Goal: Task Accomplishment & Management: Manage account settings

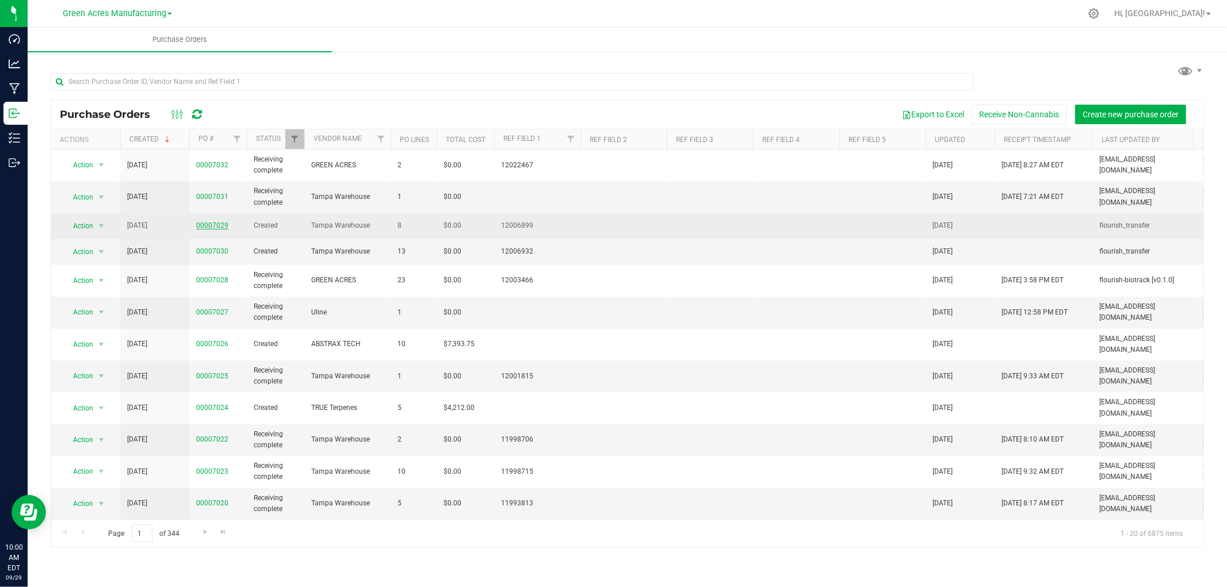
click at [210, 226] on link "00007029" at bounding box center [212, 225] width 32 height 8
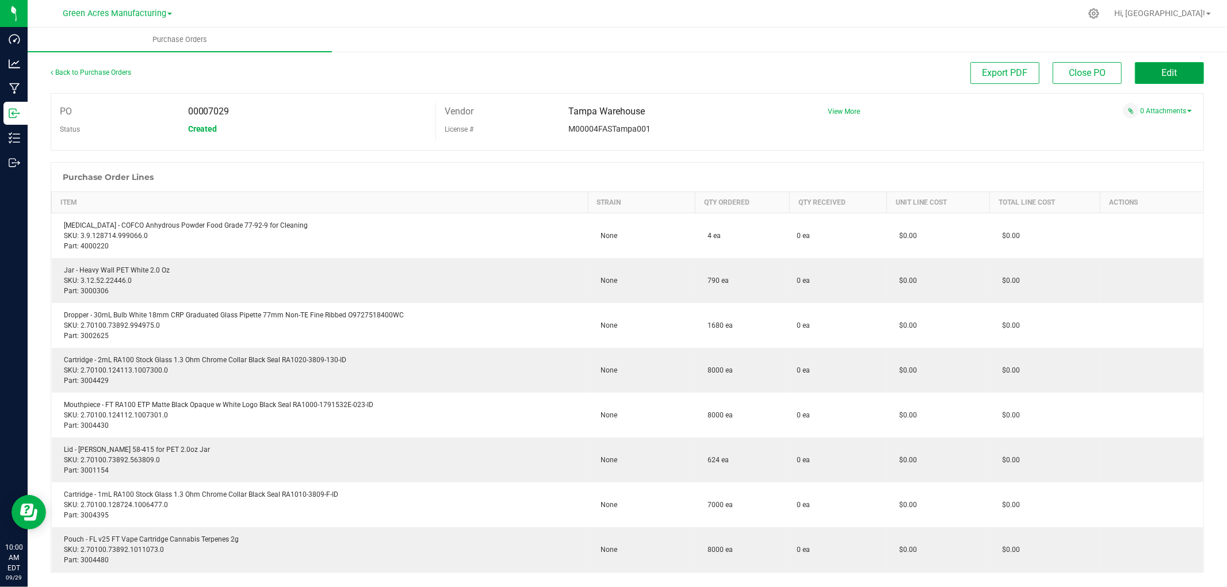
click at [1162, 74] on span "Edit" at bounding box center [1170, 72] width 16 height 11
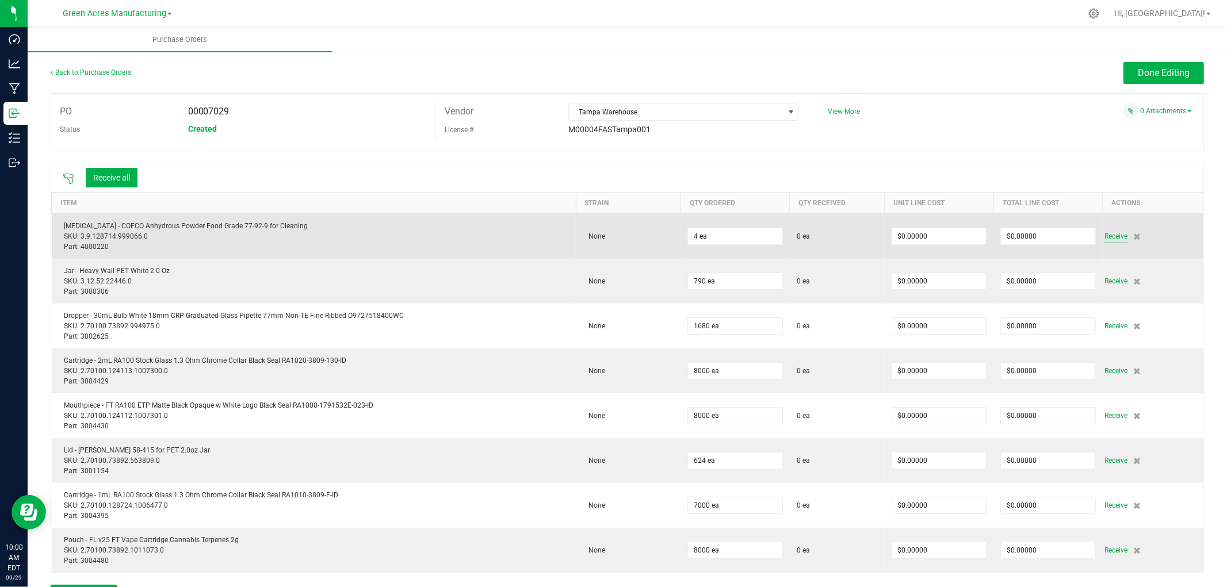
click at [1105, 236] on span "Receive" at bounding box center [1116, 237] width 23 height 14
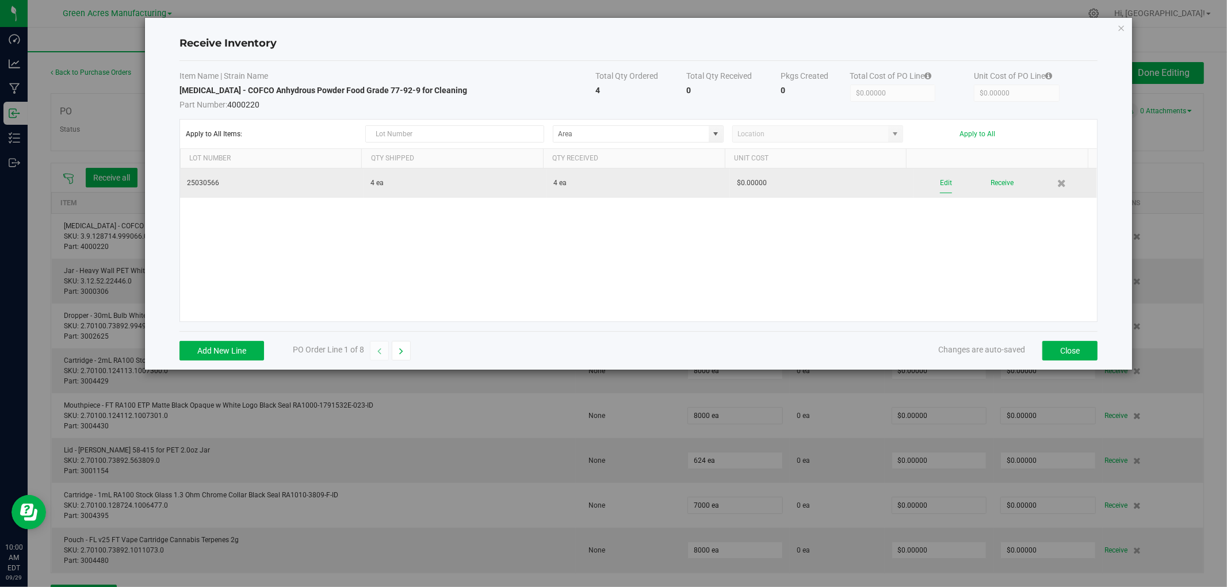
click at [941, 181] on button "Edit" at bounding box center [946, 183] width 12 height 20
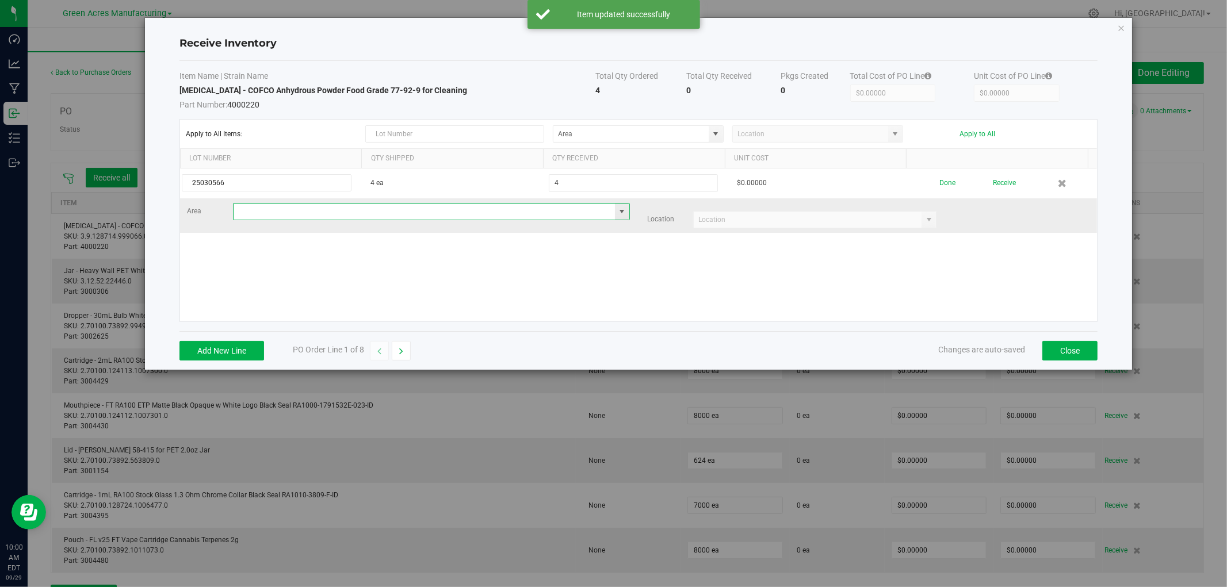
click at [367, 211] on input at bounding box center [424, 212] width 381 height 16
type input "VF1 - KITCHEN"
click at [838, 228] on td "Area VF1 - KITCHEN Location" at bounding box center [638, 215] width 917 height 35
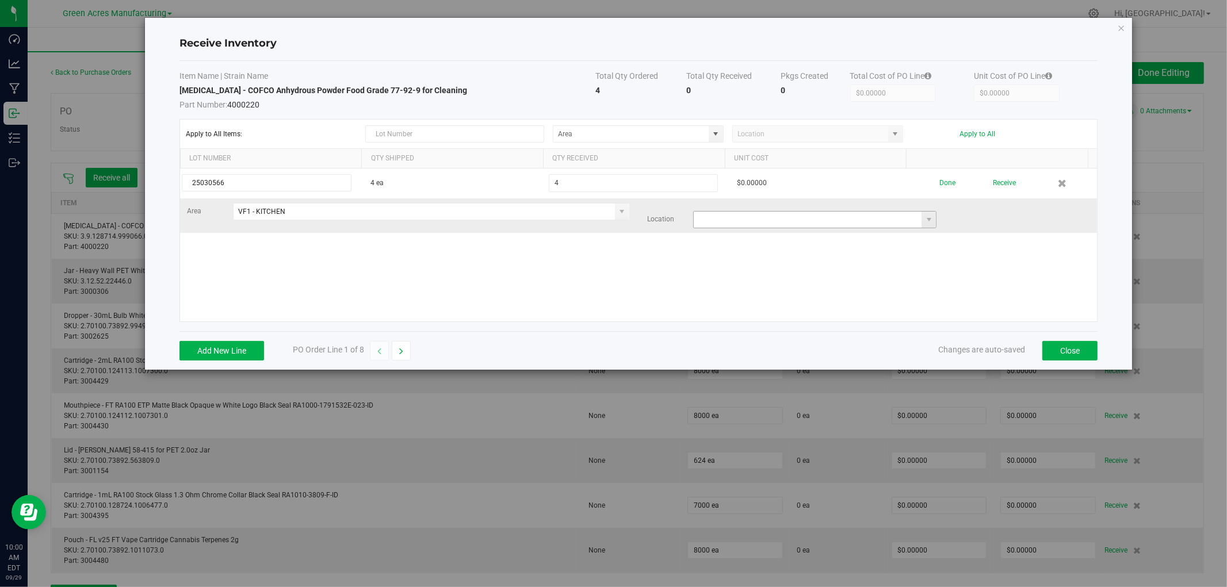
click at [841, 217] on input at bounding box center [808, 220] width 228 height 16
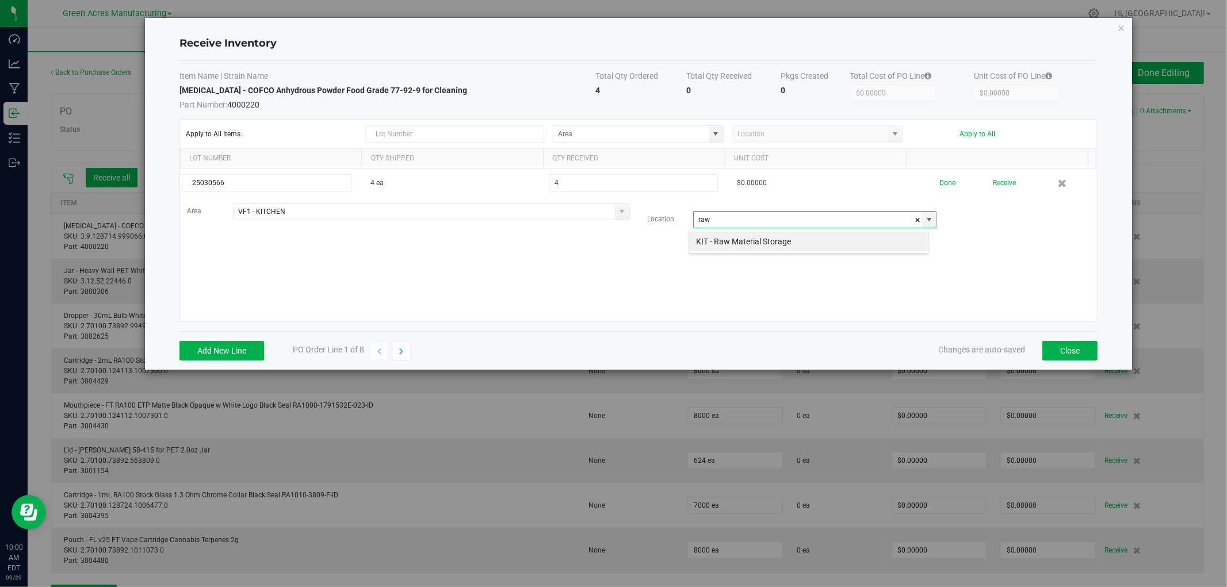
type input "raw"
click at [826, 252] on kendo-grid-list "25030566 4 ea 4 $0.00000 Done Receive Area VF1 - KITCHEN Location" at bounding box center [638, 245] width 917 height 153
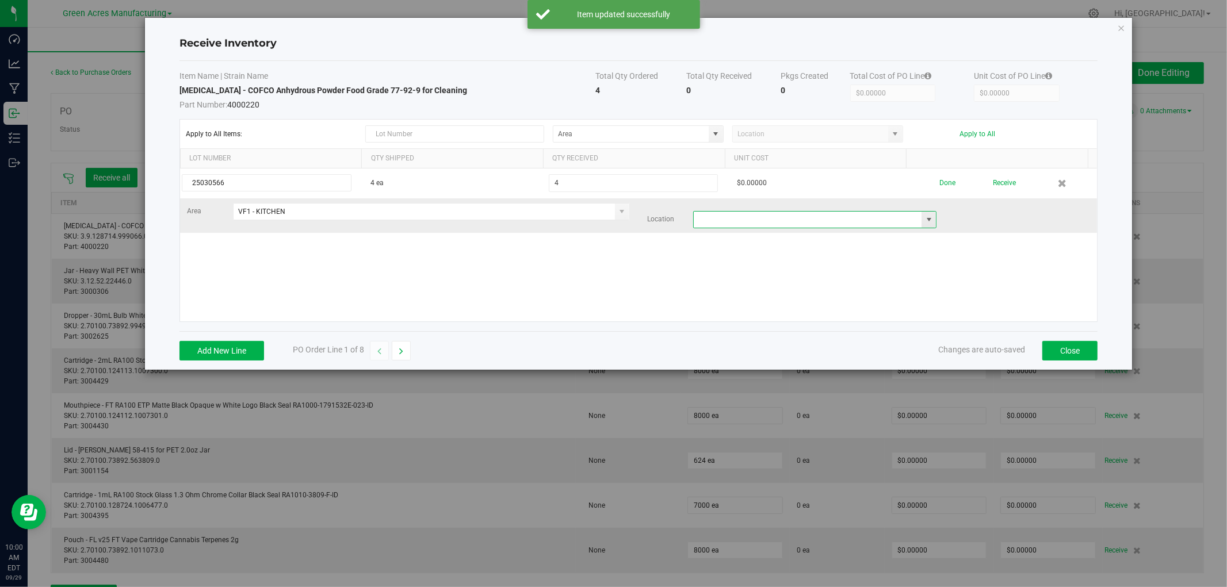
click at [881, 212] on input at bounding box center [808, 220] width 228 height 16
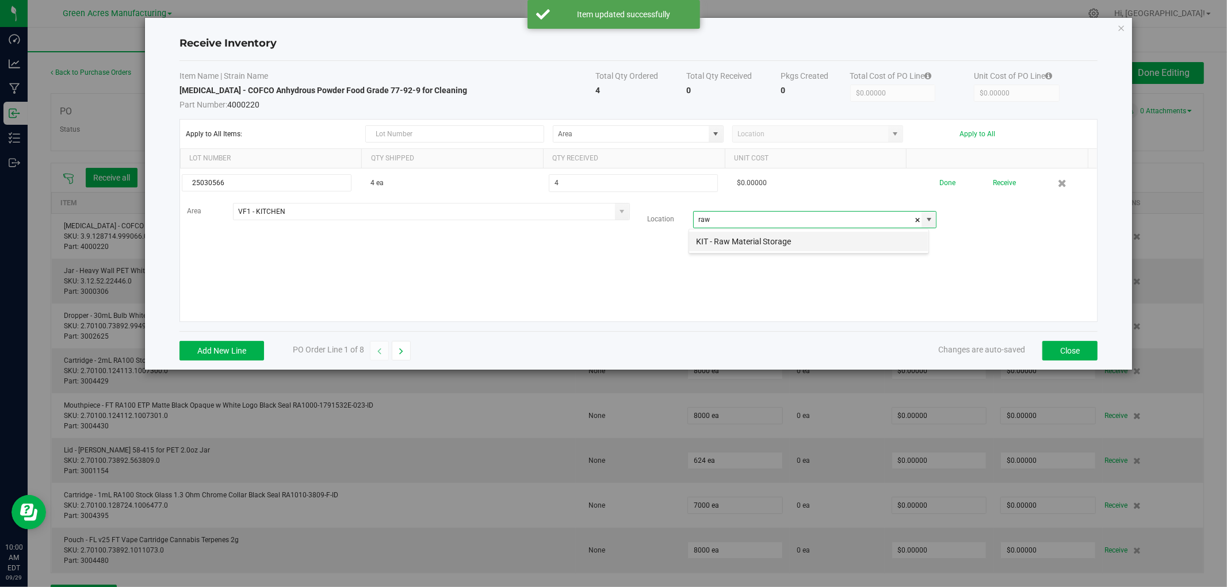
click at [817, 240] on li "KIT - Raw Material Storage" at bounding box center [808, 242] width 239 height 20
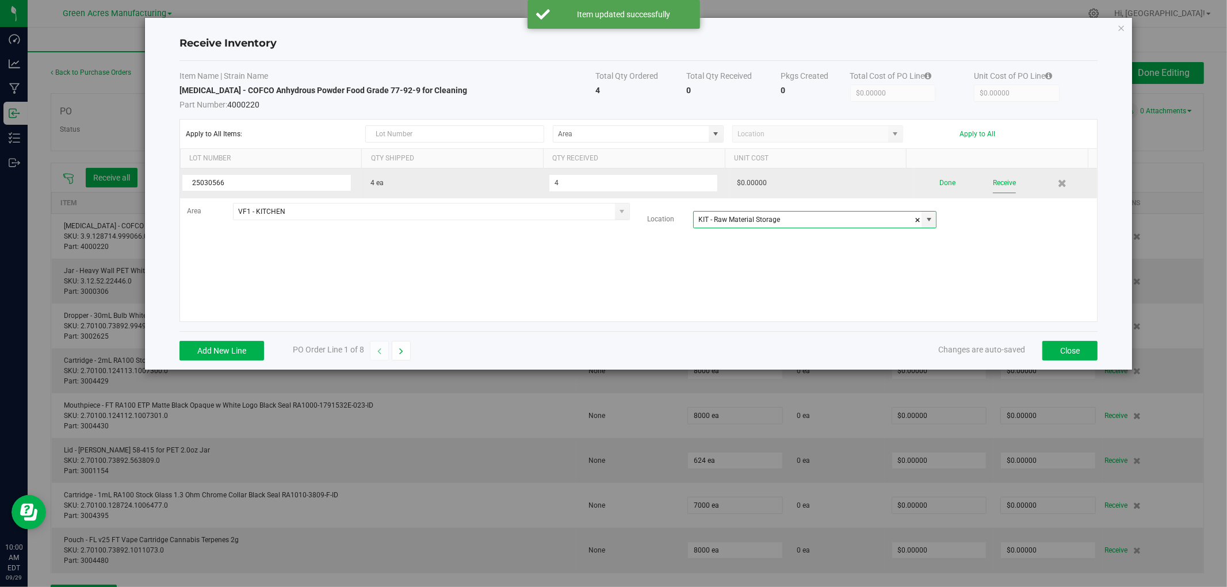
type input "KIT - Raw Material Storage"
click at [998, 182] on button "Receive" at bounding box center [1004, 183] width 23 height 20
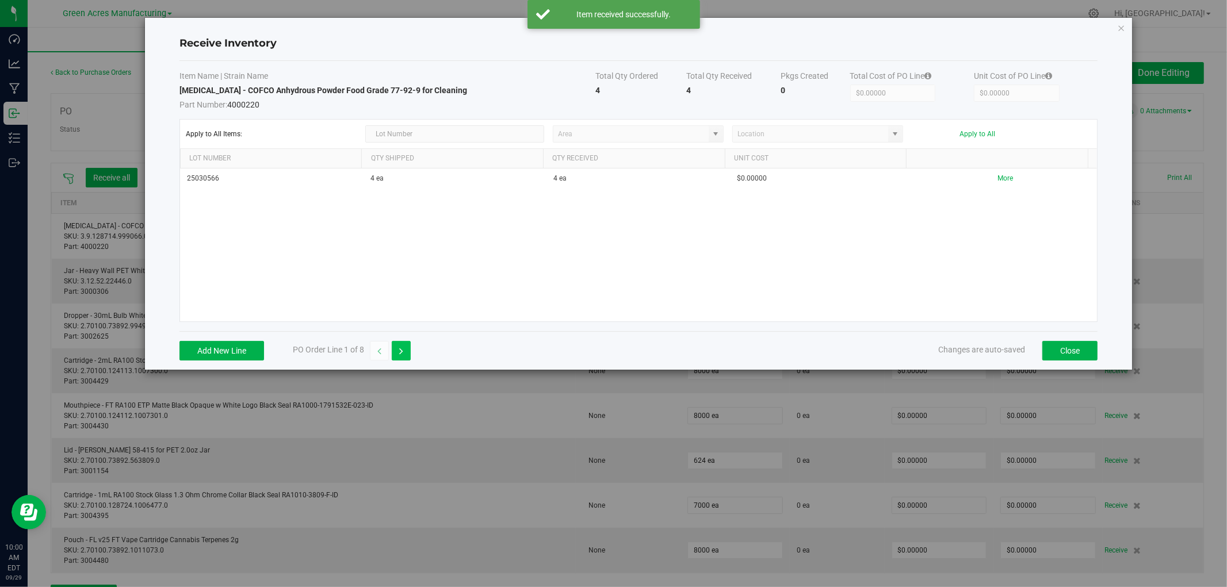
click at [405, 351] on button "button" at bounding box center [401, 351] width 19 height 20
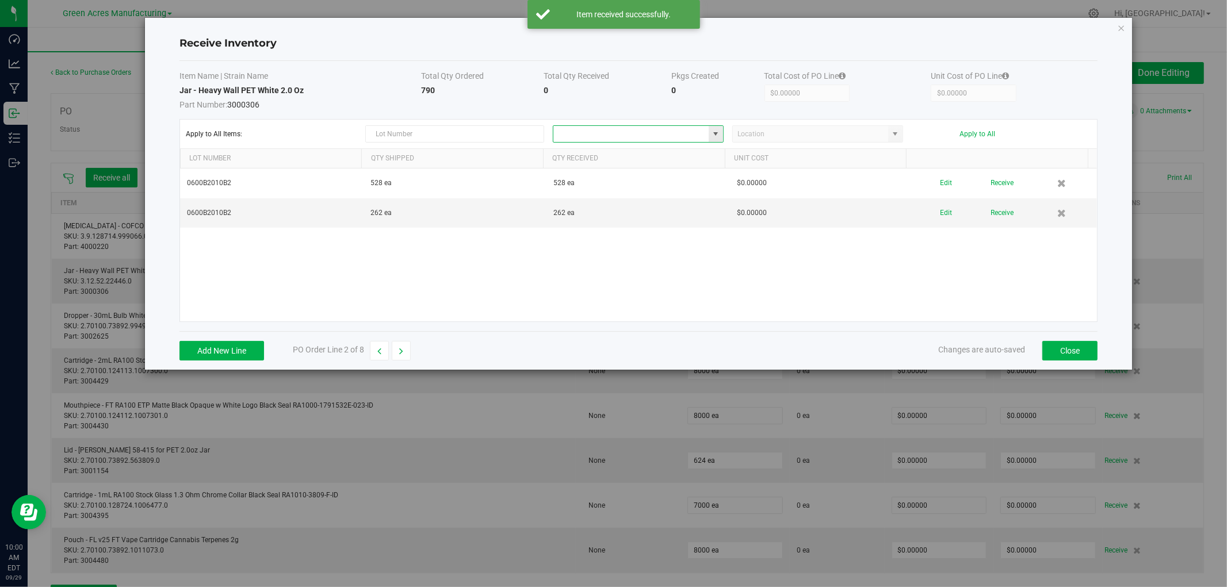
click at [691, 135] on input at bounding box center [630, 134] width 155 height 16
click at [628, 133] on input at bounding box center [630, 134] width 155 height 16
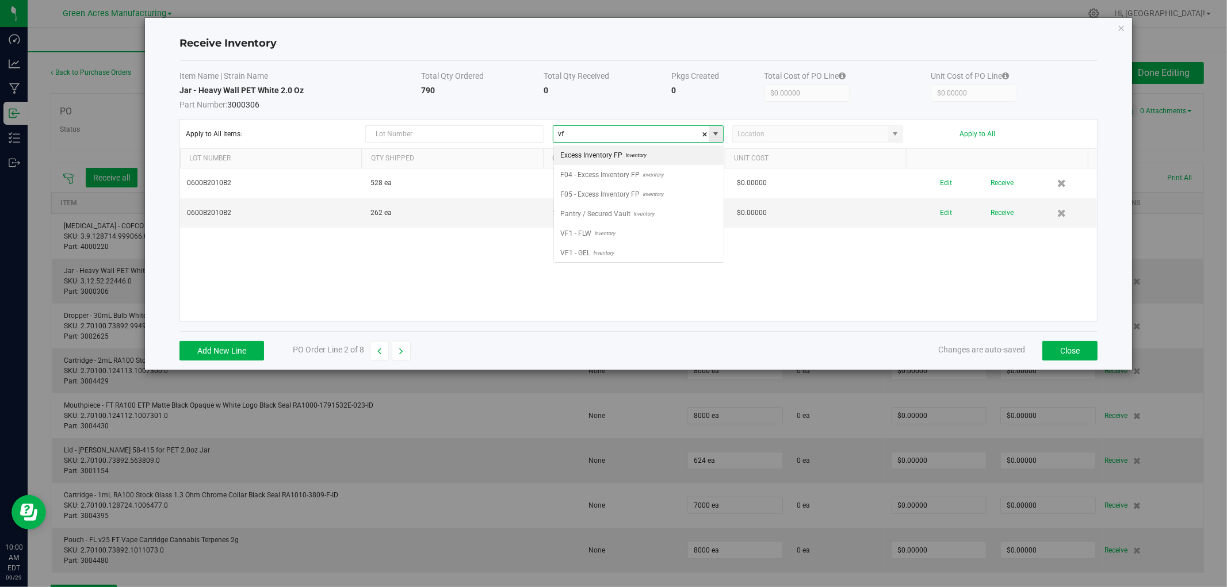
scroll to position [17, 170]
click at [624, 251] on li "VF2 - WHS Inventory" at bounding box center [639, 253] width 170 height 20
type input "VF2 - WHS"
click at [758, 134] on input at bounding box center [810, 134] width 155 height 16
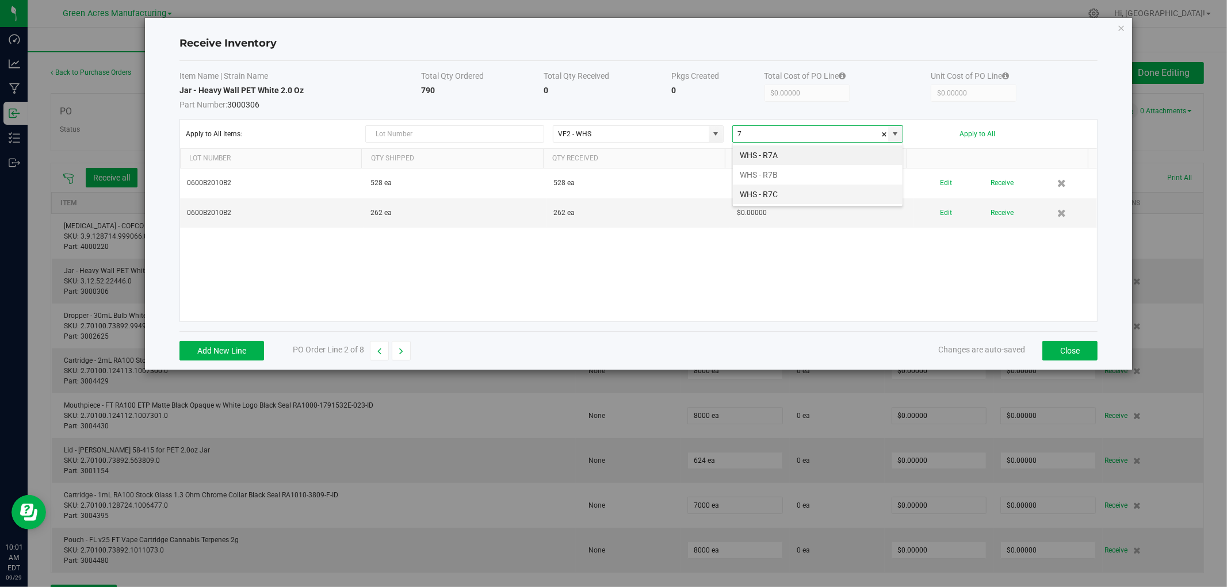
drag, startPoint x: 767, startPoint y: 197, endPoint x: 1046, endPoint y: 139, distance: 284.9
click at [767, 197] on li "WHS - R7C" at bounding box center [818, 195] width 170 height 20
type input "WHS - R7C"
drag, startPoint x: 990, startPoint y: 128, endPoint x: 984, endPoint y: 133, distance: 8.1
click at [988, 129] on div "Apply to All Items: VF2 - WHS WHS - R7C Apply to All" at bounding box center [638, 133] width 905 height 17
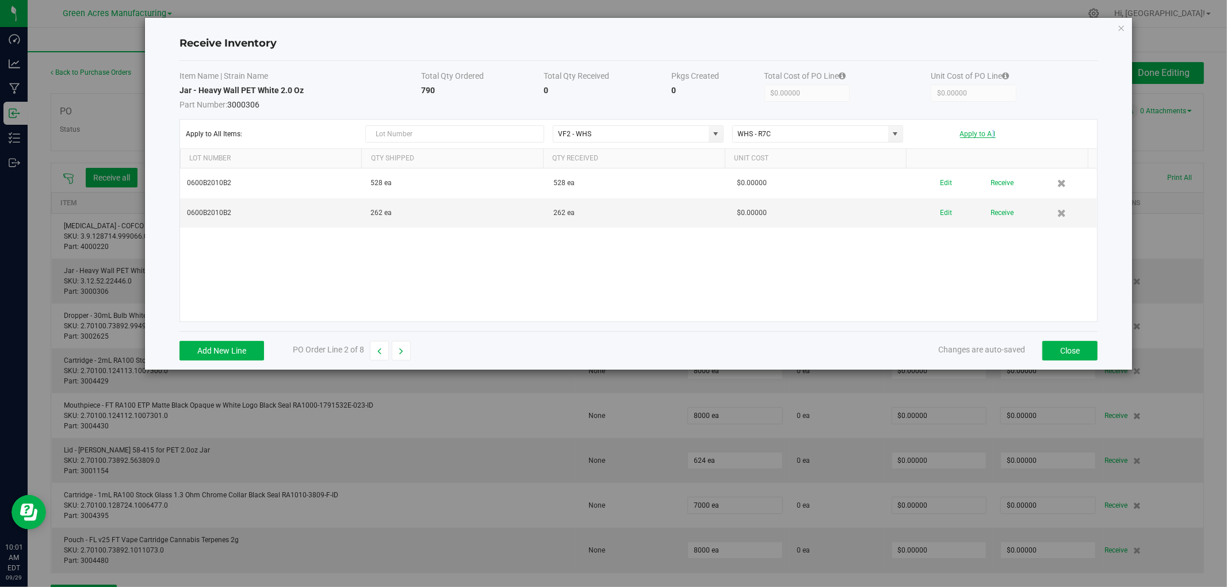
click at [984, 133] on button "Apply to All" at bounding box center [978, 134] width 36 height 8
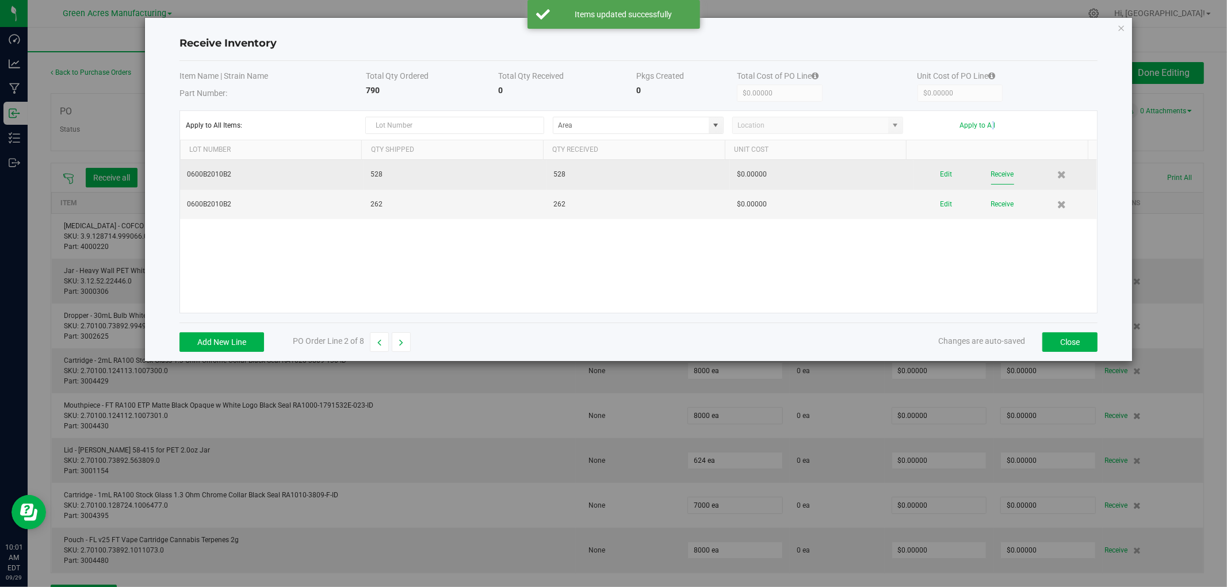
click at [993, 176] on button "Receive" at bounding box center [1002, 175] width 23 height 20
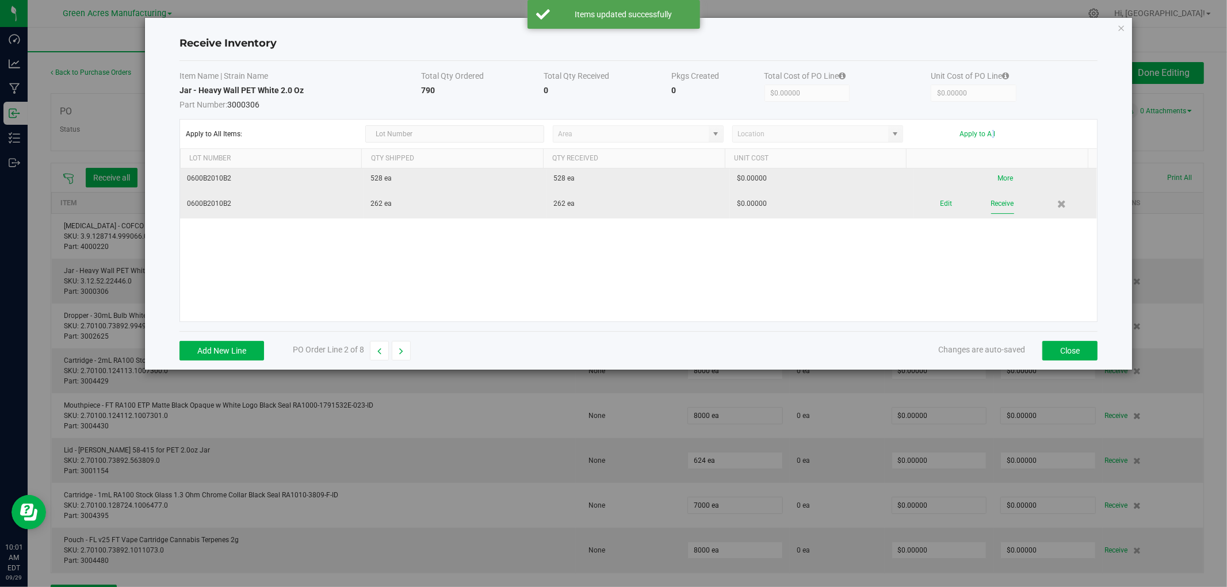
click at [994, 205] on button "Receive" at bounding box center [1002, 204] width 23 height 20
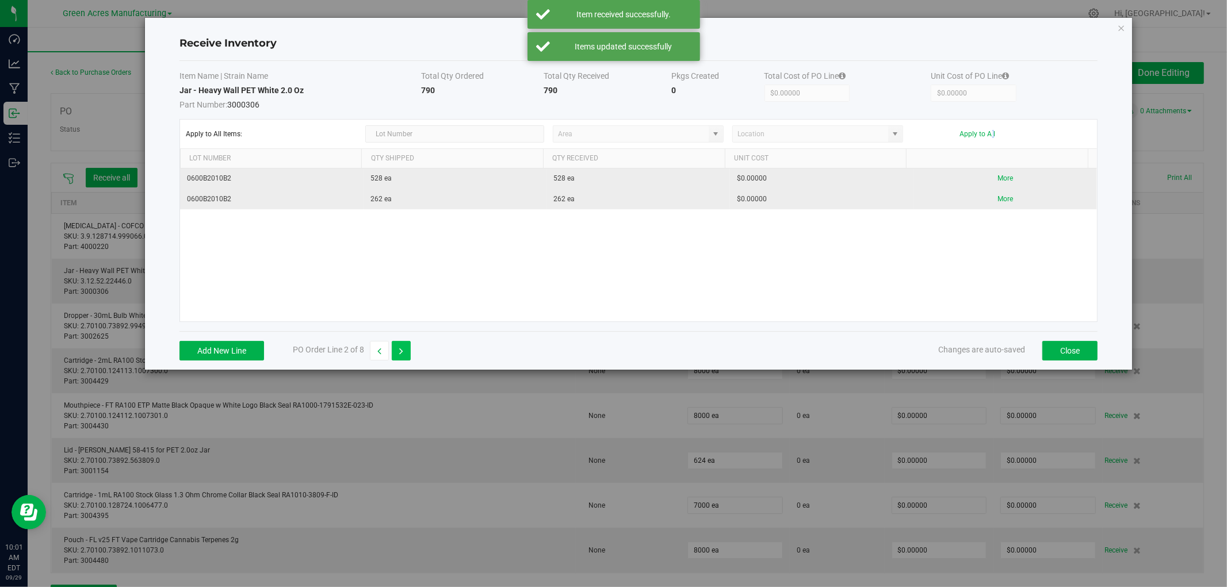
click at [403, 353] on icon "button" at bounding box center [401, 351] width 4 height 8
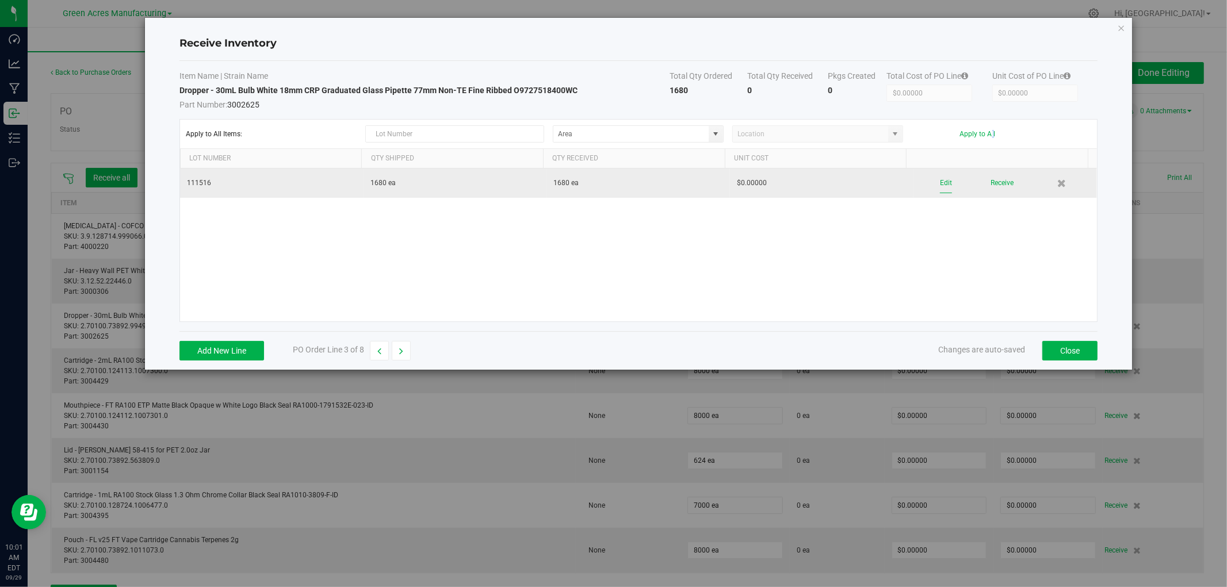
click at [940, 178] on button "Edit" at bounding box center [946, 183] width 12 height 20
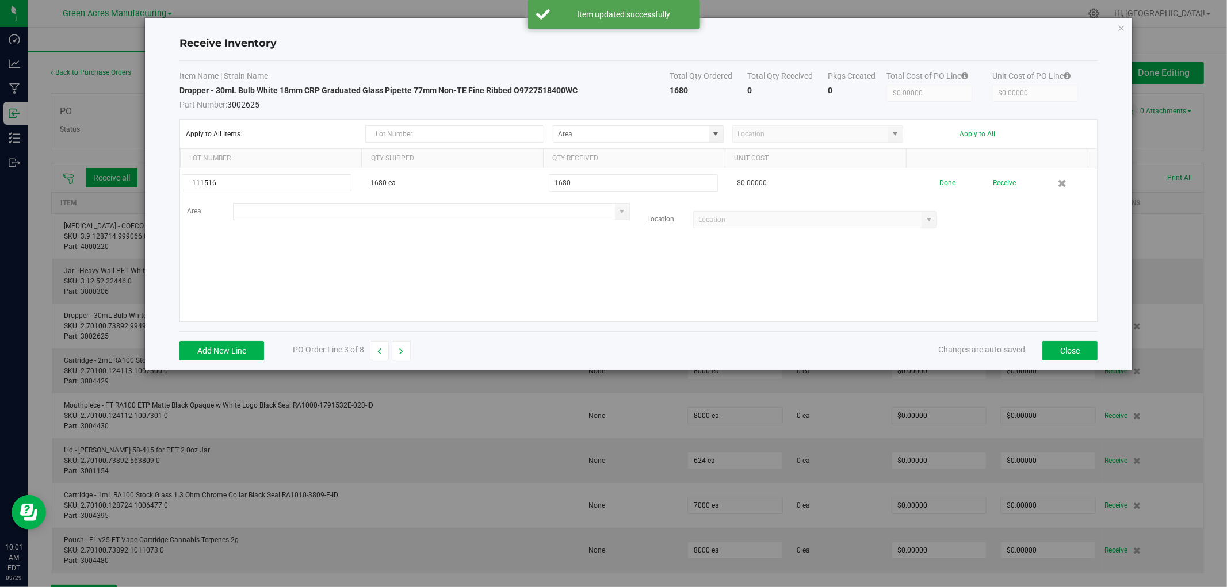
click at [576, 216] on input at bounding box center [424, 212] width 381 height 16
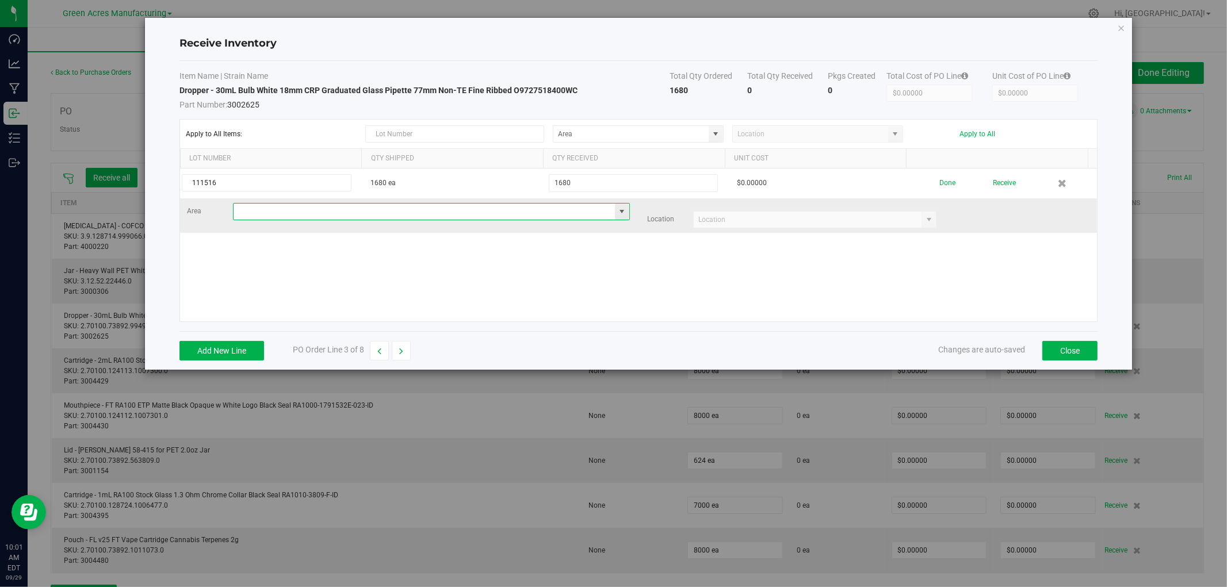
click at [511, 210] on input at bounding box center [424, 212] width 381 height 16
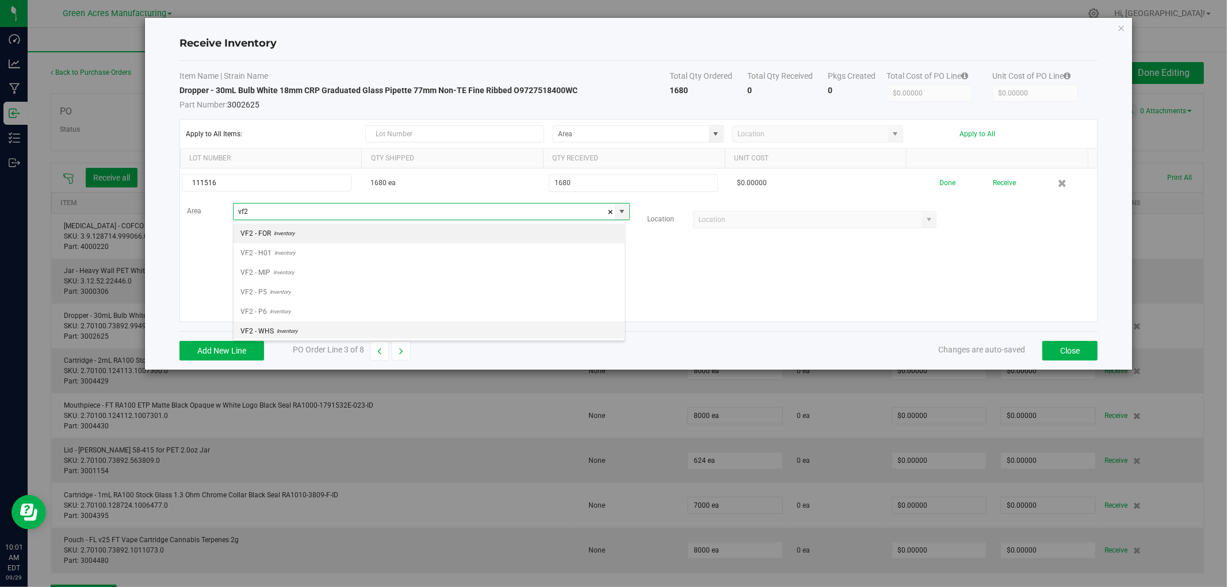
click at [389, 330] on li "VF2 - WHS Inventory" at bounding box center [429, 332] width 391 height 20
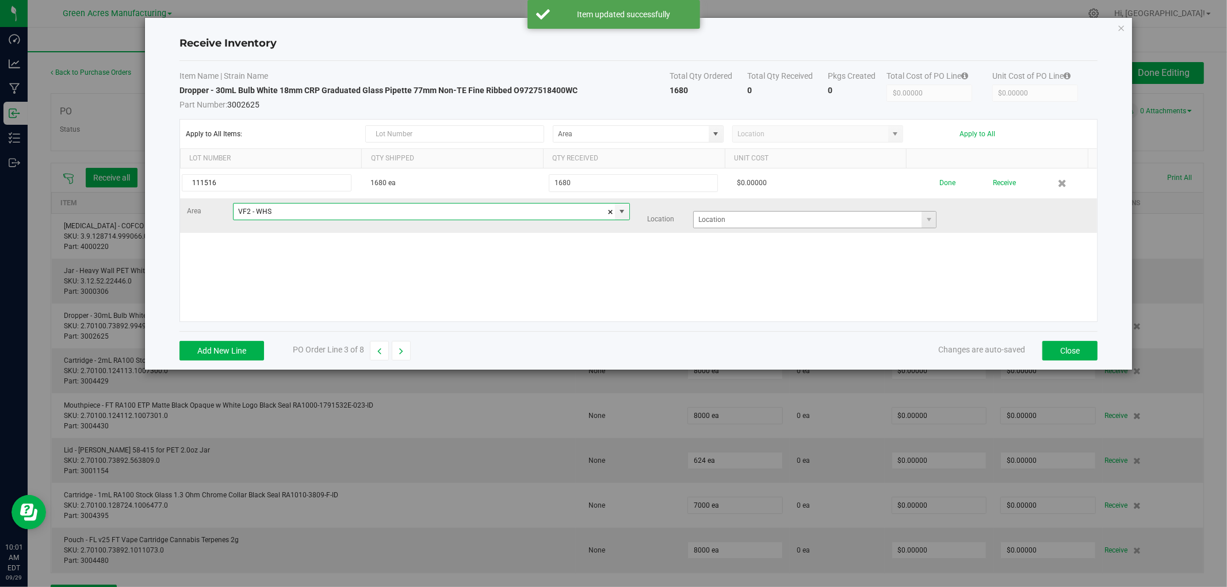
type input "VF2 - WHS"
click at [746, 216] on input at bounding box center [808, 220] width 228 height 16
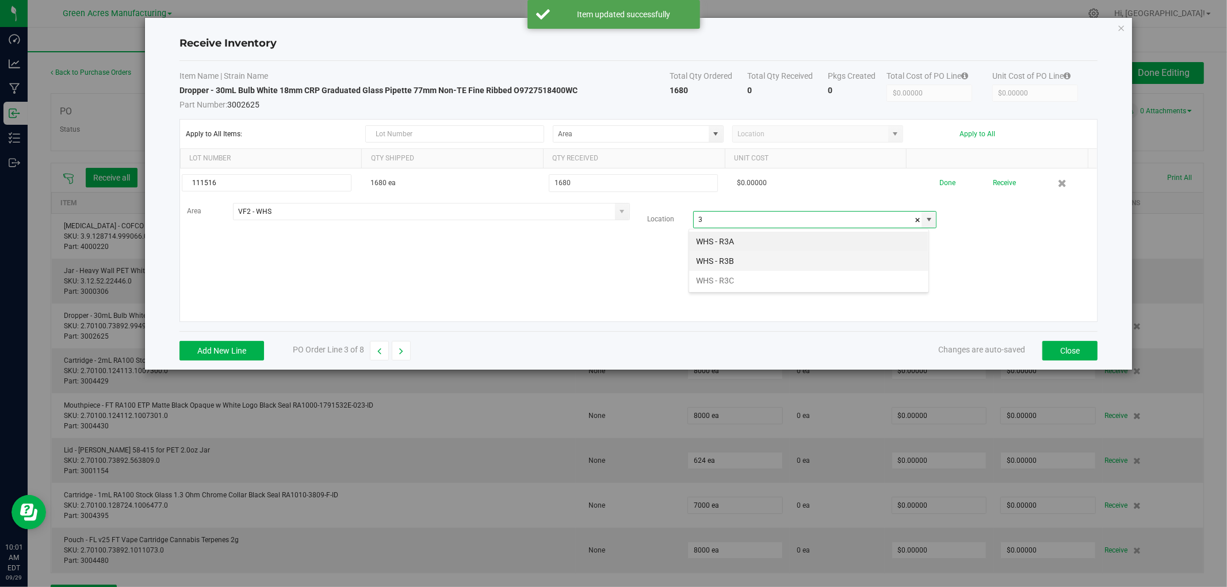
click at [733, 263] on li "WHS - R3B" at bounding box center [808, 261] width 239 height 20
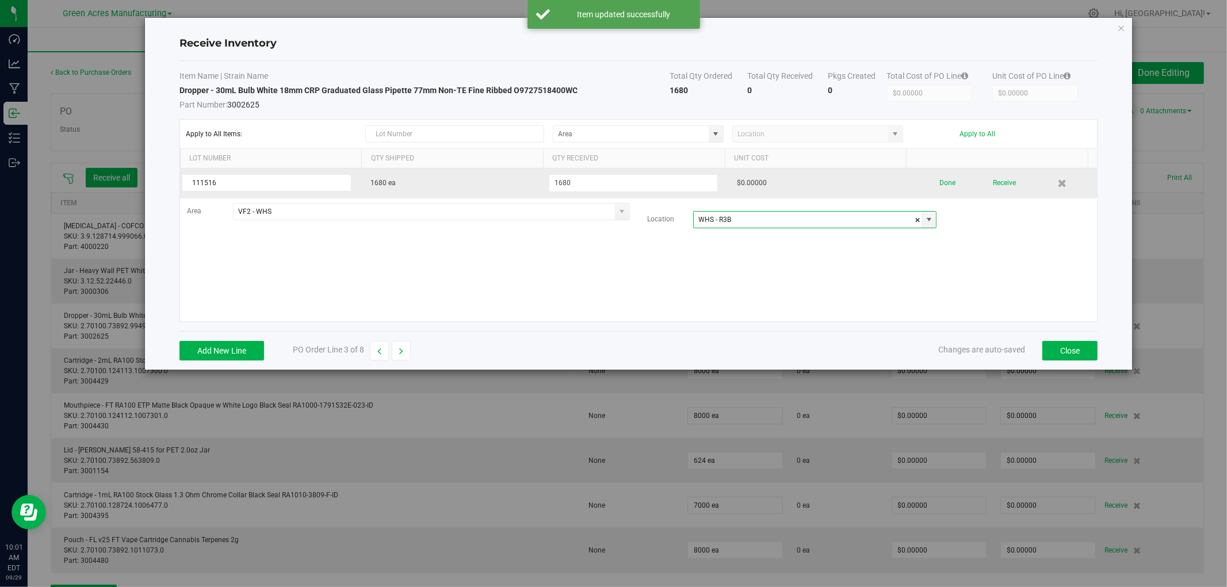
type input "WHS - R3B"
drag, startPoint x: 1010, startPoint y: 183, endPoint x: 984, endPoint y: 185, distance: 25.4
click at [1006, 183] on div "Done Receive" at bounding box center [1005, 183] width 170 height 20
click at [995, 179] on button "Receive" at bounding box center [1004, 183] width 23 height 20
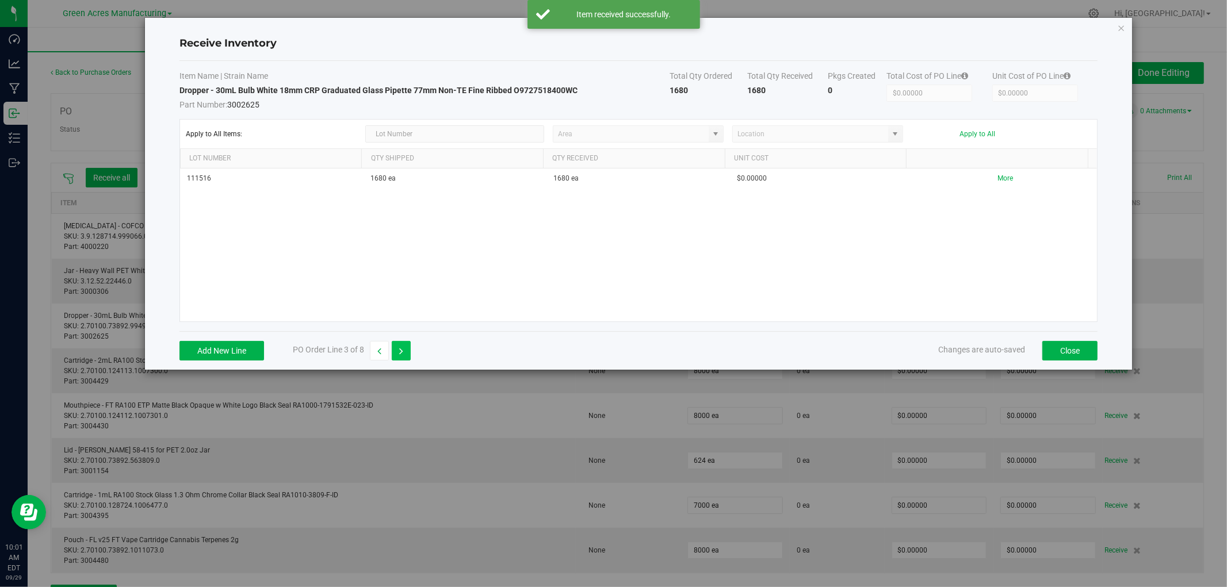
click at [403, 349] on icon "button" at bounding box center [401, 351] width 4 height 8
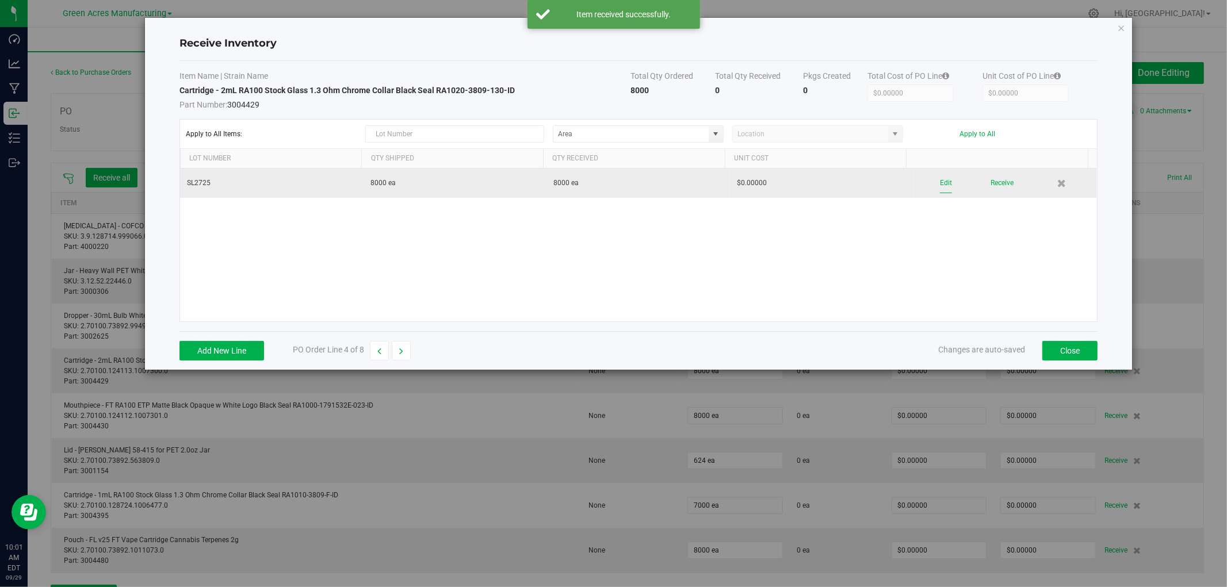
click at [940, 186] on button "Edit" at bounding box center [946, 183] width 12 height 20
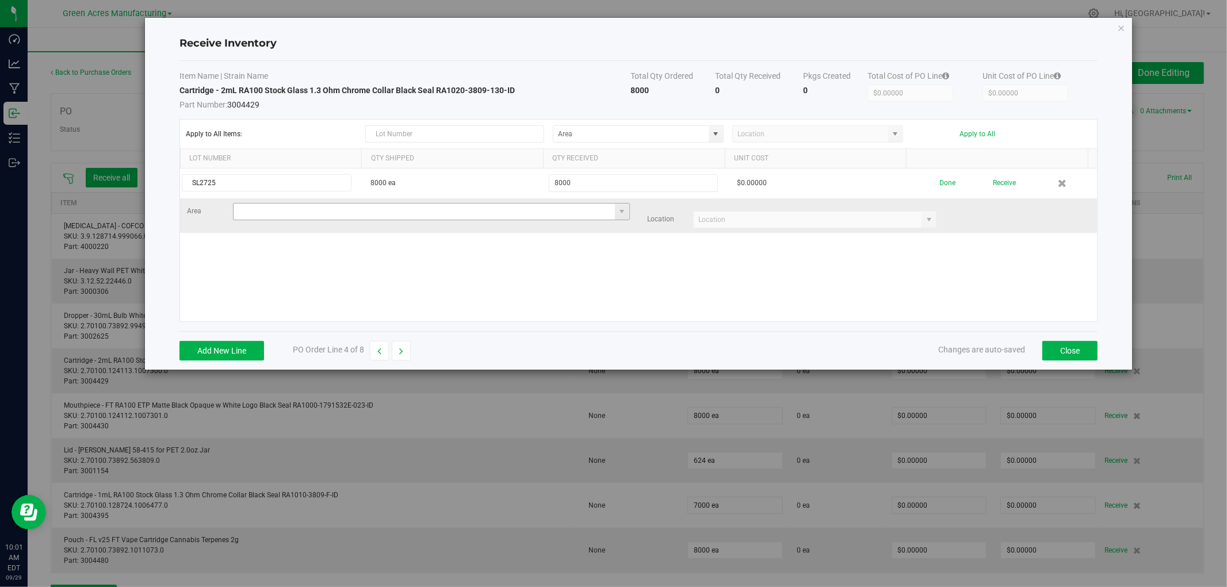
click at [323, 217] on input at bounding box center [424, 212] width 381 height 16
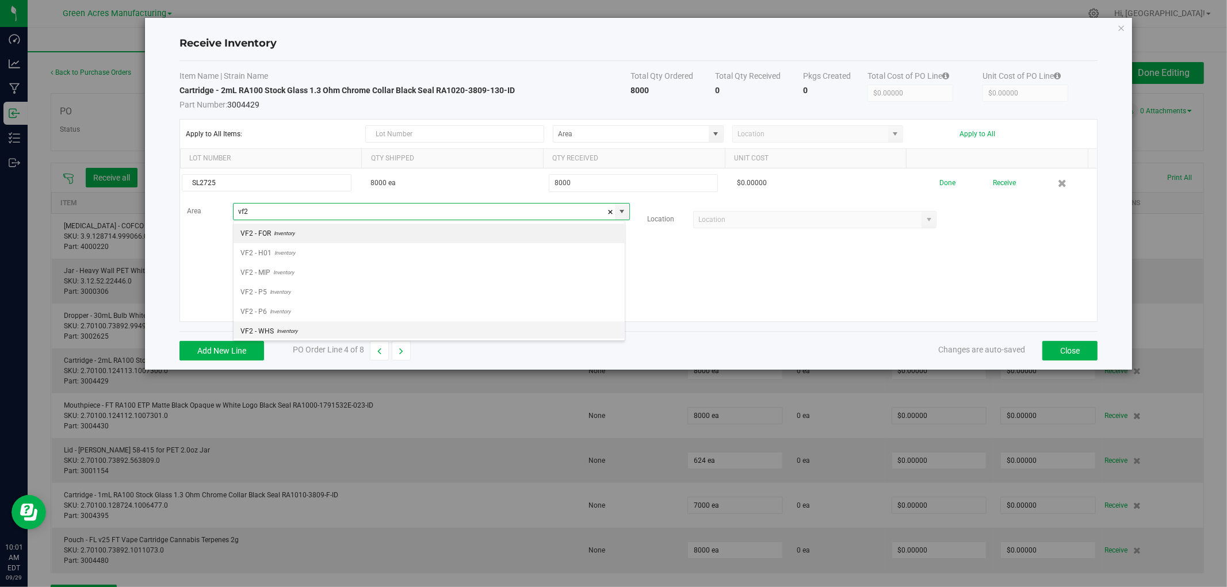
click at [296, 328] on span "Inventory" at bounding box center [286, 331] width 24 height 17
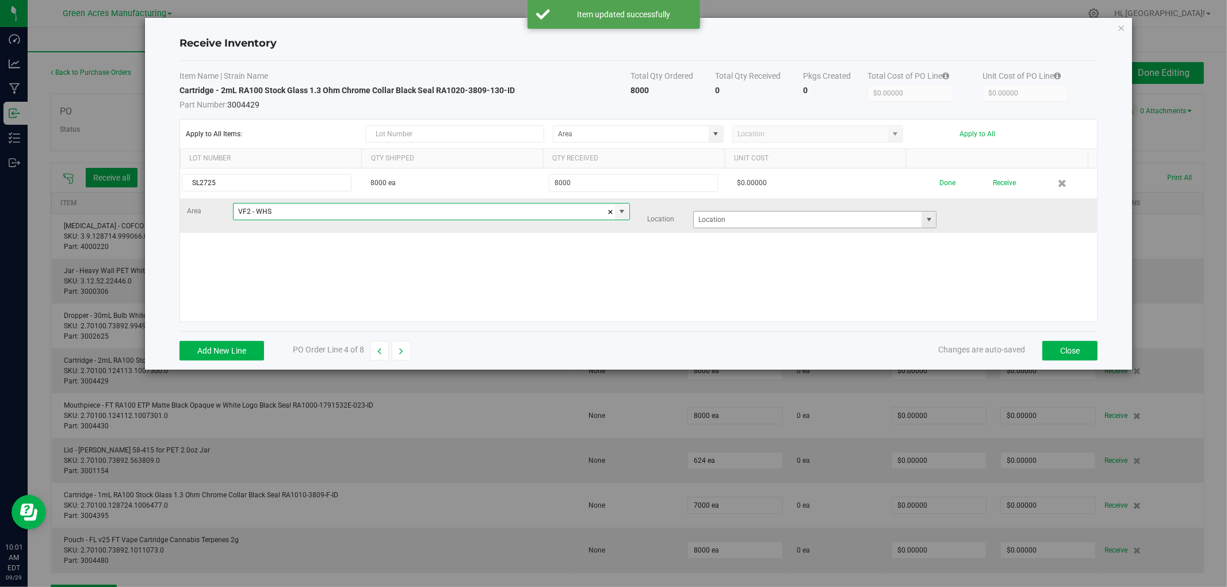
click at [924, 217] on span at bounding box center [928, 219] width 9 height 9
type input "VF2 - WHS"
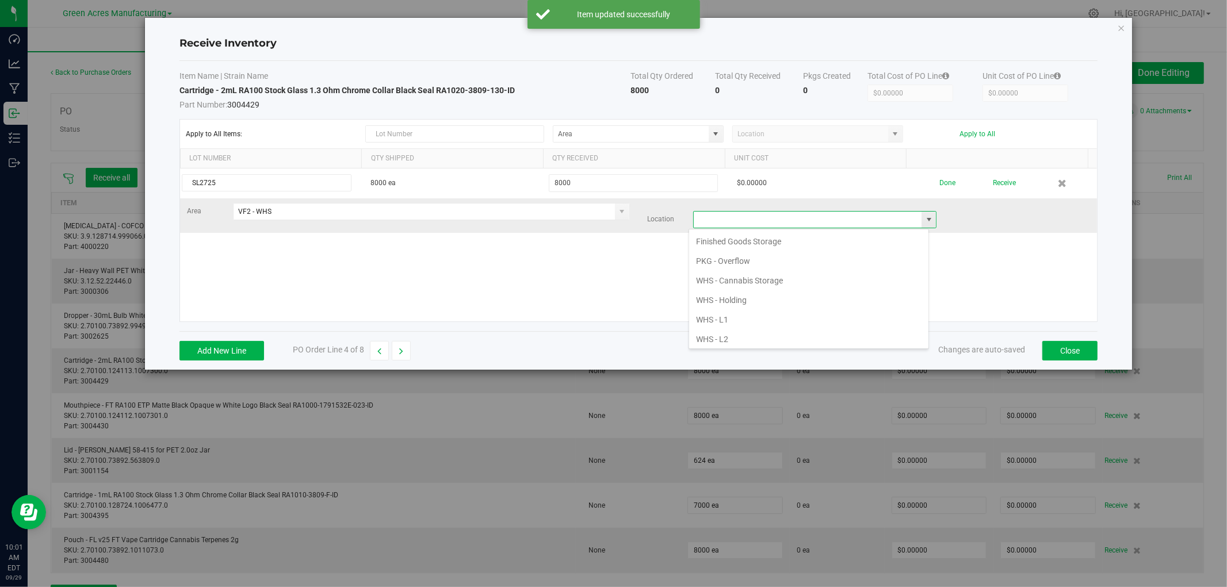
scroll to position [17, 240]
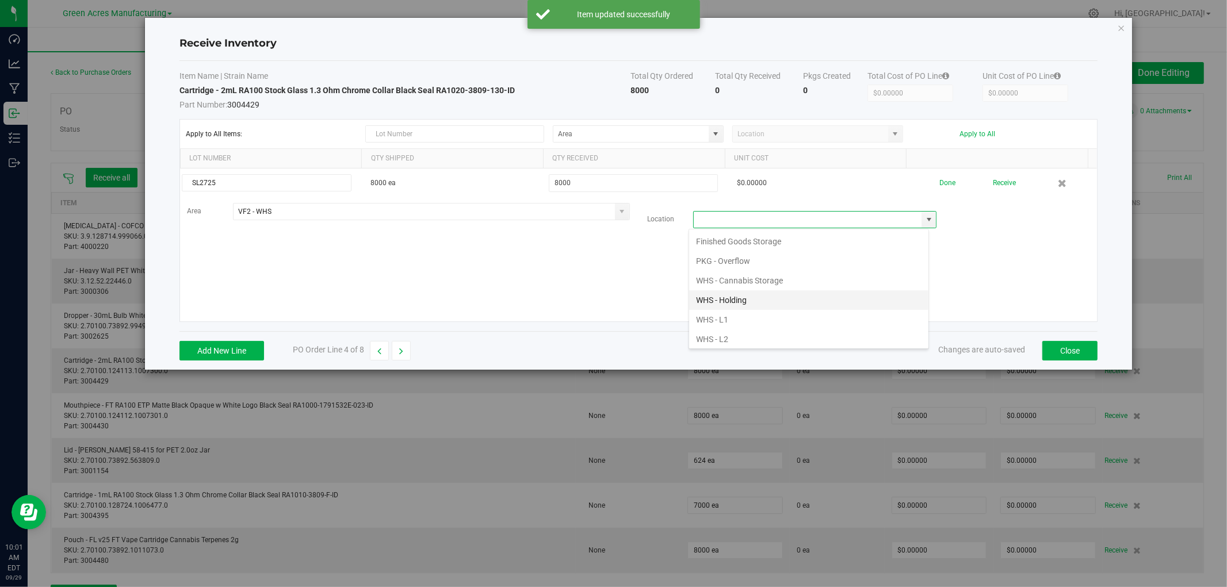
click at [761, 297] on li "WHS - Holding" at bounding box center [808, 301] width 239 height 20
type input "WHS - Holding"
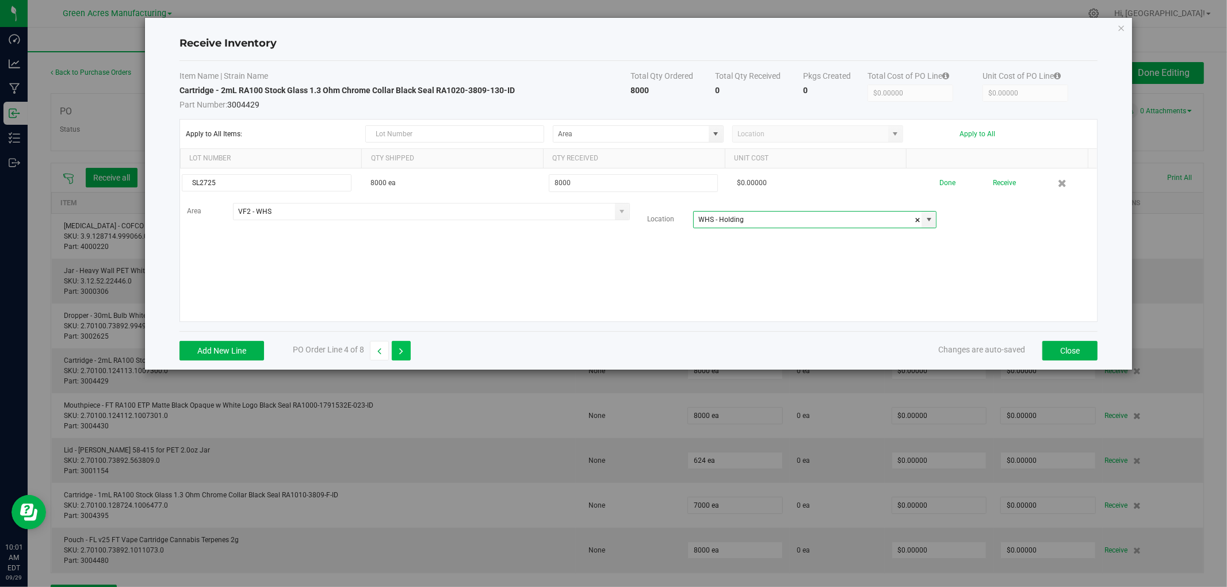
click at [400, 348] on icon "button" at bounding box center [401, 351] width 4 height 8
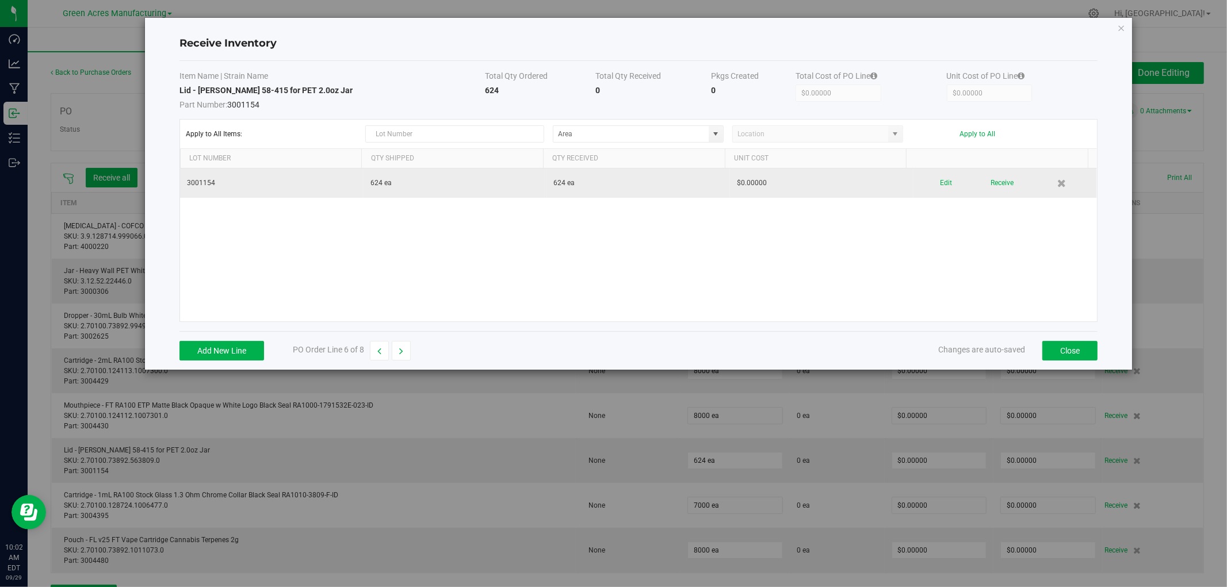
click at [931, 182] on div "Edit Receive" at bounding box center [1005, 183] width 170 height 20
click at [931, 185] on div "Edit Receive" at bounding box center [1005, 183] width 170 height 20
click at [940, 185] on button "Edit" at bounding box center [946, 183] width 12 height 20
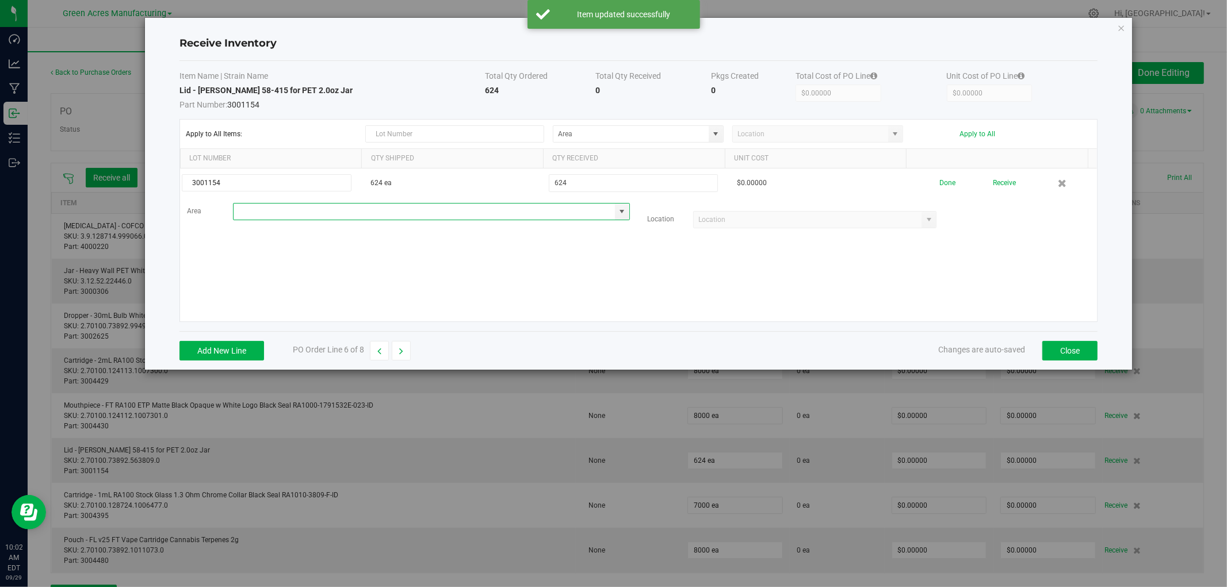
click at [388, 211] on input at bounding box center [424, 212] width 381 height 16
click at [291, 329] on span "Inventory" at bounding box center [286, 331] width 24 height 17
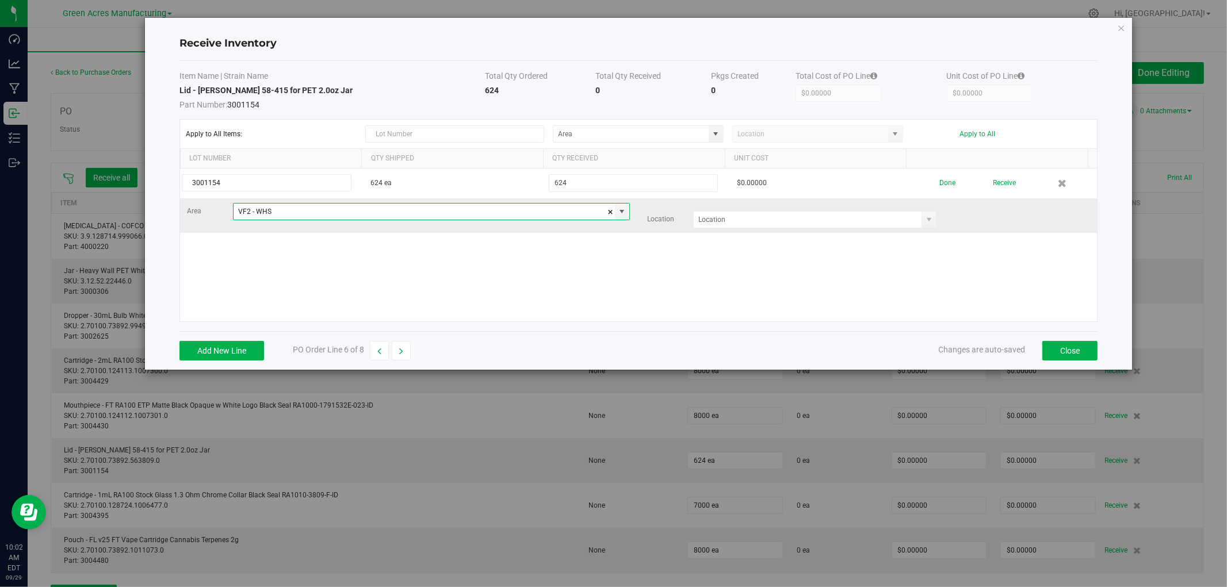
type input "VF2 - WHS"
click at [743, 233] on td "Area VF2 - WHS Location" at bounding box center [638, 215] width 917 height 35
click at [750, 225] on input at bounding box center [808, 220] width 228 height 16
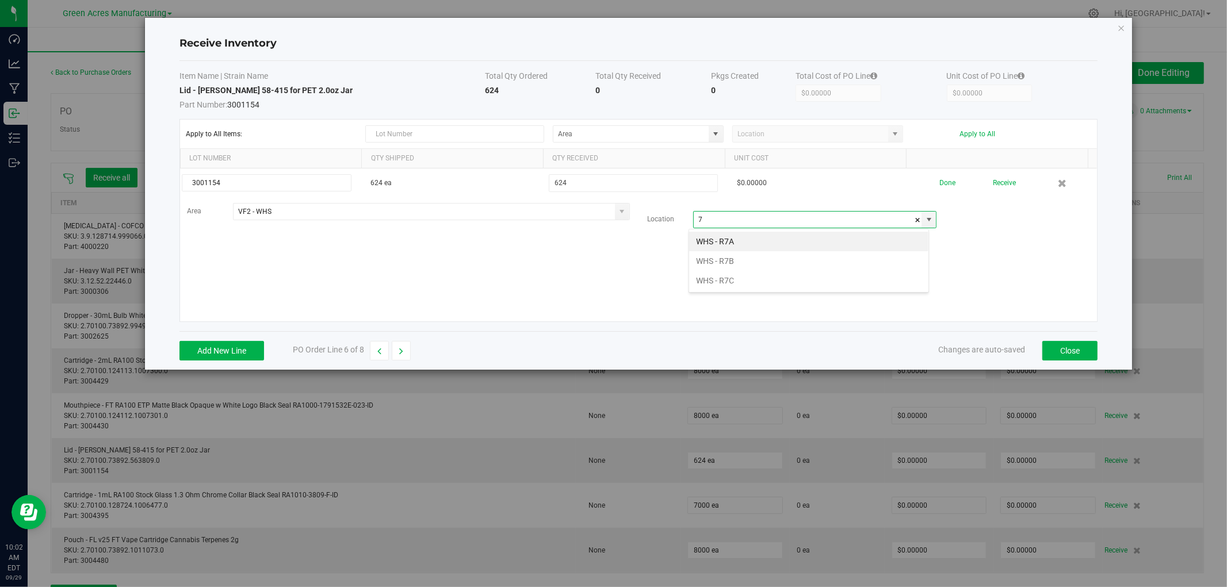
scroll to position [17, 240]
click at [737, 240] on li "WHS - R7B" at bounding box center [808, 242] width 239 height 20
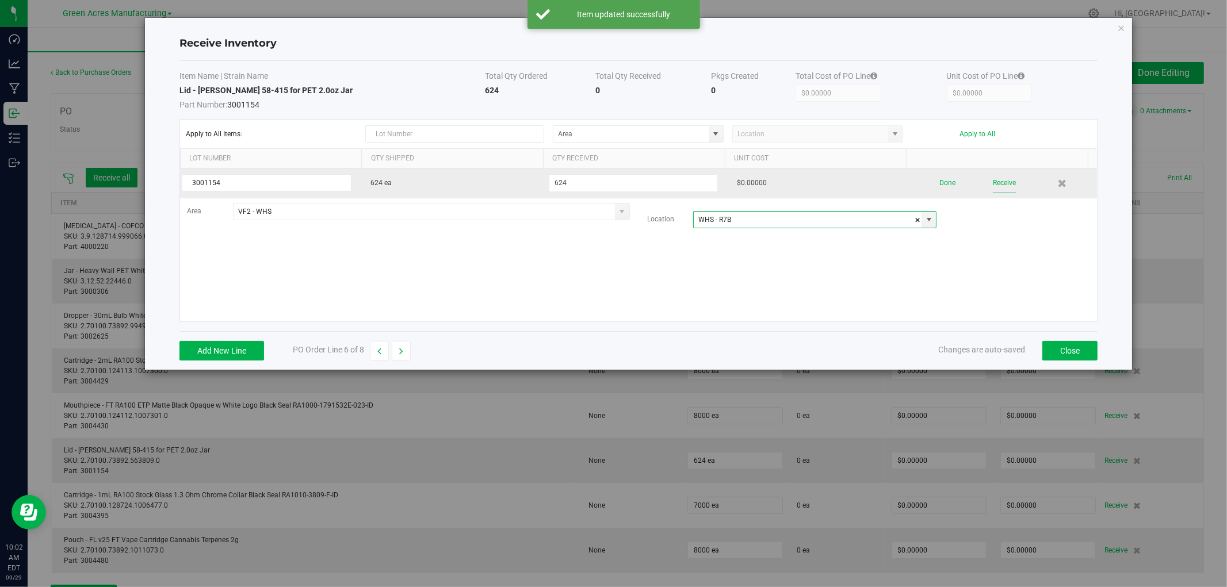
type input "WHS - R7B"
click at [993, 179] on button "Receive" at bounding box center [1004, 183] width 23 height 20
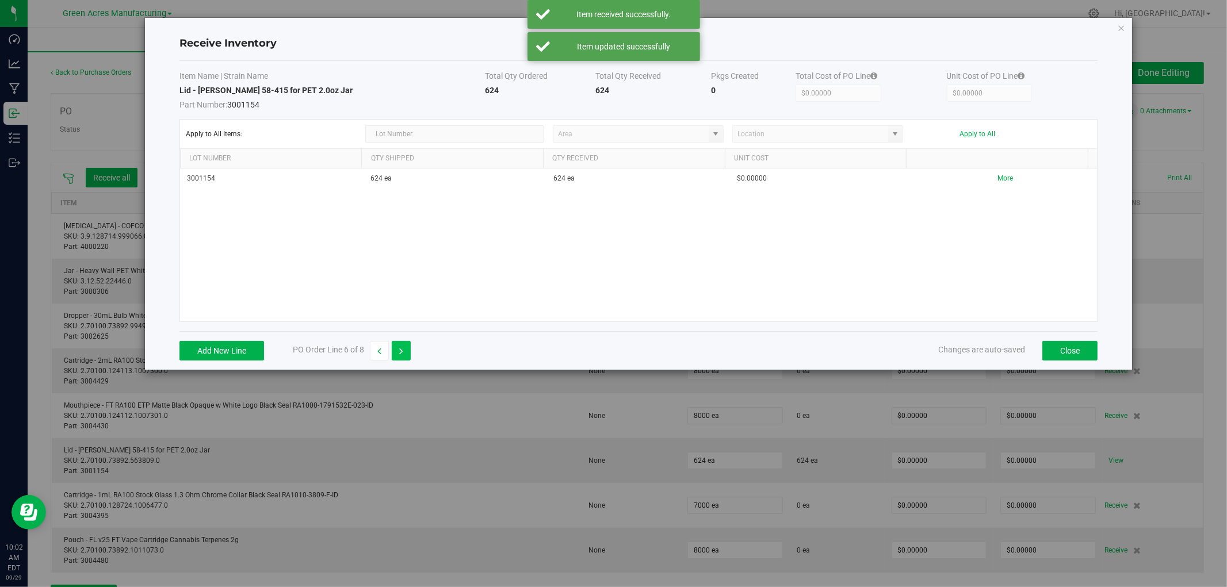
click at [403, 352] on icon "button" at bounding box center [401, 351] width 4 height 8
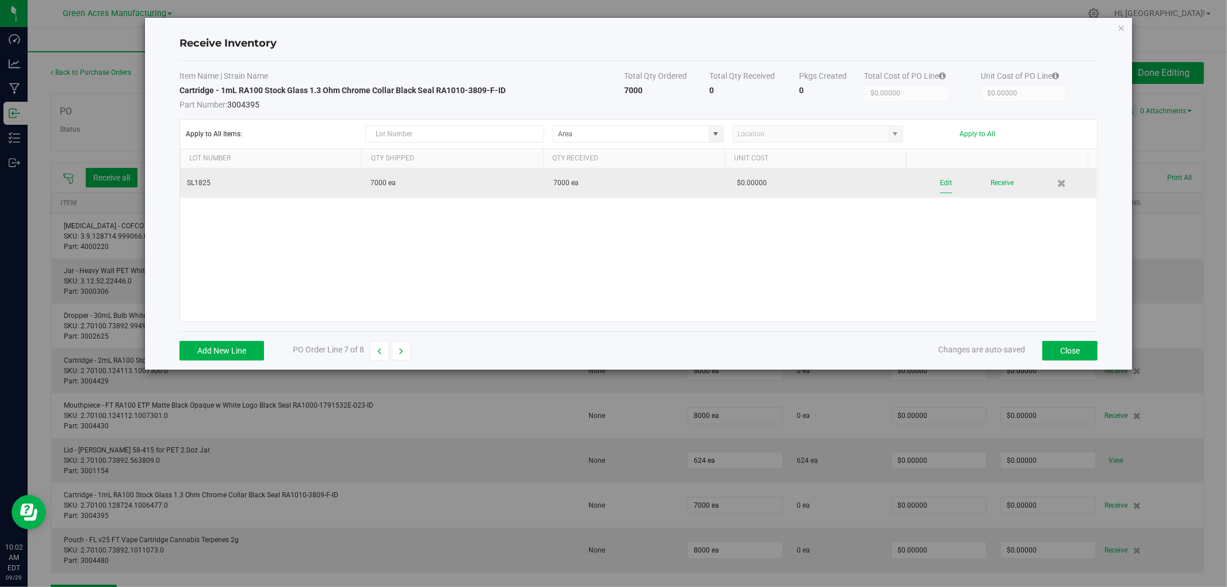
click at [940, 183] on button "Edit" at bounding box center [946, 183] width 12 height 20
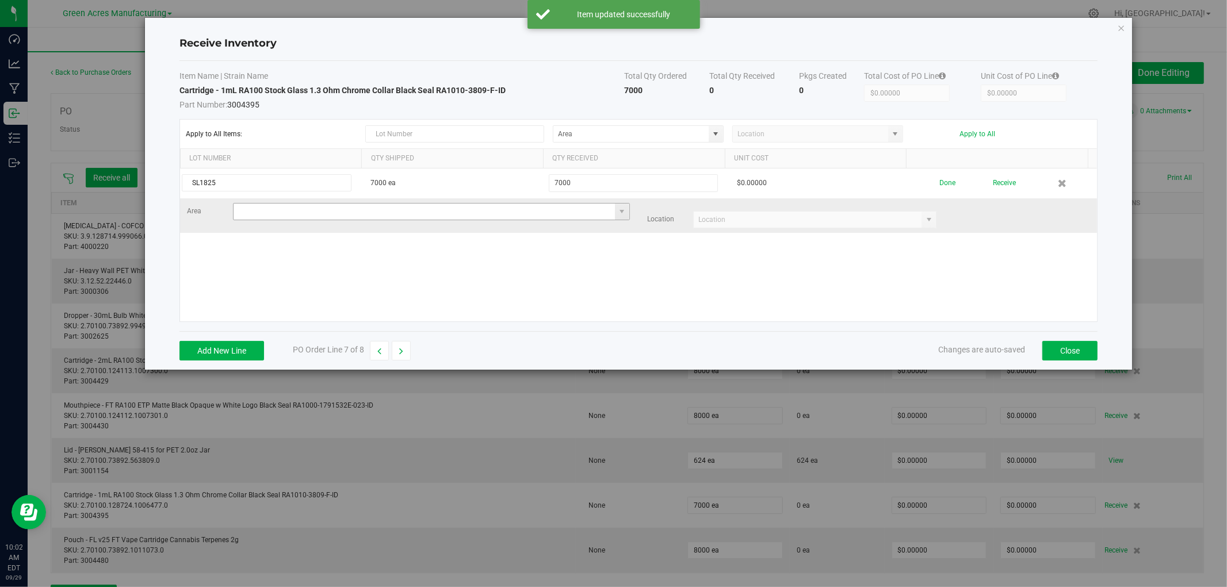
click at [326, 215] on input at bounding box center [424, 212] width 381 height 16
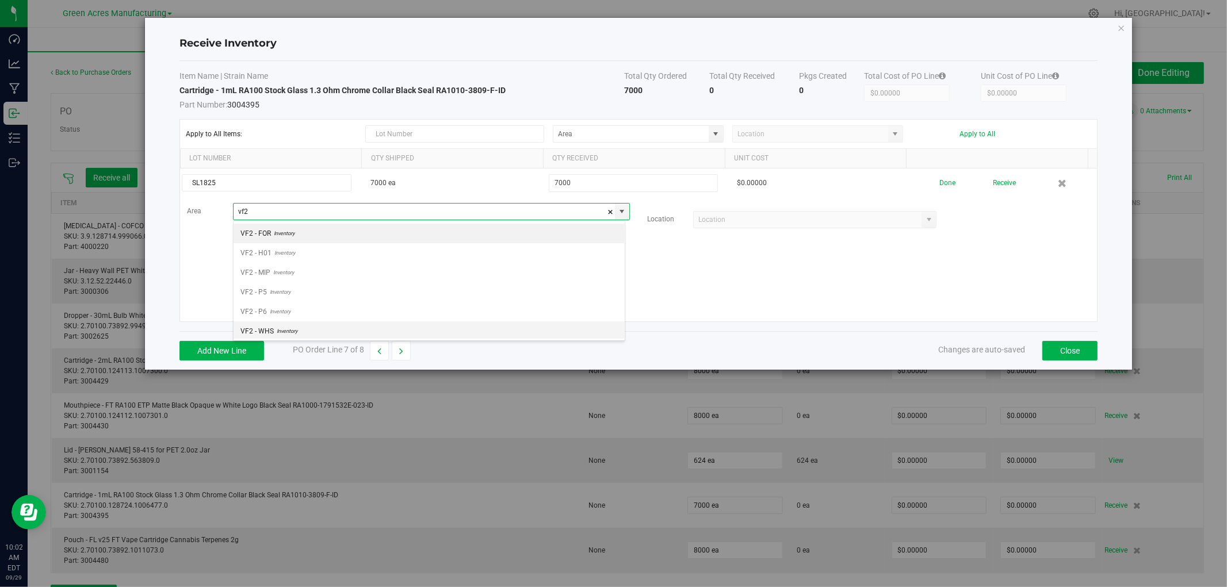
click at [269, 335] on span "VF2 - WHS" at bounding box center [256, 331] width 33 height 17
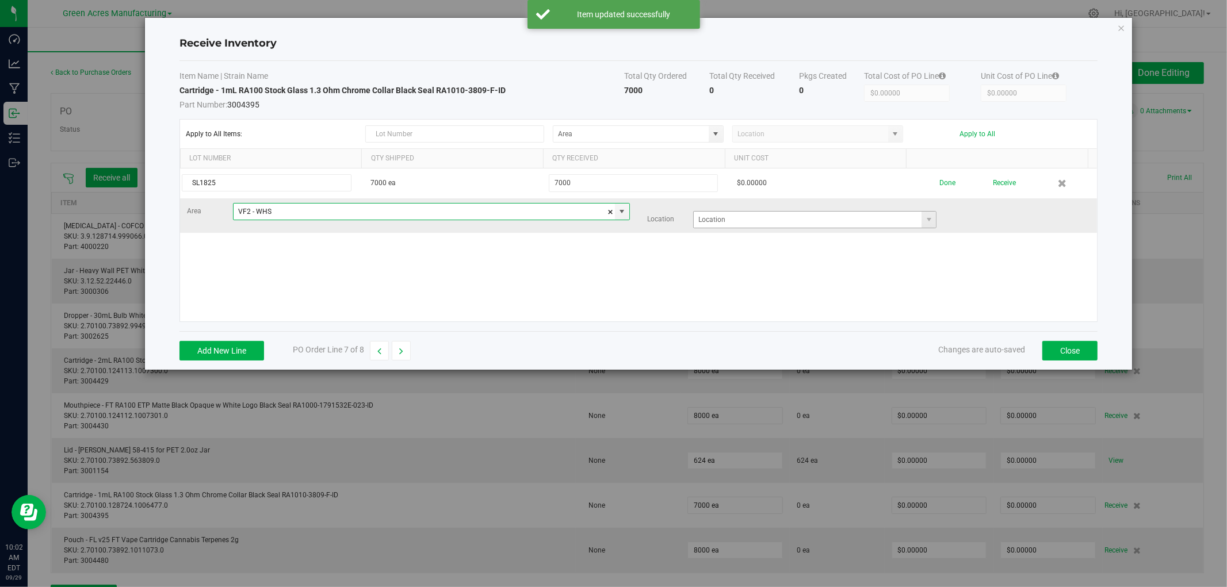
type input "VF2 - WHS"
click at [727, 214] on input at bounding box center [808, 220] width 228 height 16
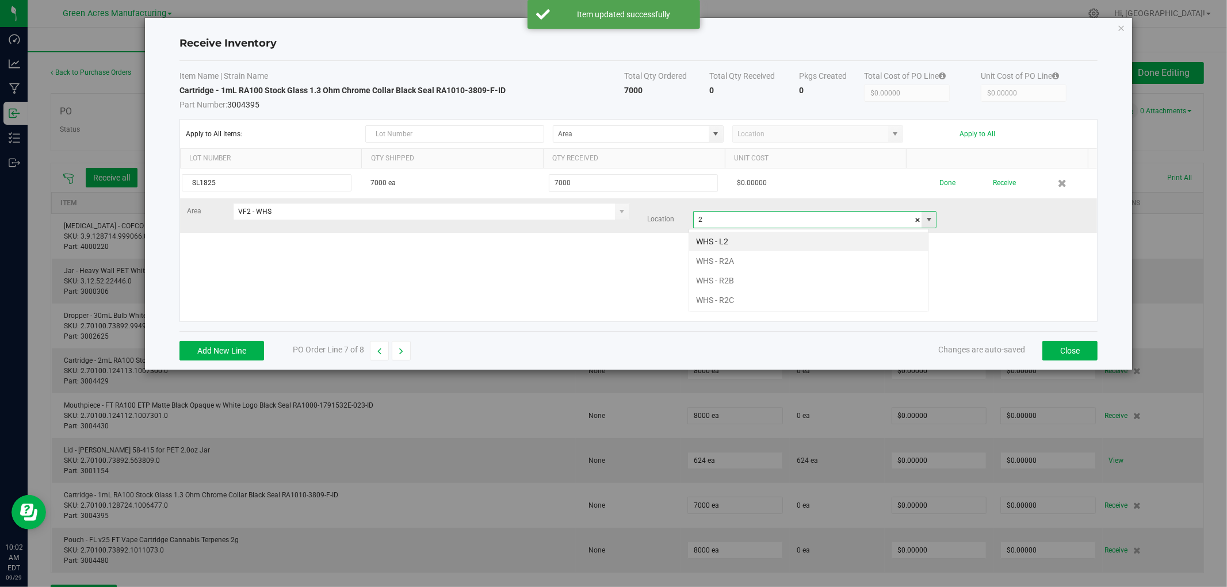
scroll to position [17, 240]
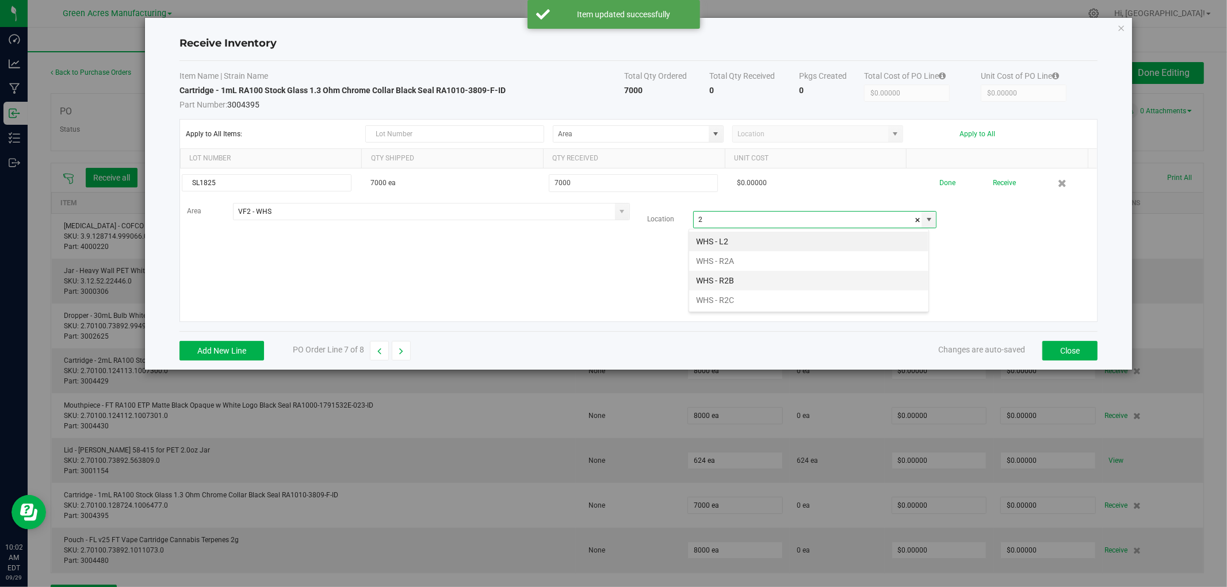
click at [716, 281] on li "WHS - R2B" at bounding box center [808, 281] width 239 height 20
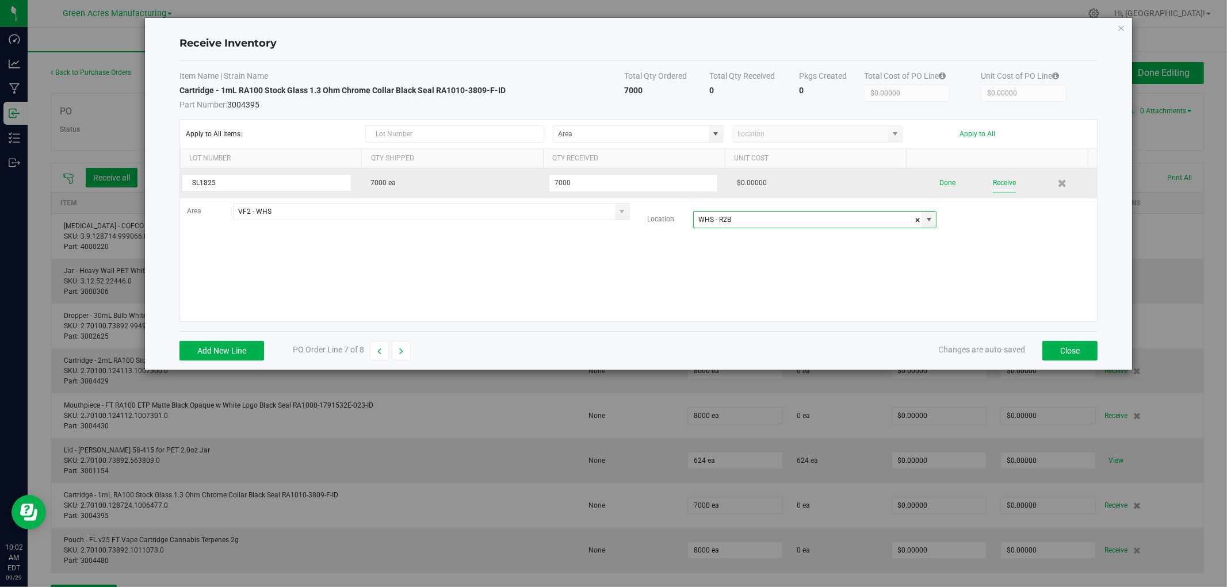
type input "WHS - R2B"
click at [994, 183] on button "Receive" at bounding box center [1004, 183] width 23 height 20
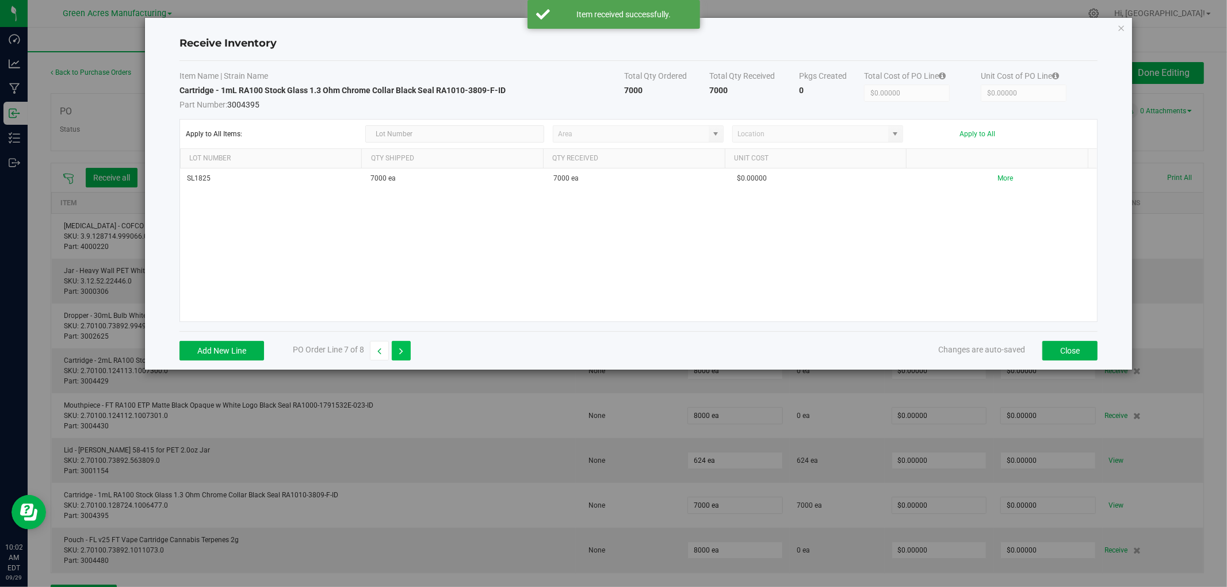
click at [403, 351] on icon "button" at bounding box center [401, 351] width 4 height 8
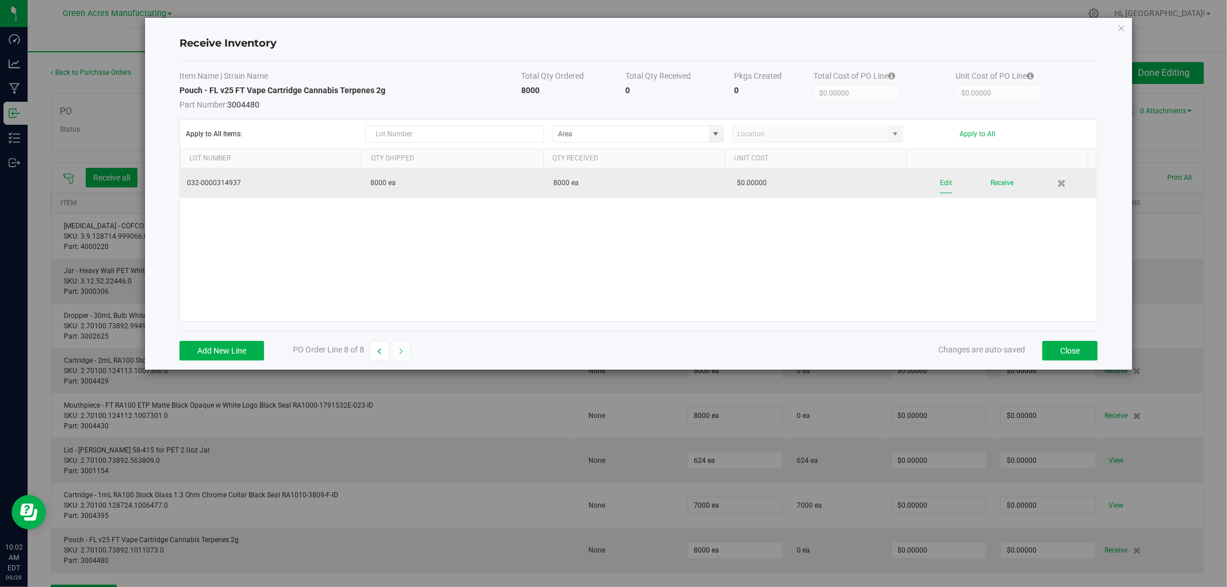
click at [940, 185] on button "Edit" at bounding box center [946, 183] width 12 height 20
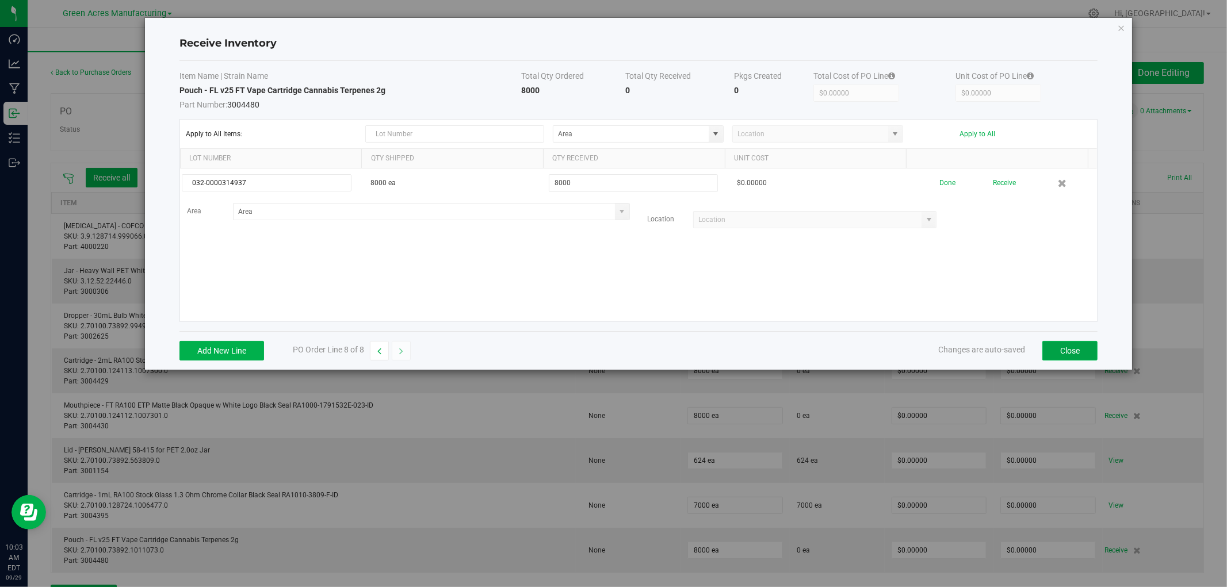
click at [1061, 349] on button "Close" at bounding box center [1069, 351] width 55 height 20
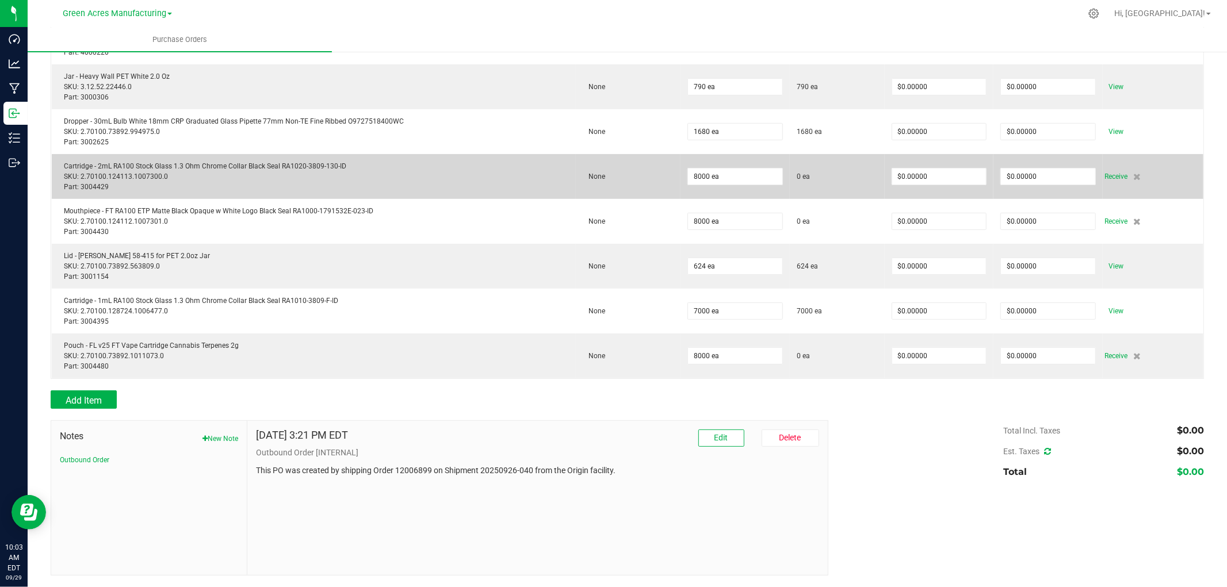
scroll to position [0, 0]
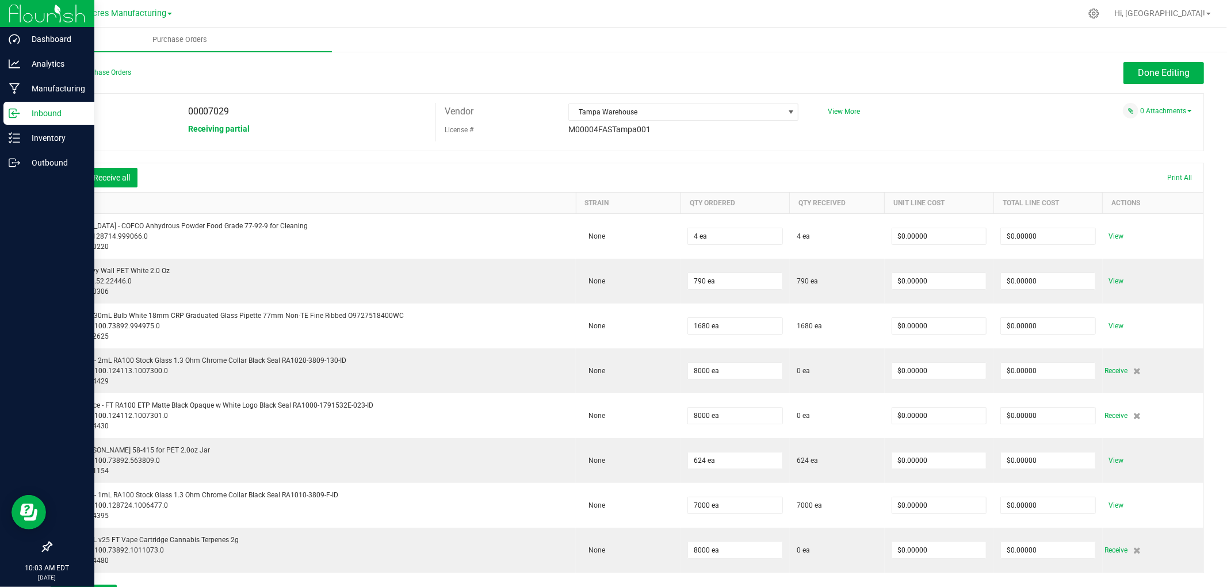
click at [20, 106] on p "Inbound" at bounding box center [54, 113] width 69 height 14
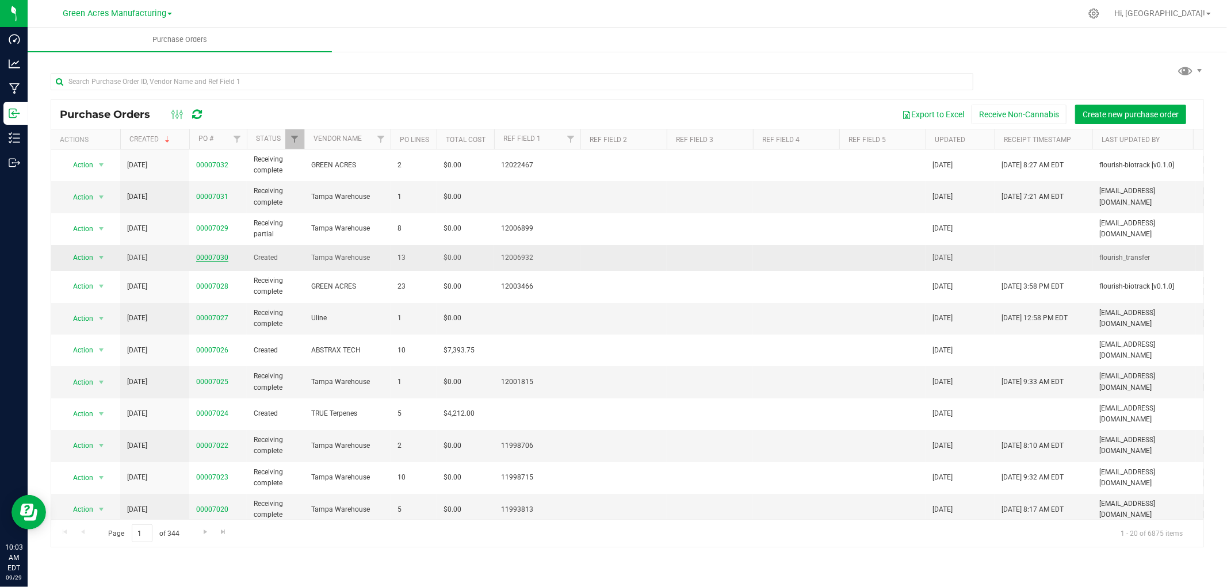
click at [214, 257] on link "00007030" at bounding box center [212, 258] width 32 height 8
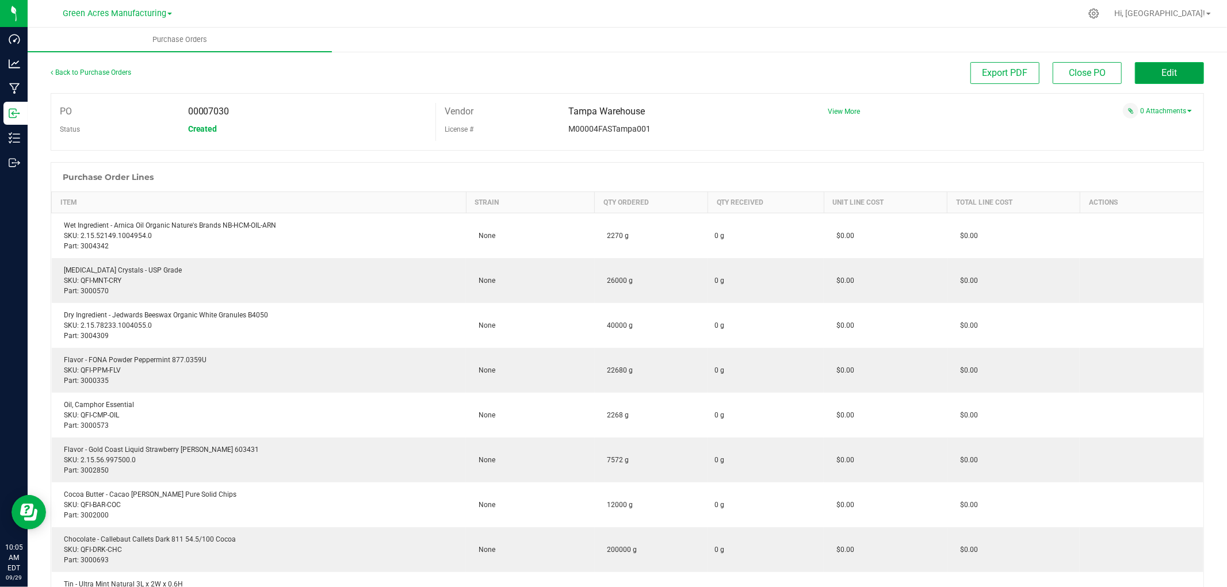
click at [1168, 77] on span "Edit" at bounding box center [1170, 72] width 16 height 11
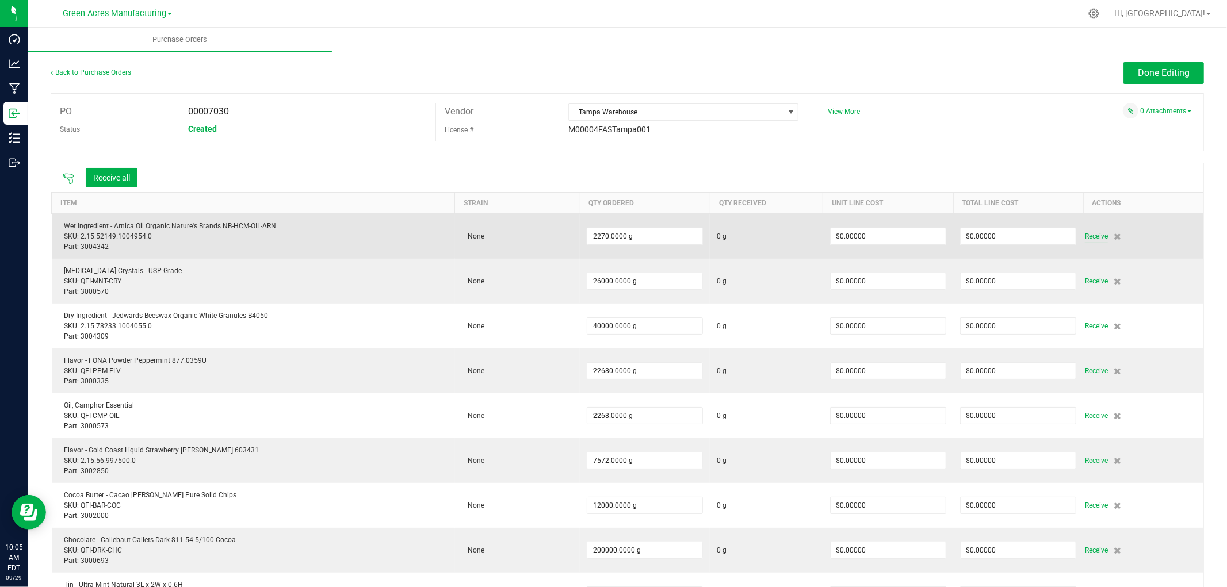
click at [1088, 236] on span "Receive" at bounding box center [1096, 237] width 23 height 14
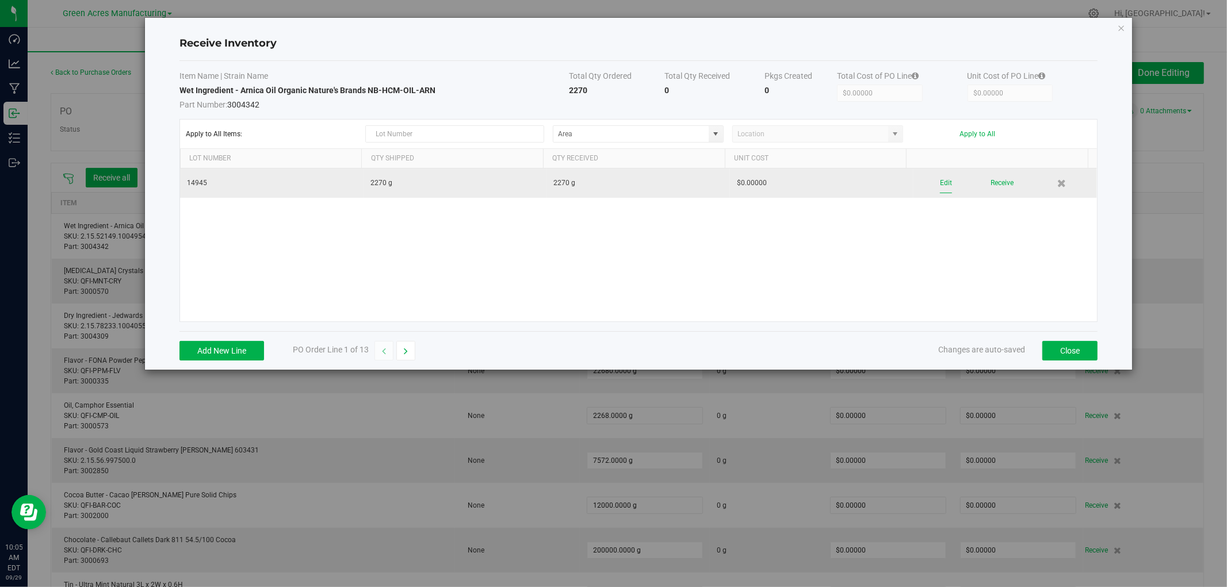
click at [940, 183] on button "Edit" at bounding box center [946, 183] width 12 height 20
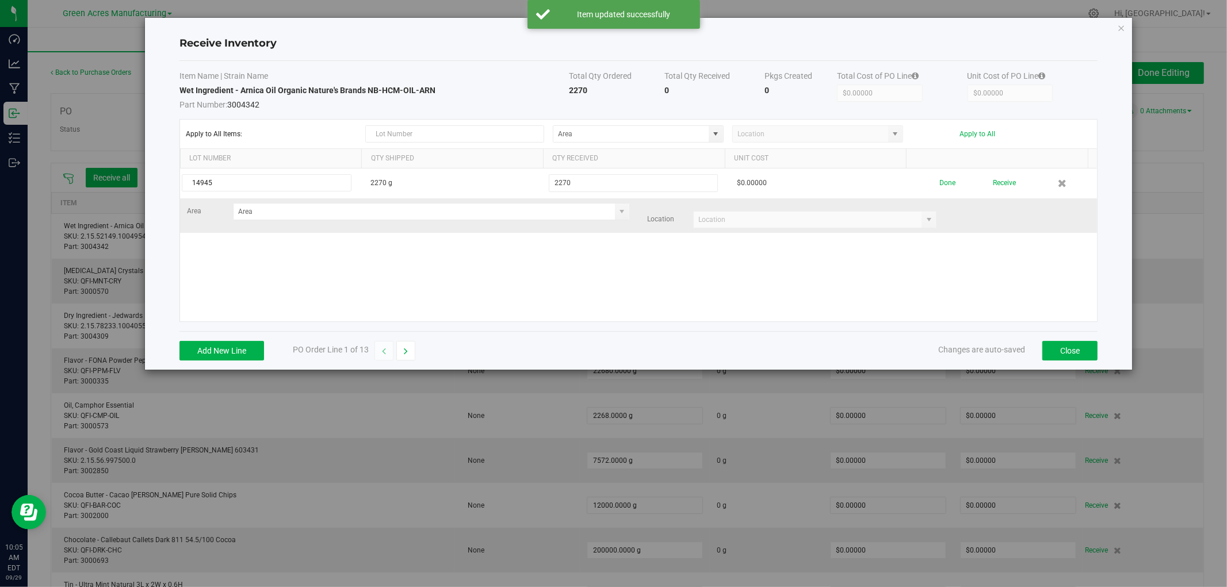
click at [350, 221] on div "Area Location" at bounding box center [638, 215] width 920 height 25
click at [360, 208] on input at bounding box center [424, 212] width 381 height 16
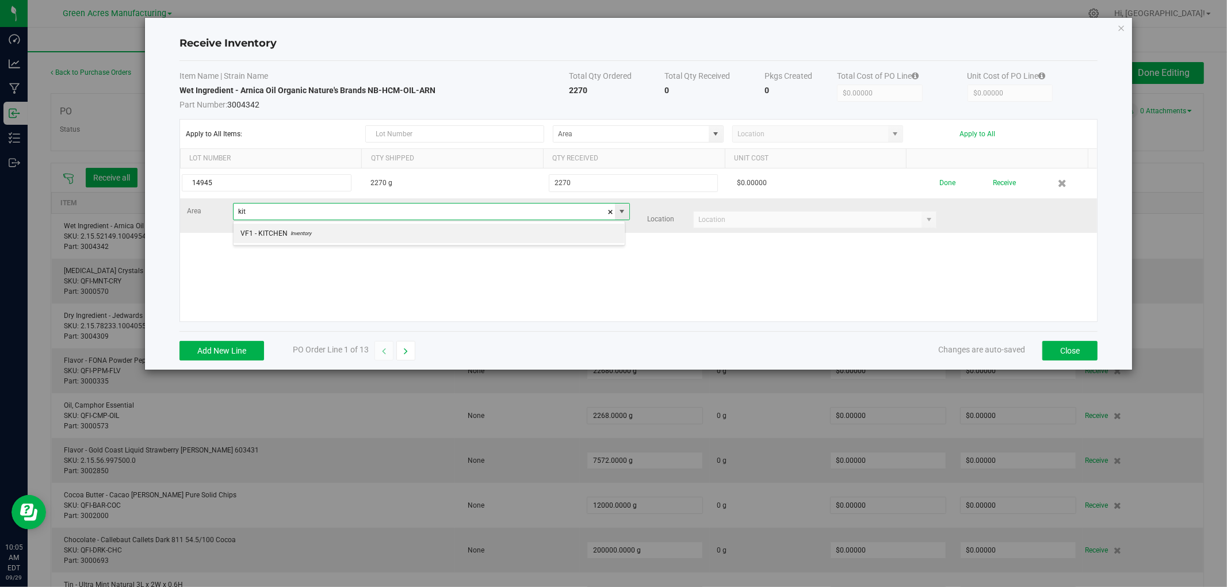
scroll to position [17, 392]
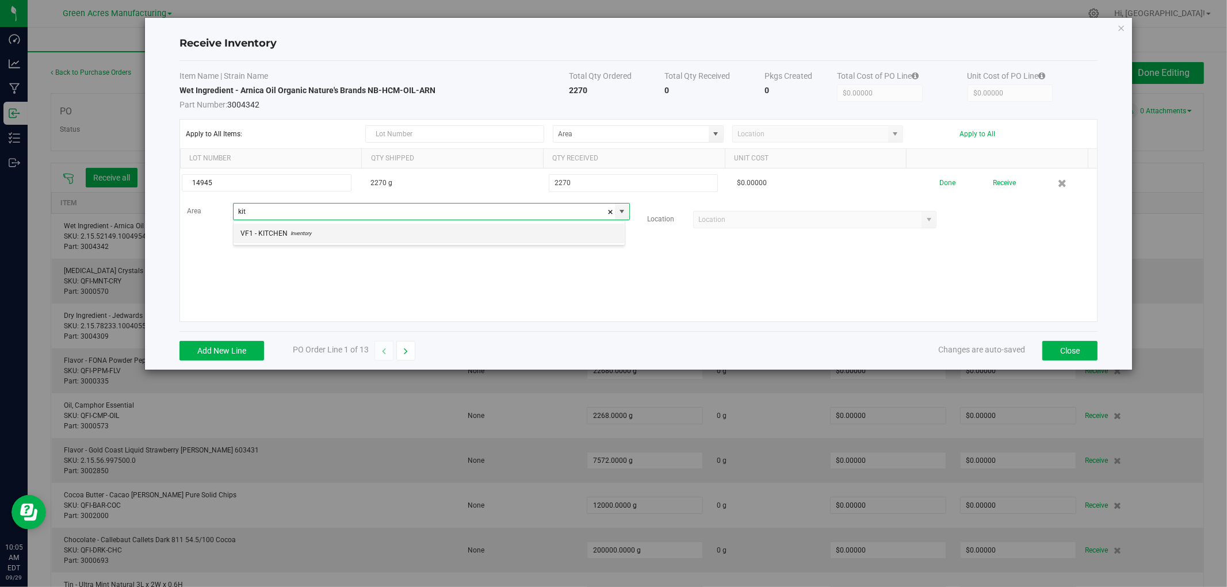
click at [338, 242] on li "VF1 - KITCHEN Inventory" at bounding box center [429, 234] width 391 height 20
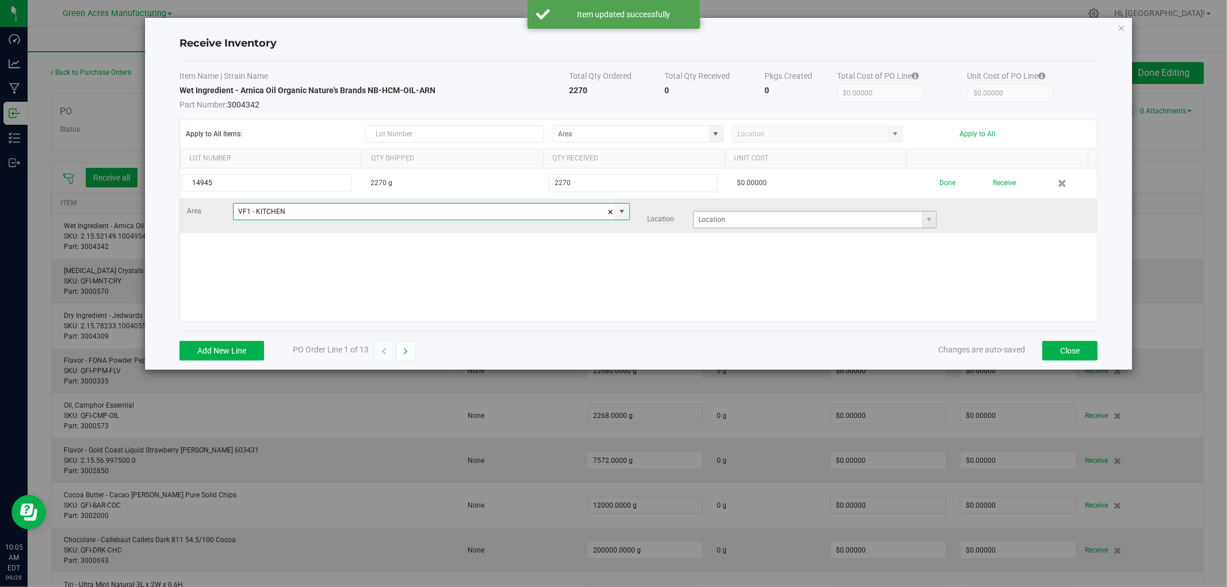
type input "VF1 - KITCHEN"
click at [720, 222] on input at bounding box center [808, 220] width 228 height 16
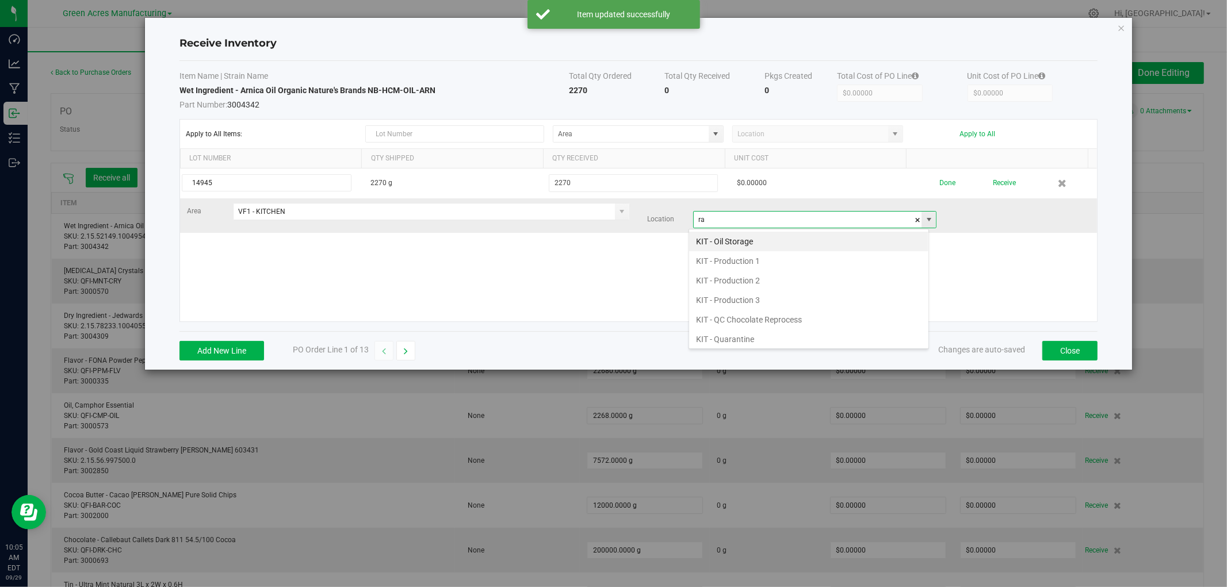
scroll to position [17, 240]
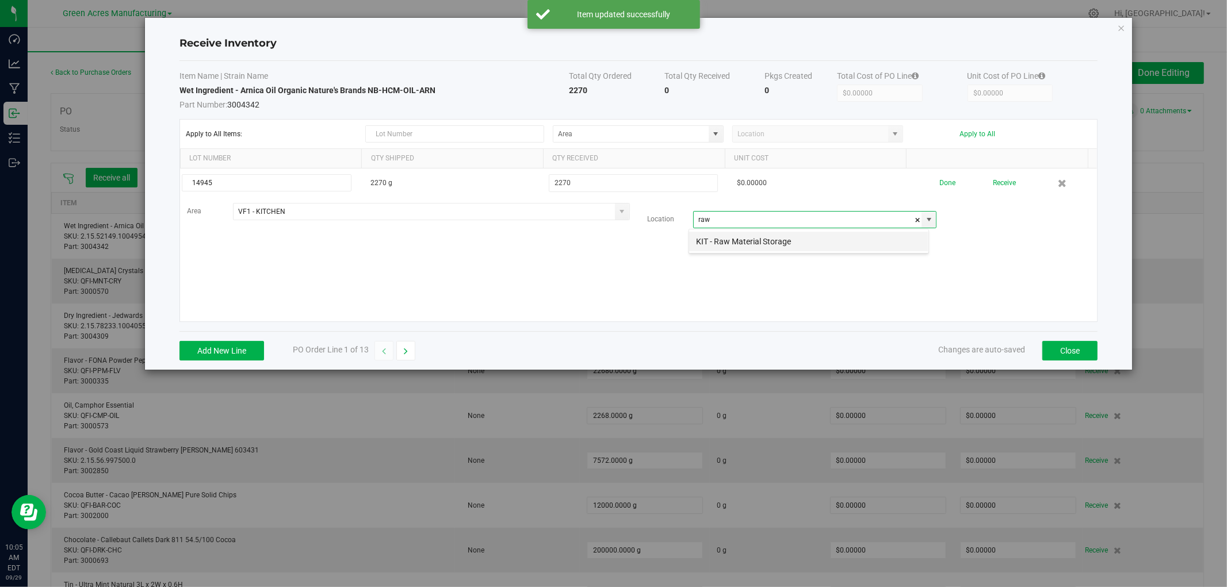
click at [723, 244] on li "KIT - Raw Material Storage" at bounding box center [808, 242] width 239 height 20
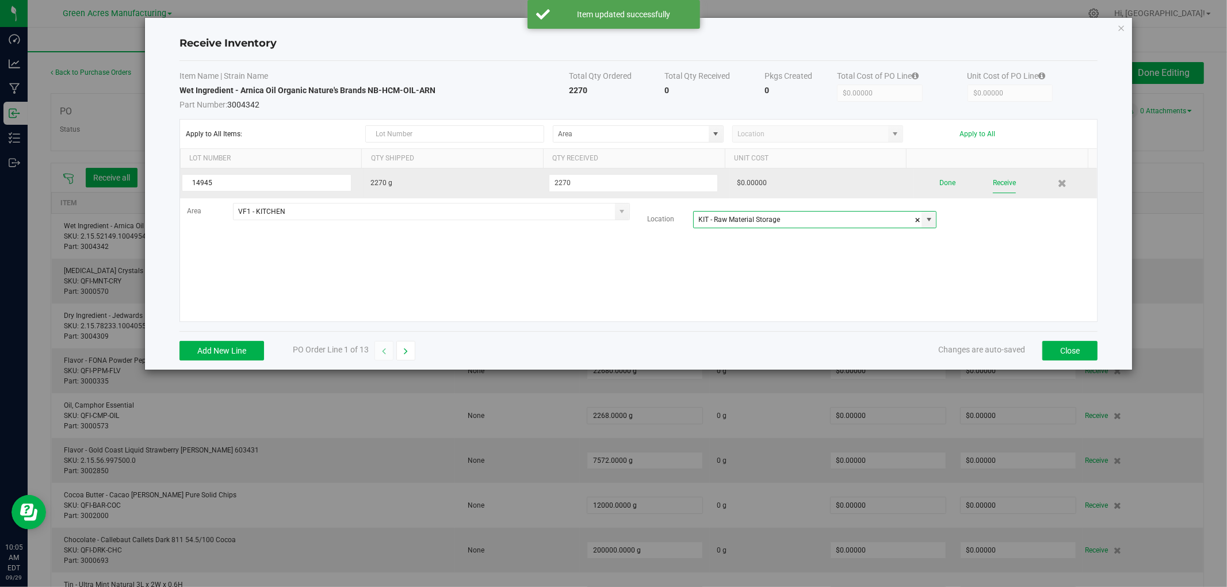
type input "KIT - Raw Material Storage"
click at [993, 181] on button "Receive" at bounding box center [1004, 183] width 23 height 20
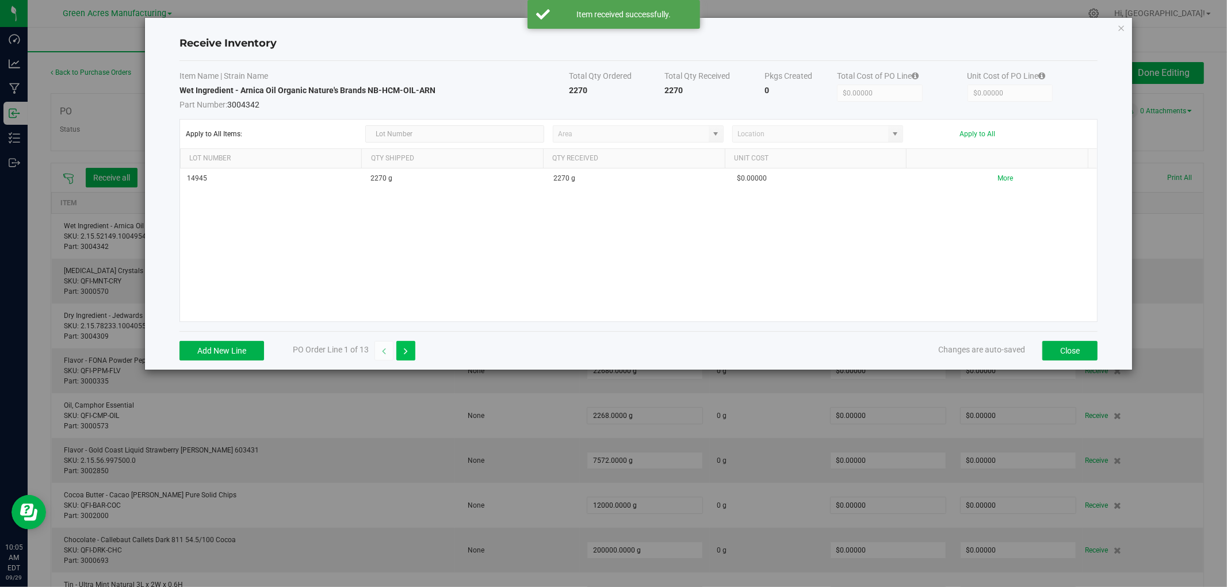
click at [408, 351] on icon "button" at bounding box center [406, 351] width 4 height 8
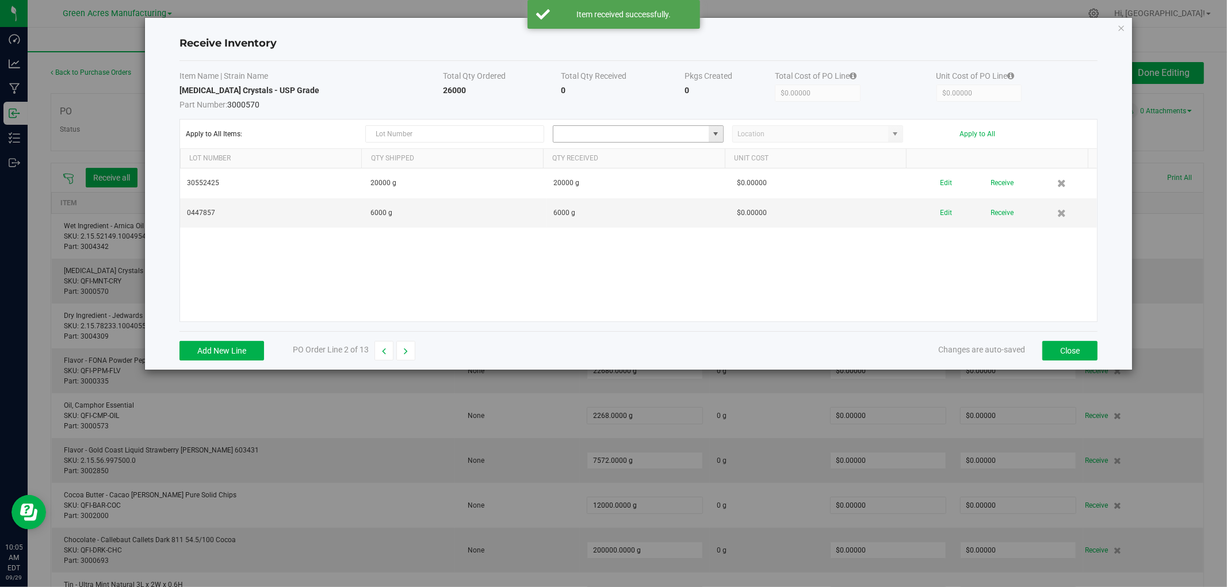
click at [590, 139] on input at bounding box center [630, 134] width 155 height 16
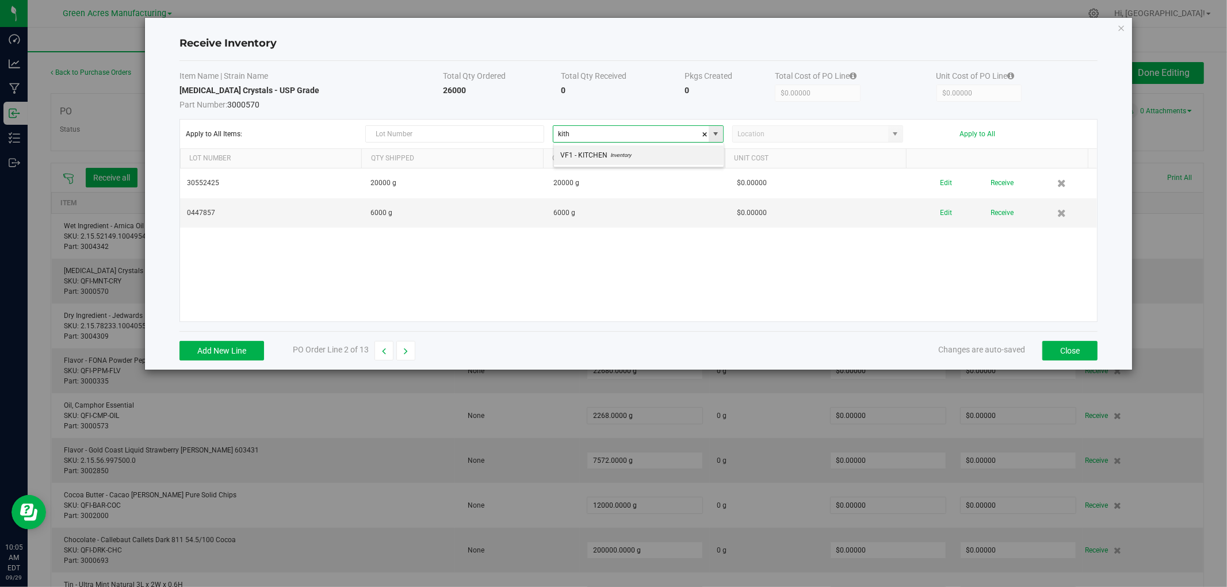
scroll to position [17, 170]
click at [599, 158] on span "VF1 - KITCHEN" at bounding box center [584, 155] width 47 height 17
type input "VF1 - KITCHEN"
click at [798, 129] on input at bounding box center [810, 134] width 155 height 16
click at [803, 148] on li "KIT - Raw Material Storage" at bounding box center [818, 156] width 170 height 20
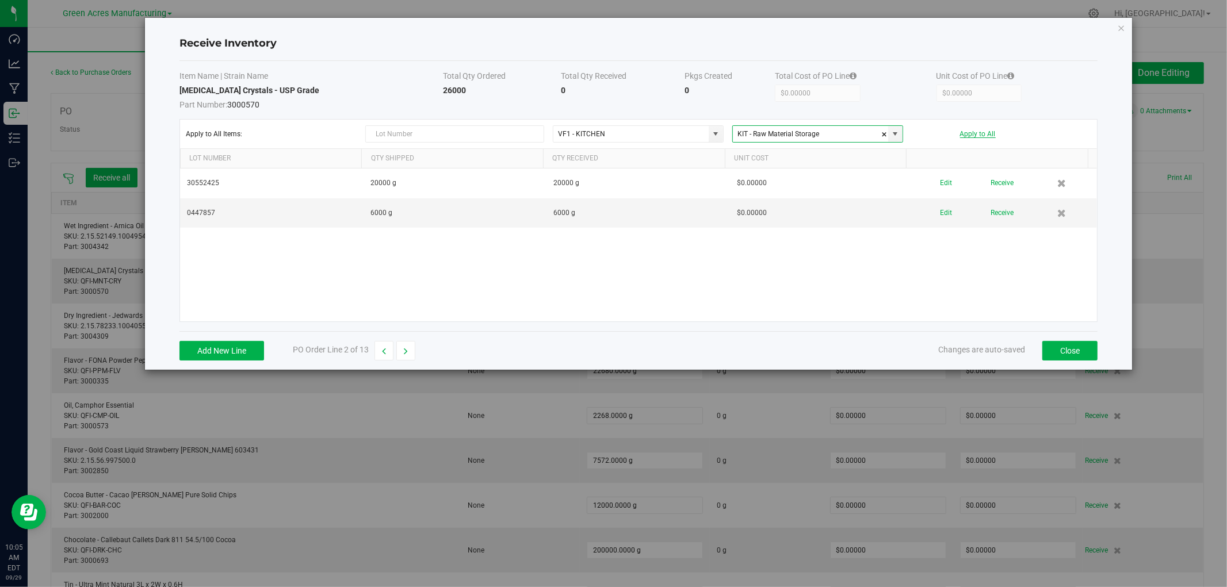
type input "KIT - Raw Material Storage"
click at [994, 134] on button "Apply to All" at bounding box center [978, 134] width 36 height 8
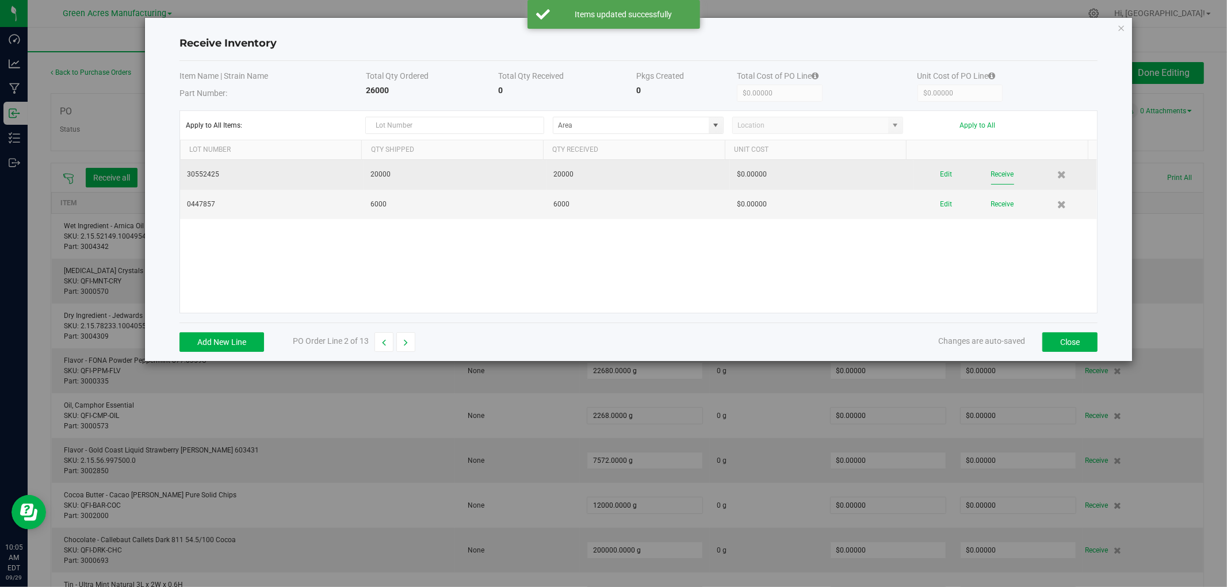
click at [991, 170] on button "Receive" at bounding box center [1002, 175] width 23 height 20
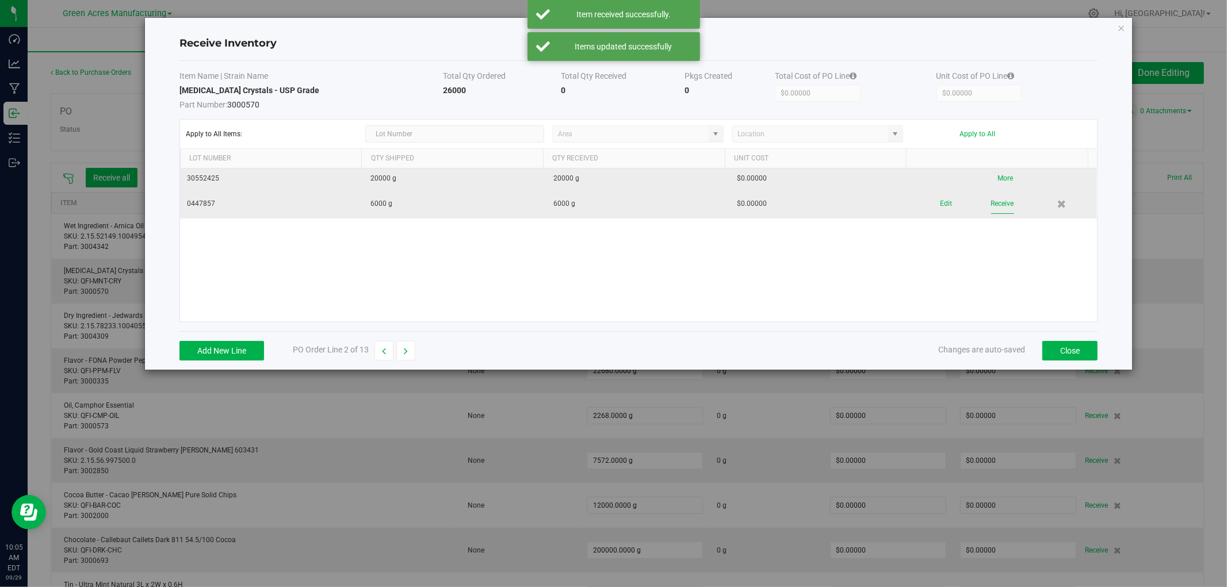
click at [992, 207] on button "Receive" at bounding box center [1002, 204] width 23 height 20
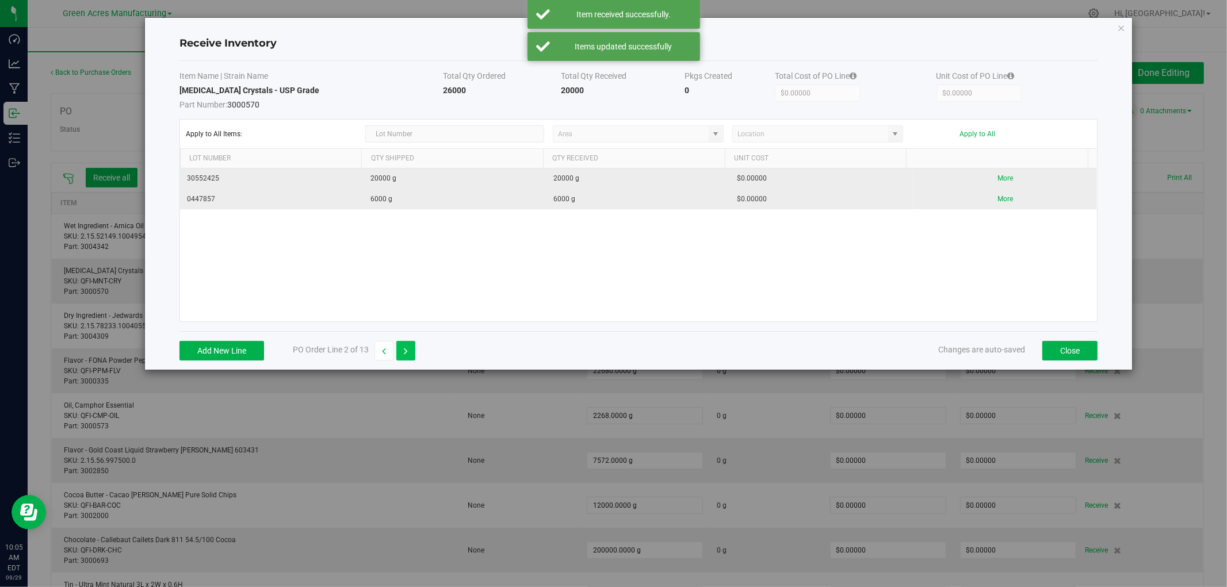
click at [408, 352] on icon "button" at bounding box center [406, 351] width 4 height 8
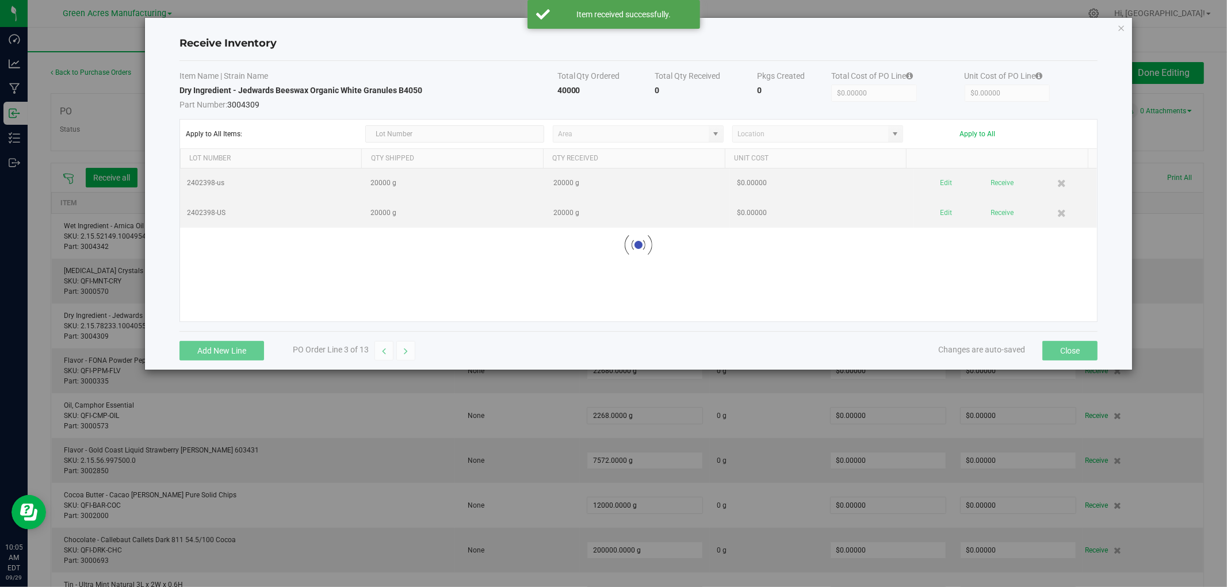
click at [631, 133] on kendo-combobox at bounding box center [638, 133] width 171 height 17
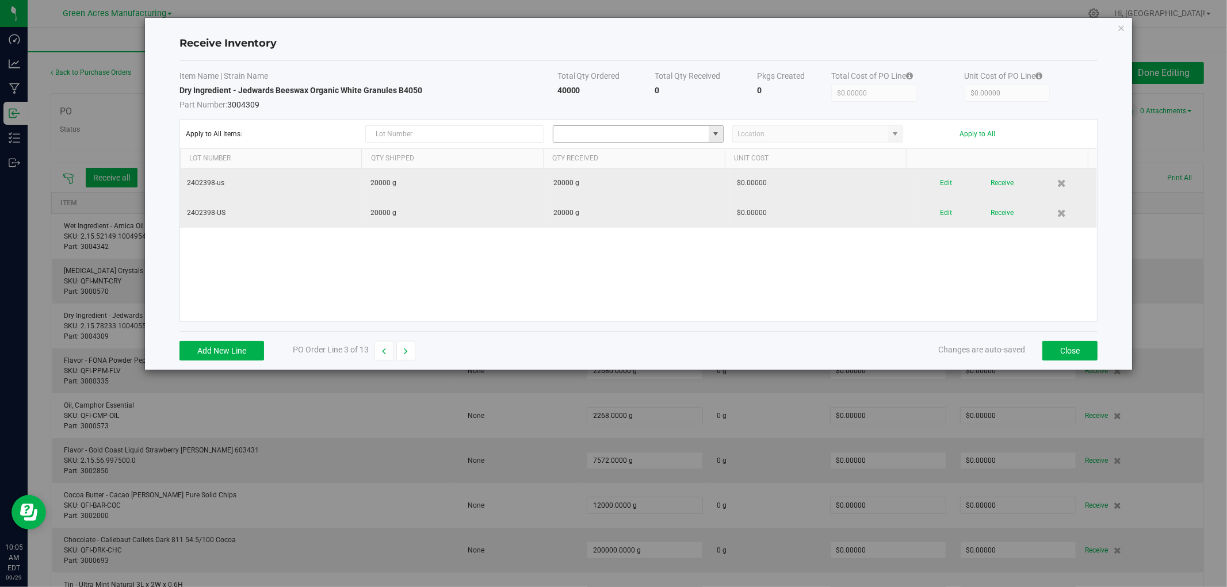
click at [633, 133] on input at bounding box center [630, 134] width 155 height 16
click at [623, 156] on span "Inventory" at bounding box center [620, 155] width 24 height 17
type input "VF1 - KITCHEN"
click at [761, 136] on input at bounding box center [810, 134] width 155 height 16
click at [762, 156] on li "KIT - Raw Material Storage" at bounding box center [818, 156] width 170 height 20
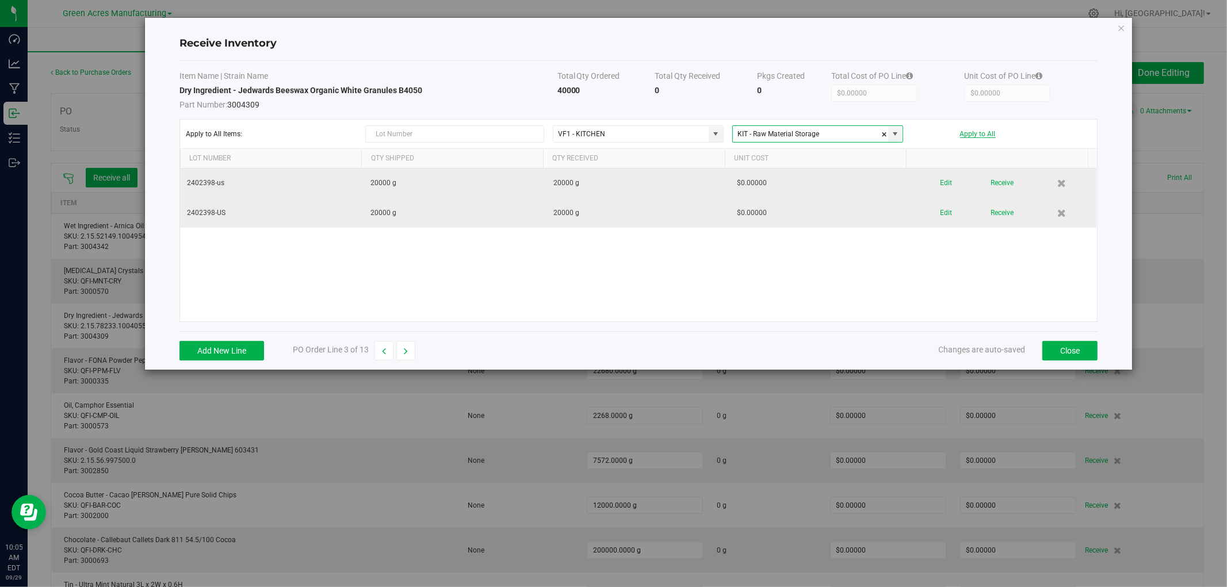
type input "KIT - Raw Material Storage"
click at [980, 131] on button "Apply to All" at bounding box center [978, 134] width 36 height 8
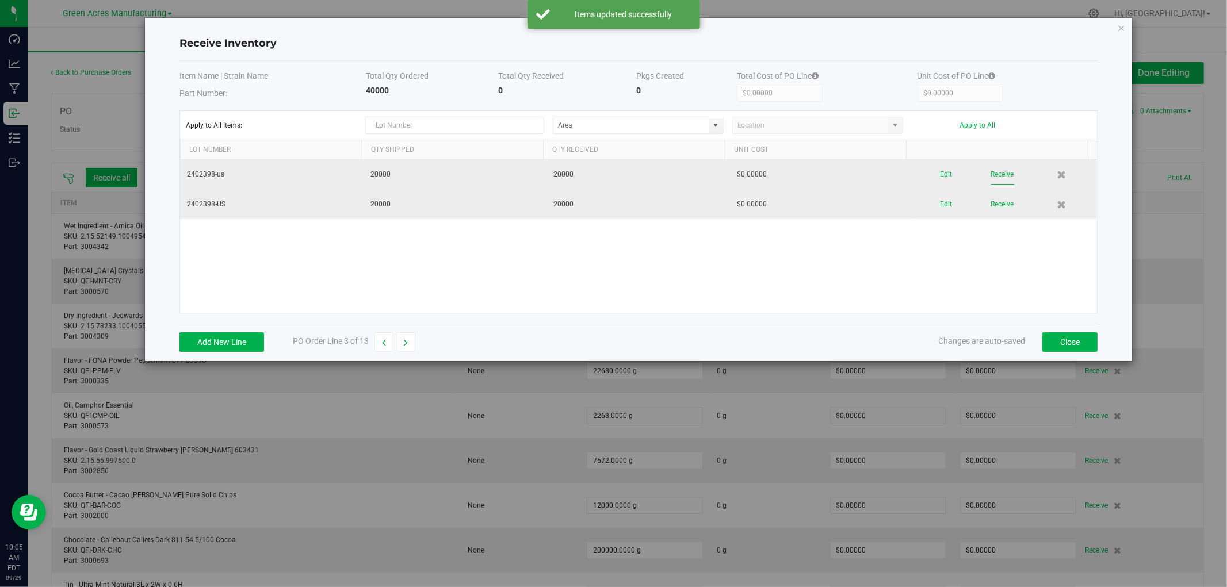
click at [994, 173] on button "Receive" at bounding box center [1002, 175] width 23 height 20
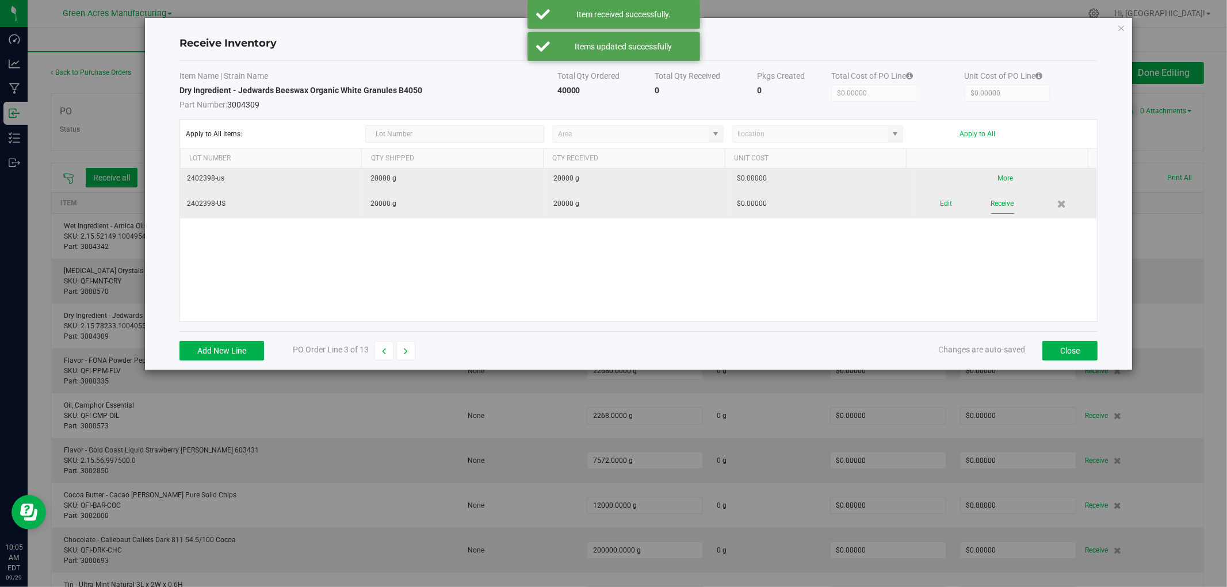
click at [993, 202] on button "Receive" at bounding box center [1002, 204] width 23 height 20
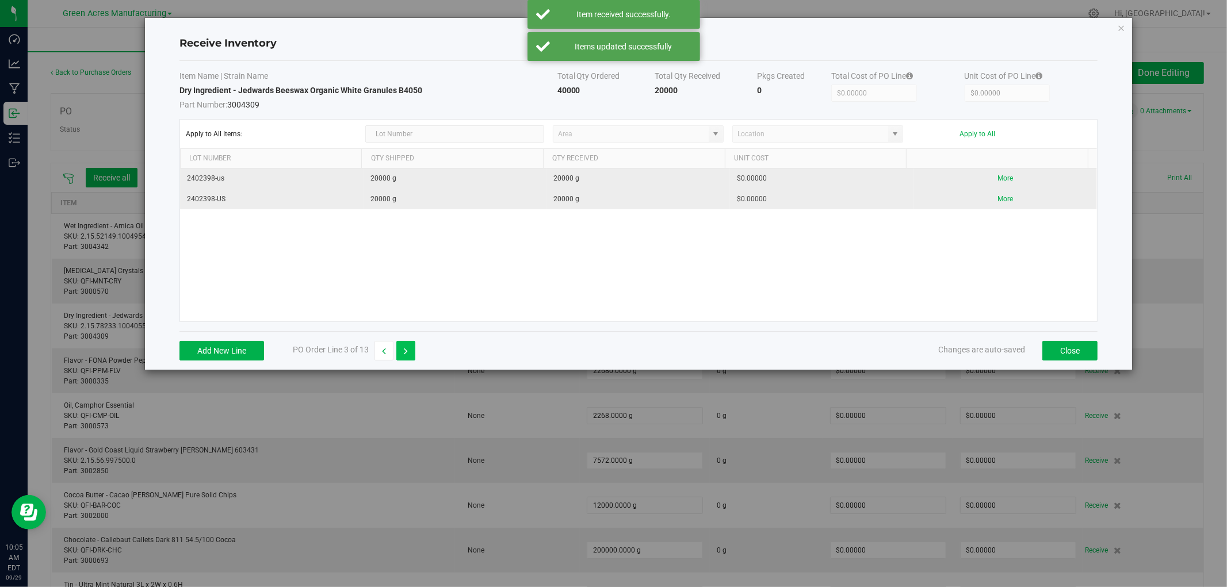
click at [409, 351] on button "button" at bounding box center [405, 351] width 19 height 20
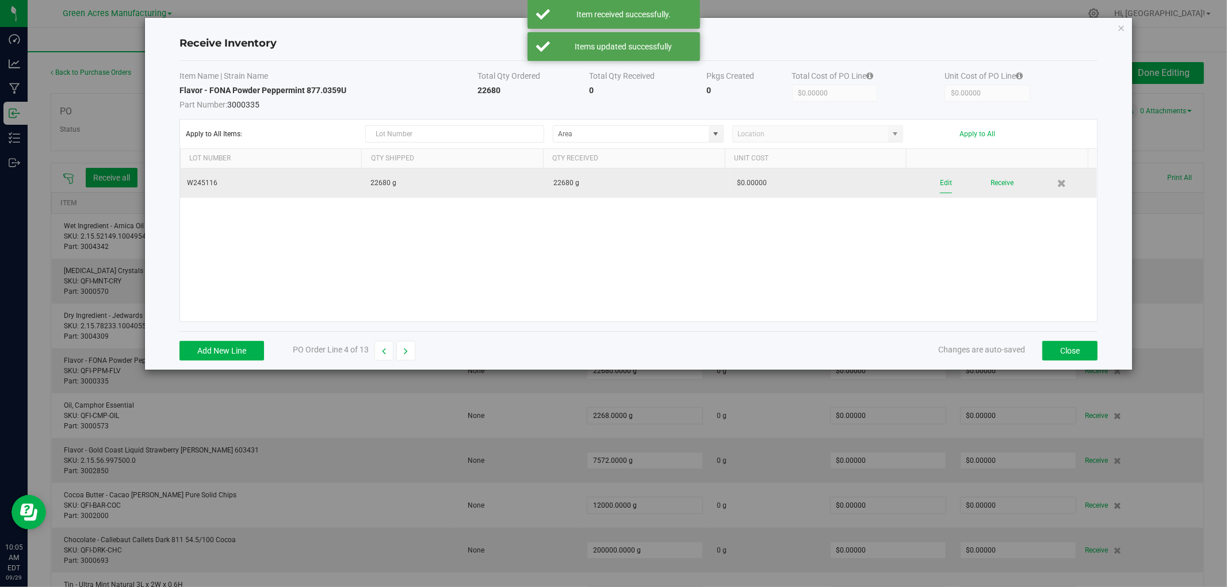
click at [940, 183] on button "Edit" at bounding box center [946, 183] width 12 height 20
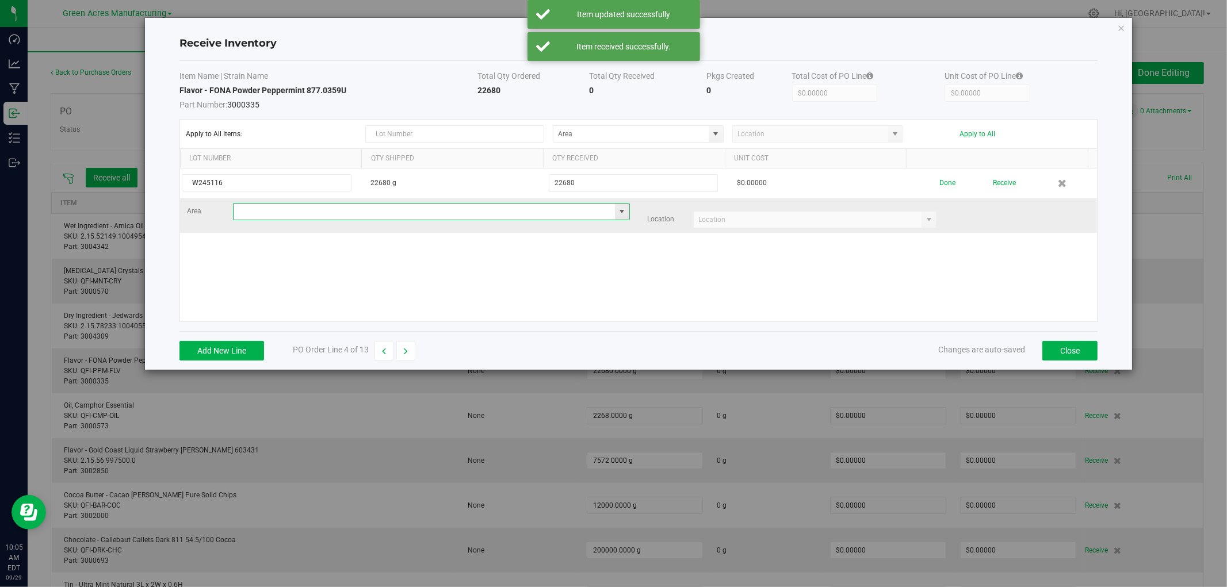
click at [284, 213] on input at bounding box center [424, 212] width 381 height 16
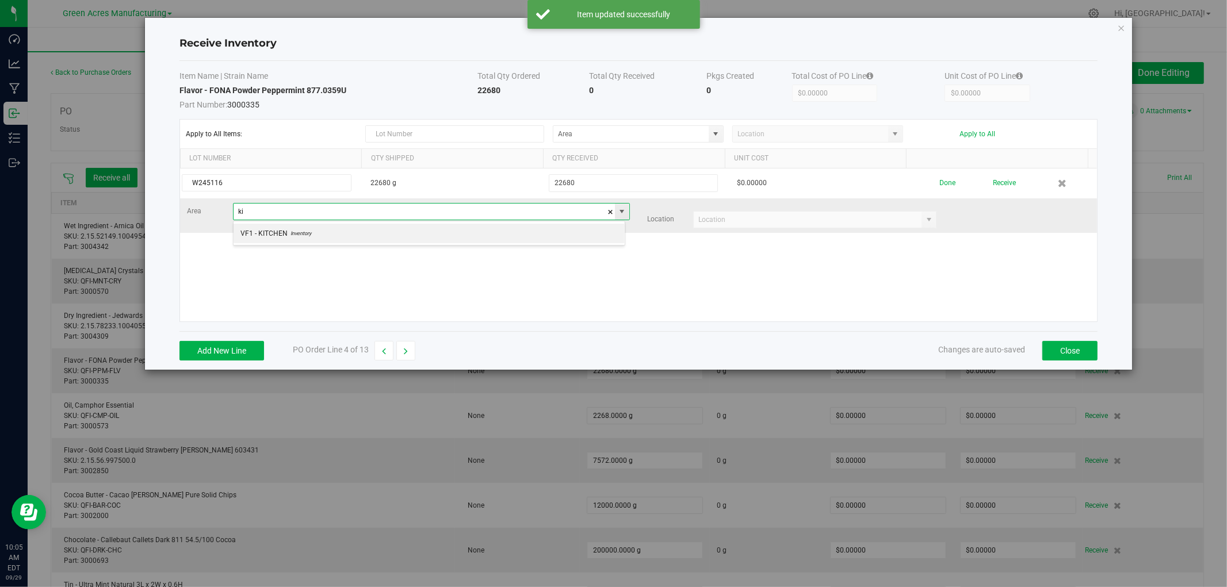
scroll to position [17, 392]
type input "kit"
click at [289, 216] on input at bounding box center [424, 212] width 381 height 16
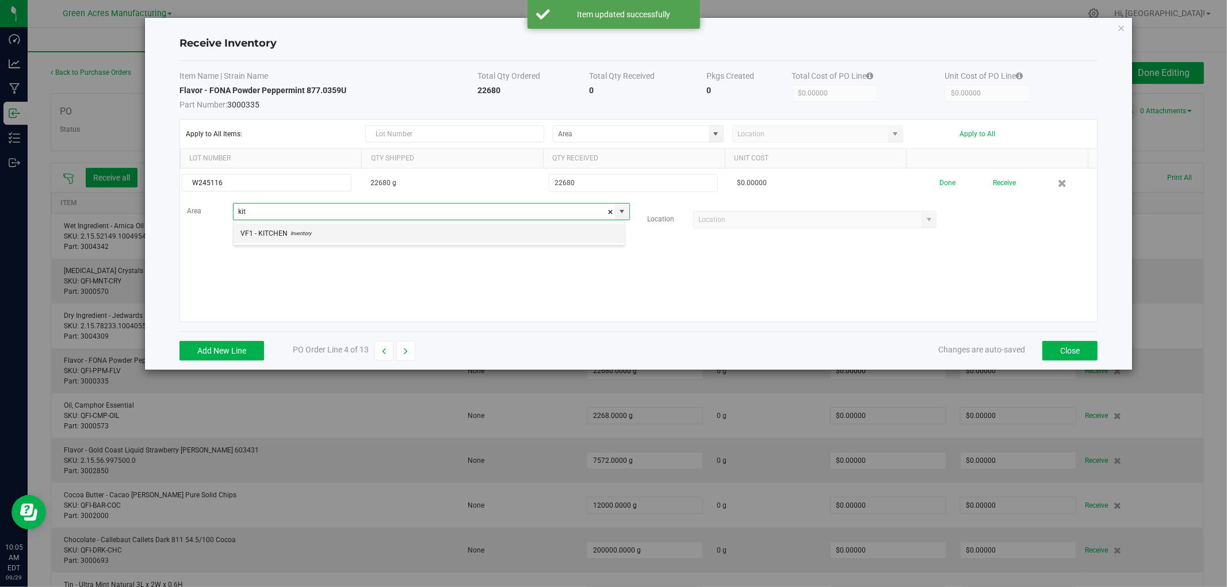
click at [374, 231] on li "VF1 - KITCHEN Inventory" at bounding box center [429, 234] width 391 height 20
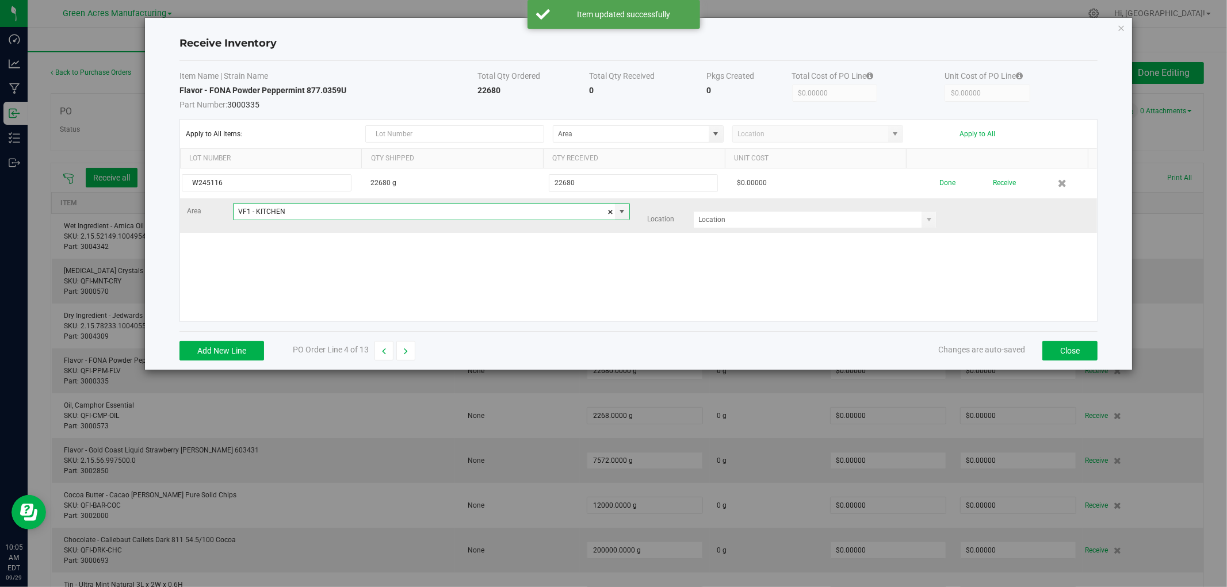
type input "VF1 - KITCHEN"
click at [755, 209] on div "Area VF1 - KITCHEN Location" at bounding box center [638, 215] width 920 height 25
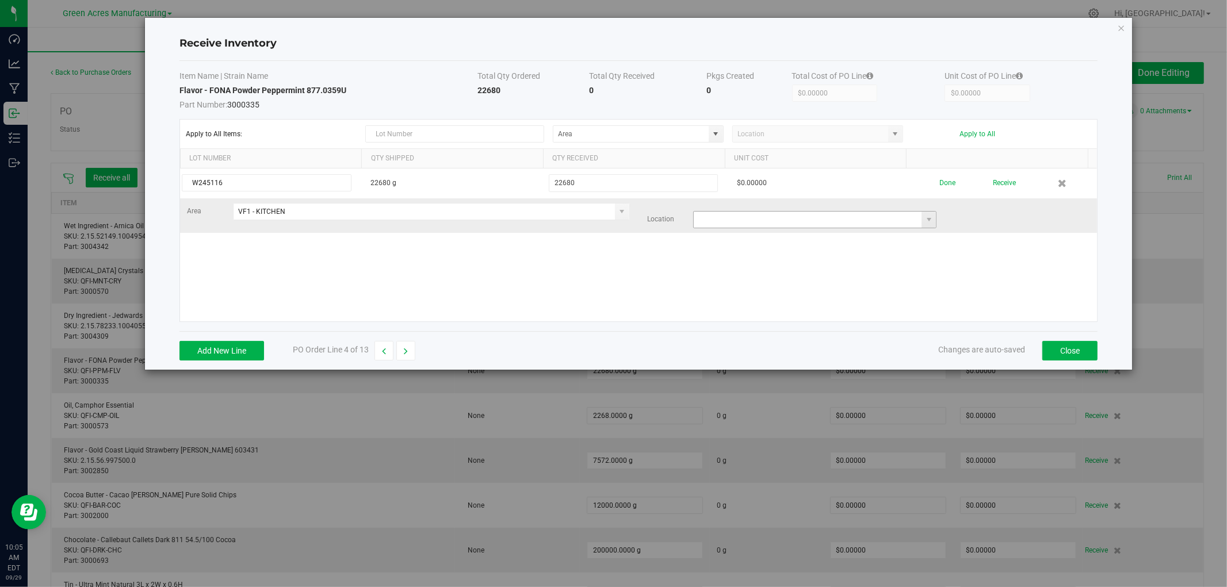
click at [752, 215] on input at bounding box center [808, 220] width 228 height 16
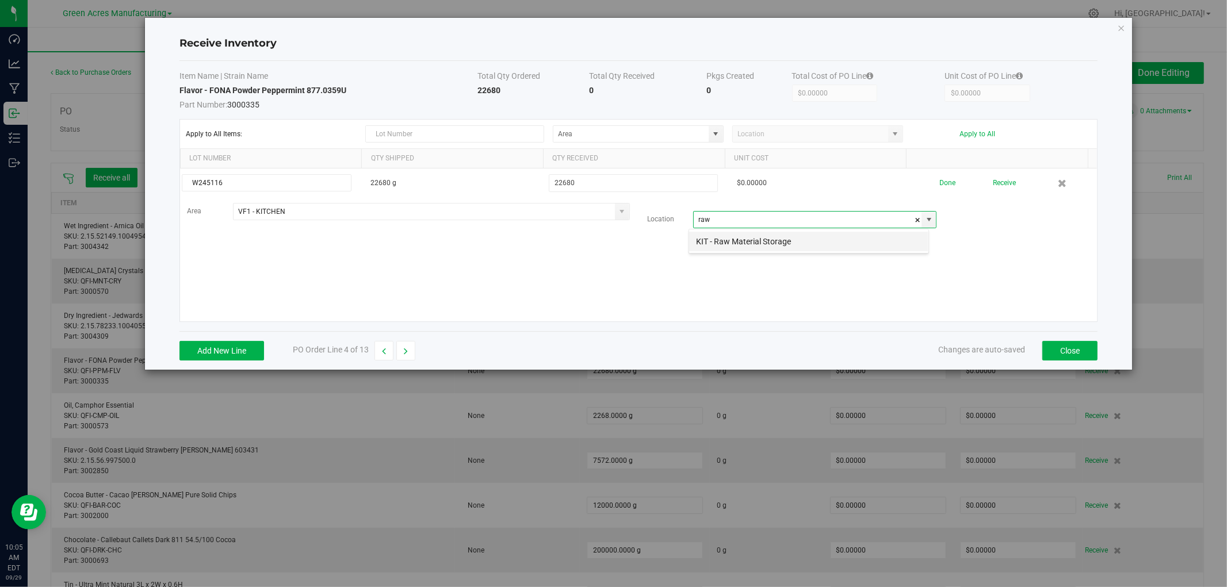
click at [739, 243] on li "KIT - Raw Material Storage" at bounding box center [808, 242] width 239 height 20
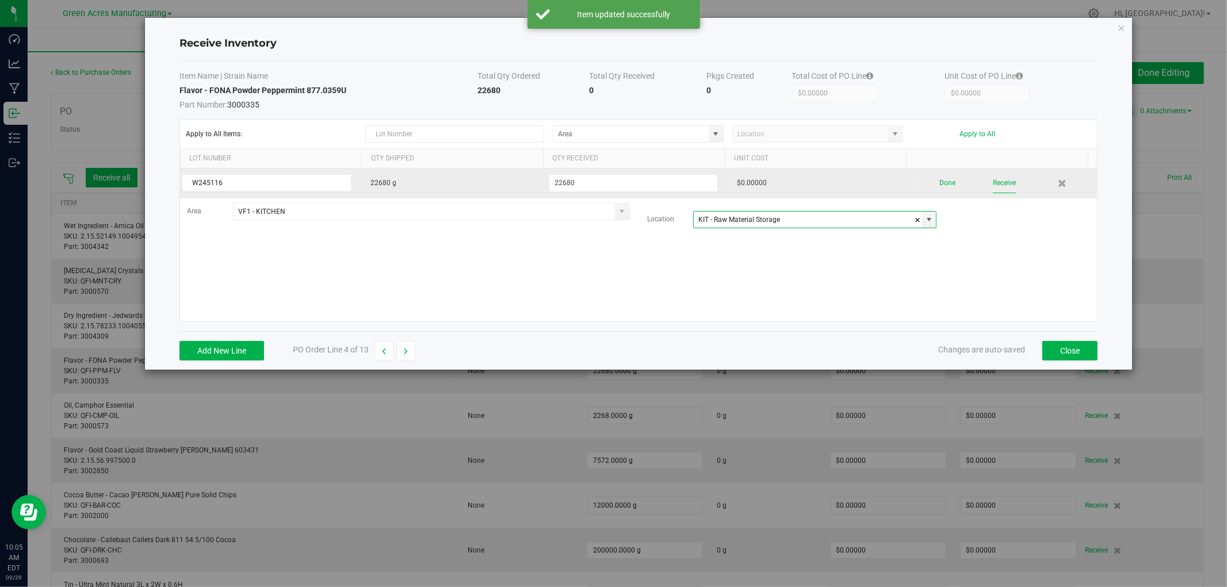
type input "KIT - Raw Material Storage"
click at [994, 182] on button "Receive" at bounding box center [1004, 183] width 23 height 20
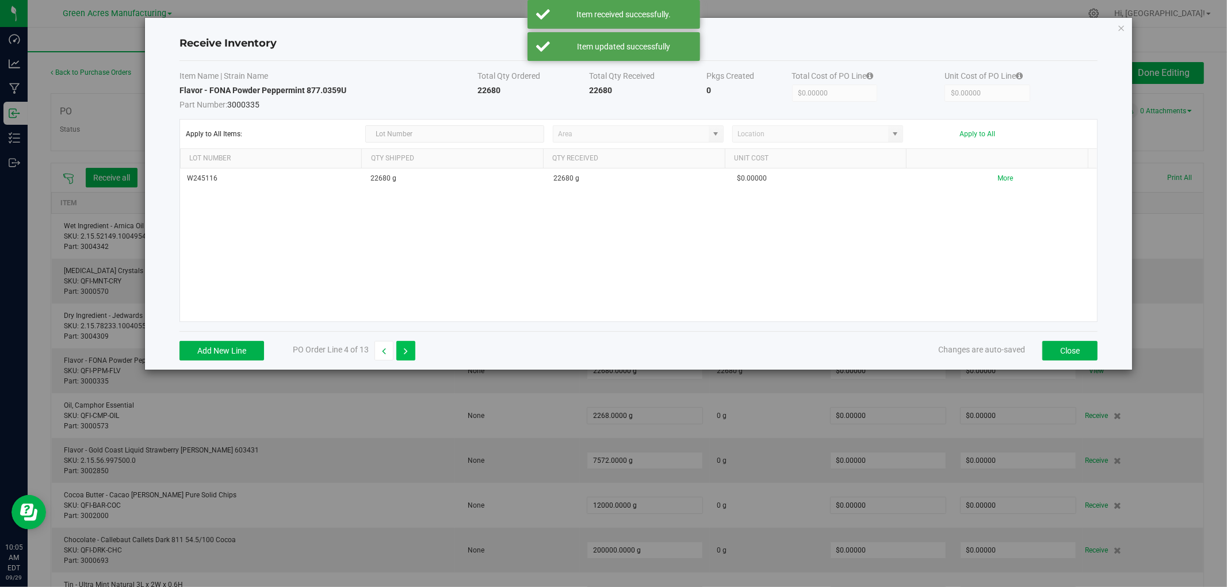
click at [406, 353] on icon "button" at bounding box center [406, 351] width 4 height 8
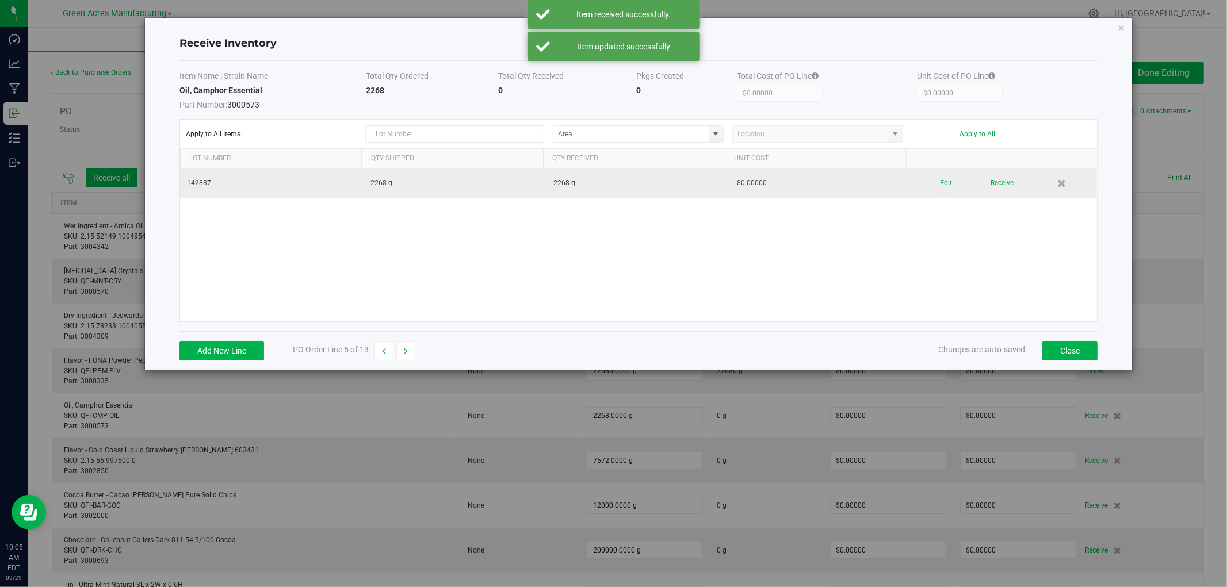
click at [940, 185] on button "Edit" at bounding box center [946, 183] width 12 height 20
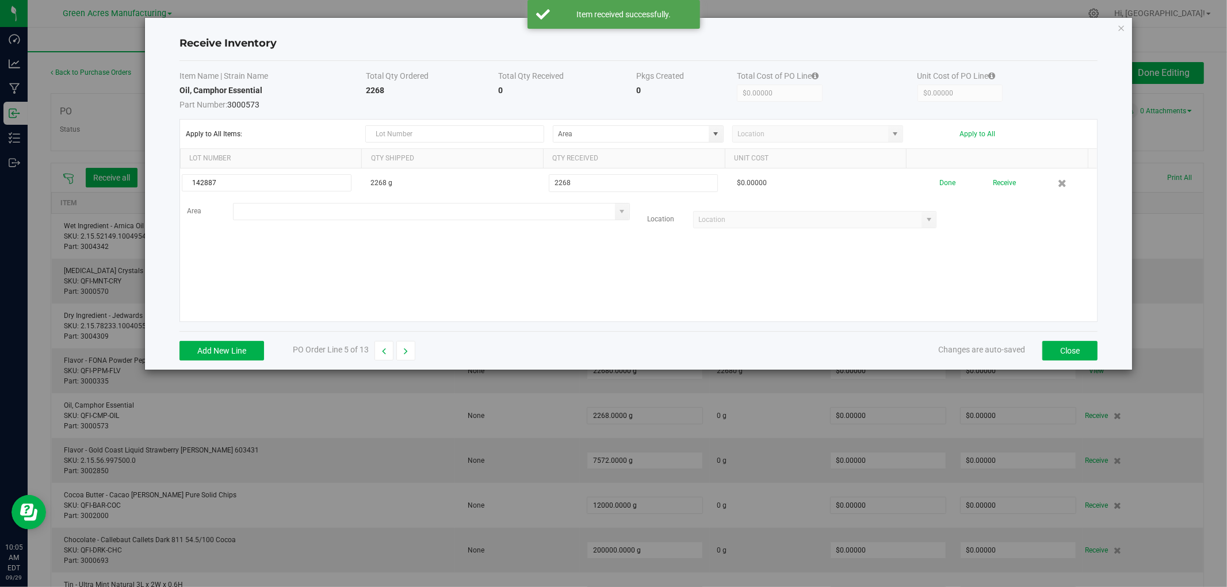
click at [308, 213] on input at bounding box center [424, 212] width 381 height 16
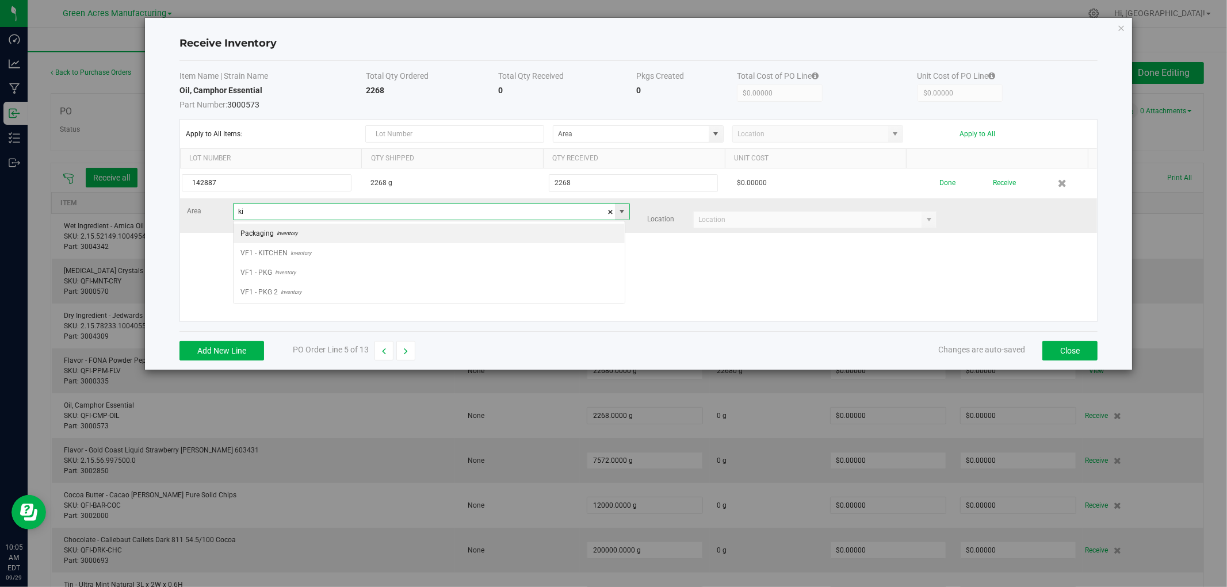
scroll to position [17, 392]
type input "VF1 - KITCHEN"
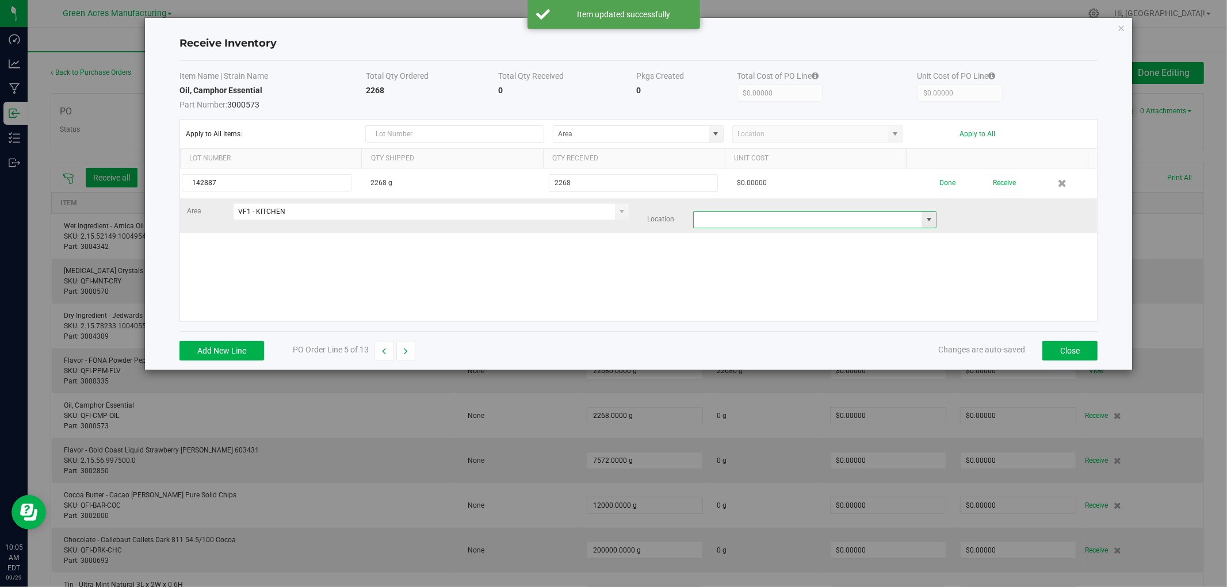
click at [709, 216] on input at bounding box center [808, 220] width 228 height 16
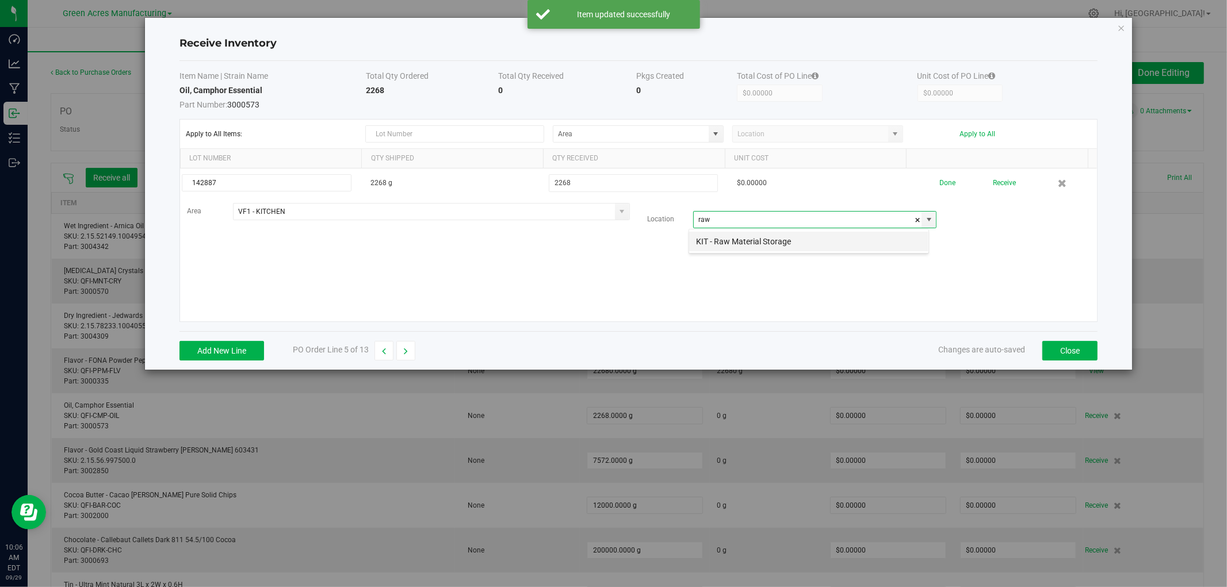
click at [709, 245] on li "KIT - Raw Material Storage" at bounding box center [808, 242] width 239 height 20
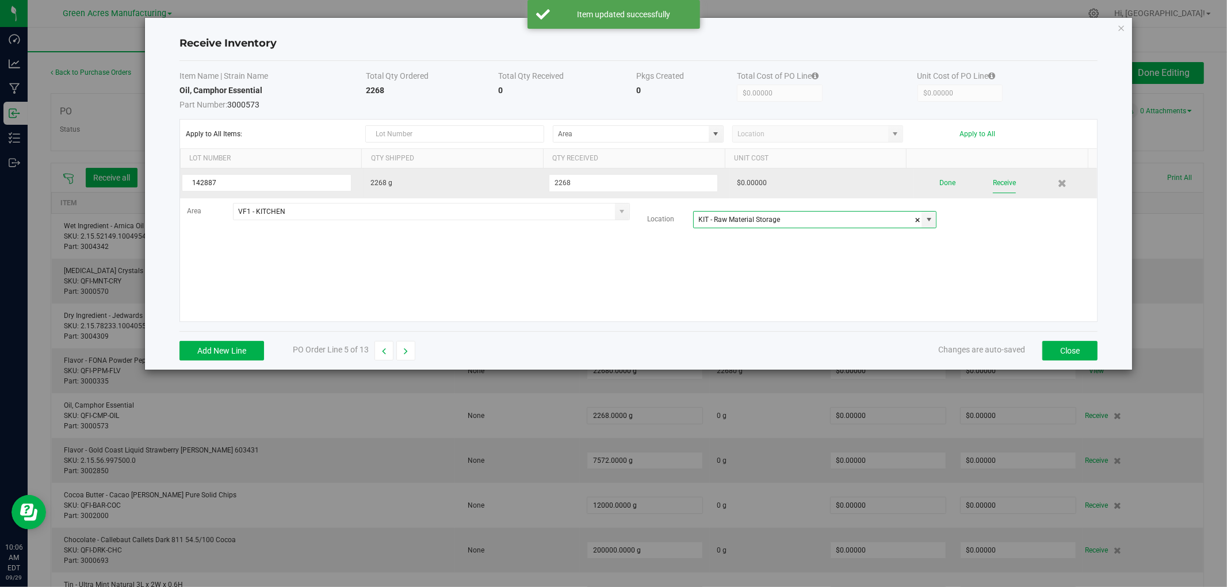
type input "KIT - Raw Material Storage"
click at [993, 185] on button "Receive" at bounding box center [1004, 183] width 23 height 20
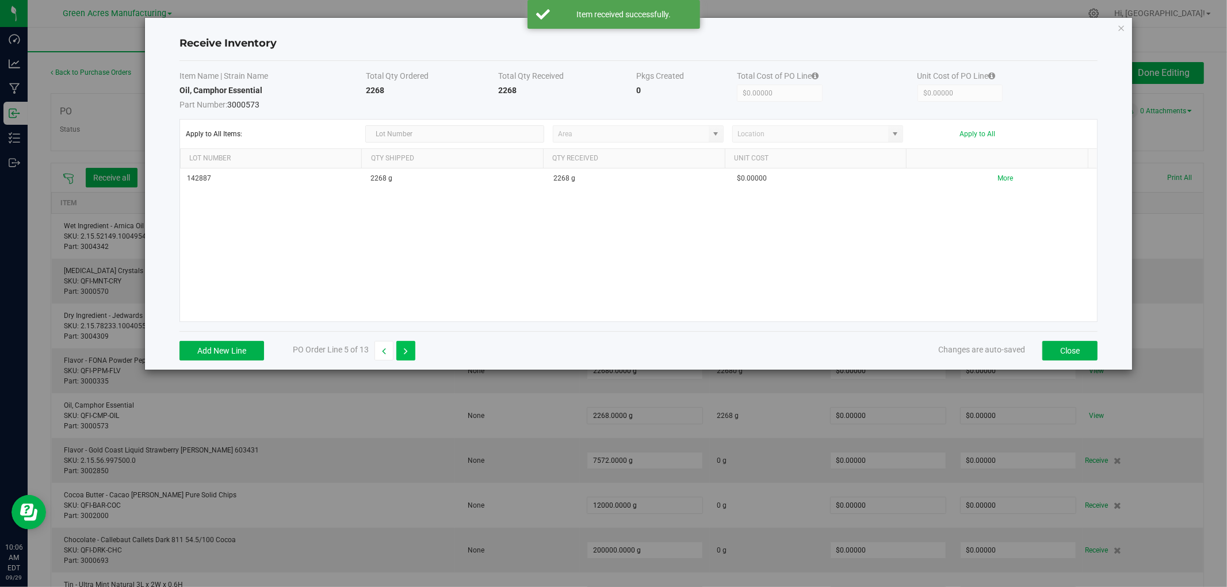
click at [408, 354] on icon "button" at bounding box center [406, 351] width 4 height 8
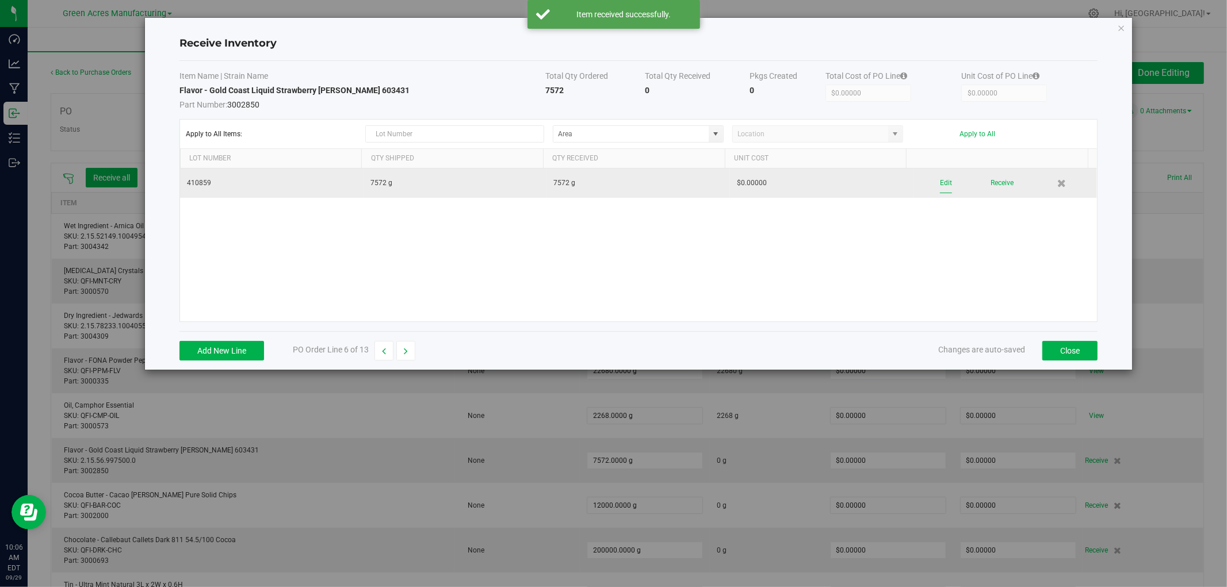
click at [940, 182] on button "Edit" at bounding box center [946, 183] width 12 height 20
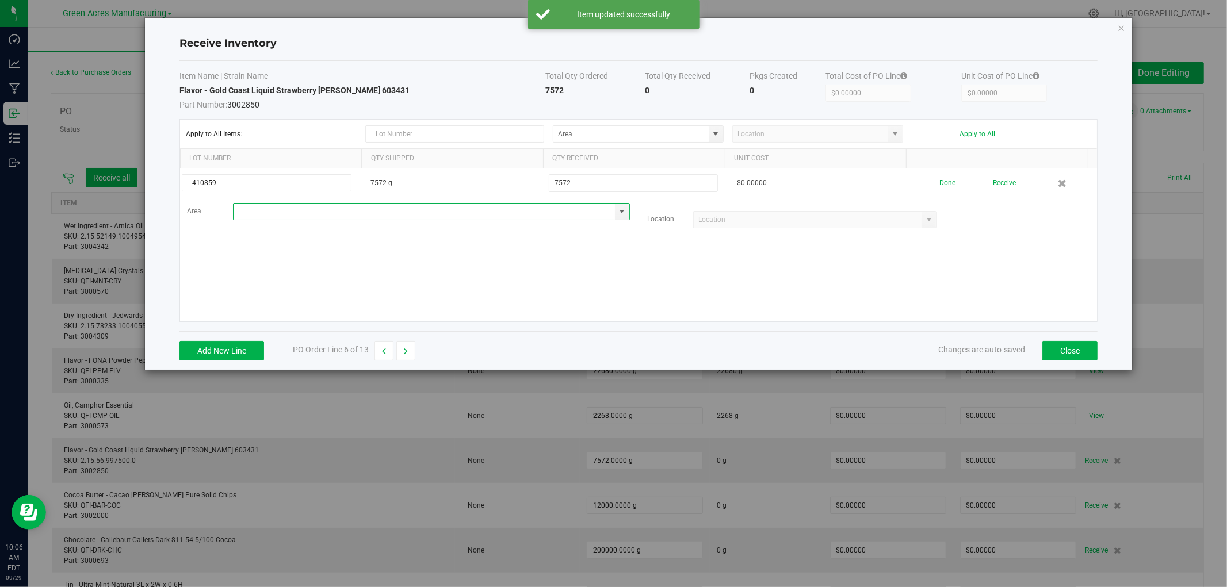
click at [325, 213] on input at bounding box center [424, 212] width 381 height 16
click at [320, 238] on li "VF1 - KITCHEN Inventory" at bounding box center [429, 234] width 391 height 20
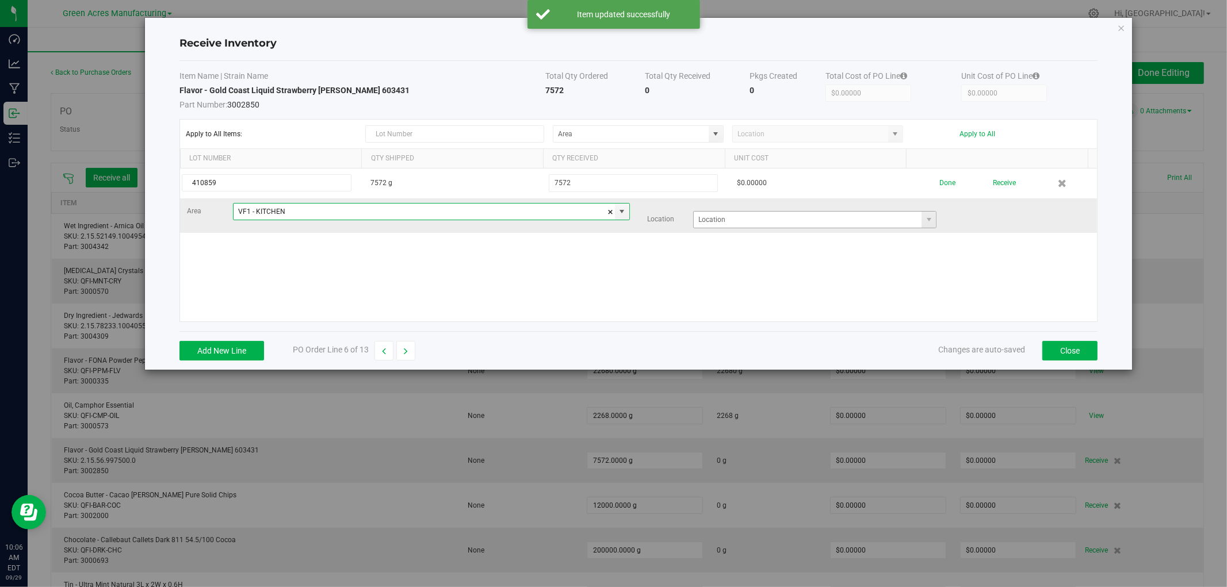
type input "VF1 - KITCHEN"
click at [752, 222] on input at bounding box center [808, 220] width 228 height 16
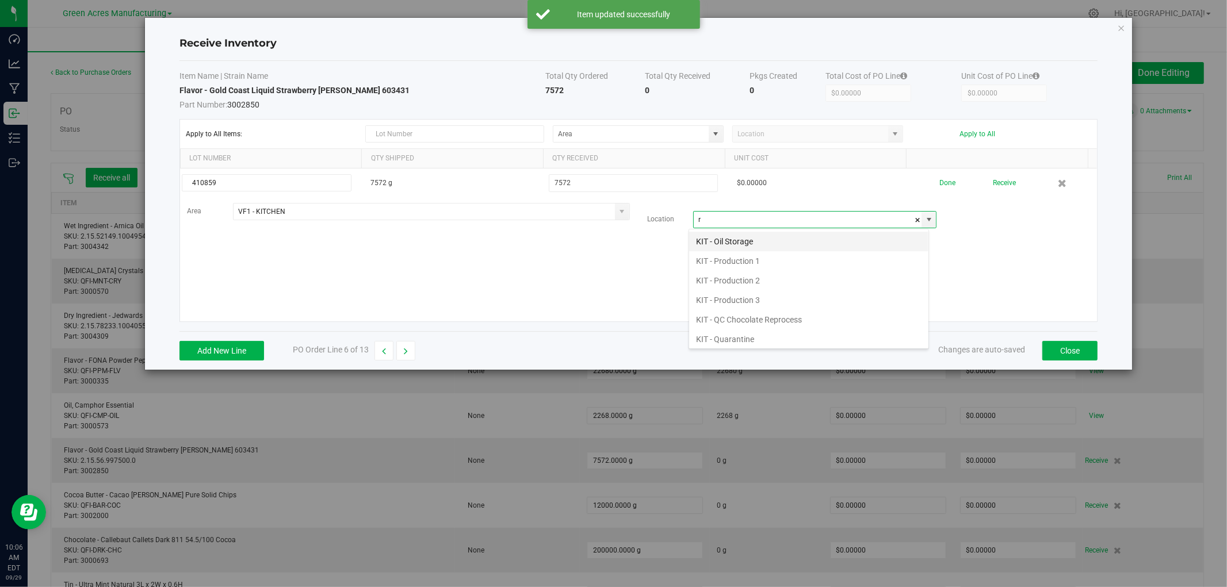
scroll to position [17, 240]
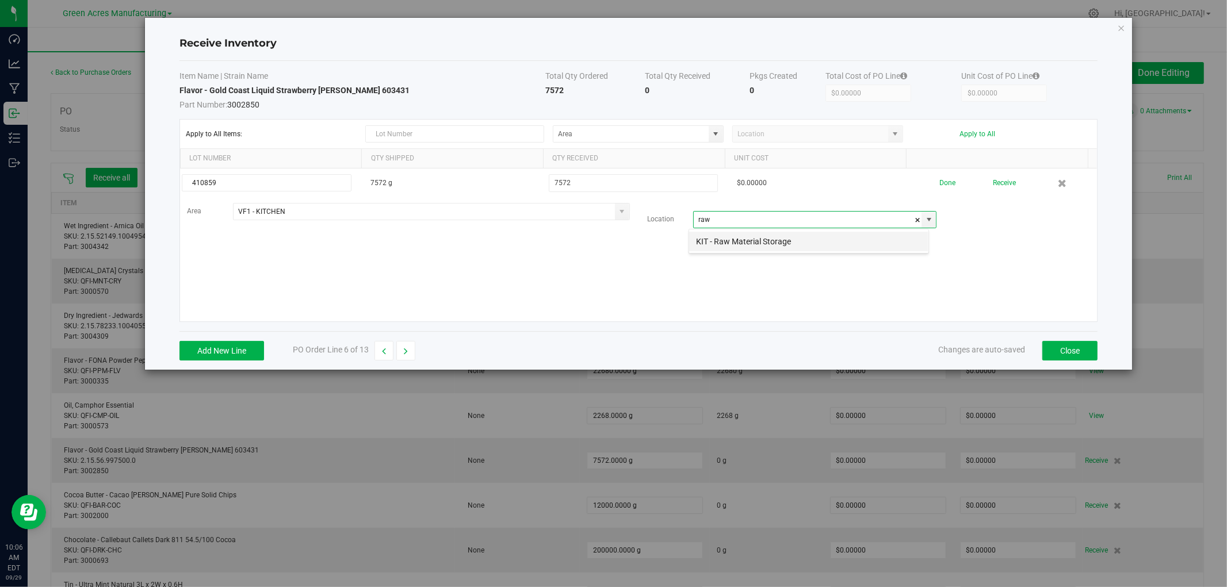
click at [740, 240] on li "KIT - Raw Material Storage" at bounding box center [808, 242] width 239 height 20
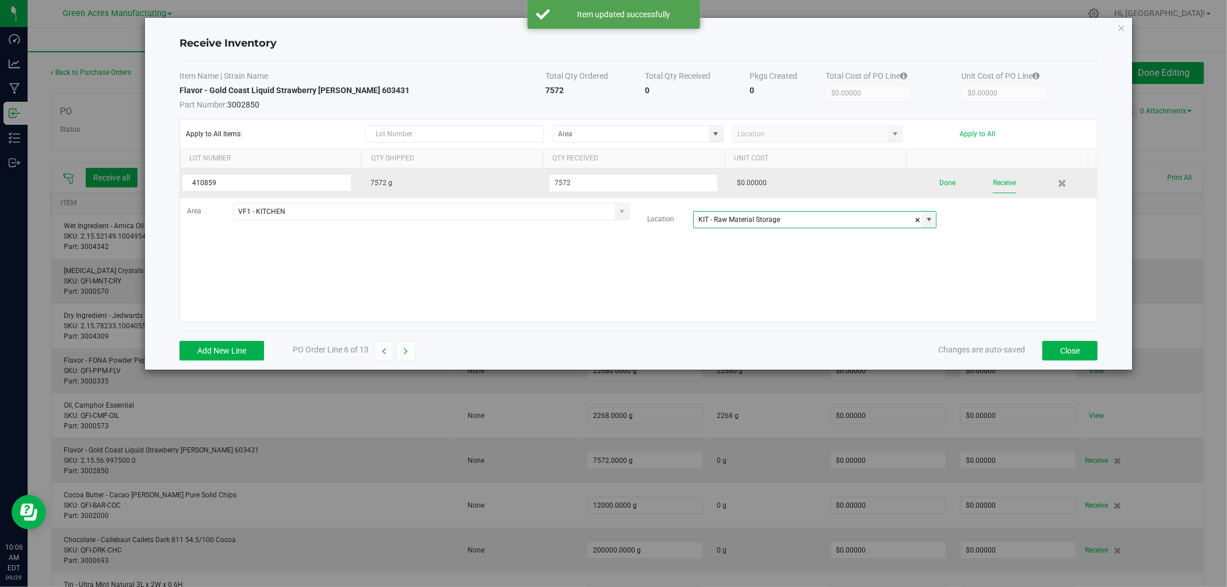
type input "KIT - Raw Material Storage"
click at [1007, 184] on button "Receive" at bounding box center [1004, 183] width 23 height 20
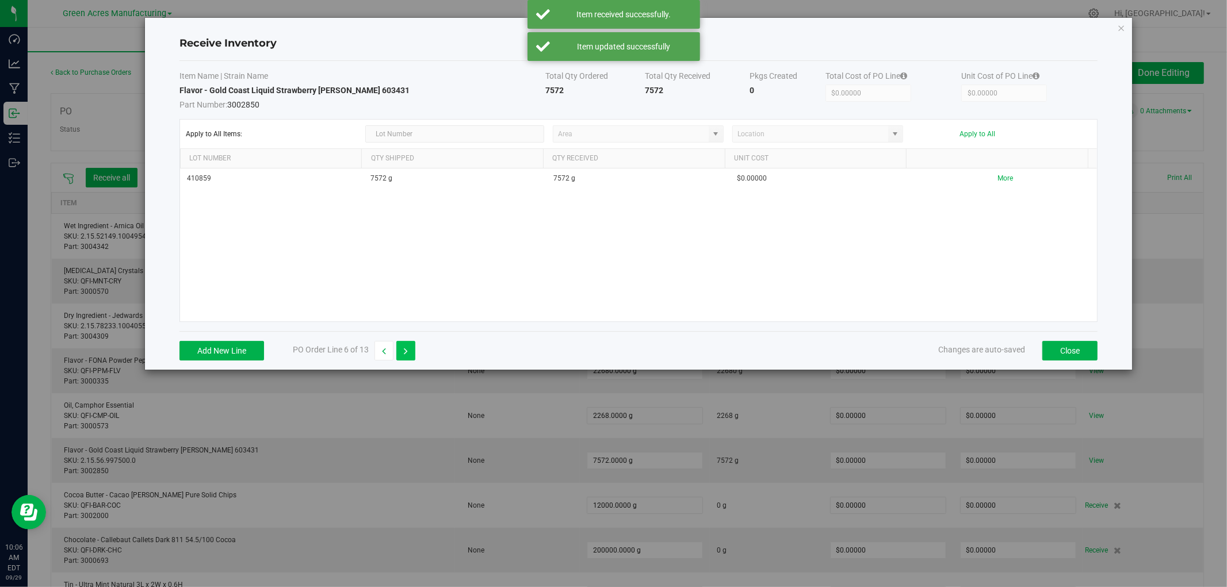
click at [406, 352] on icon "button" at bounding box center [406, 351] width 4 height 8
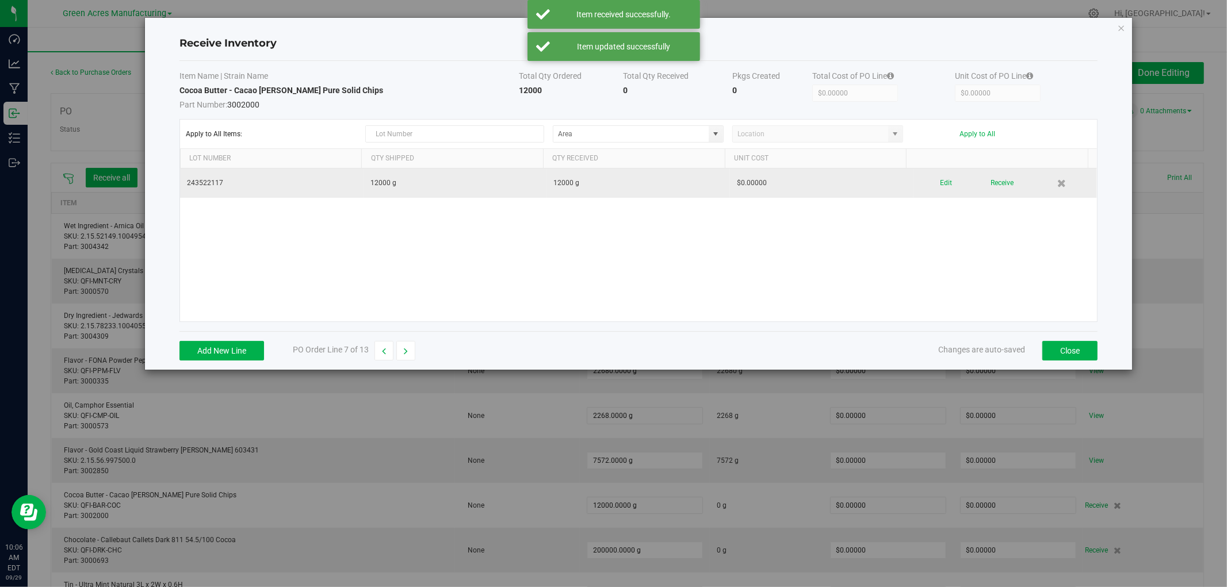
click at [945, 179] on div "Edit Receive" at bounding box center [1005, 183] width 170 height 20
click at [940, 183] on button "Edit" at bounding box center [946, 183] width 12 height 20
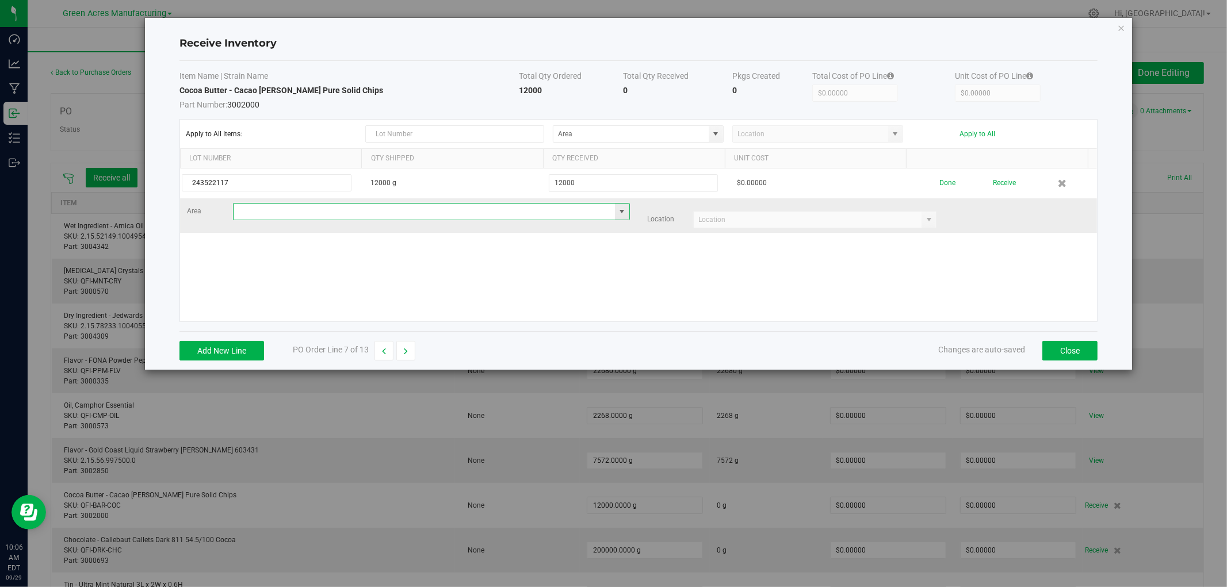
click at [453, 211] on input at bounding box center [424, 212] width 381 height 16
type input "VF1 - KITCHEN"
click at [710, 225] on input at bounding box center [808, 220] width 228 height 16
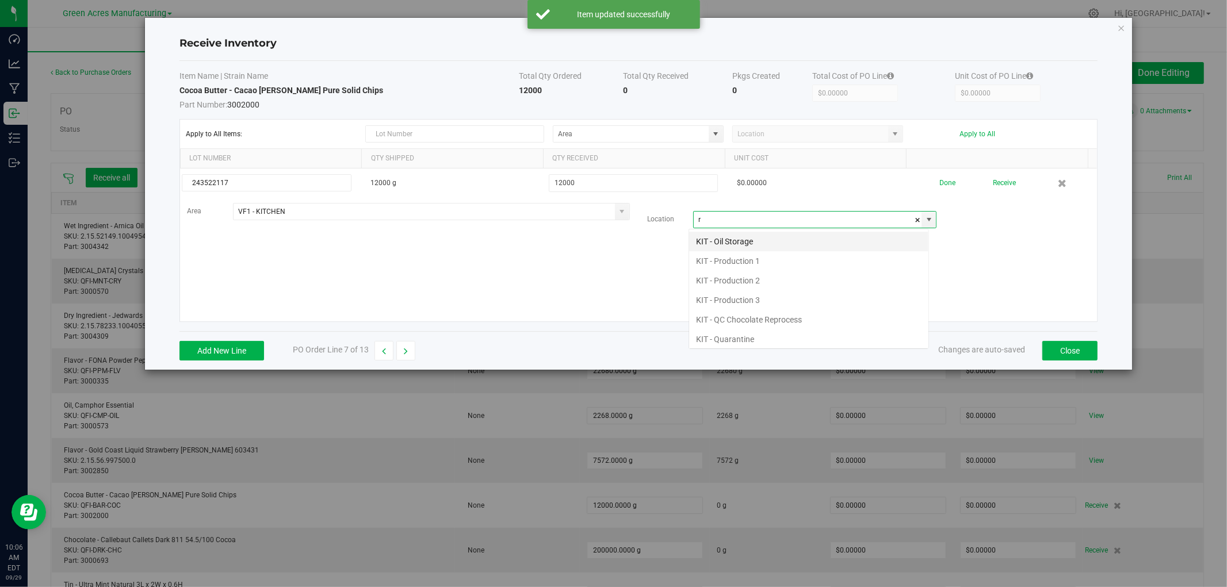
scroll to position [17, 240]
click at [731, 245] on li "KIT - Raw Material Storage" at bounding box center [808, 242] width 239 height 20
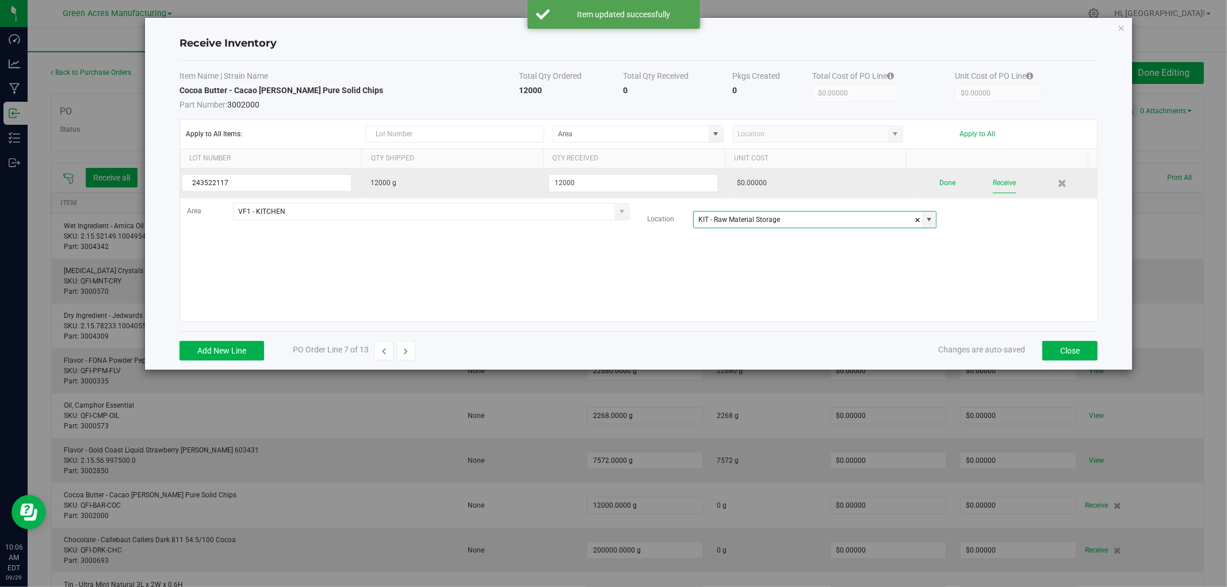
type input "KIT - Raw Material Storage"
click at [995, 189] on button "Receive" at bounding box center [1004, 183] width 23 height 20
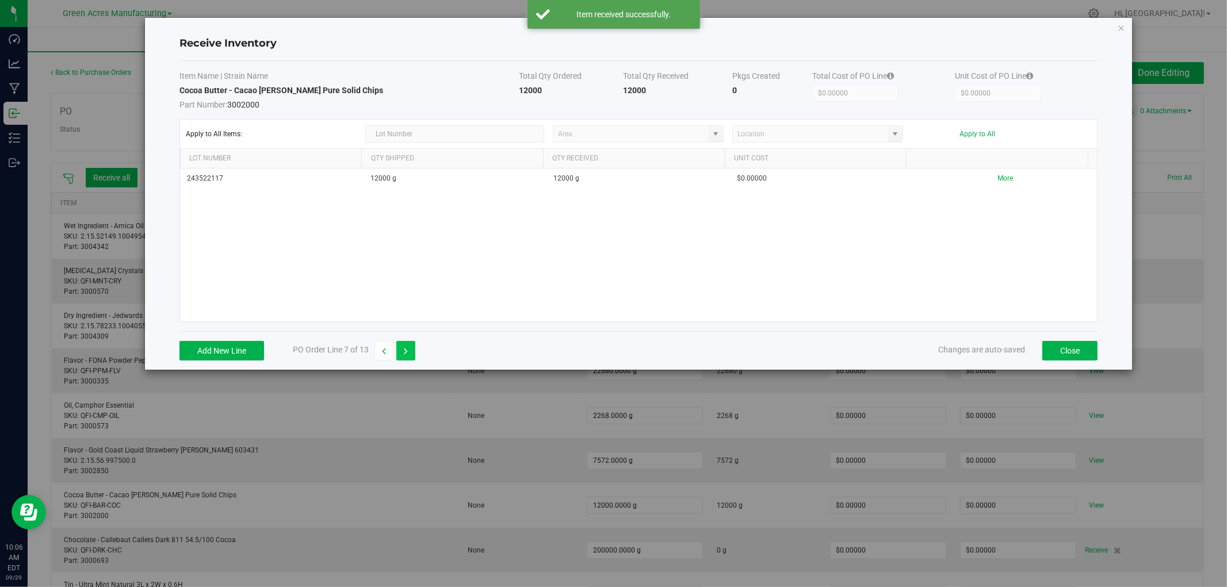
click at [406, 353] on icon "button" at bounding box center [406, 351] width 4 height 8
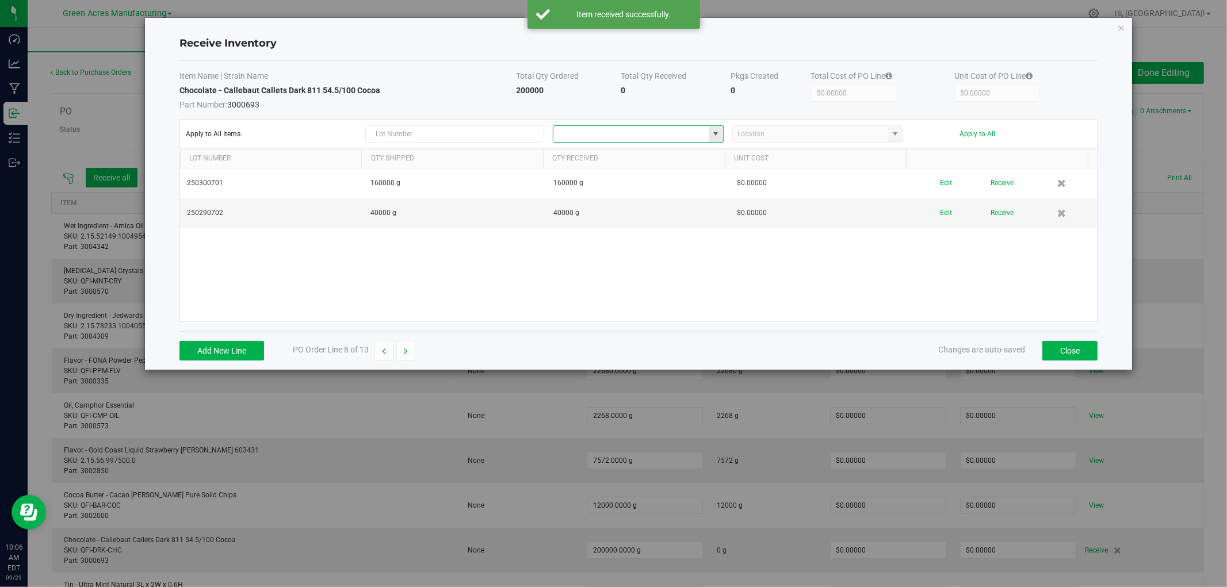
click at [677, 136] on input at bounding box center [630, 134] width 155 height 16
click at [674, 161] on li "VF1 - KITCHEN Inventory" at bounding box center [639, 156] width 170 height 20
type input "VF1 - KITCHEN"
click at [778, 129] on input at bounding box center [810, 134] width 155 height 16
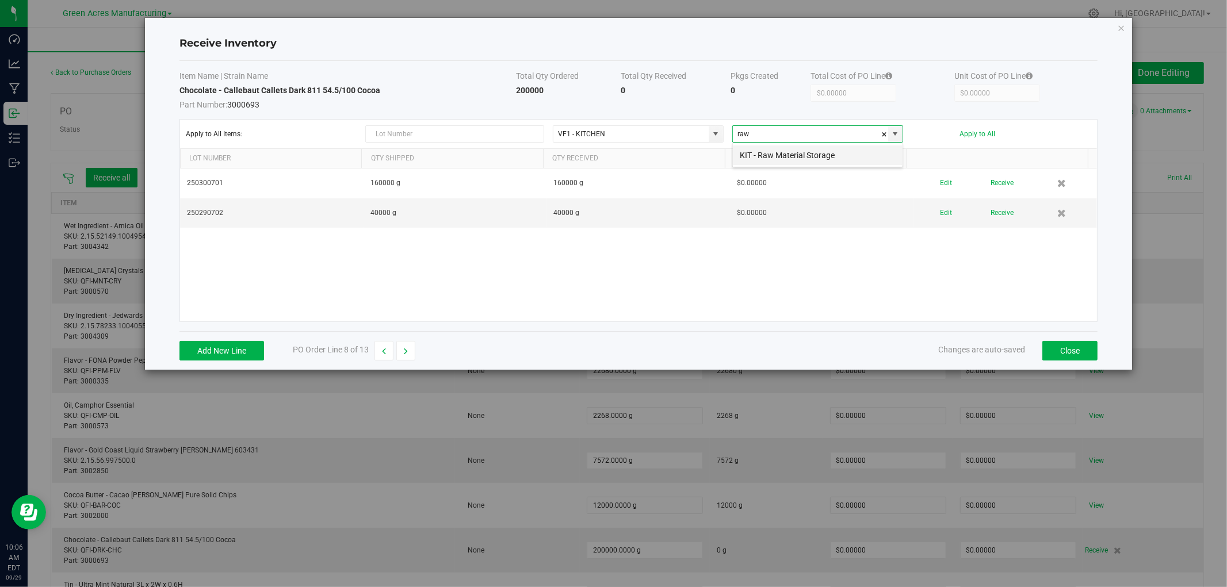
drag, startPoint x: 787, startPoint y: 157, endPoint x: 991, endPoint y: 148, distance: 203.8
click at [788, 157] on li "KIT - Raw Material Storage" at bounding box center [818, 156] width 170 height 20
type input "KIT - Raw Material Storage"
click at [985, 131] on button "Apply to All" at bounding box center [978, 134] width 36 height 8
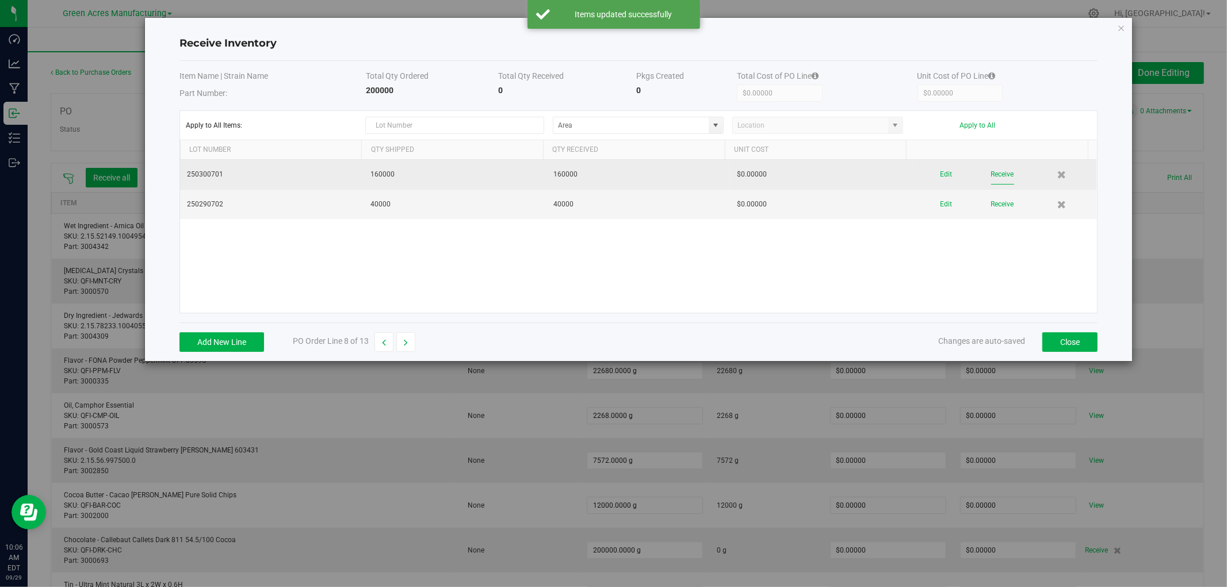
click at [992, 179] on button "Receive" at bounding box center [1002, 175] width 23 height 20
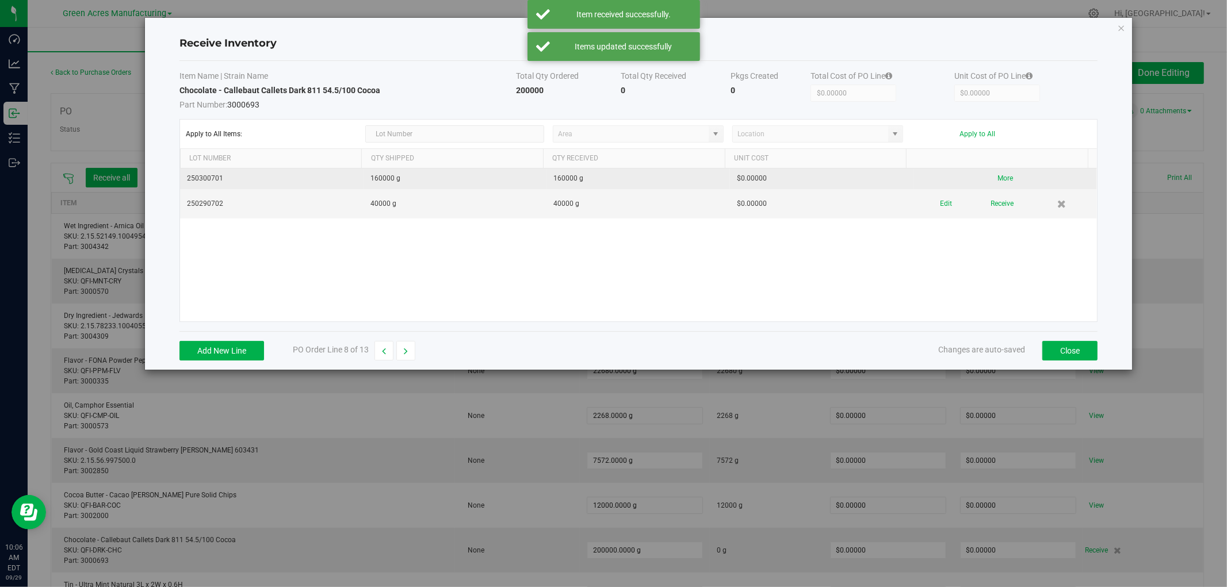
click at [991, 198] on button "Receive" at bounding box center [1002, 204] width 23 height 20
click at [407, 352] on icon "button" at bounding box center [406, 351] width 4 height 8
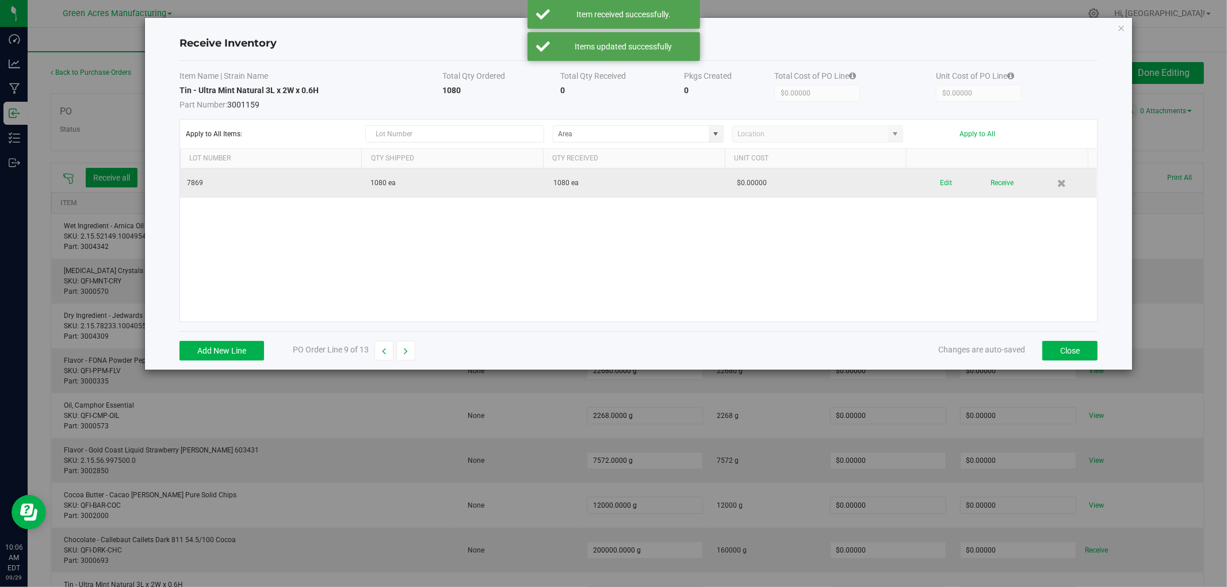
drag, startPoint x: 945, startPoint y: 184, endPoint x: 897, endPoint y: 186, distance: 47.8
click at [945, 184] on div "Edit Receive" at bounding box center [1005, 183] width 170 height 20
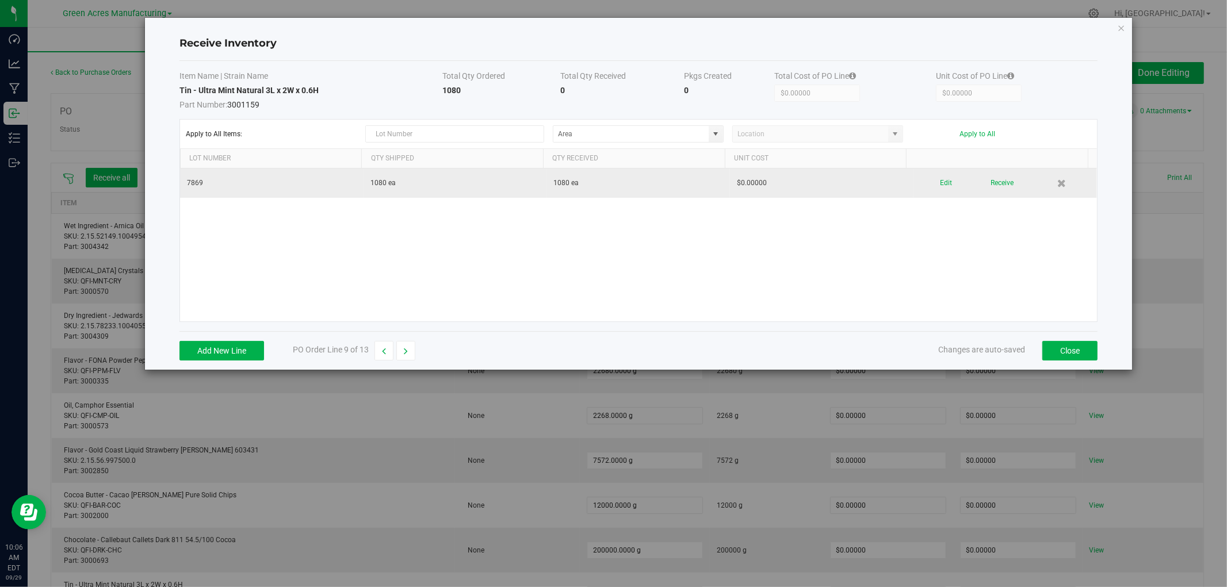
drag, startPoint x: 946, startPoint y: 182, endPoint x: 938, endPoint y: 182, distance: 8.6
click at [946, 182] on div "Edit Receive" at bounding box center [1005, 183] width 170 height 20
click at [940, 182] on button "Edit" at bounding box center [946, 183] width 12 height 20
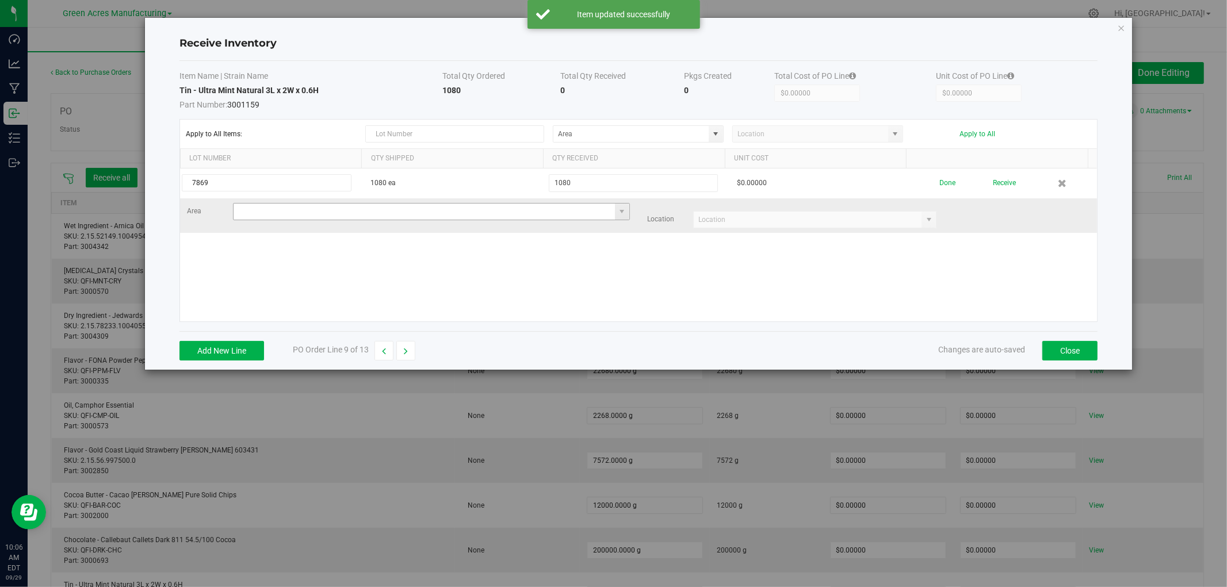
click at [479, 208] on input at bounding box center [424, 212] width 381 height 16
type input "VF1 - RMS"
click at [759, 223] on input at bounding box center [808, 220] width 228 height 16
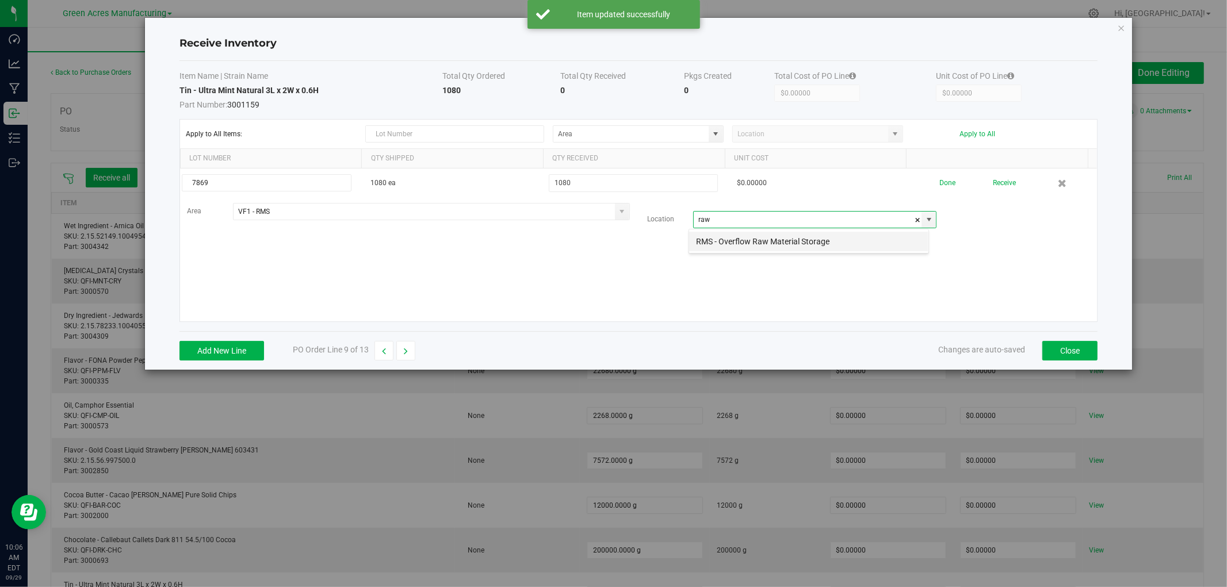
click at [752, 242] on li "RMS - Overflow Raw Material Storage" at bounding box center [808, 242] width 239 height 20
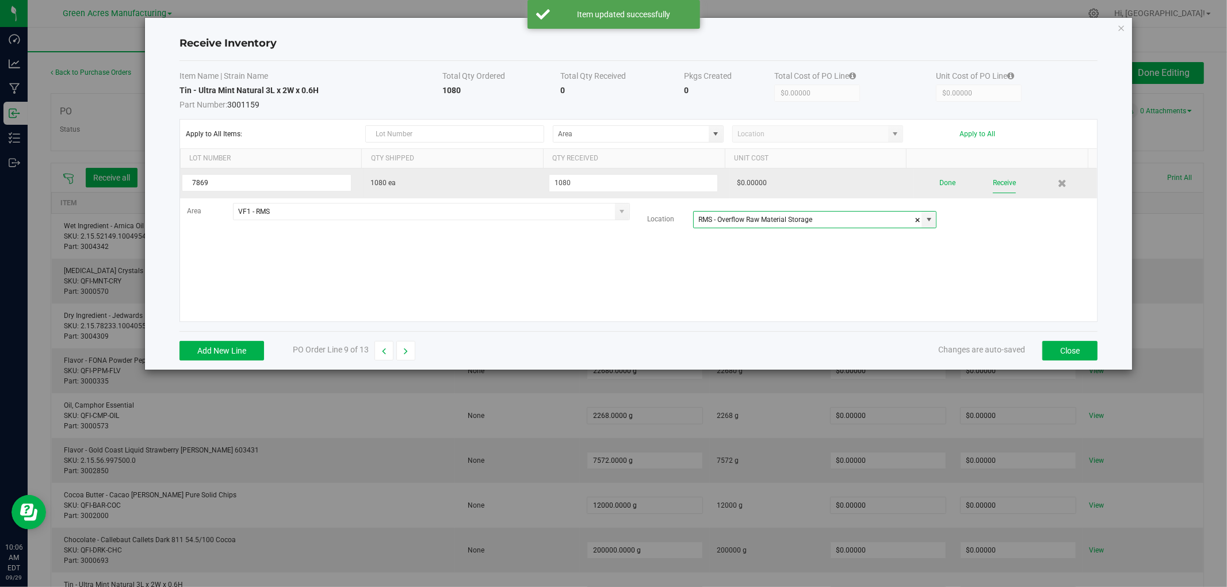
type input "RMS - Overflow Raw Material Storage"
click at [1003, 185] on button "Receive" at bounding box center [1004, 183] width 23 height 20
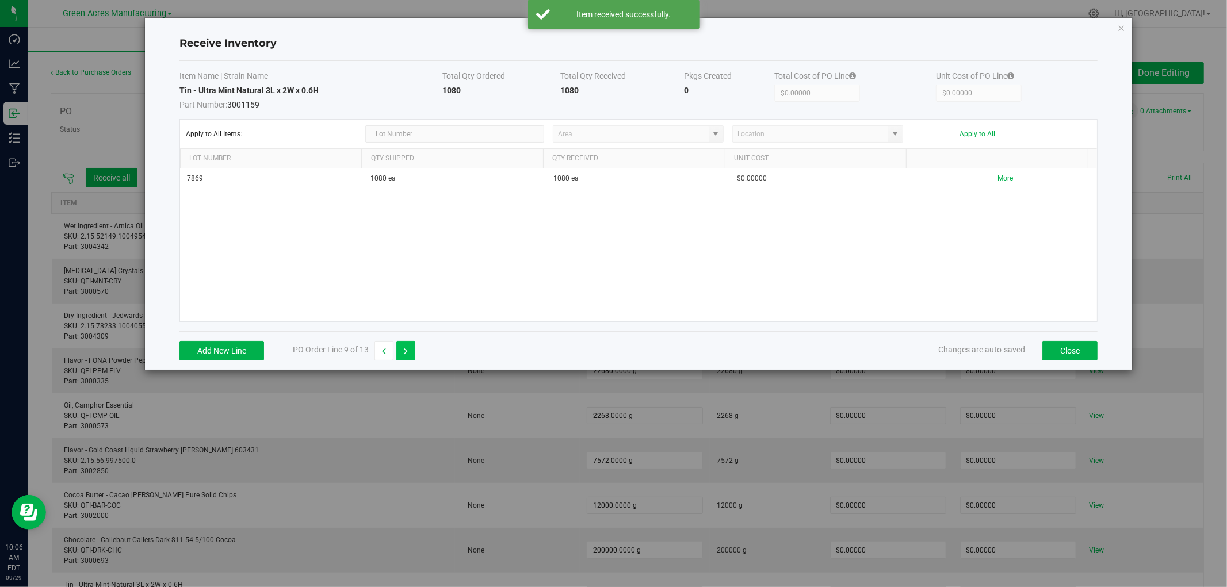
click at [409, 346] on button "button" at bounding box center [405, 351] width 19 height 20
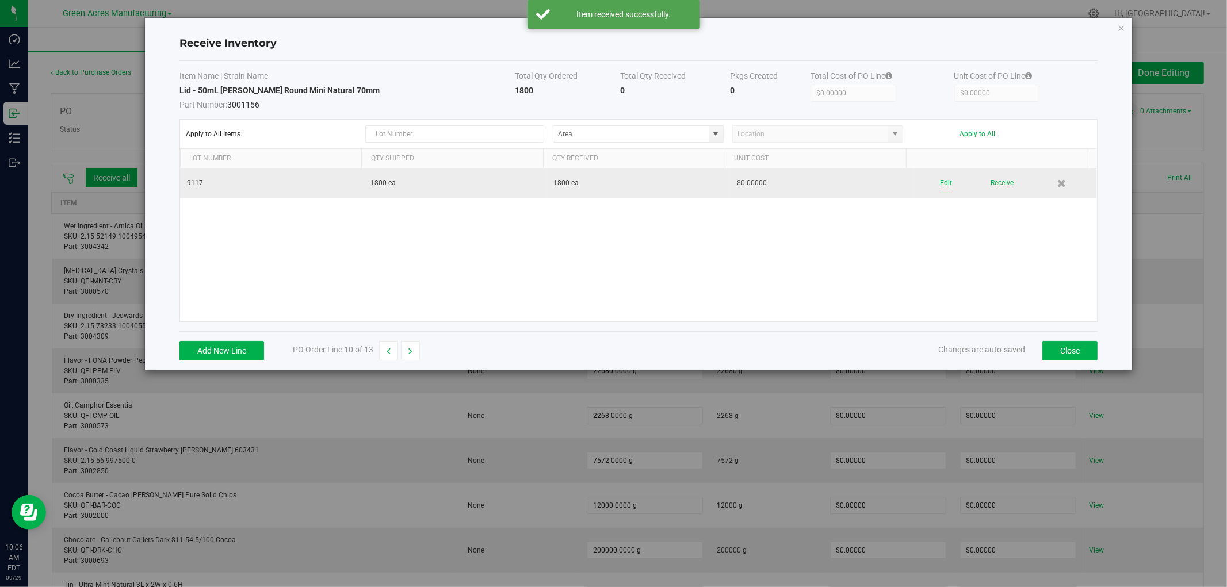
click at [940, 185] on button "Edit" at bounding box center [946, 183] width 12 height 20
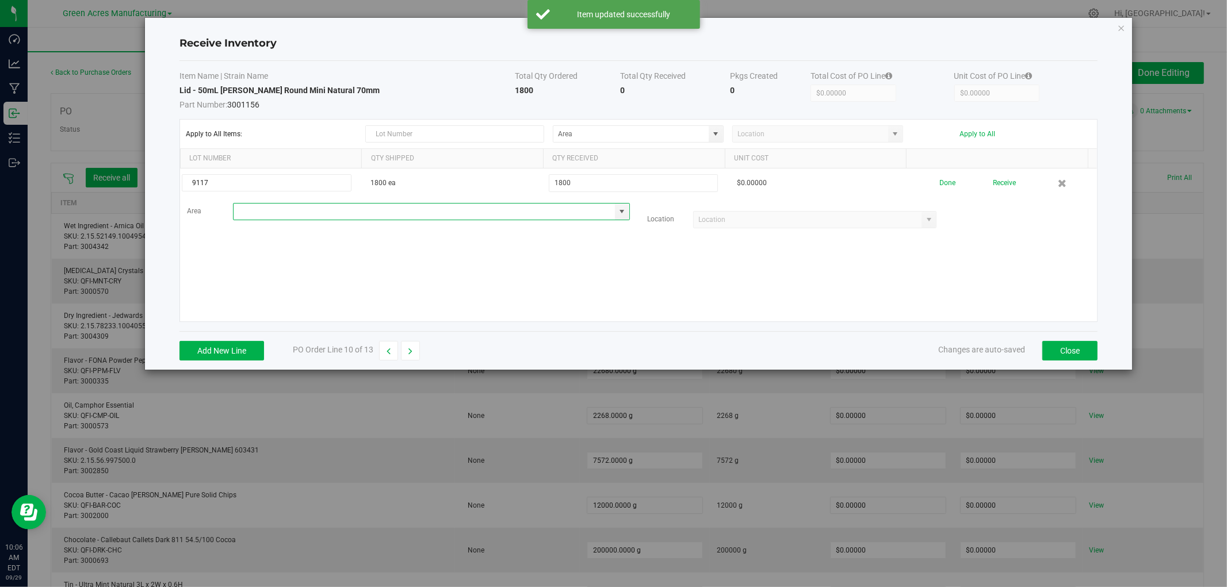
click at [521, 211] on input at bounding box center [424, 212] width 381 height 16
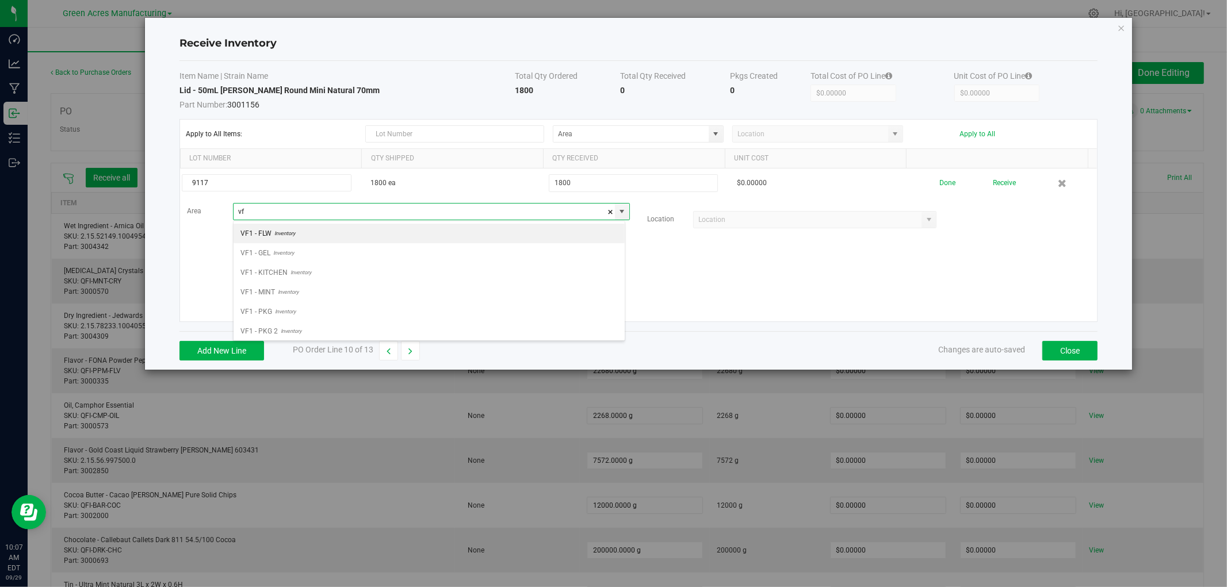
type input "v"
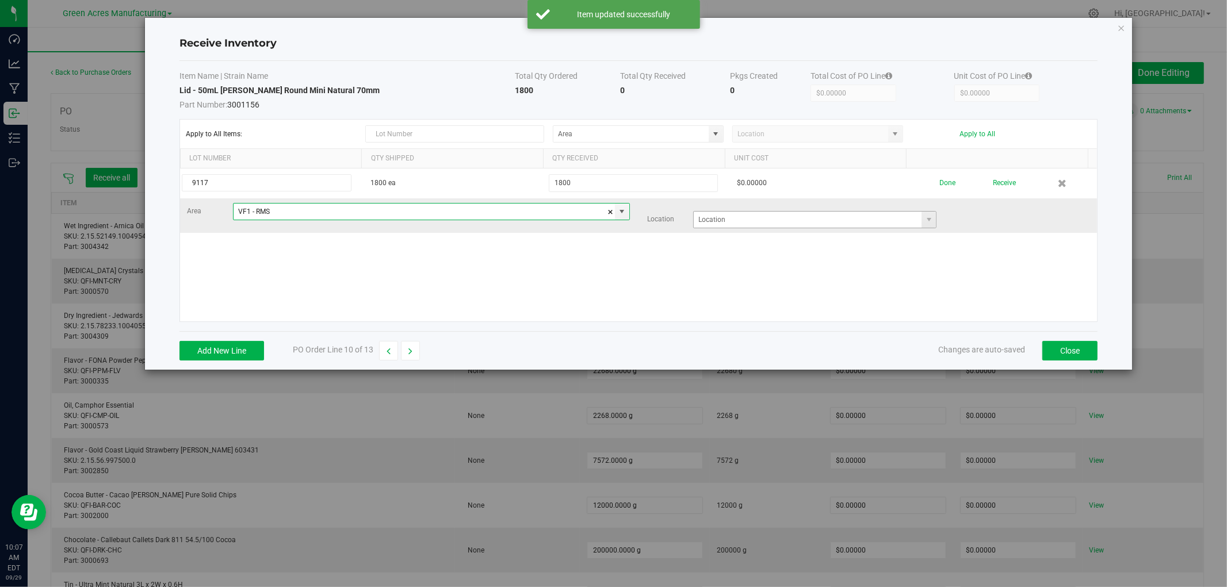
type input "VF1 - RMS"
click at [725, 224] on input at bounding box center [808, 220] width 228 height 16
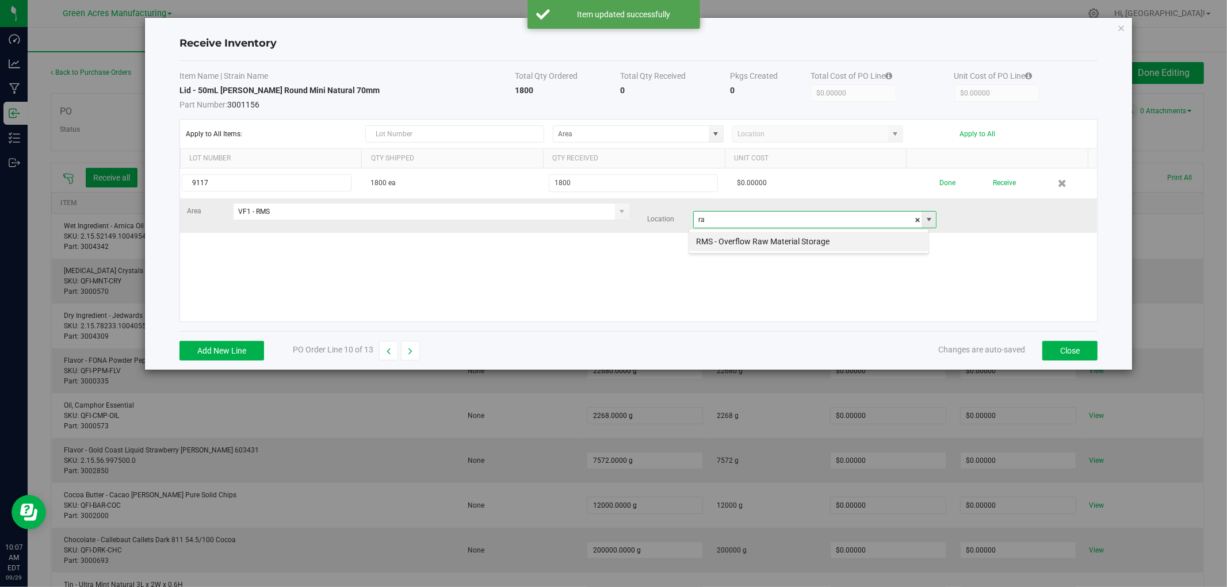
scroll to position [17, 240]
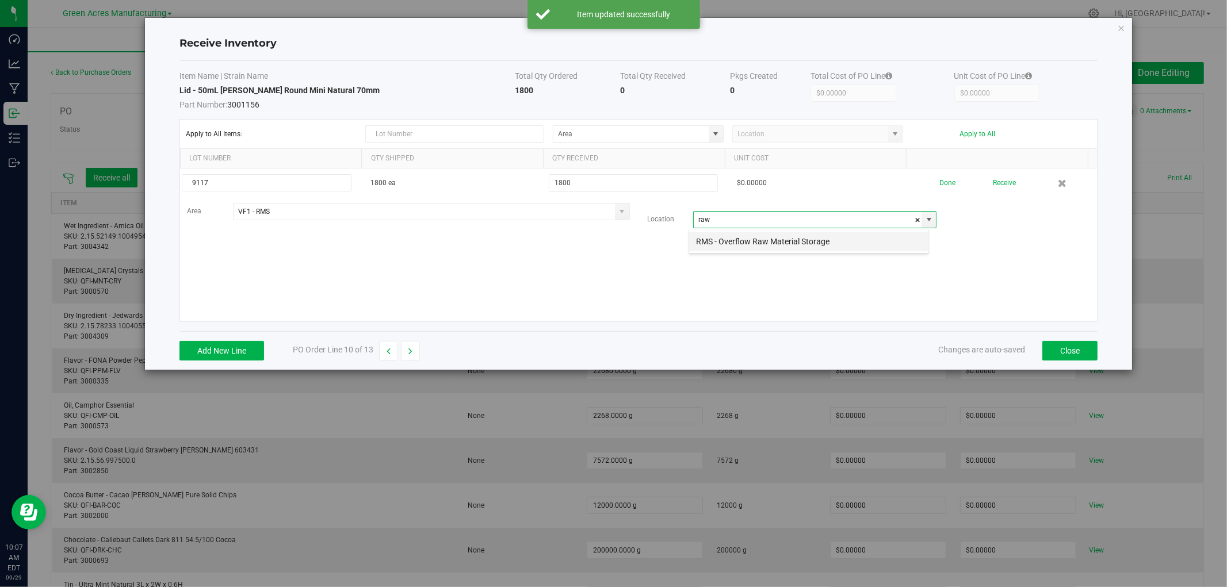
click at [721, 240] on li "RMS - Overflow Raw Material Storage" at bounding box center [808, 242] width 239 height 20
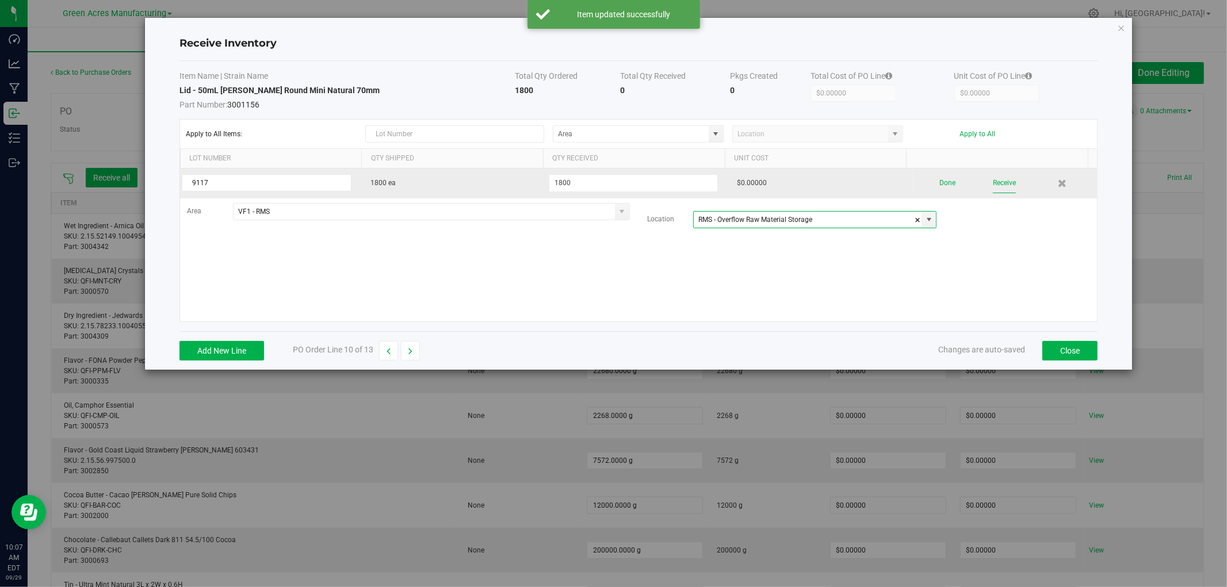
type input "RMS - Overflow Raw Material Storage"
click at [993, 181] on button "Receive" at bounding box center [1004, 183] width 23 height 20
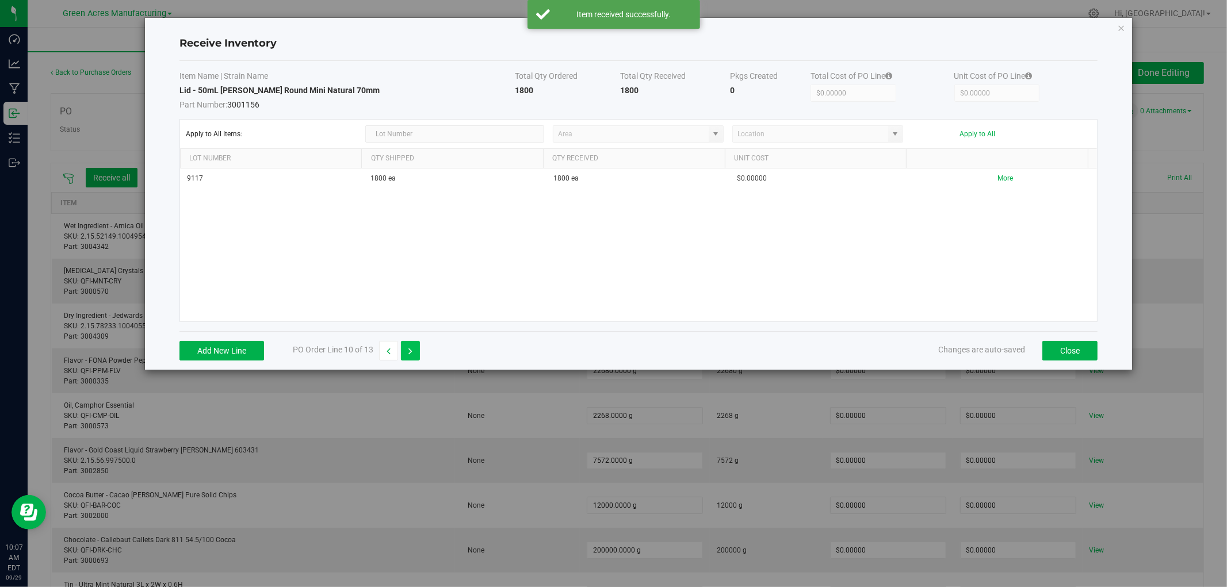
click at [411, 352] on icon "button" at bounding box center [410, 351] width 4 height 8
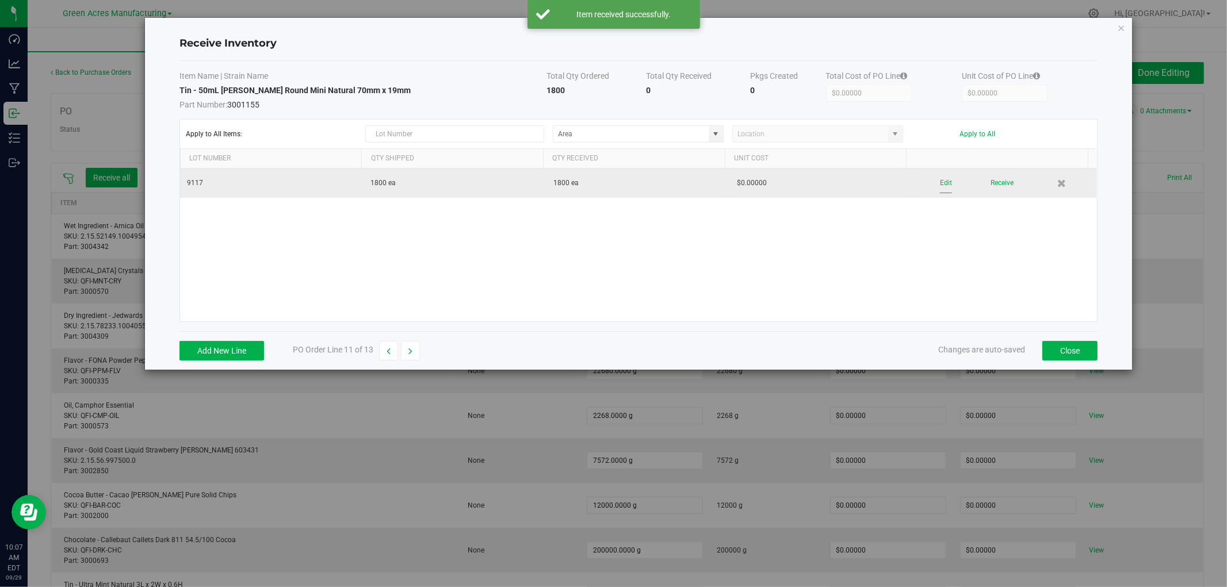
click at [940, 186] on button "Edit" at bounding box center [946, 183] width 12 height 20
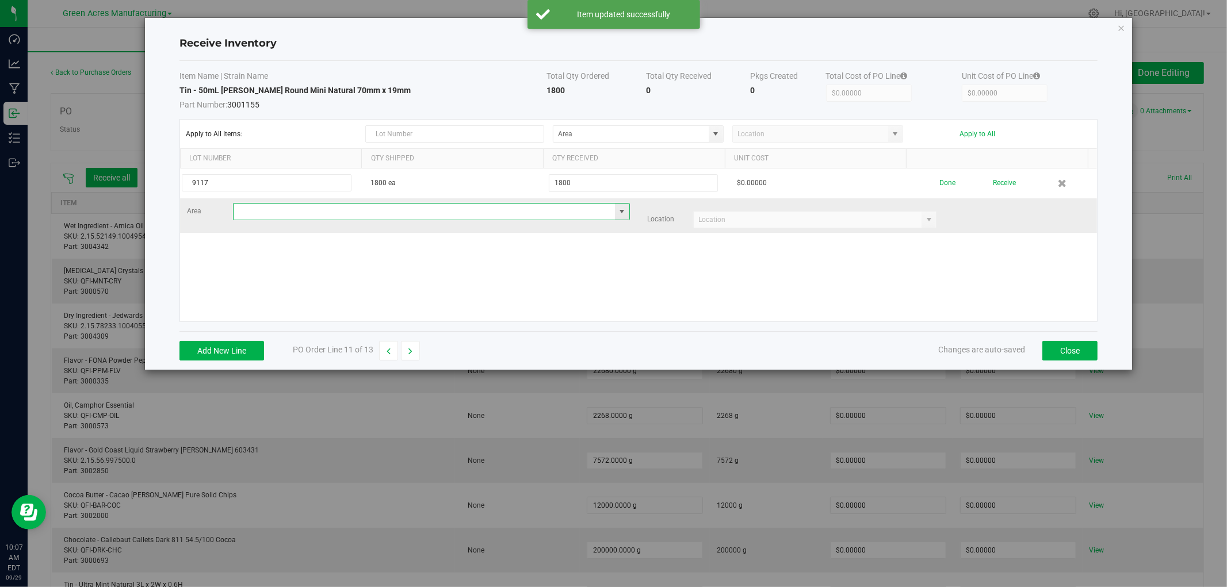
click at [317, 214] on input at bounding box center [424, 212] width 381 height 16
type input "VF1 - RMS"
click at [708, 223] on input at bounding box center [808, 220] width 228 height 16
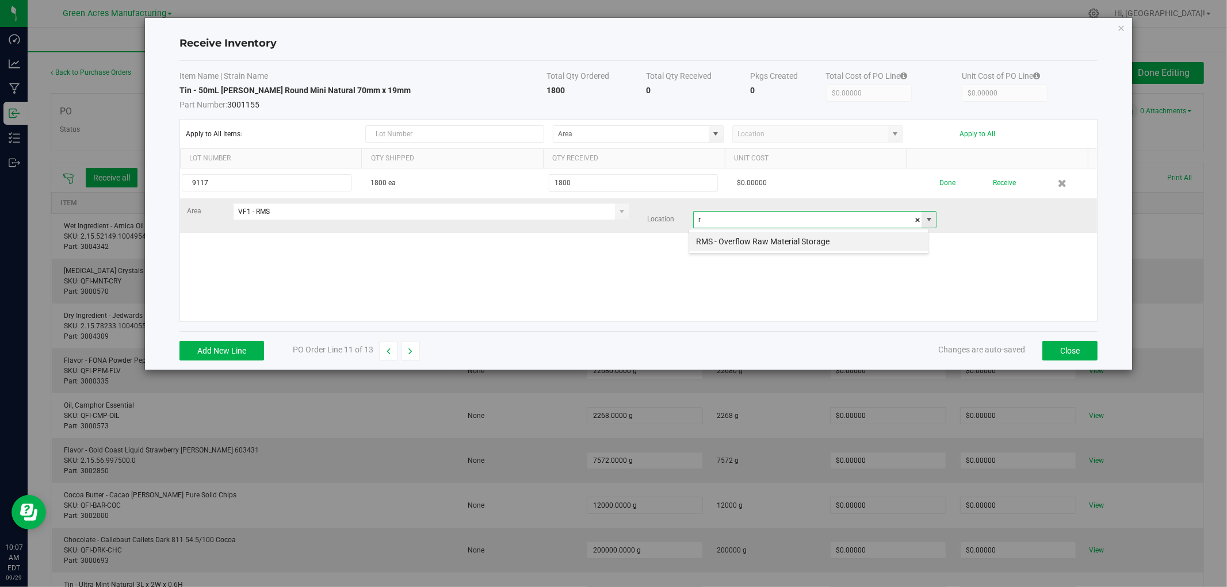
scroll to position [17, 240]
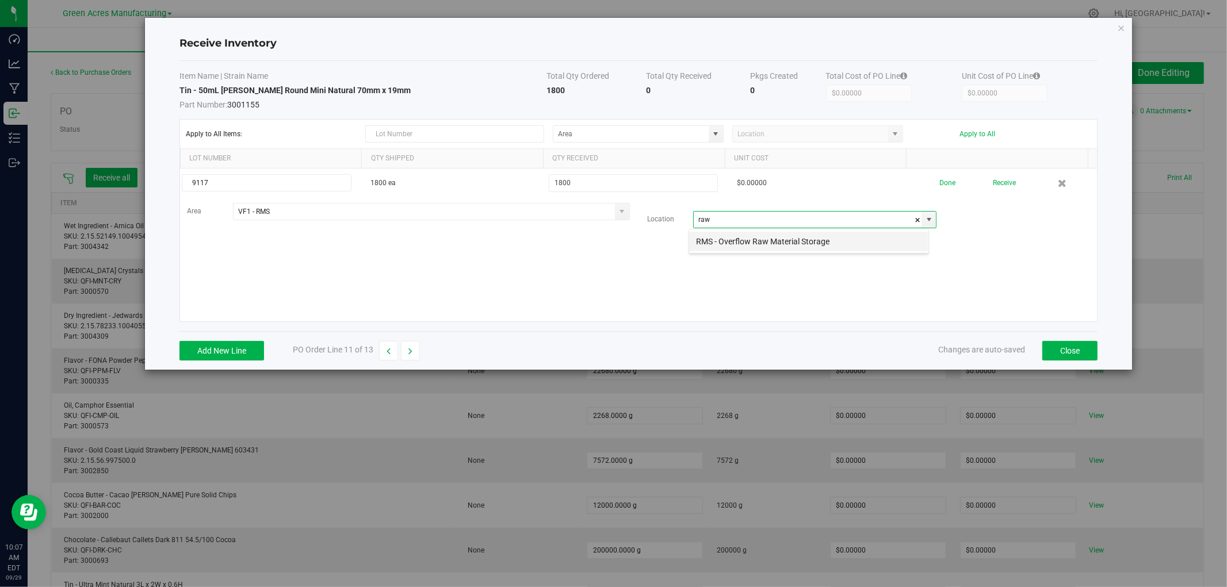
click at [713, 234] on li "RMS - Overflow Raw Material Storage" at bounding box center [808, 242] width 239 height 20
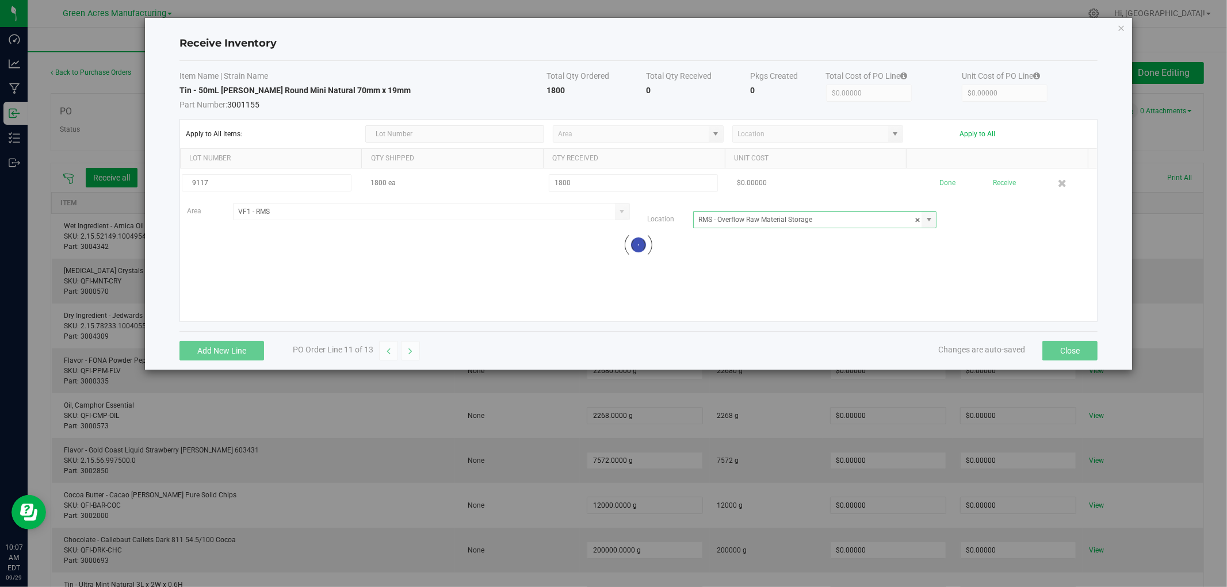
type input "RMS - Overflow Raw Material Storage"
click at [989, 180] on div at bounding box center [638, 245] width 917 height 153
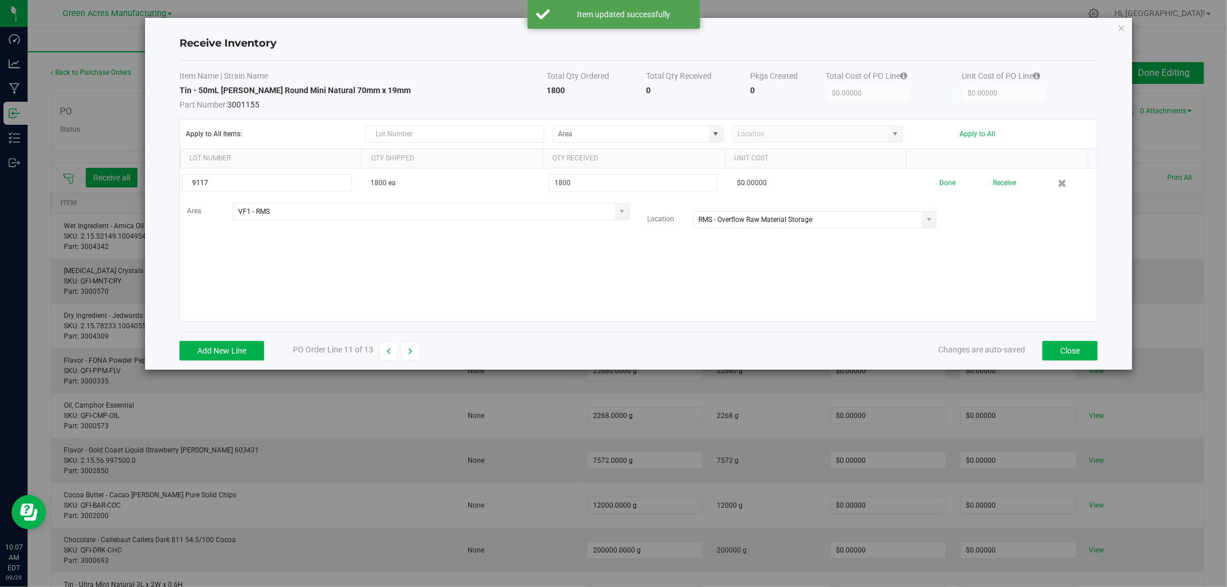
click at [993, 180] on button "Receive" at bounding box center [1004, 183] width 23 height 20
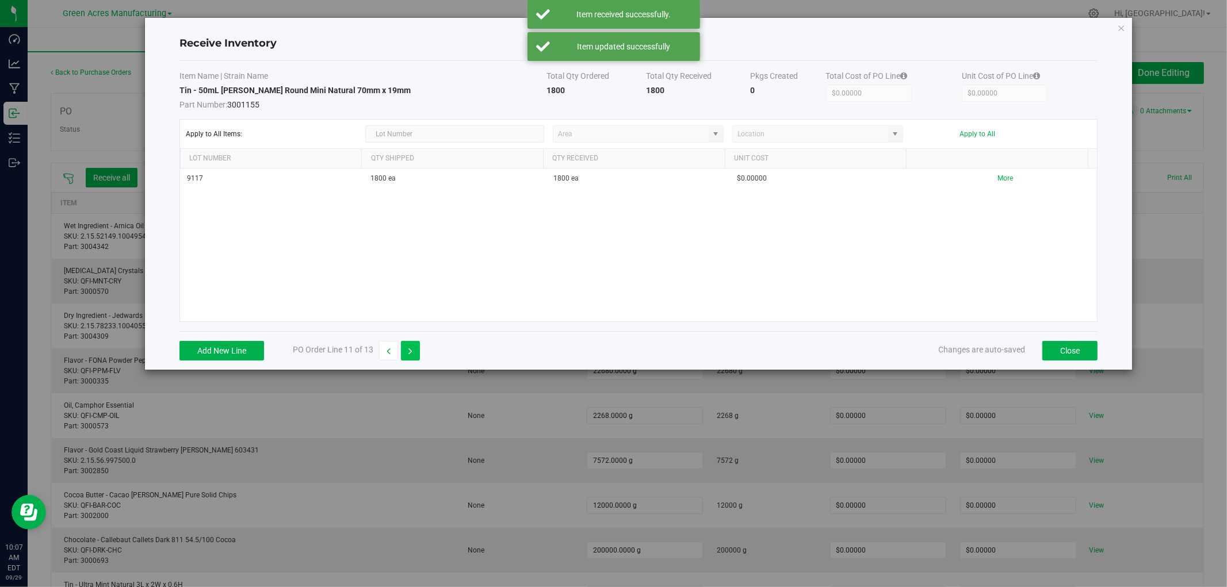
click at [412, 351] on icon "button" at bounding box center [410, 351] width 4 height 8
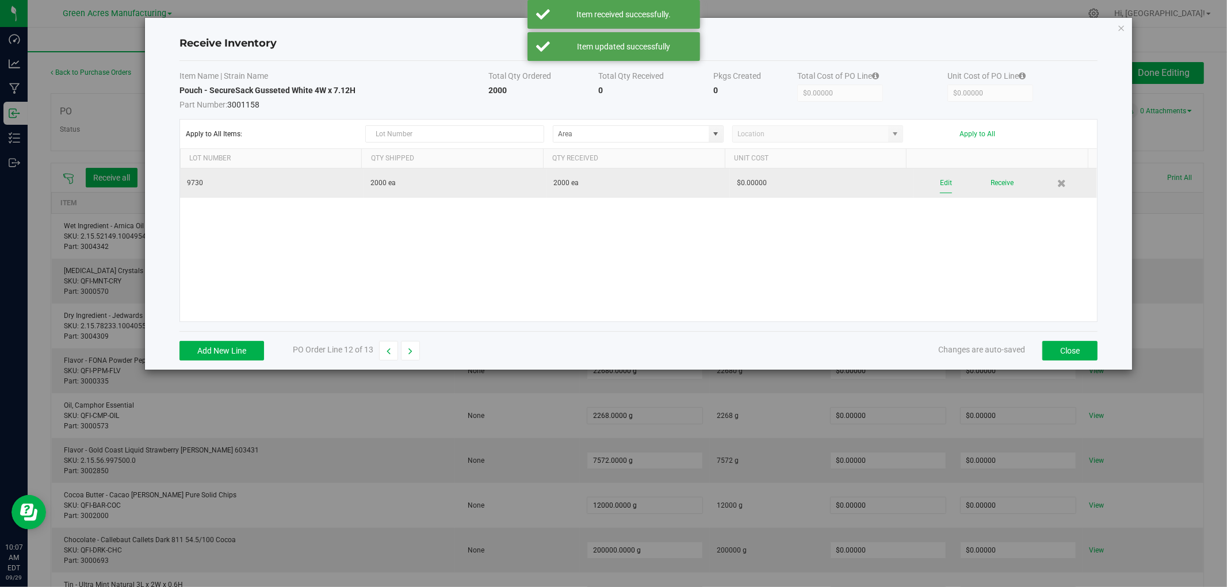
click at [940, 181] on button "Edit" at bounding box center [946, 183] width 12 height 20
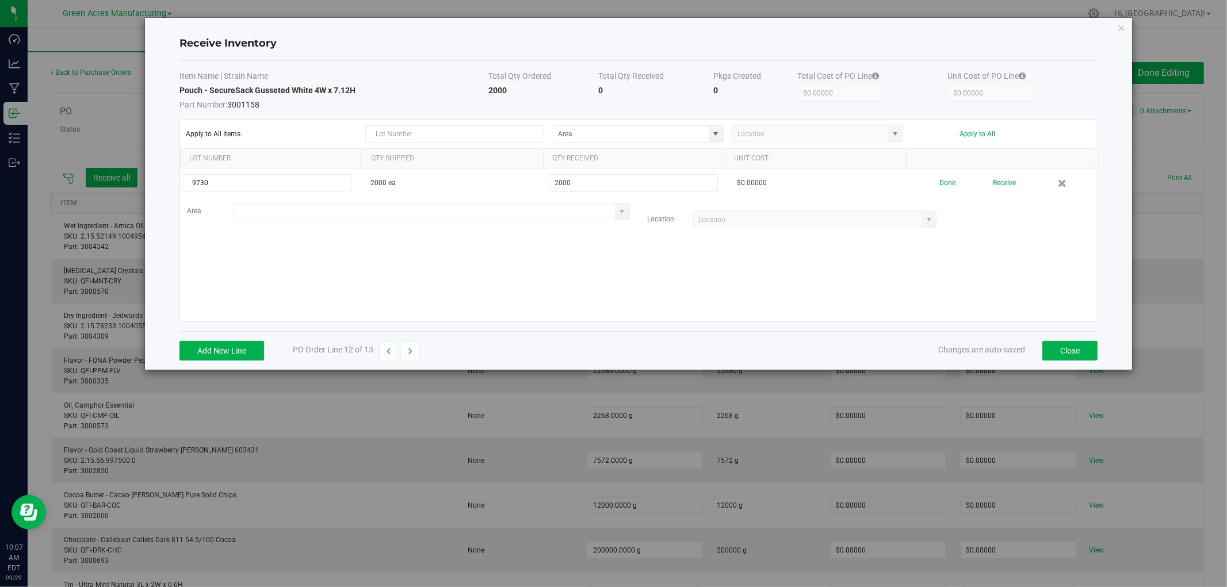
click at [267, 213] on input at bounding box center [424, 212] width 381 height 16
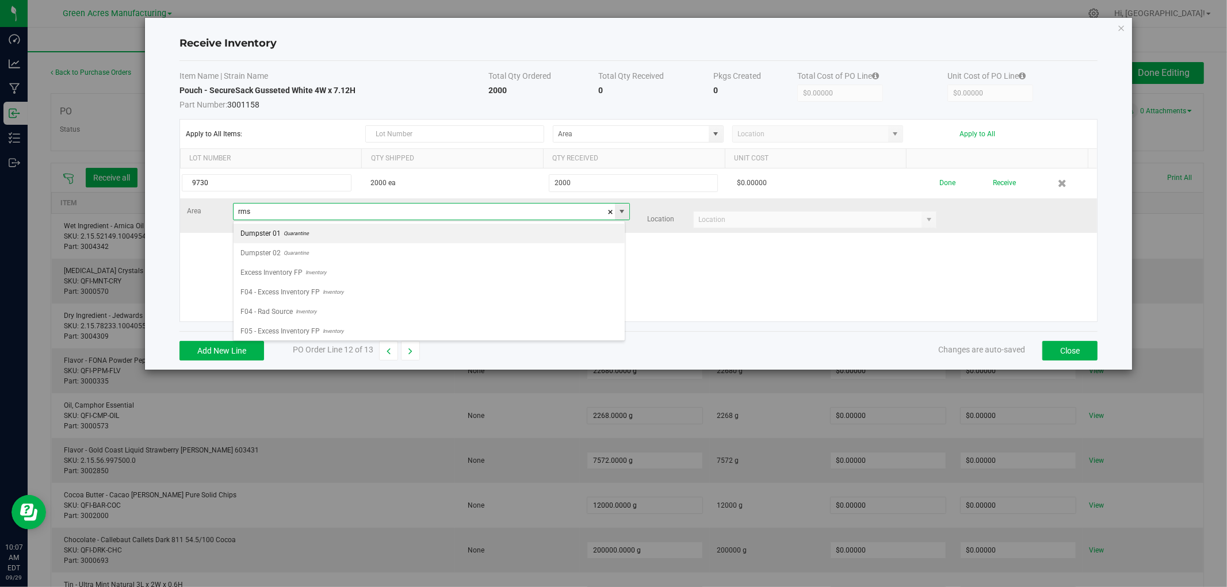
scroll to position [17, 392]
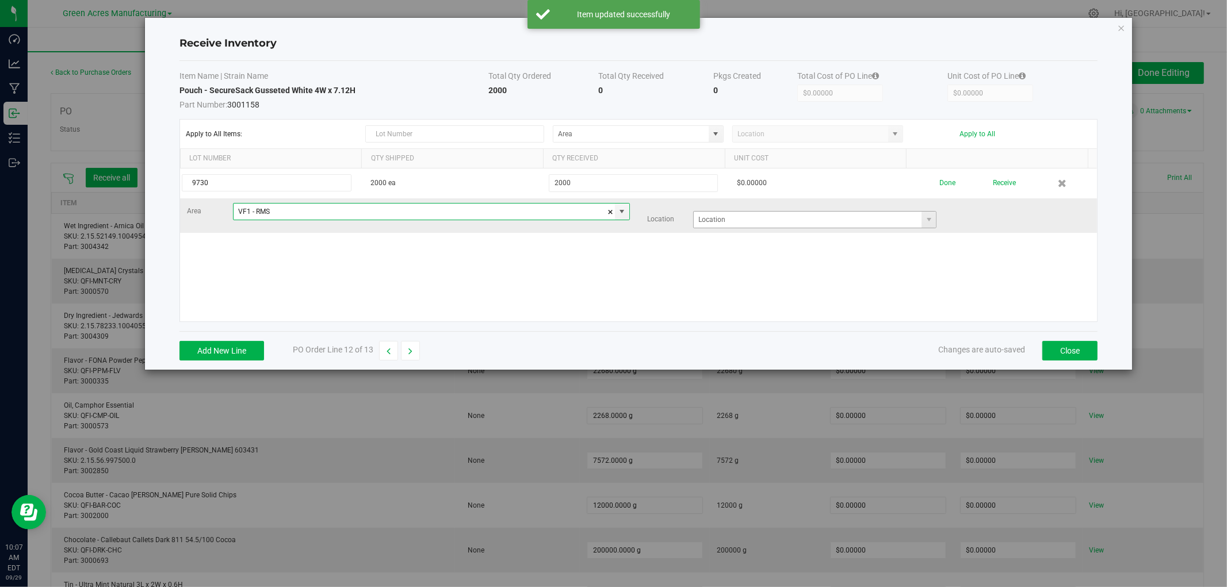
type input "VF1 - RMS"
click at [704, 221] on input at bounding box center [808, 220] width 228 height 16
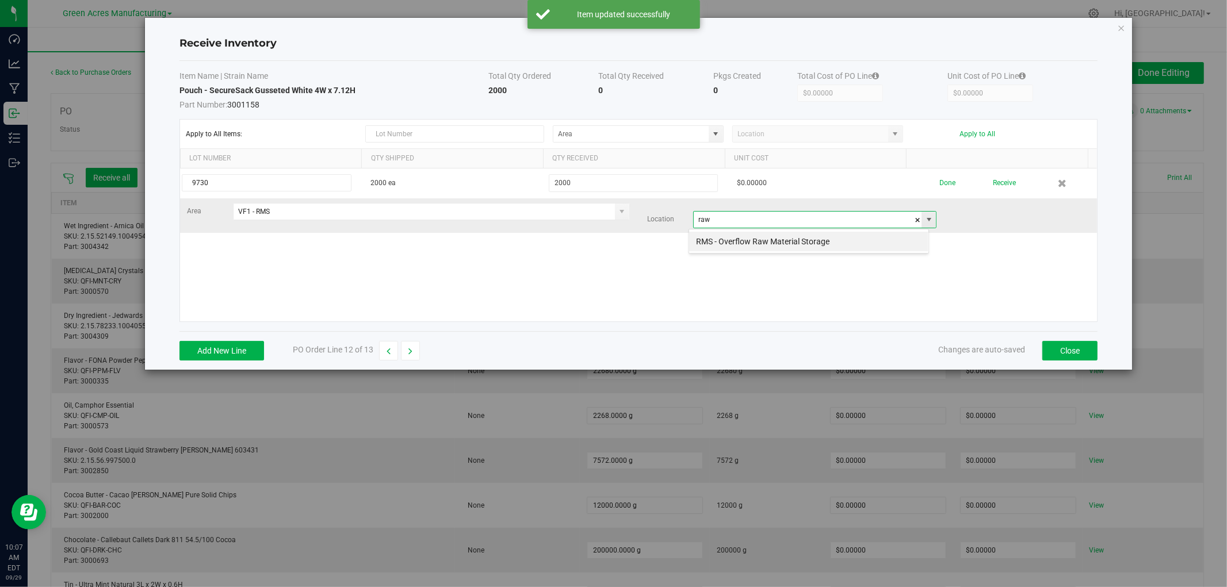
scroll to position [17, 240]
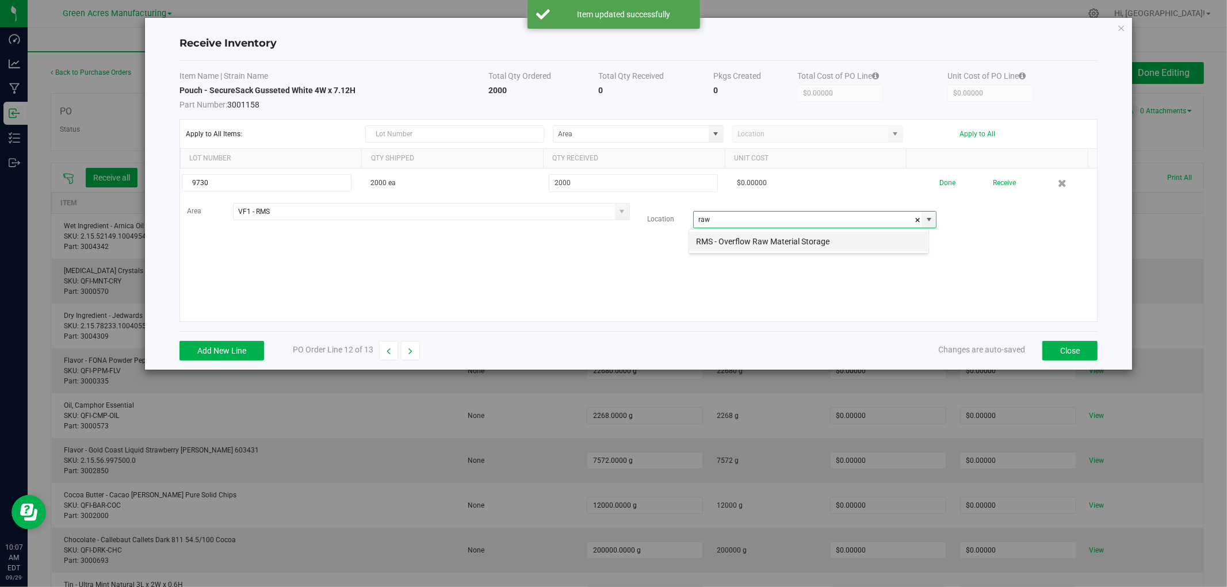
click at [708, 246] on li "RMS - Overflow Raw Material Storage" at bounding box center [808, 242] width 239 height 20
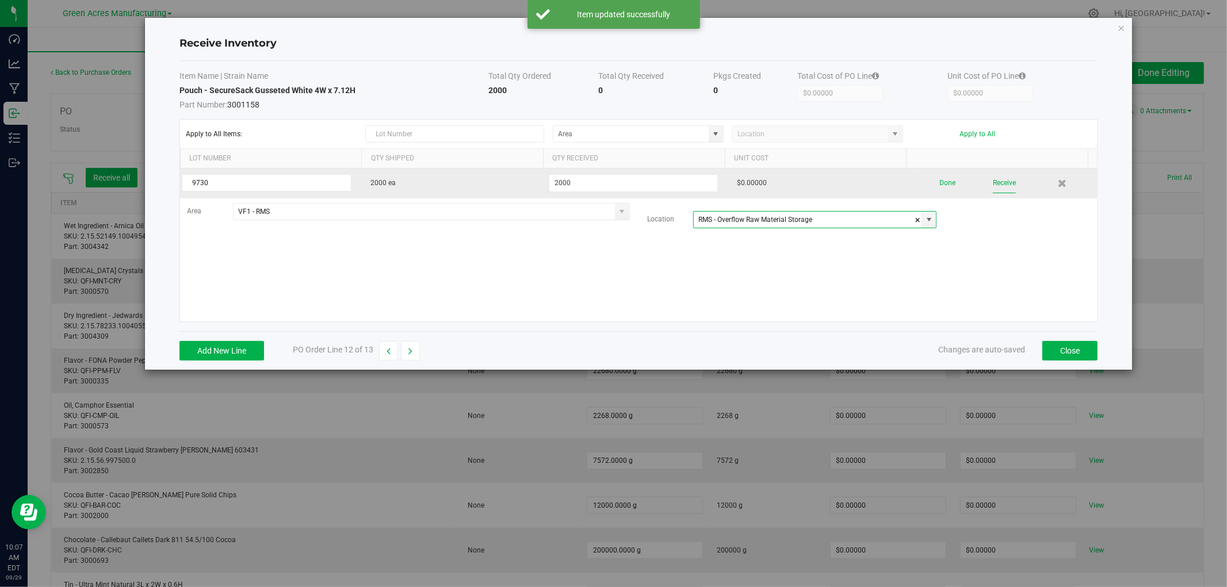
type input "RMS - Overflow Raw Material Storage"
click at [1004, 181] on button "Receive" at bounding box center [1004, 183] width 23 height 20
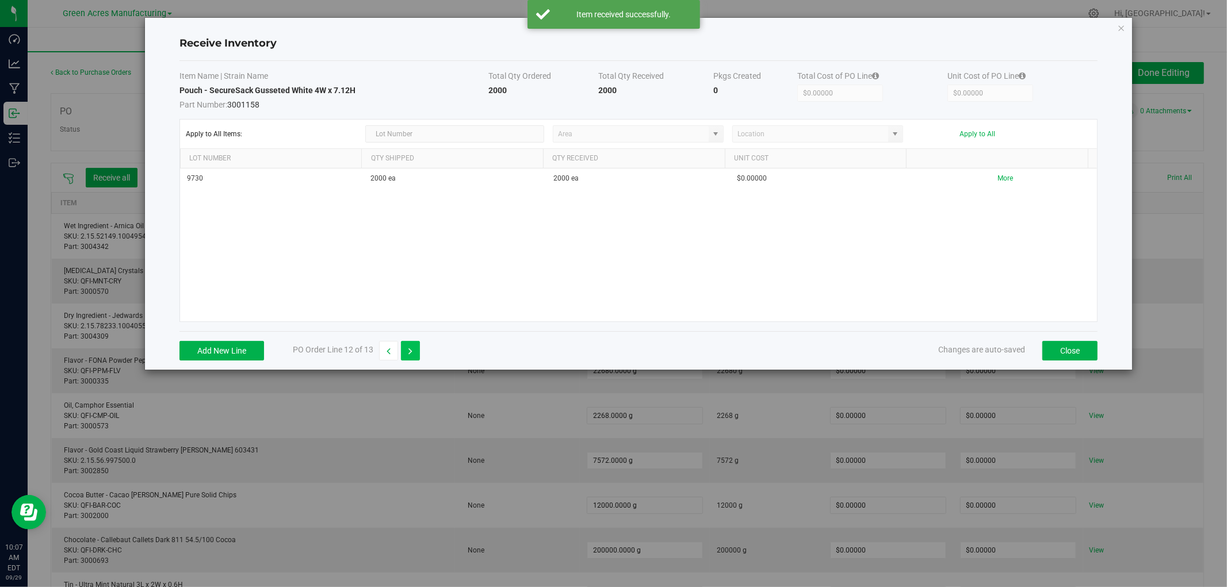
click at [413, 354] on button "button" at bounding box center [410, 351] width 19 height 20
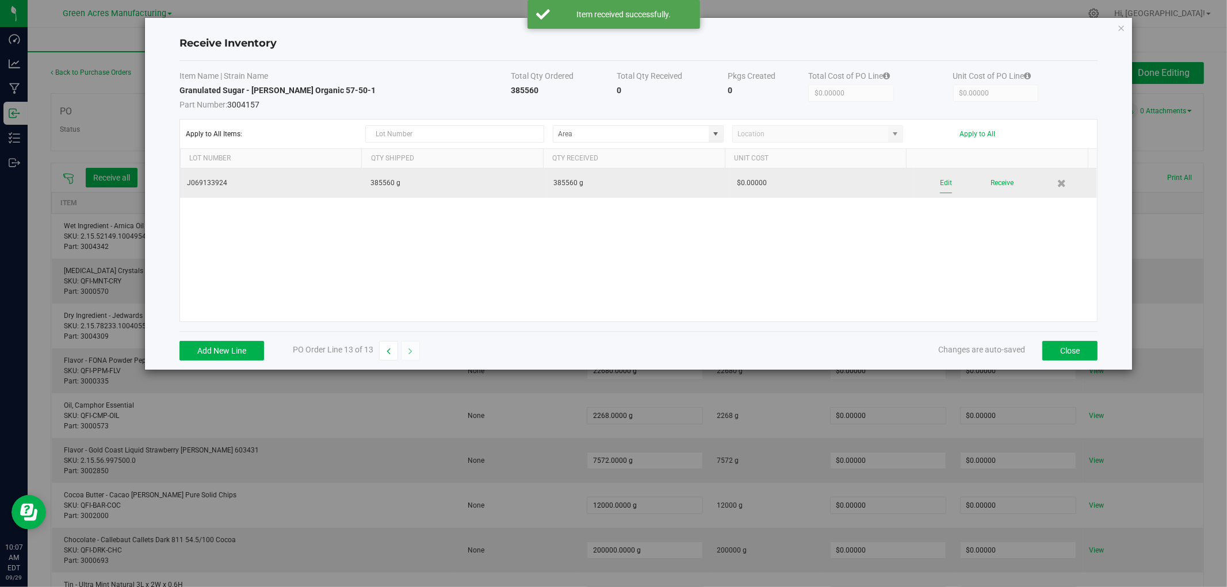
click at [942, 181] on button "Edit" at bounding box center [946, 183] width 12 height 20
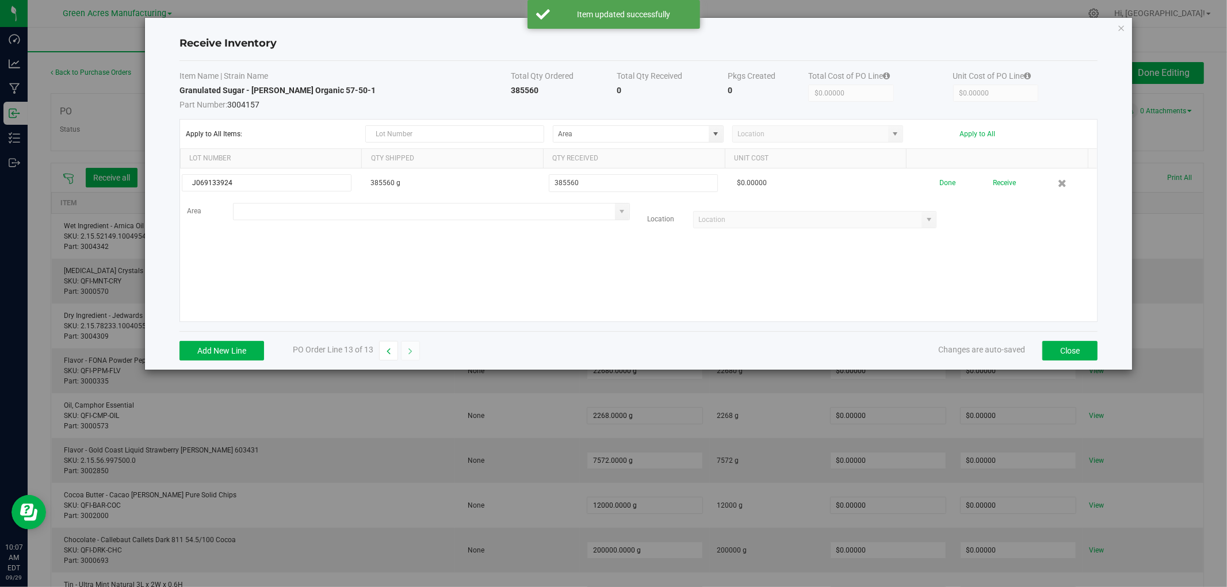
click at [322, 210] on input at bounding box center [424, 212] width 381 height 16
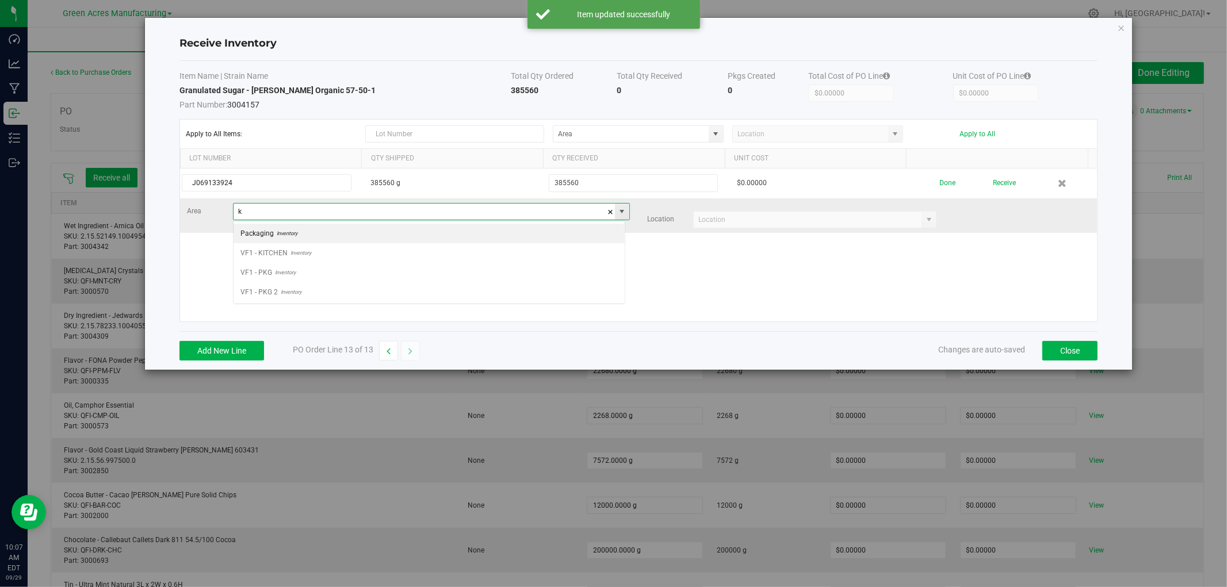
scroll to position [17, 392]
type input "VF1 - KITCHEN"
drag, startPoint x: 720, startPoint y: 208, endPoint x: 720, endPoint y: 226, distance: 17.8
click at [720, 210] on div "Area VF1 - KITCHEN Location" at bounding box center [638, 215] width 920 height 25
click at [720, 226] on input at bounding box center [808, 220] width 228 height 16
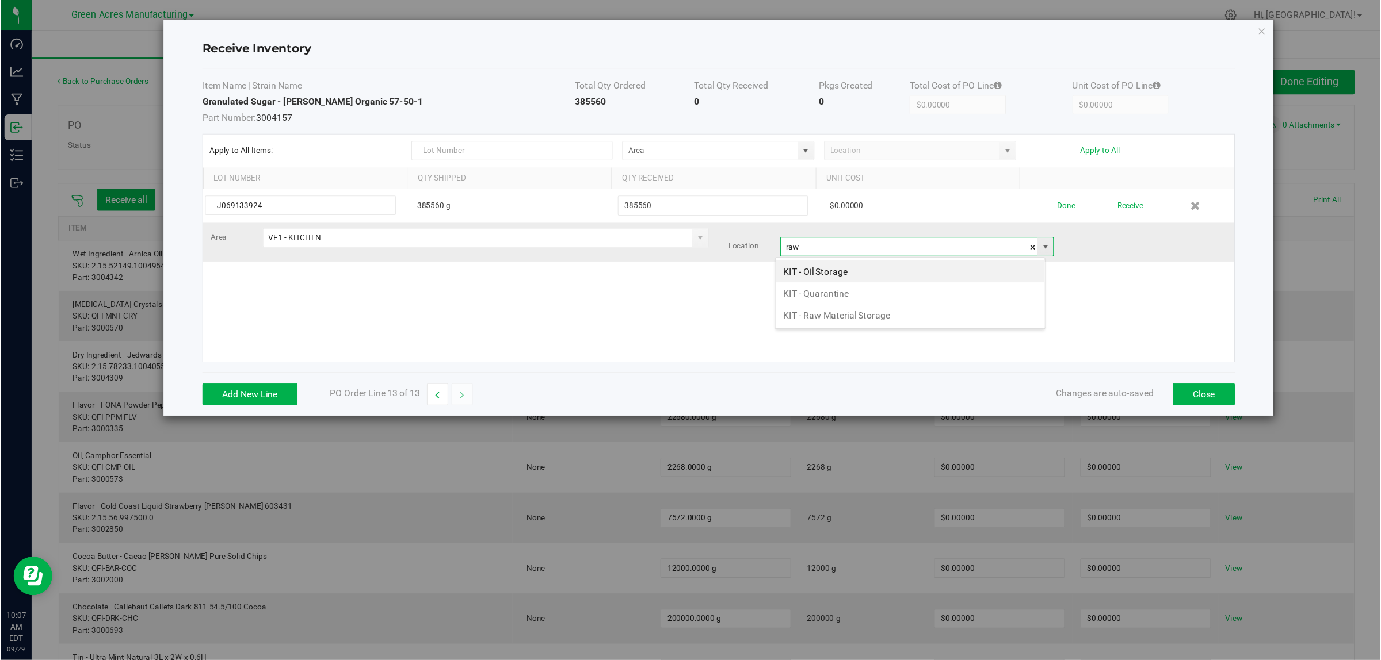
scroll to position [17, 240]
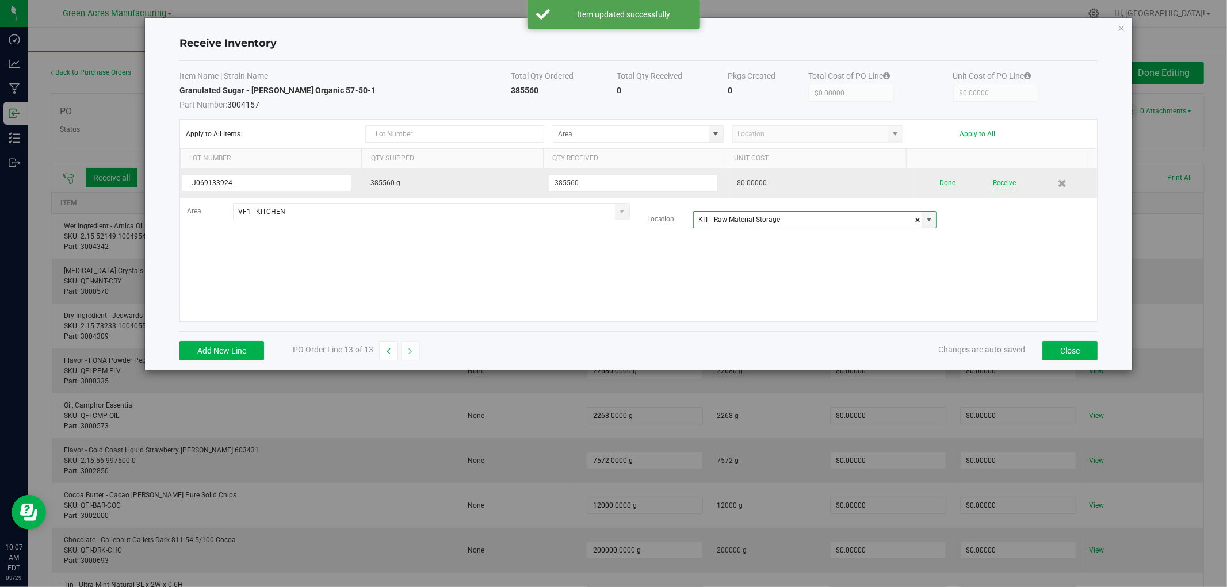
type input "KIT - Raw Material Storage"
click at [999, 186] on button "Receive" at bounding box center [1004, 183] width 23 height 20
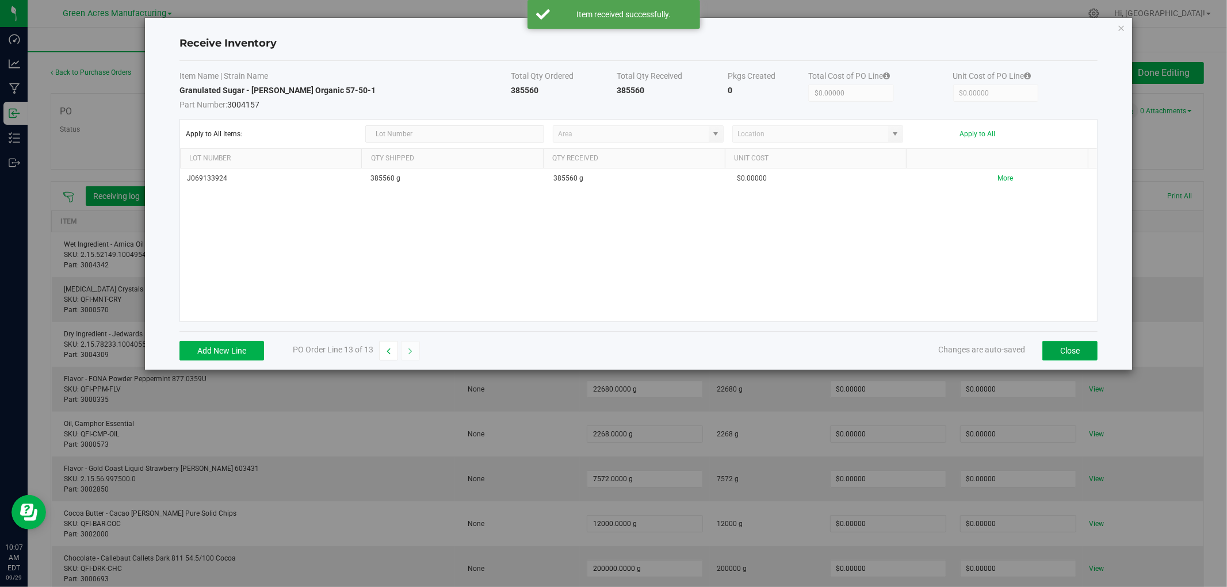
click at [1070, 352] on button "Close" at bounding box center [1069, 351] width 55 height 20
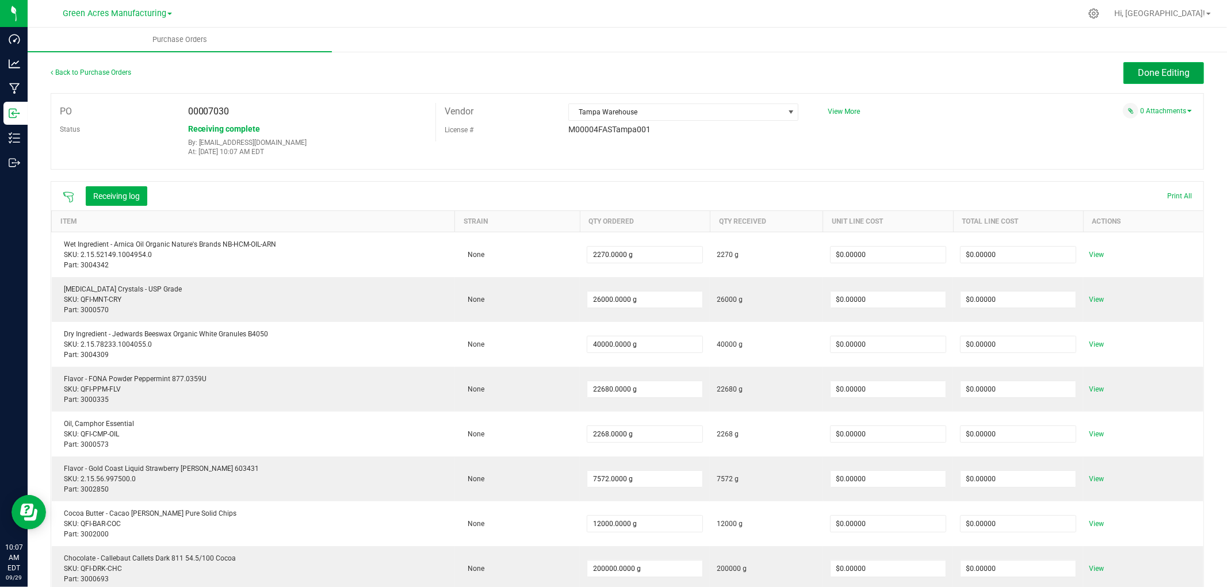
click at [1146, 66] on button "Done Editing" at bounding box center [1164, 73] width 81 height 22
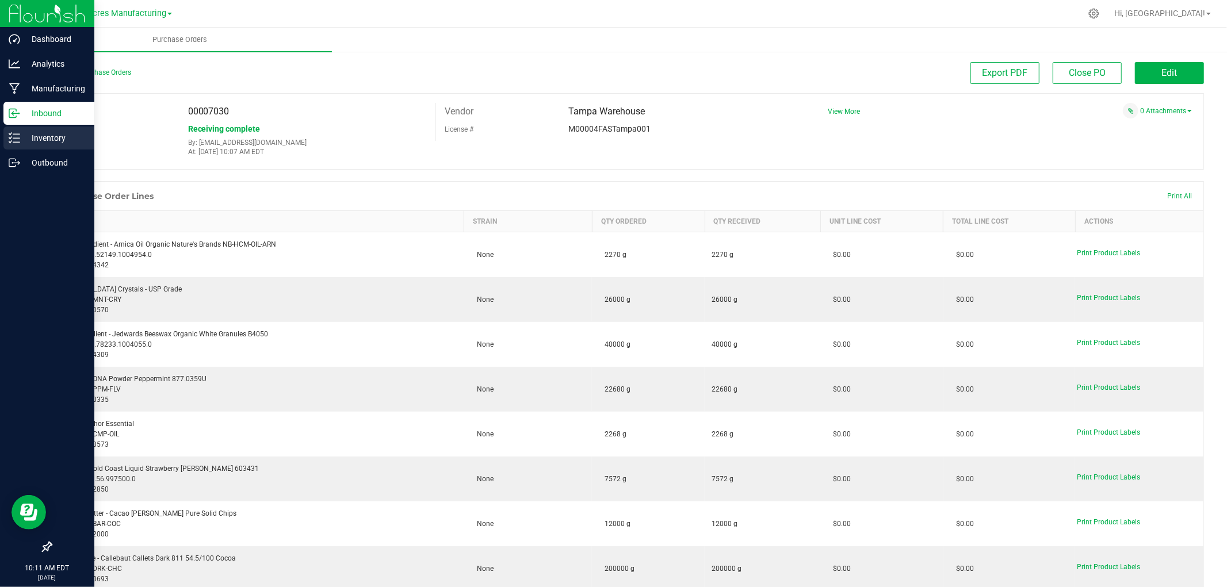
click at [54, 142] on p "Inventory" at bounding box center [54, 138] width 69 height 14
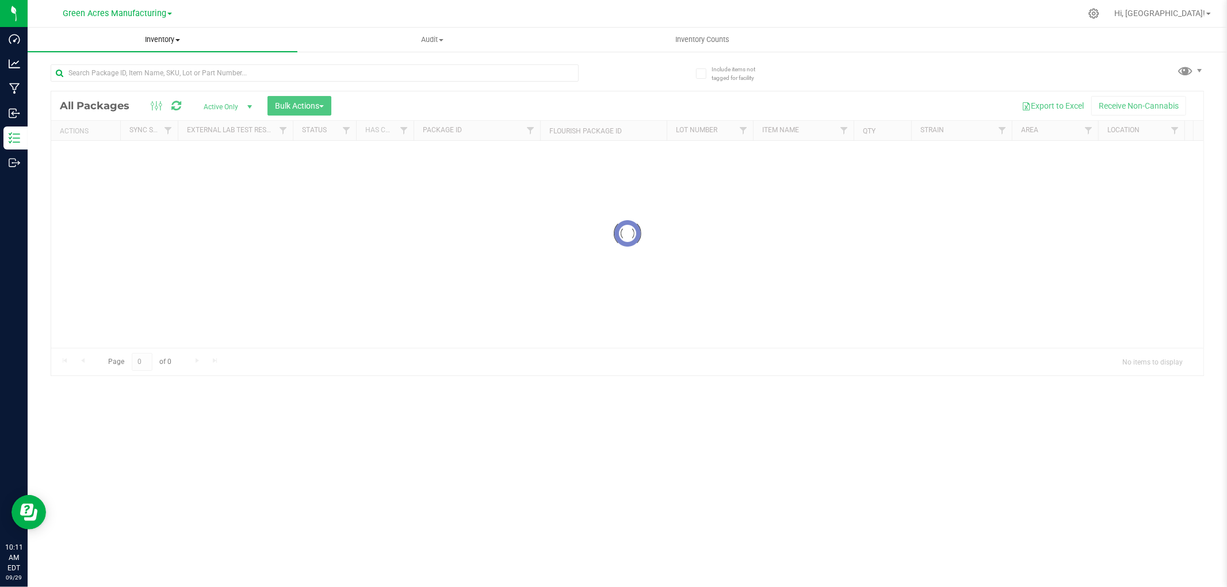
click at [167, 44] on span "Inventory" at bounding box center [163, 40] width 270 height 10
click at [117, 81] on li "All inventory" at bounding box center [163, 84] width 270 height 14
click at [125, 101] on div at bounding box center [627, 232] width 1152 height 284
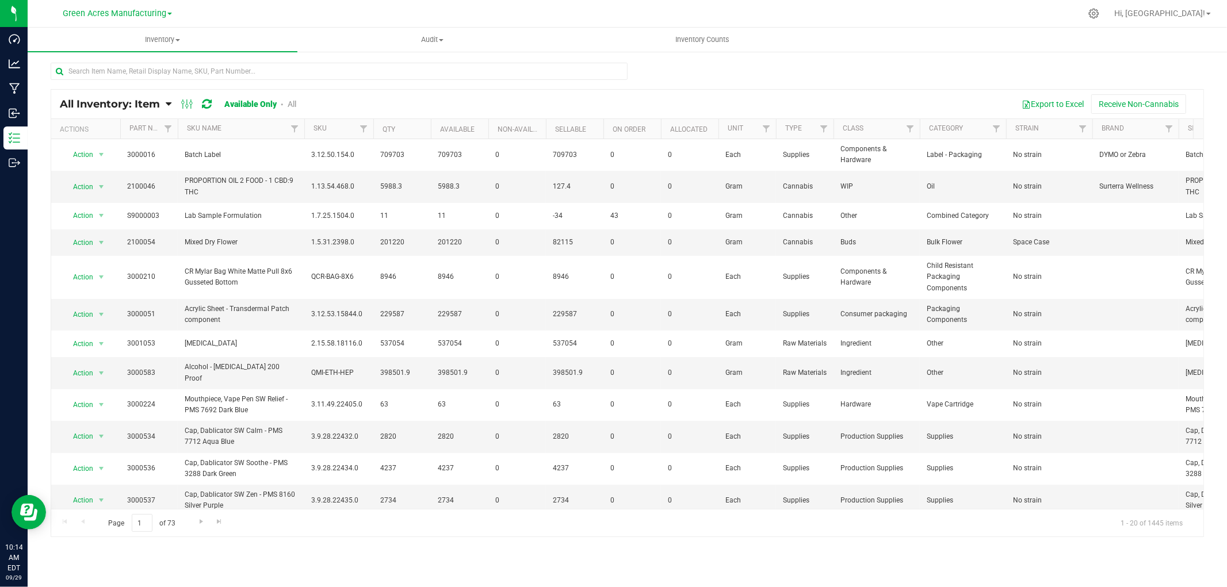
click at [136, 99] on span "All Inventory: Item" at bounding box center [110, 104] width 100 height 13
click at [95, 191] on span "Item by Location" at bounding box center [86, 190] width 63 height 10
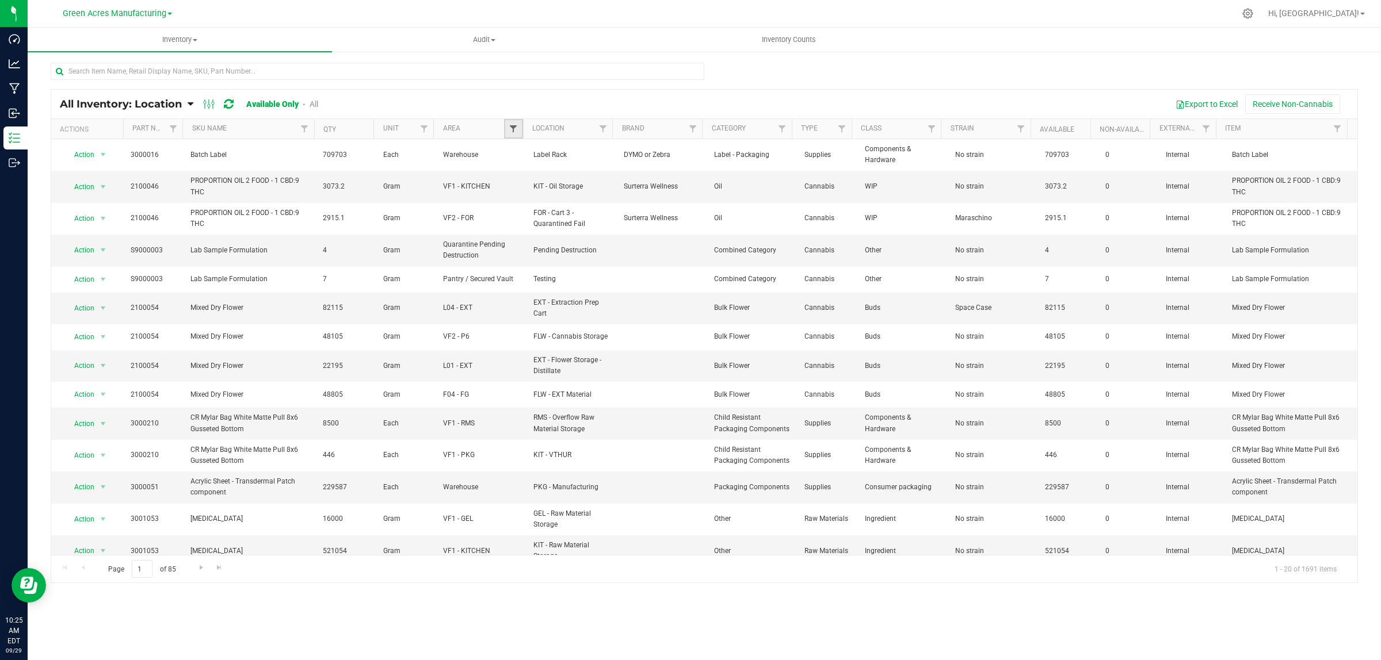
click at [515, 125] on span "Filter" at bounding box center [513, 128] width 9 height 9
click at [545, 177] on span "Select All" at bounding box center [542, 178] width 28 height 7
click at [523, 177] on input "Select All" at bounding box center [518, 177] width 7 height 7
checkbox input "true"
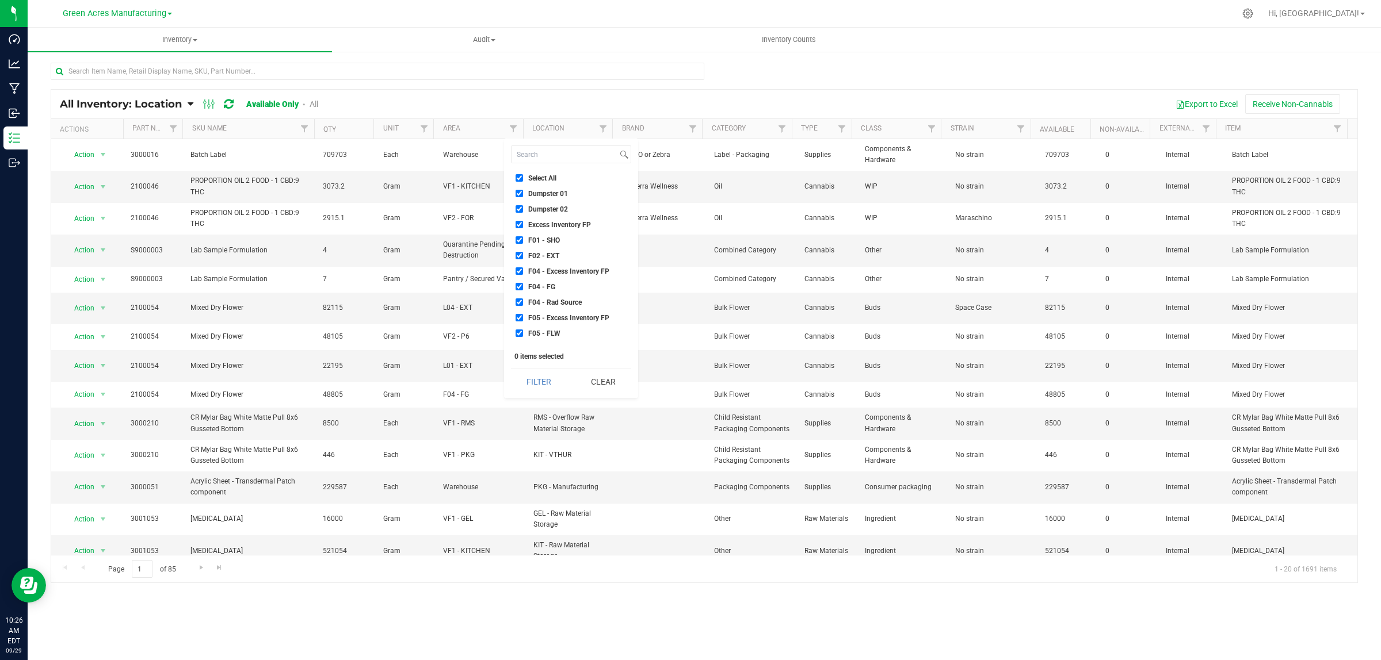
checkbox input "true"
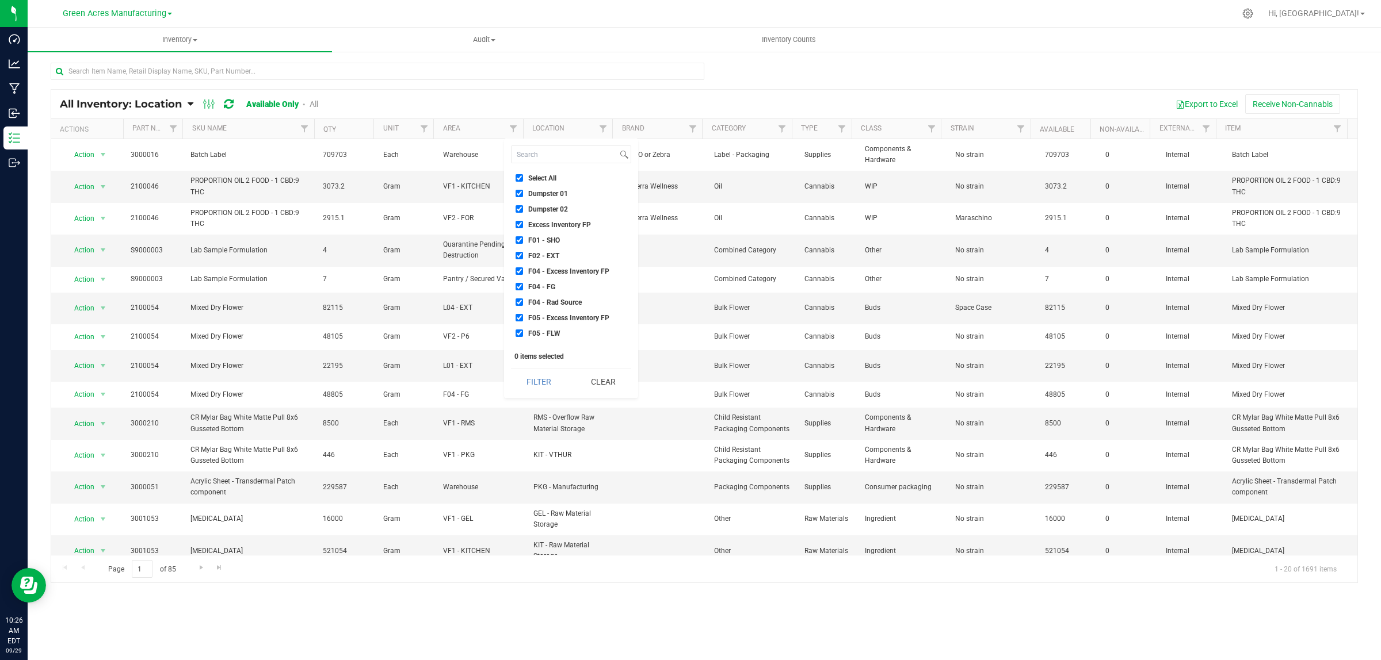
checkbox input "true"
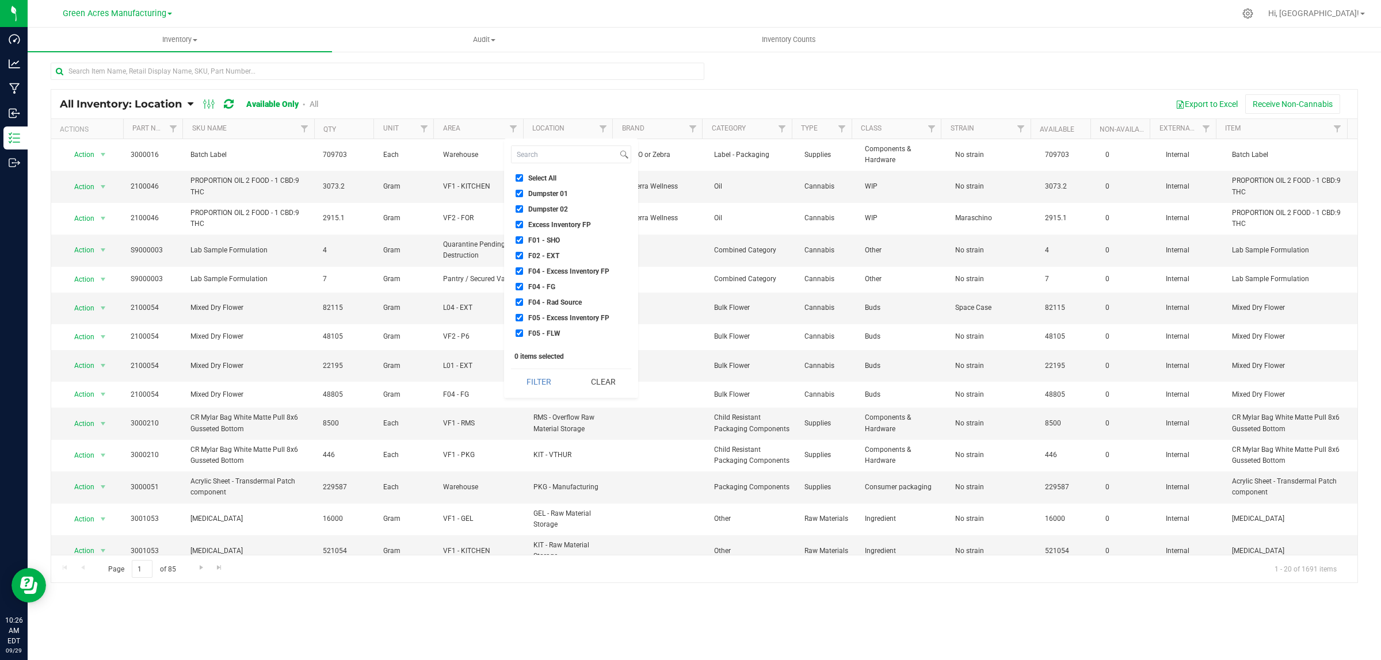
checkbox input "true"
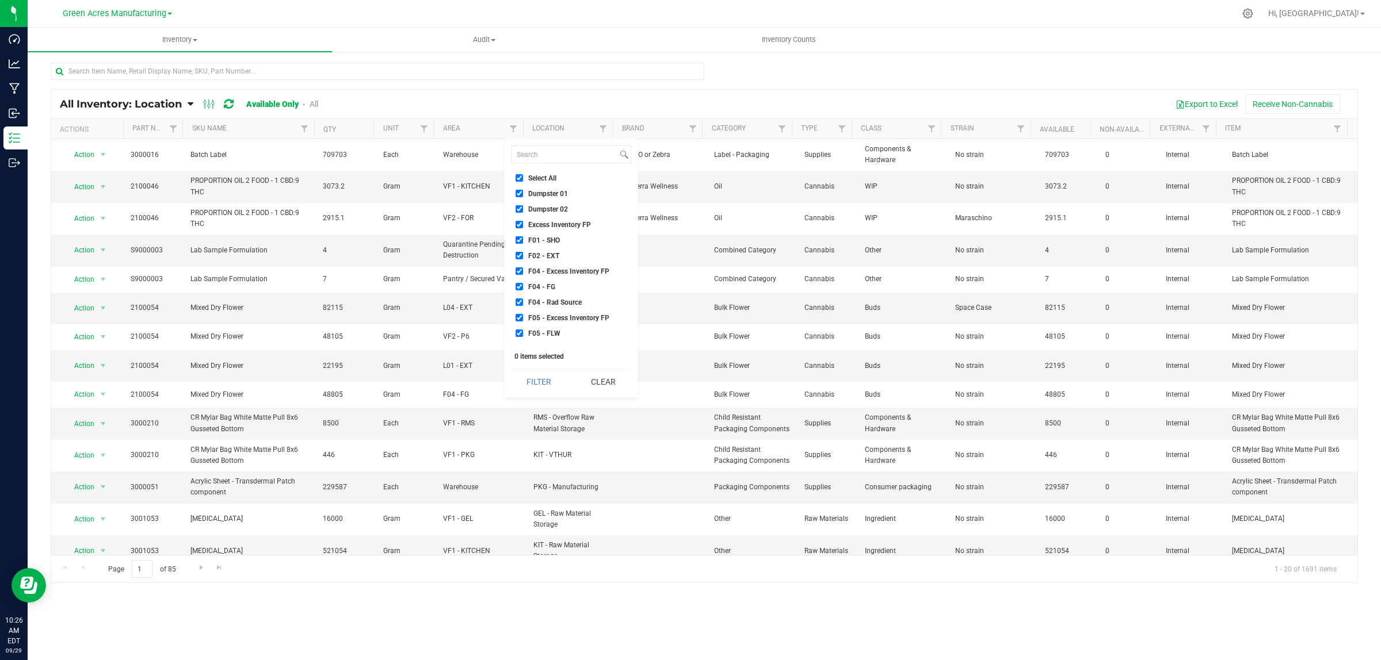
checkbox input "true"
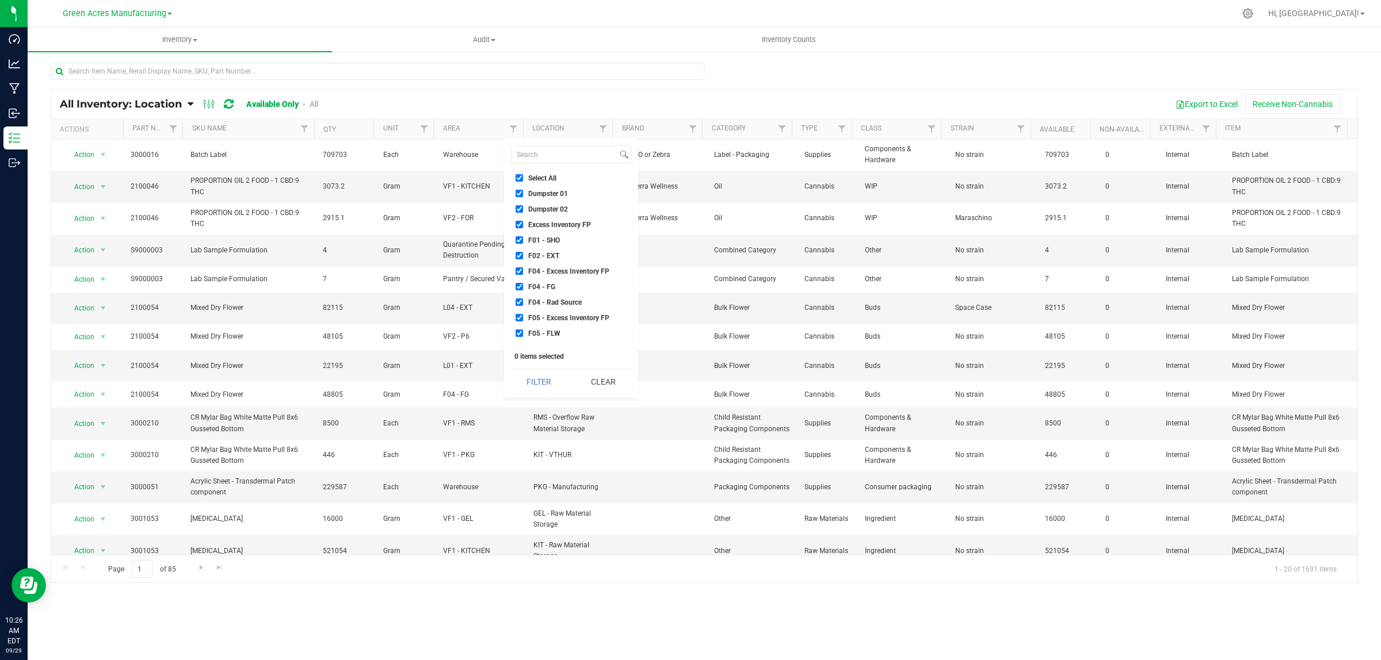
checkbox input "true"
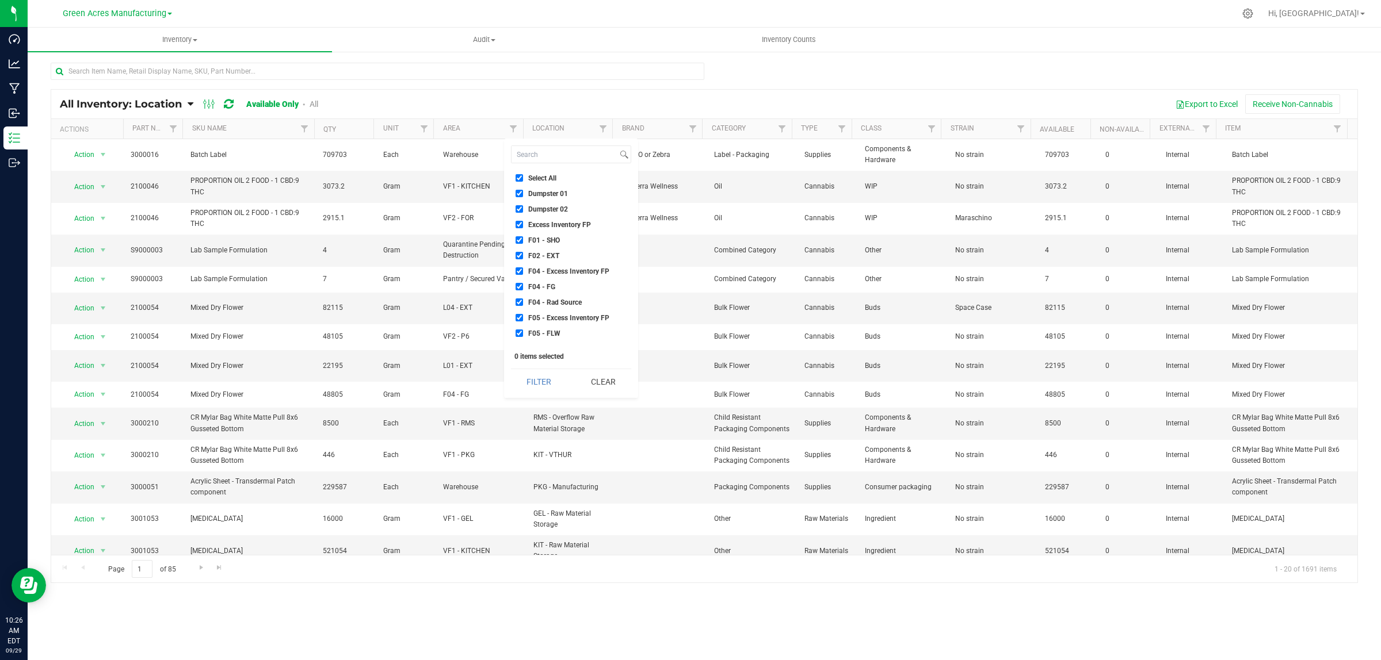
checkbox input "true"
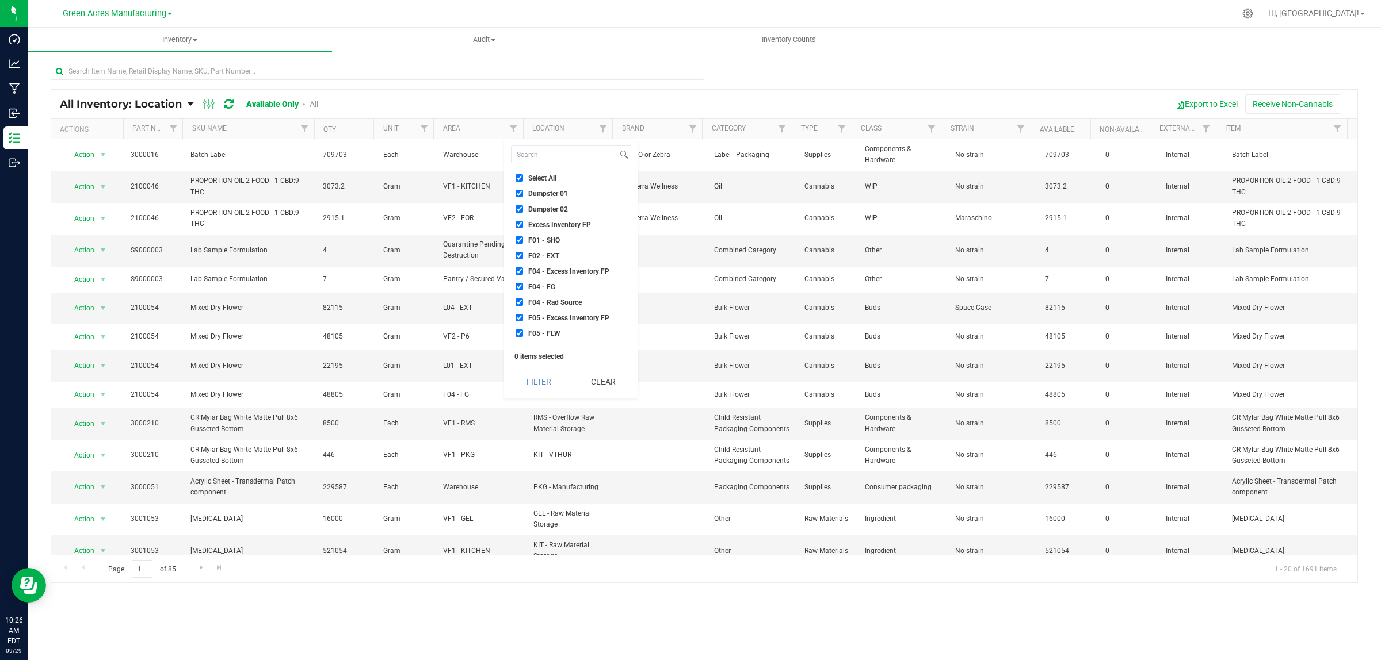
checkbox input "true"
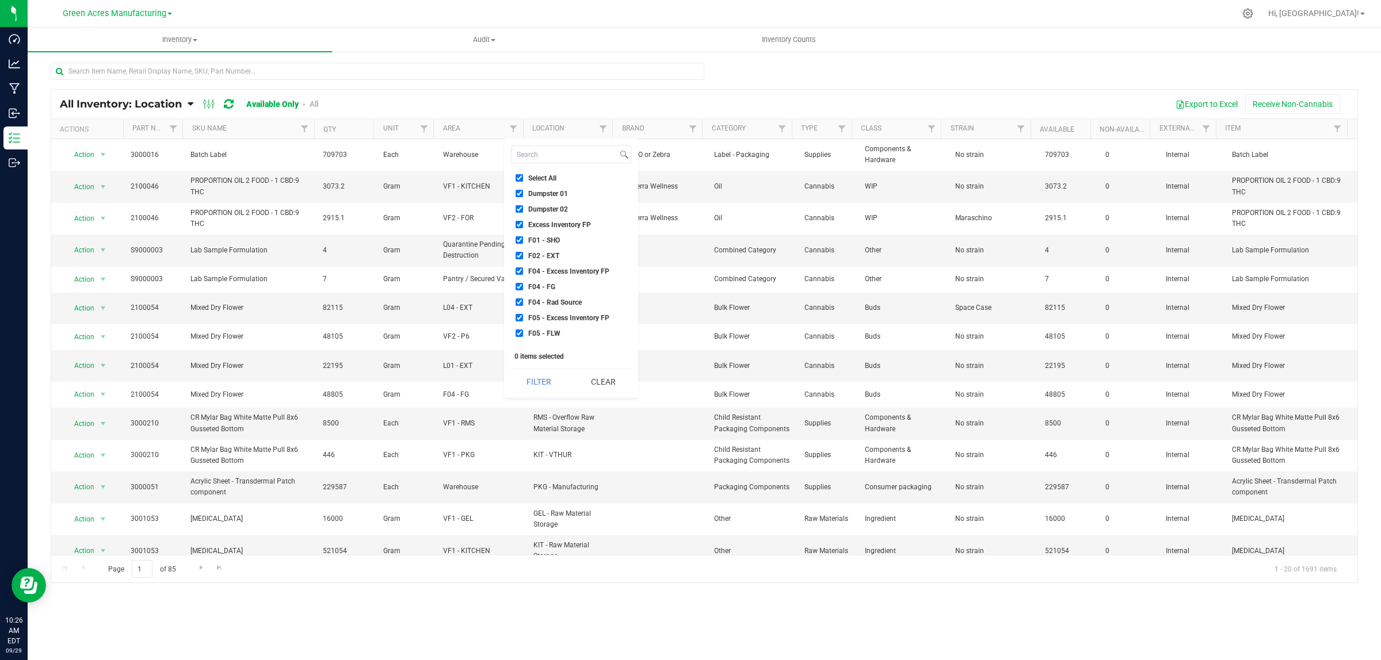
checkbox input "true"
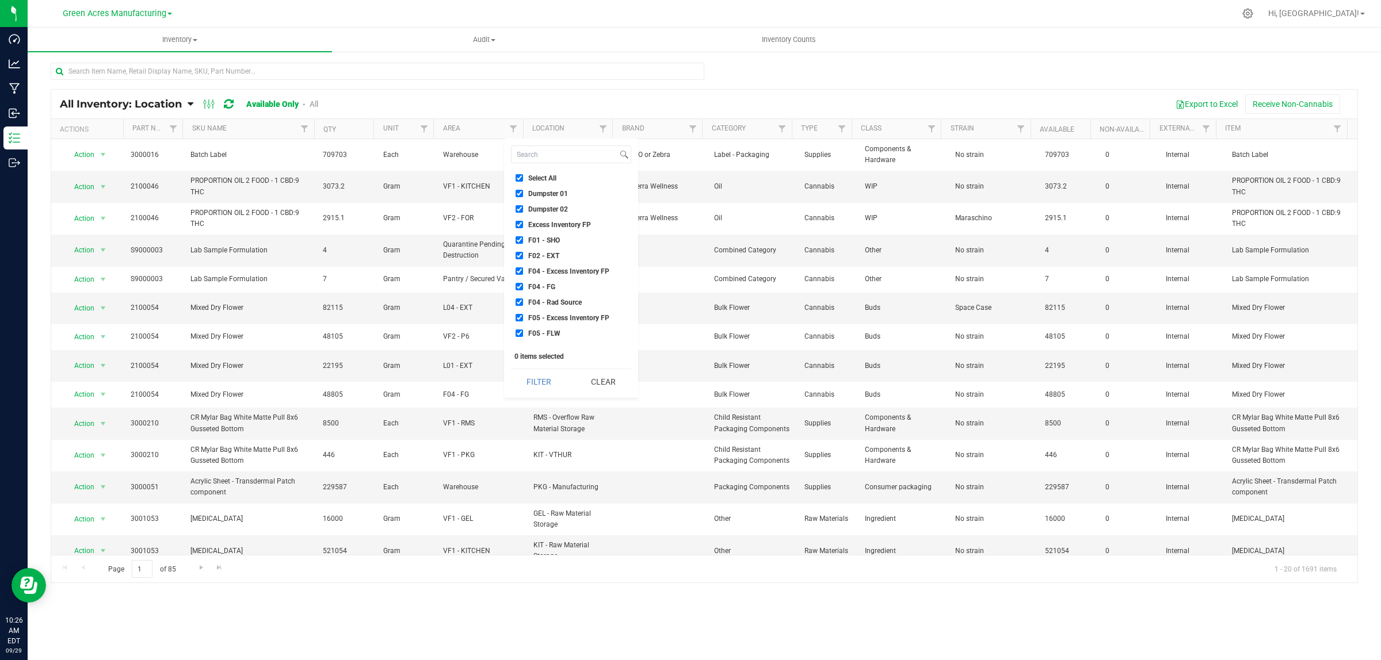
checkbox input "true"
click at [576, 203] on span "Failed Test Quarantine" at bounding box center [562, 205] width 68 height 7
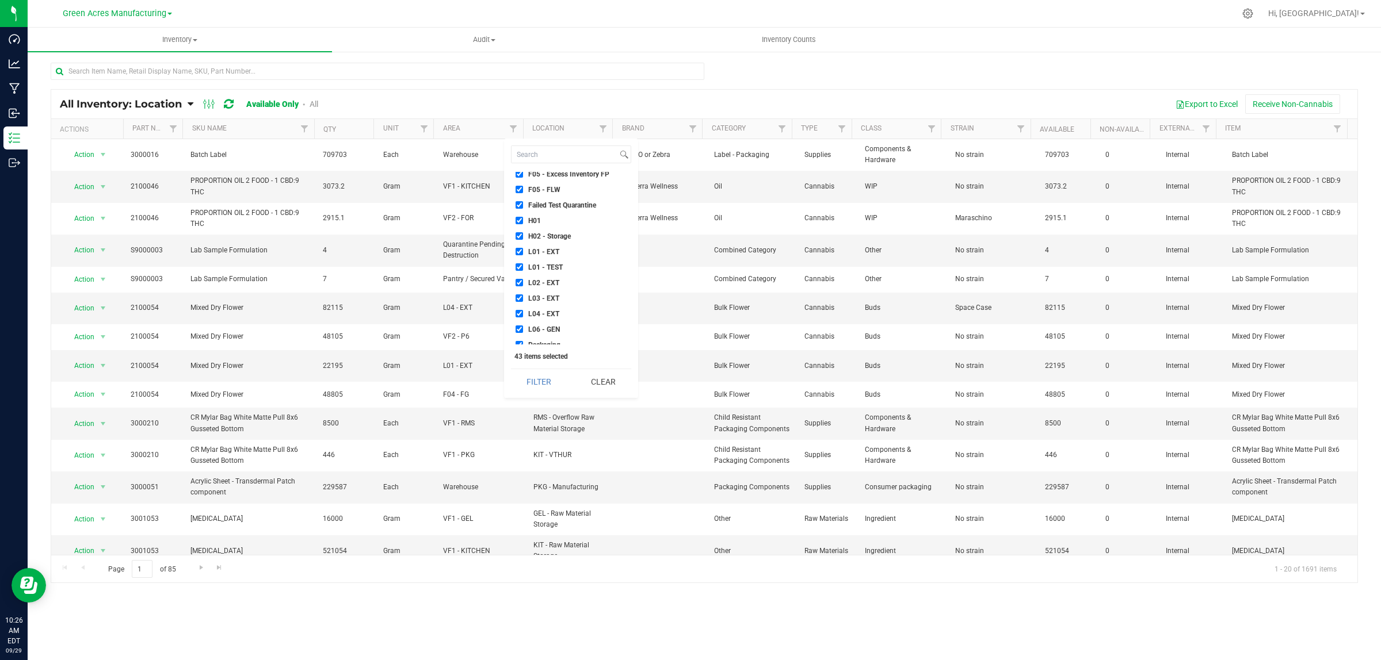
click at [523, 203] on input "Failed Test Quarantine" at bounding box center [518, 204] width 7 height 7
checkbox input "false"
click at [545, 261] on span "Quarantine" at bounding box center [544, 263] width 33 height 7
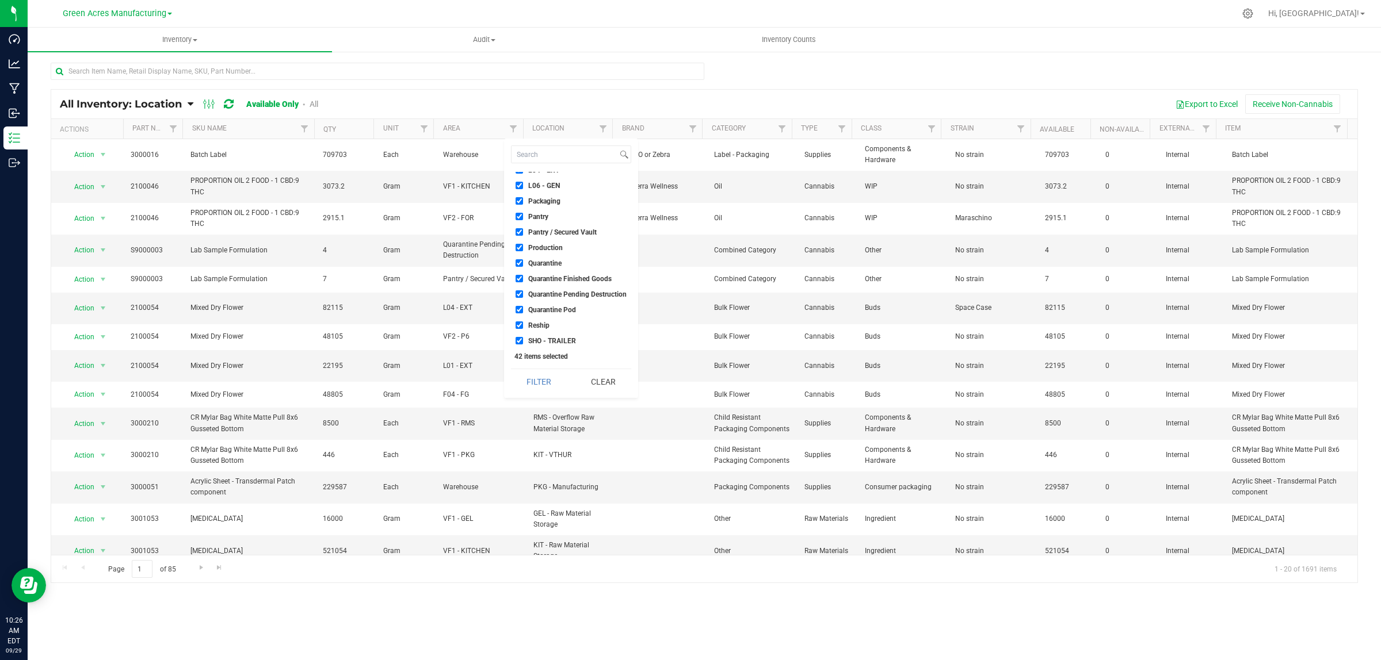
click at [523, 261] on input "Quarantine" at bounding box center [518, 262] width 7 height 7
checkbox input "false"
click at [544, 276] on span "Quarantine Finished Goods" at bounding box center [569, 279] width 83 height 7
click at [523, 275] on input "Quarantine Finished Goods" at bounding box center [518, 278] width 7 height 7
checkbox input "false"
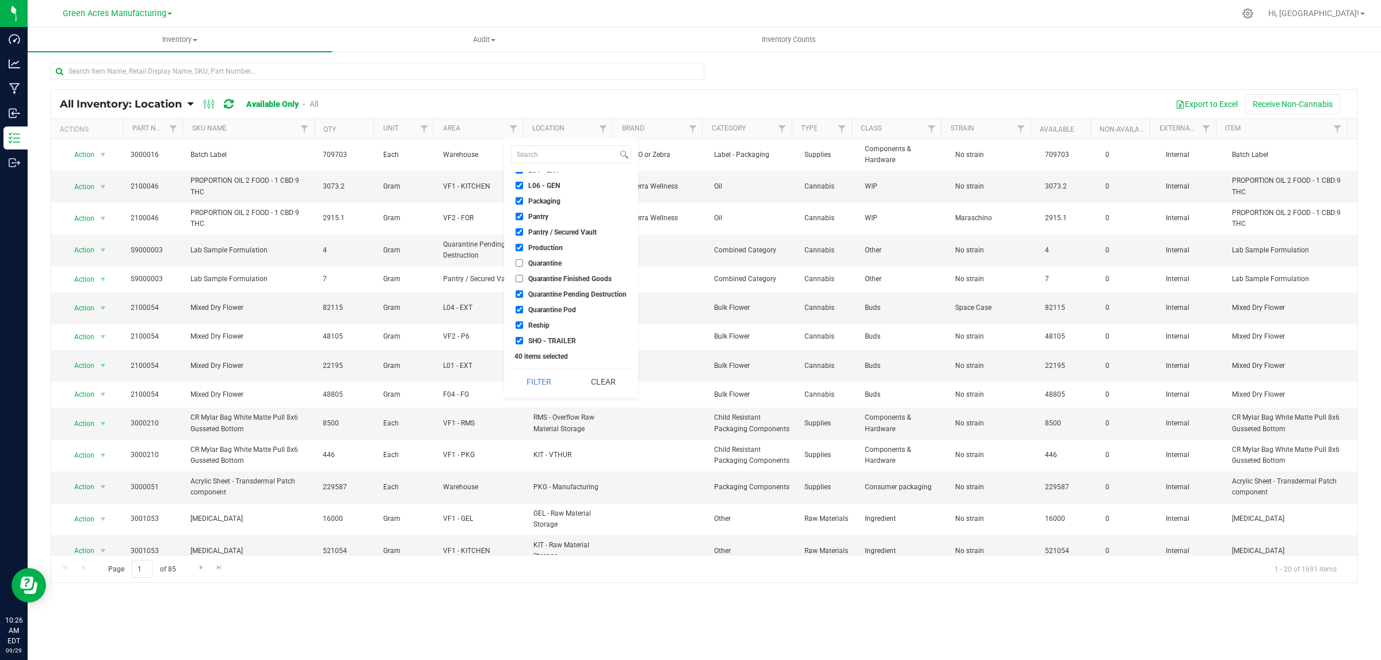
click at [542, 291] on span "Quarantine Pending Destruction" at bounding box center [577, 294] width 98 height 7
click at [523, 291] on input "Quarantine Pending Destruction" at bounding box center [518, 294] width 7 height 7
checkbox input "false"
click at [541, 309] on span "Quarantine Pod" at bounding box center [552, 310] width 48 height 7
click at [523, 309] on input "Quarantine Pod" at bounding box center [518, 309] width 7 height 7
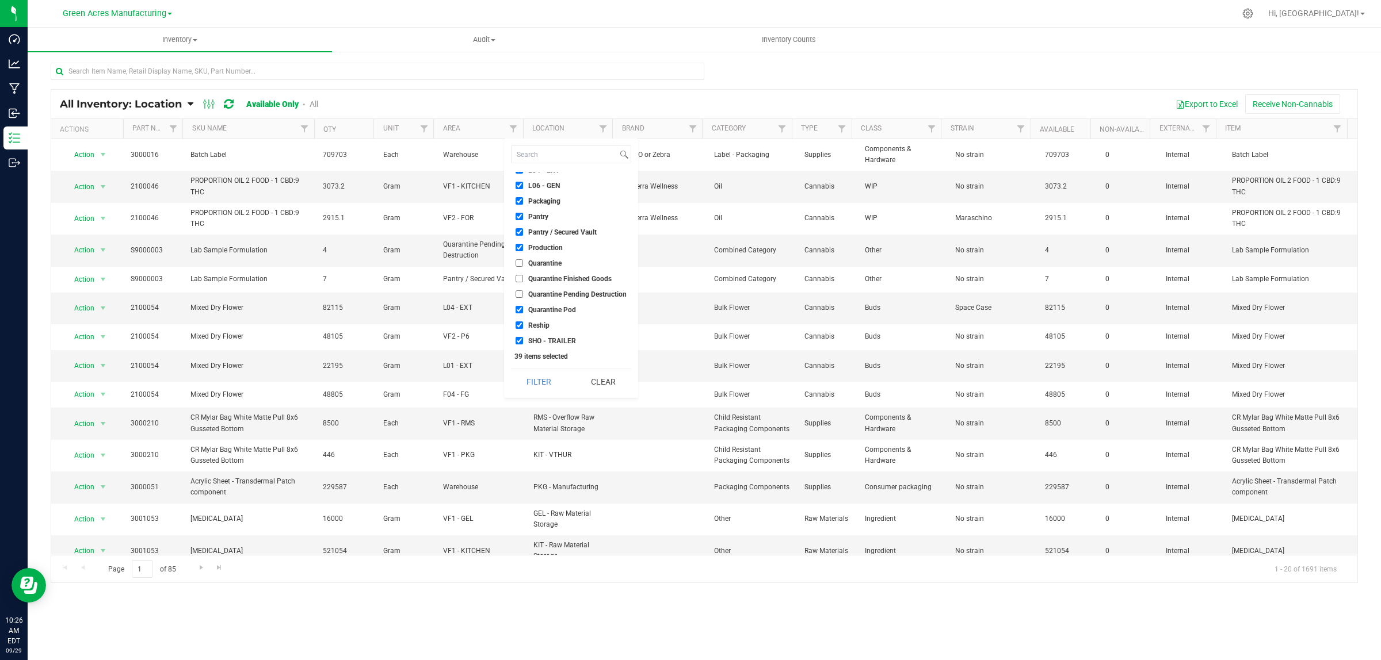
checkbox input "false"
click at [539, 383] on button "Filter" at bounding box center [539, 381] width 56 height 25
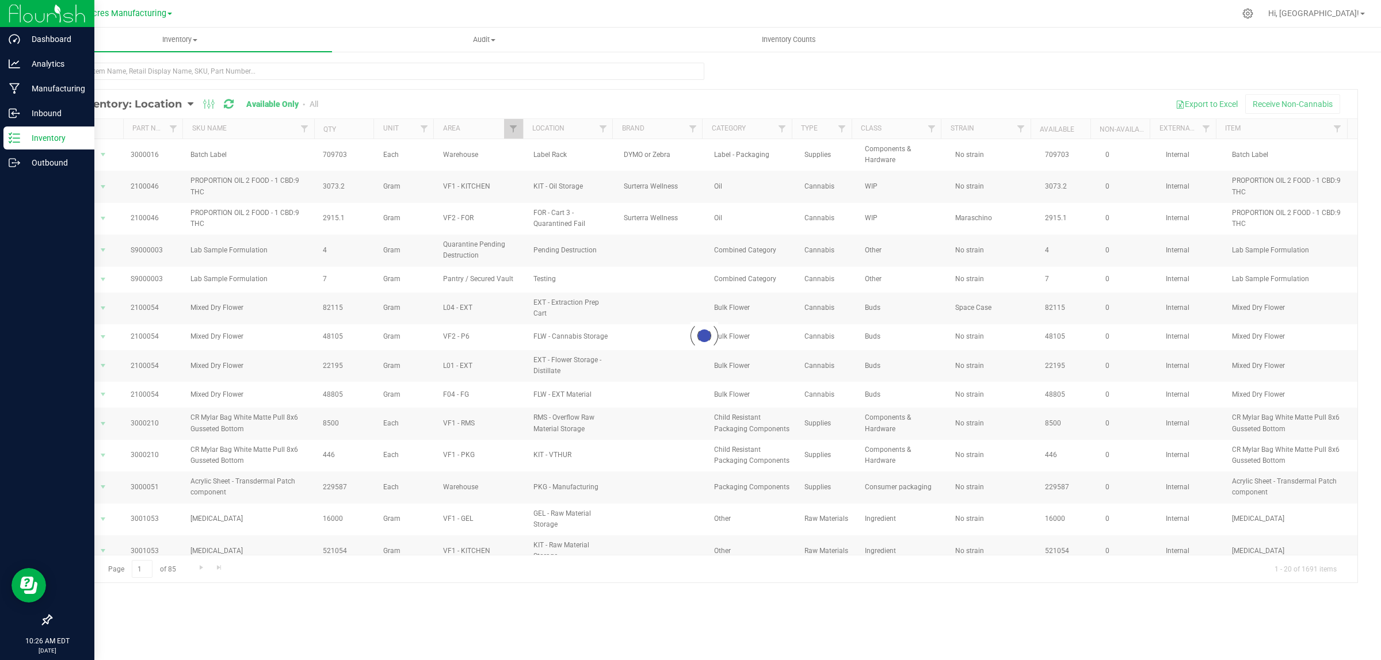
click at [1, 587] on div "10:26 AM EDT 09/29/2025 09/29" at bounding box center [47, 645] width 94 height 29
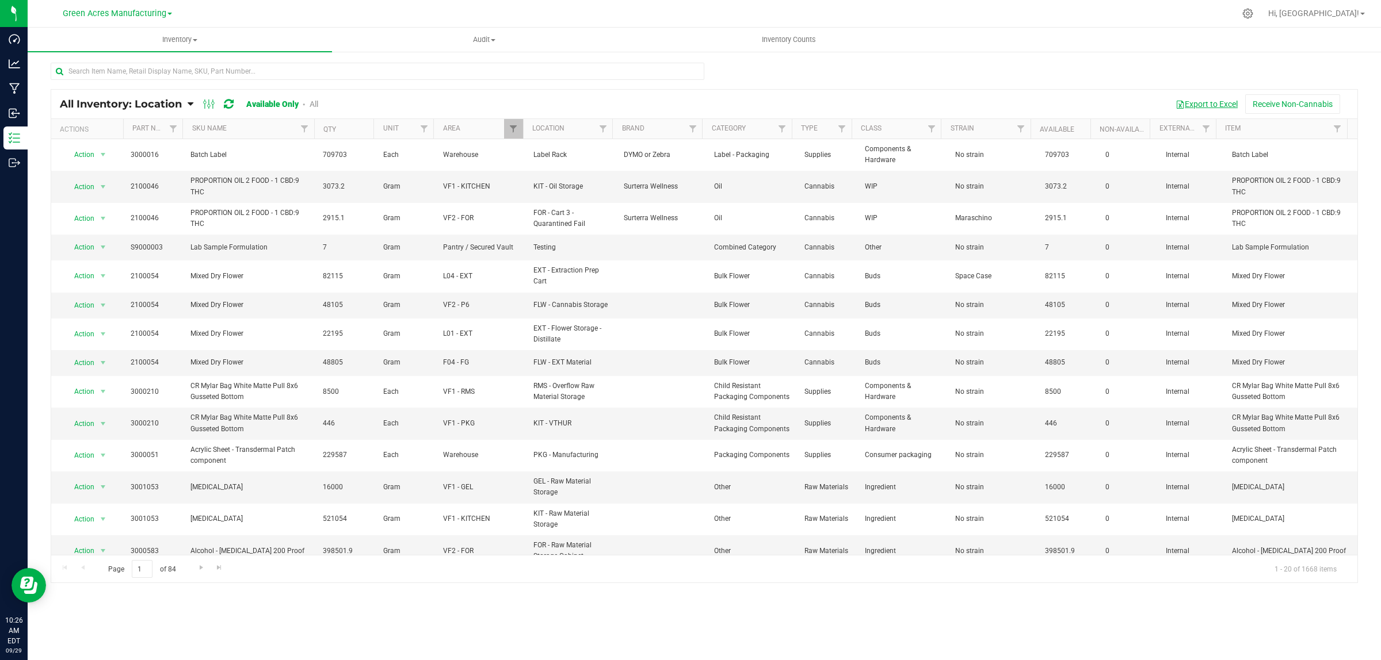
click at [1180, 99] on button "Export to Excel" at bounding box center [1206, 104] width 77 height 20
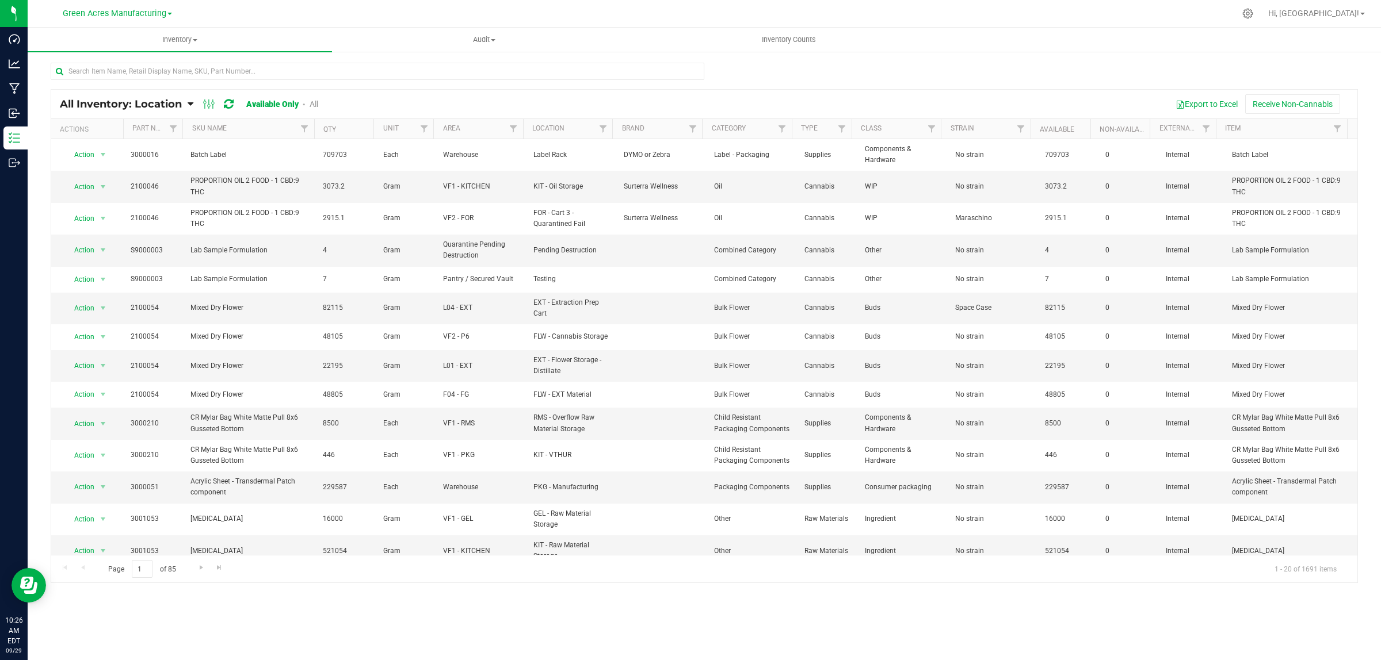
click at [108, 7] on div "Green Acres Manufacturing" at bounding box center [117, 13] width 109 height 14
click at [106, 13] on span "Green Acres Manufacturing" at bounding box center [115, 14] width 104 height 10
click at [81, 67] on link "Tampa Warehouse" at bounding box center [117, 71] width 168 height 16
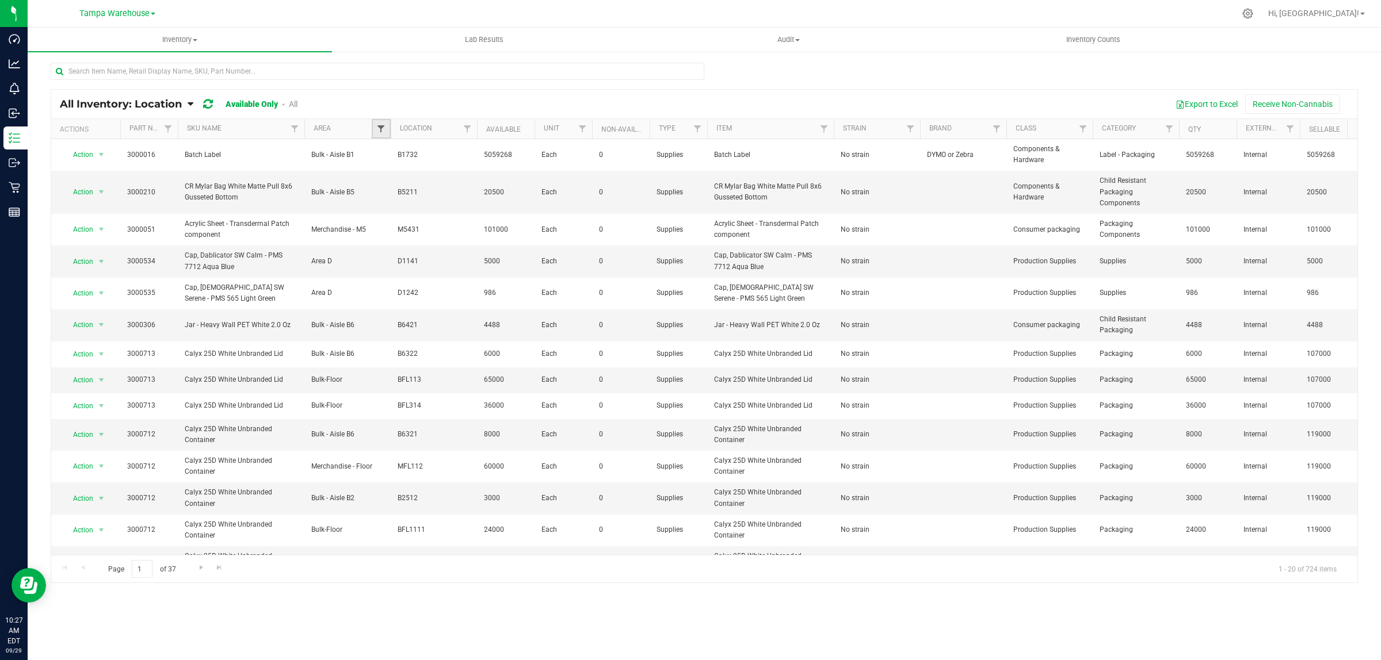
click at [381, 128] on span "Filter" at bounding box center [380, 128] width 9 height 9
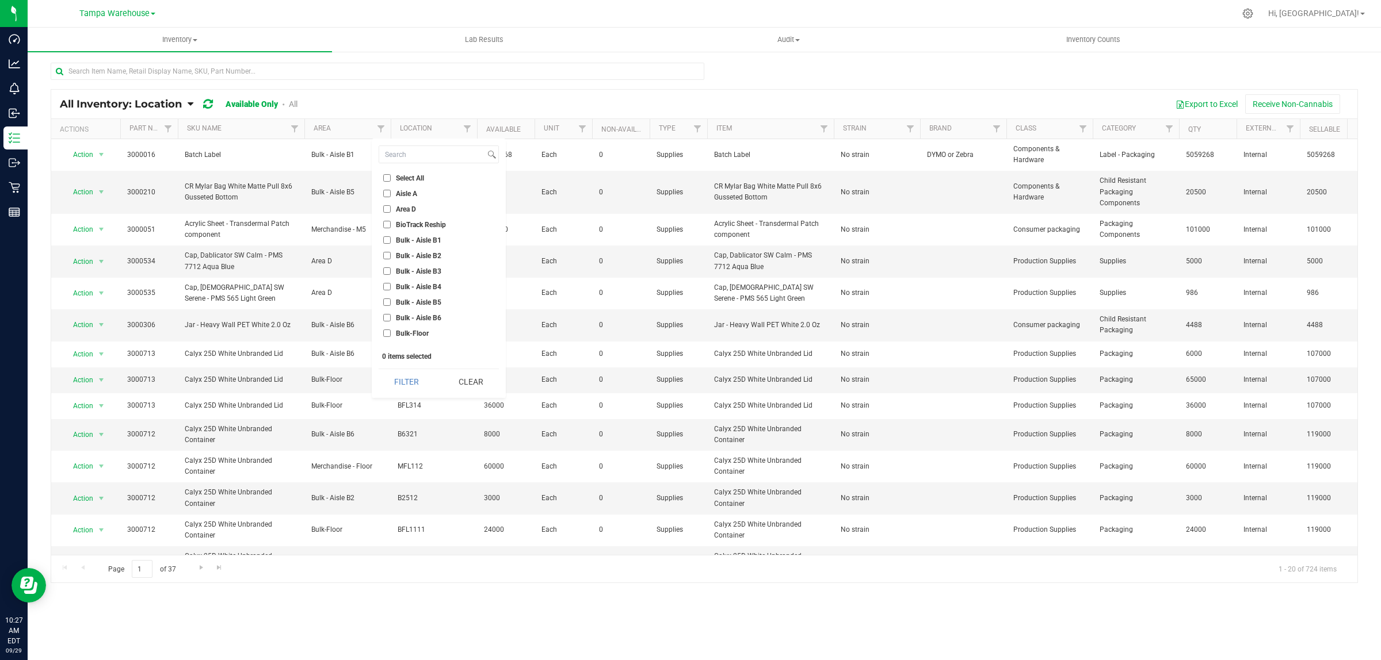
click at [410, 179] on span "Select All" at bounding box center [410, 178] width 28 height 7
click at [391, 179] on input "Select All" at bounding box center [386, 177] width 7 height 7
checkbox input "true"
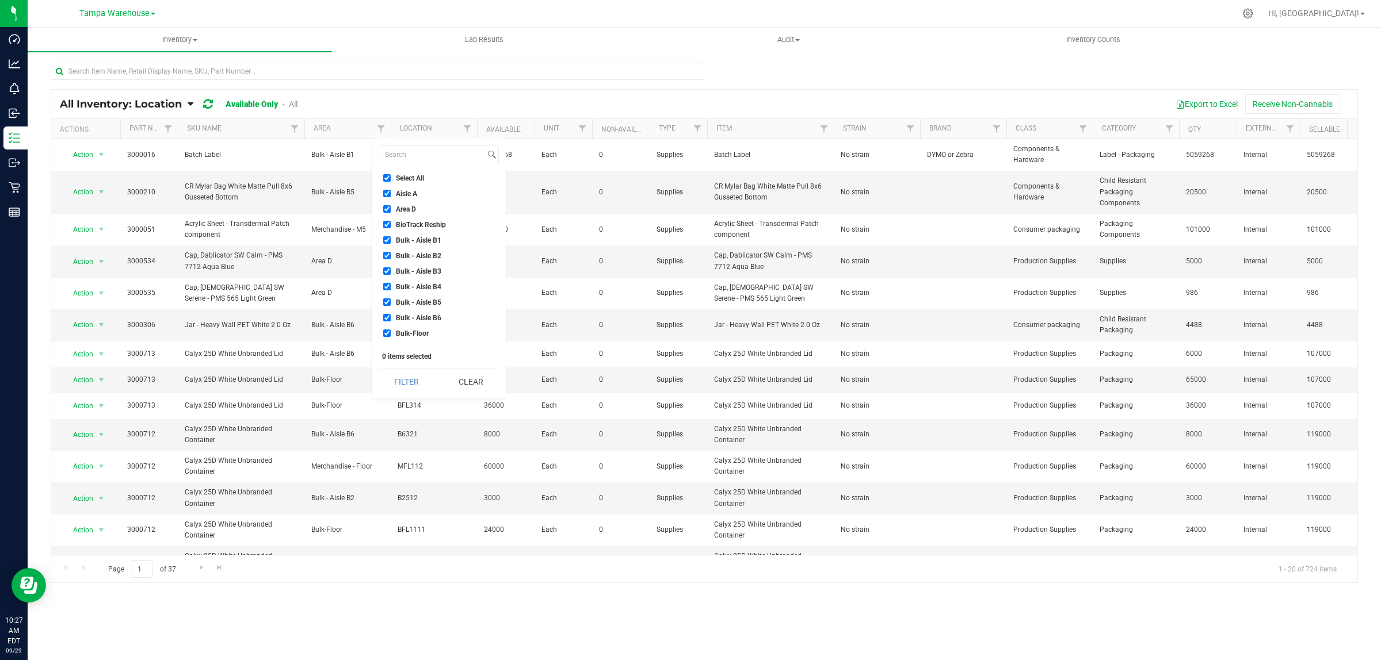
checkbox input "true"
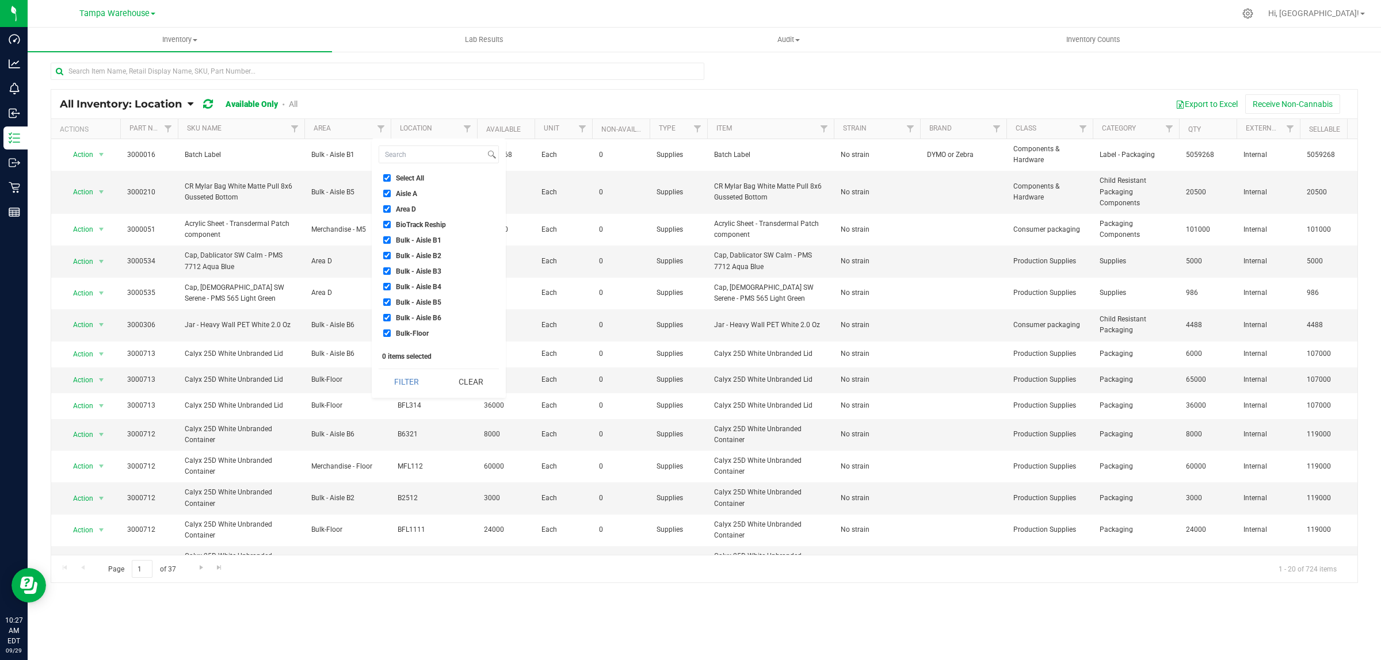
checkbox input "true"
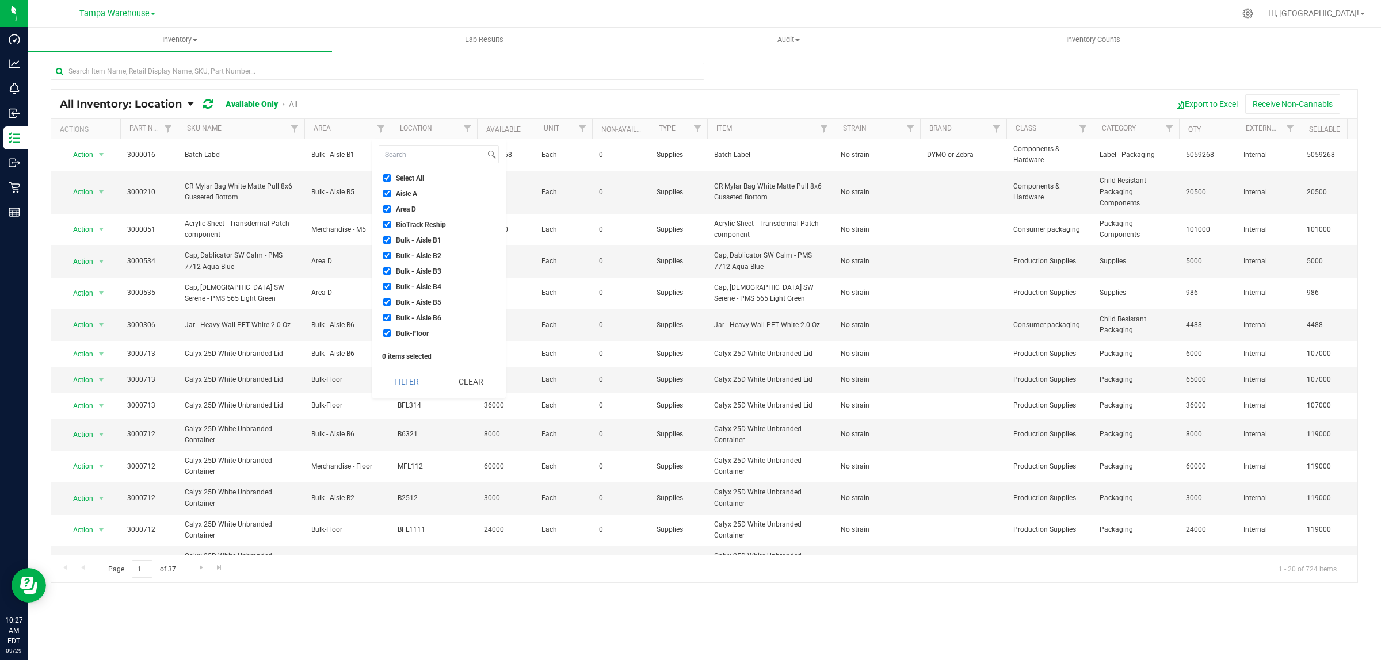
checkbox input "true"
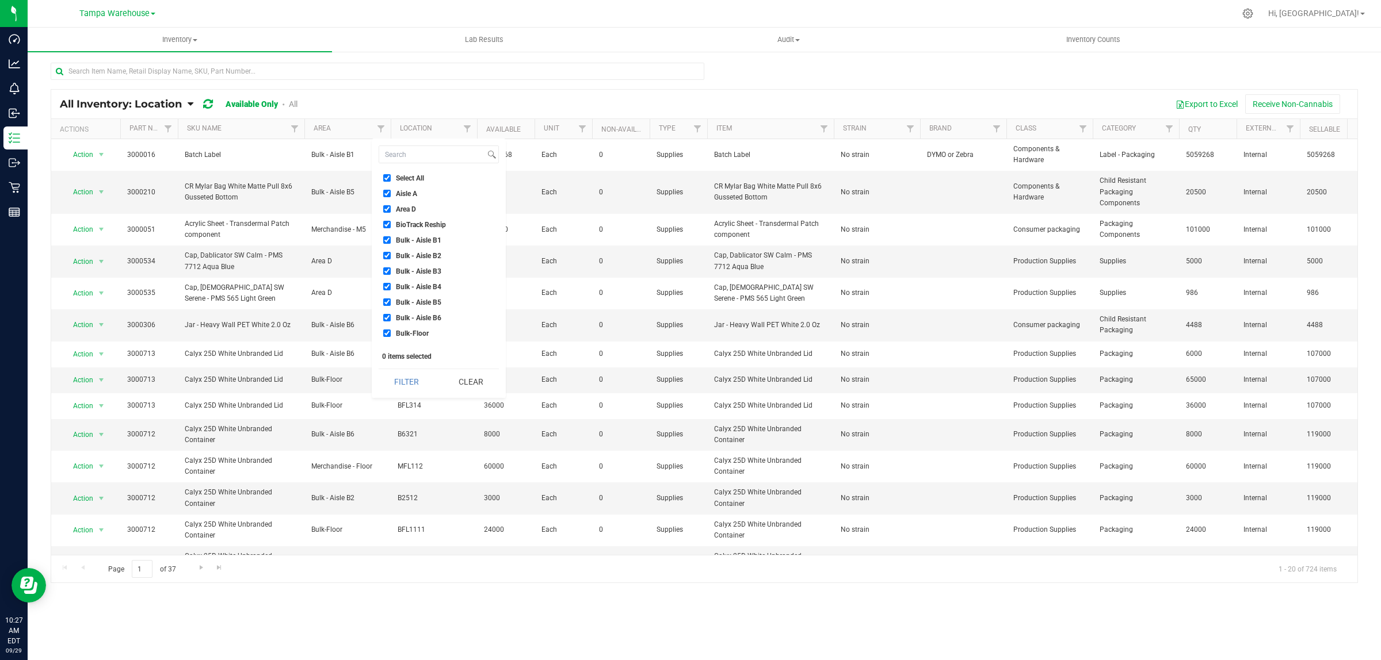
checkbox input "true"
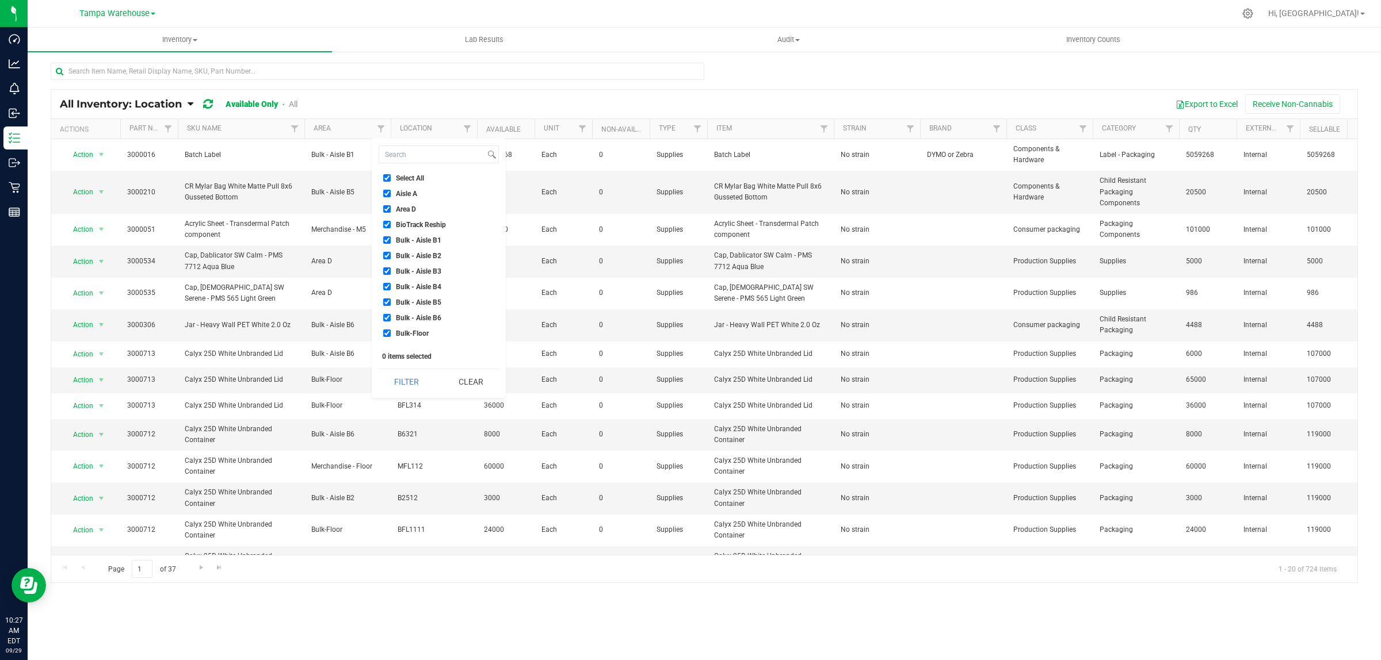
checkbox input "true"
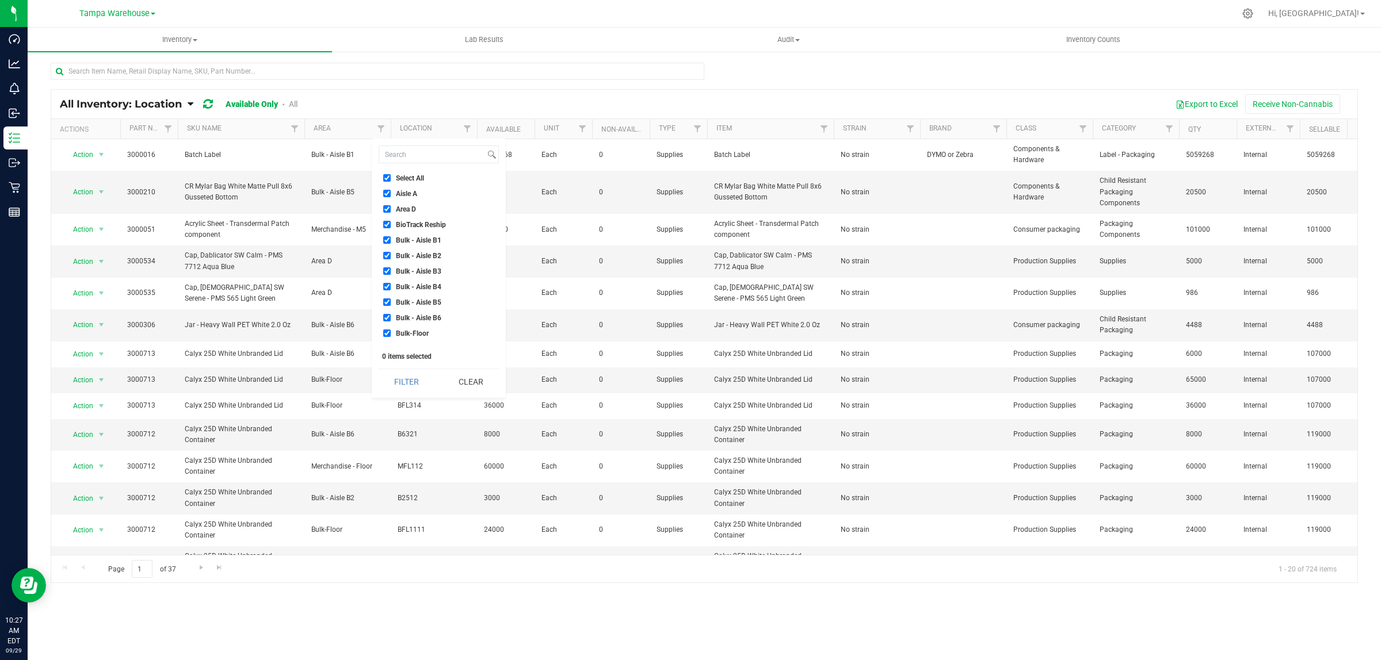
checkbox input "true"
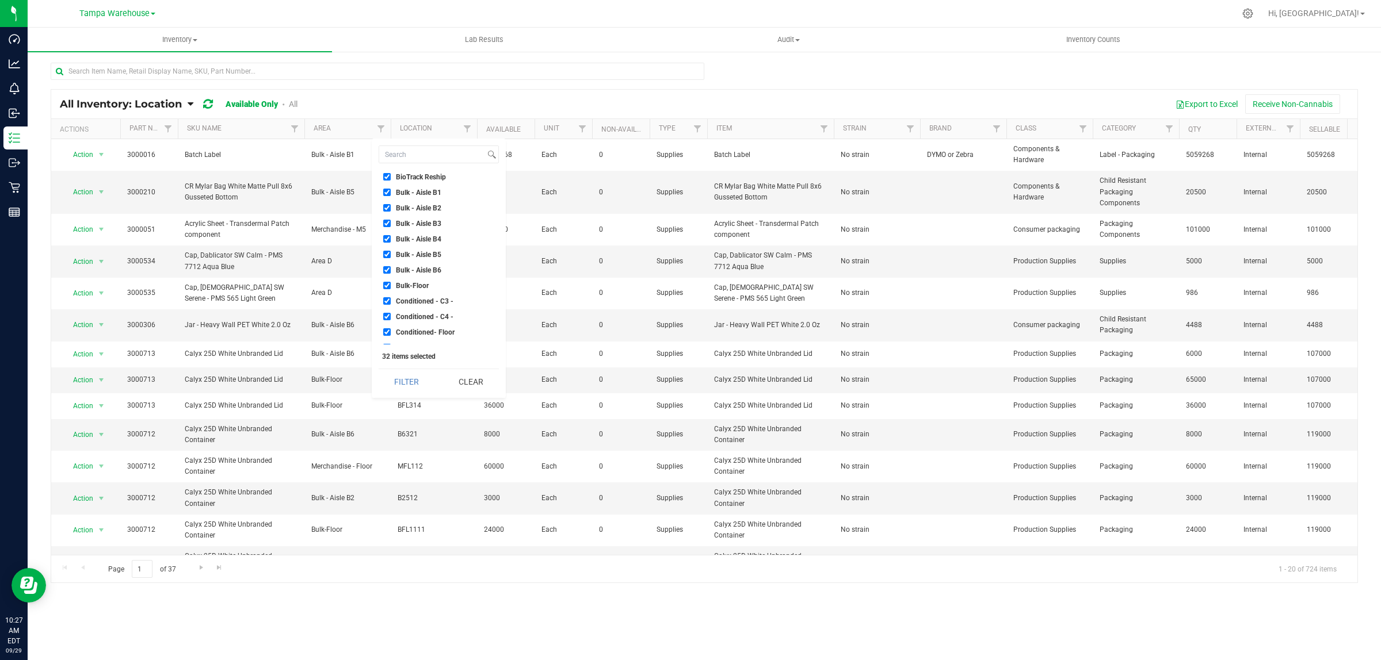
scroll to position [72, 0]
click at [430, 324] on span "Failed Test Quarantine" at bounding box center [430, 323] width 68 height 7
click at [391, 324] on input "Failed Test Quarantine" at bounding box center [386, 323] width 7 height 7
checkbox input "false"
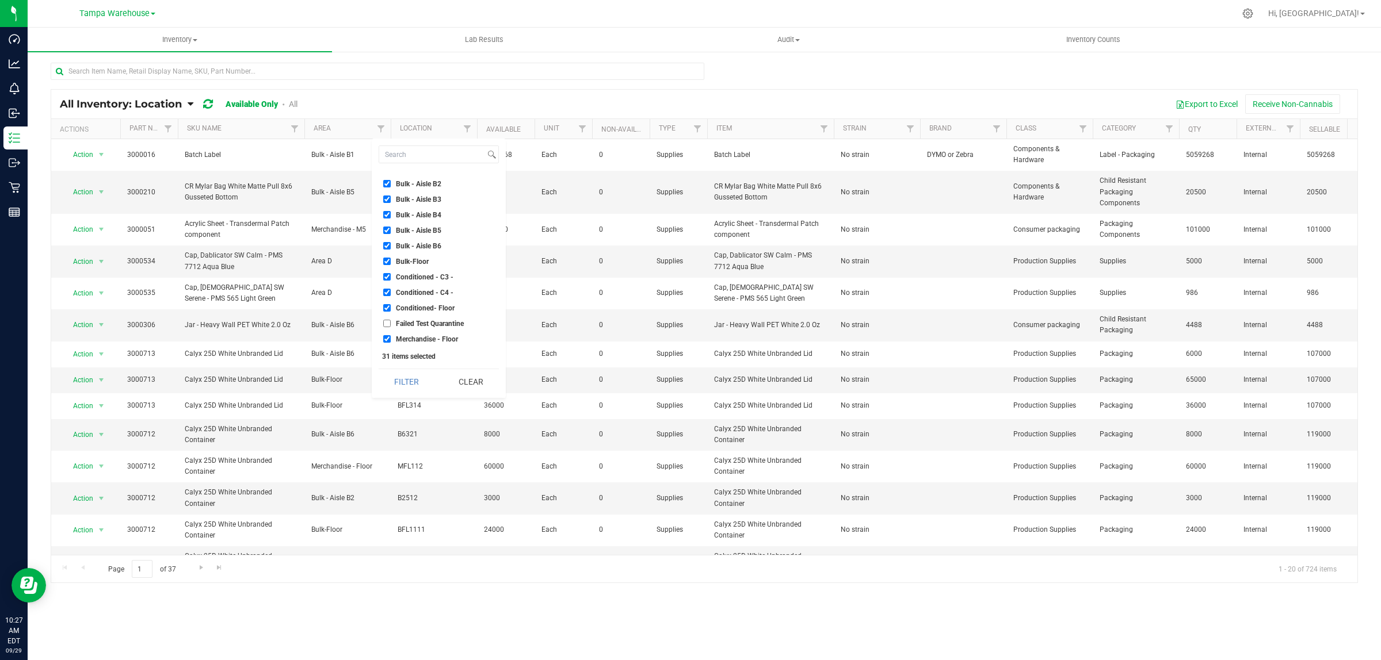
scroll to position [216, 0]
click at [430, 332] on span "New retail store quarantine 1" at bounding box center [439, 335] width 87 height 7
click at [391, 331] on input "New retail store quarantine 1" at bounding box center [386, 334] width 7 height 7
checkbox input "false"
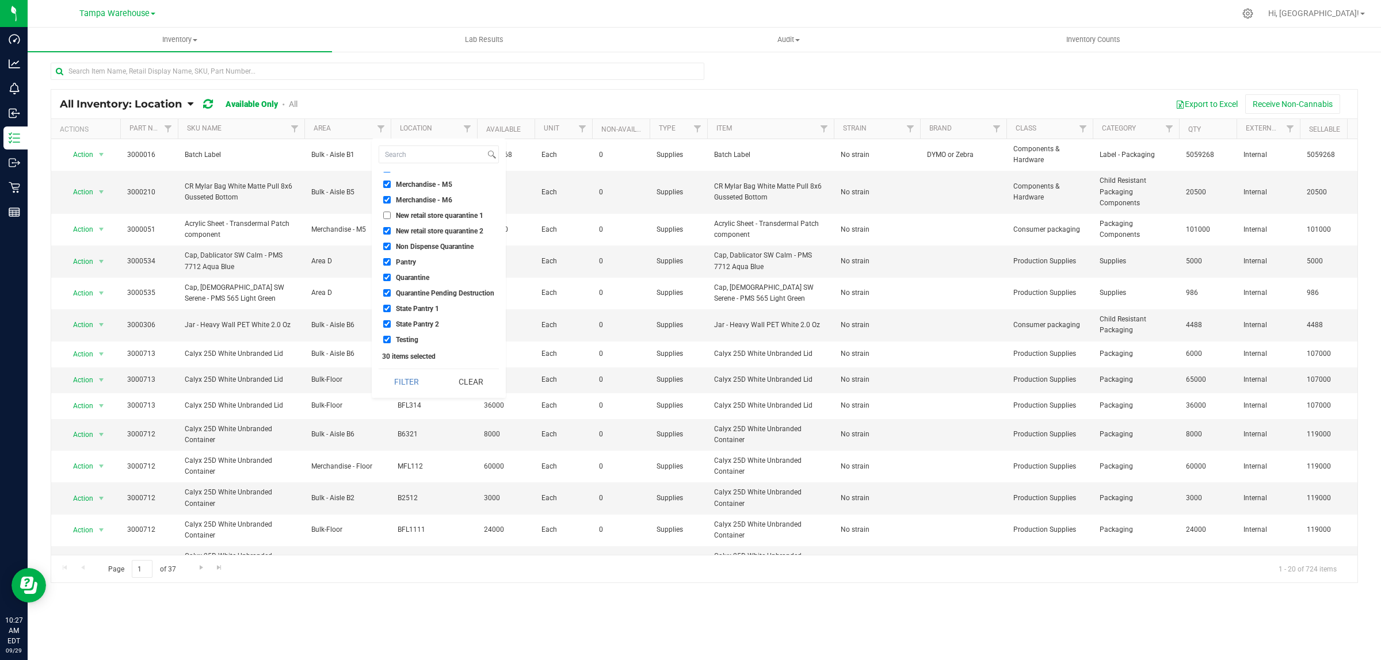
click at [429, 244] on span "Non Dispense Quarantine" at bounding box center [435, 246] width 78 height 7
click at [391, 244] on input "Non Dispense Quarantine" at bounding box center [386, 246] width 7 height 7
checkbox input "false"
click at [431, 228] on span "New retail store quarantine 2" at bounding box center [439, 231] width 87 height 7
click at [391, 228] on input "New retail store quarantine 2" at bounding box center [386, 230] width 7 height 7
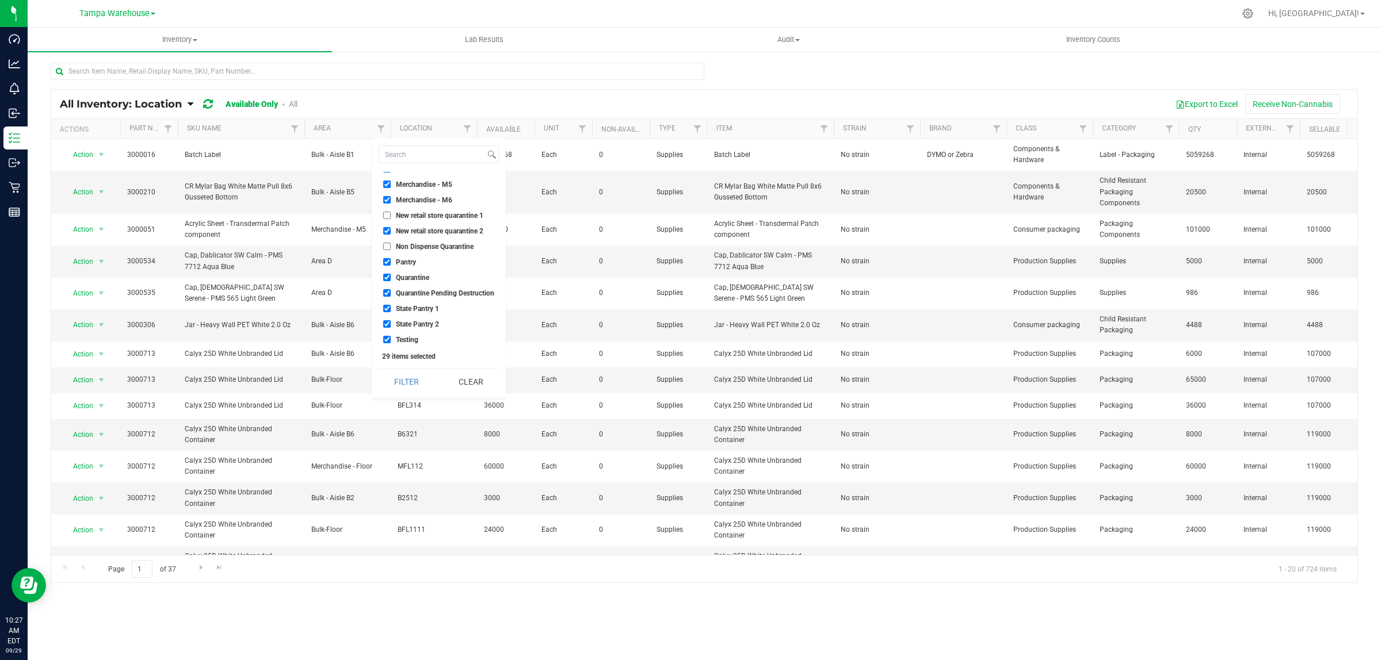
checkbox input "false"
click at [411, 277] on span "Quarantine" at bounding box center [412, 277] width 33 height 7
click at [391, 277] on input "Quarantine" at bounding box center [386, 277] width 7 height 7
checkbox input "false"
click at [411, 290] on span "Quarantine Pending Destruction" at bounding box center [445, 293] width 98 height 7
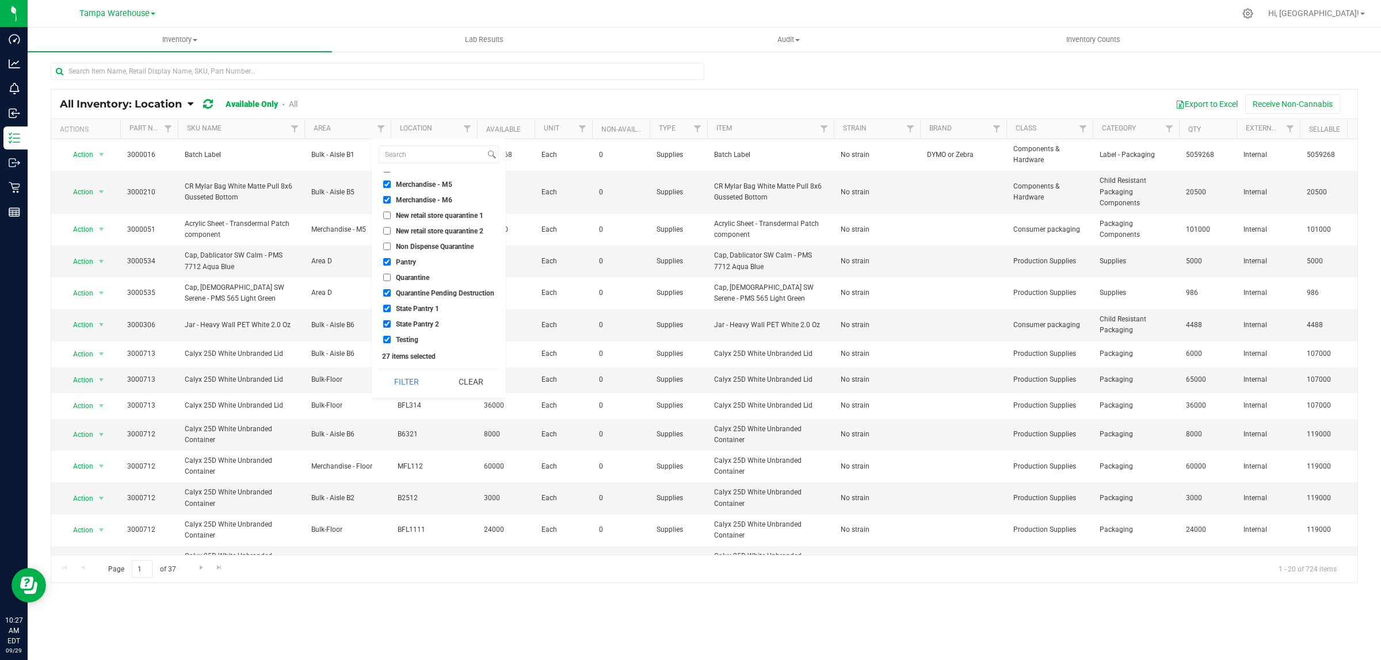
click at [391, 289] on input "Quarantine Pending Destruction" at bounding box center [386, 292] width 7 height 7
checkbox input "false"
click at [418, 383] on button "Filter" at bounding box center [407, 381] width 56 height 25
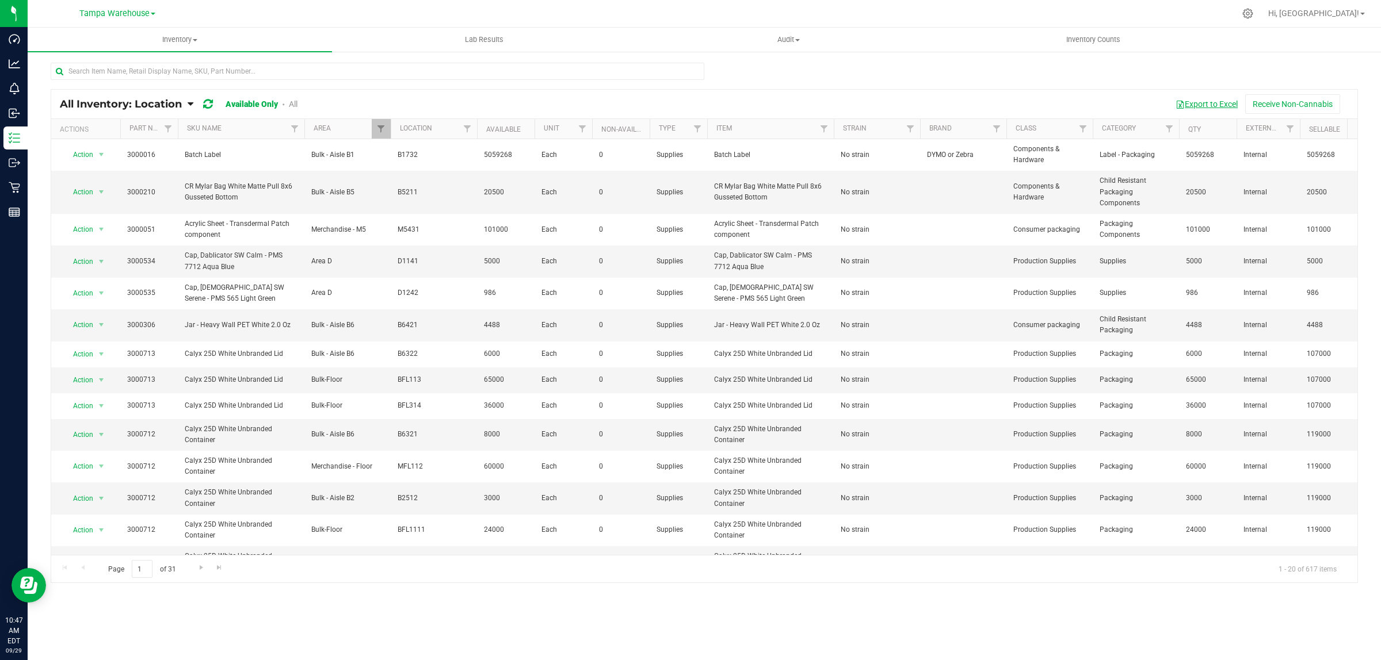
click at [1195, 112] on button "Export to Excel" at bounding box center [1206, 104] width 77 height 20
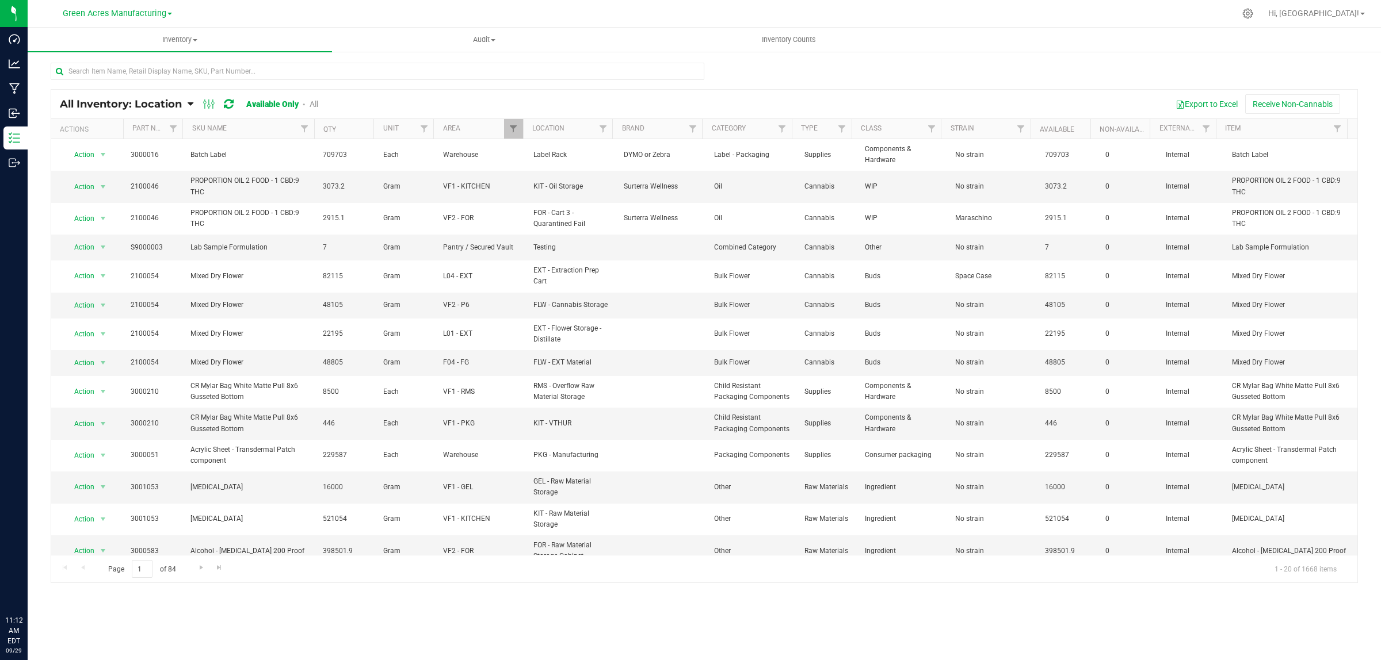
click at [0, 0] on p "Inbound" at bounding box center [0, 0] width 0 height 0
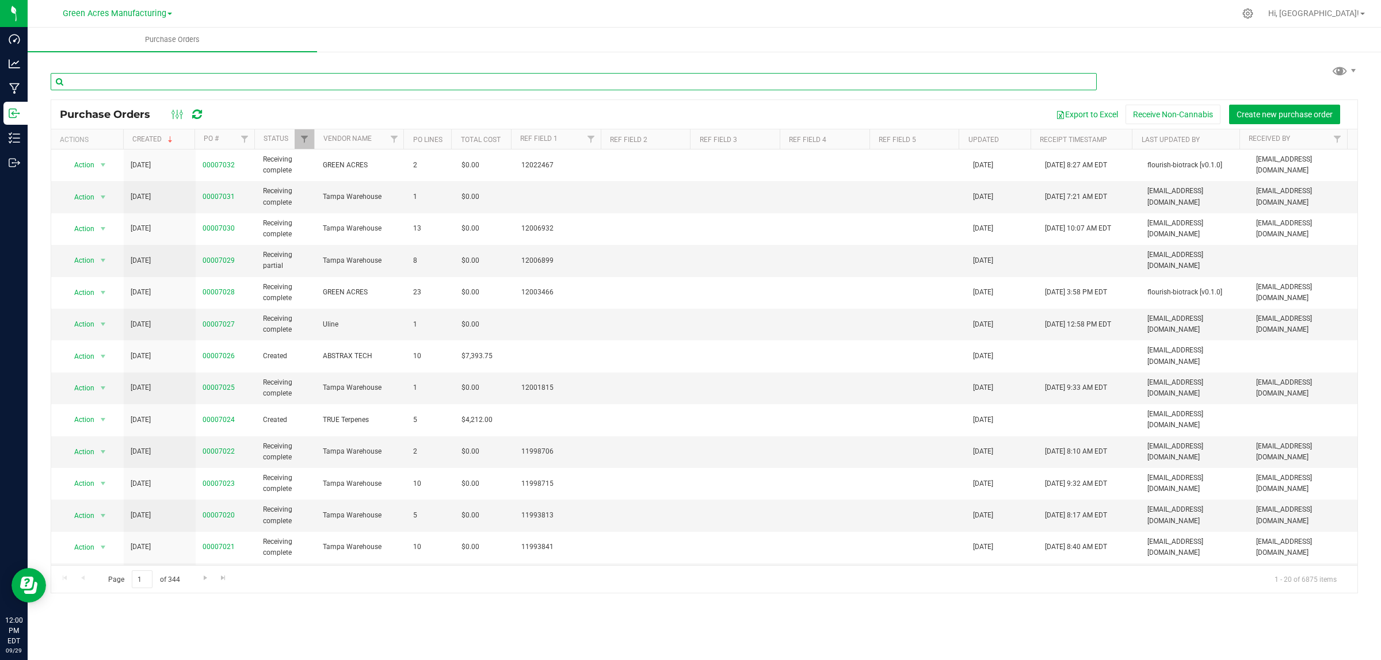
click at [207, 82] on input "text" at bounding box center [574, 81] width 1046 height 17
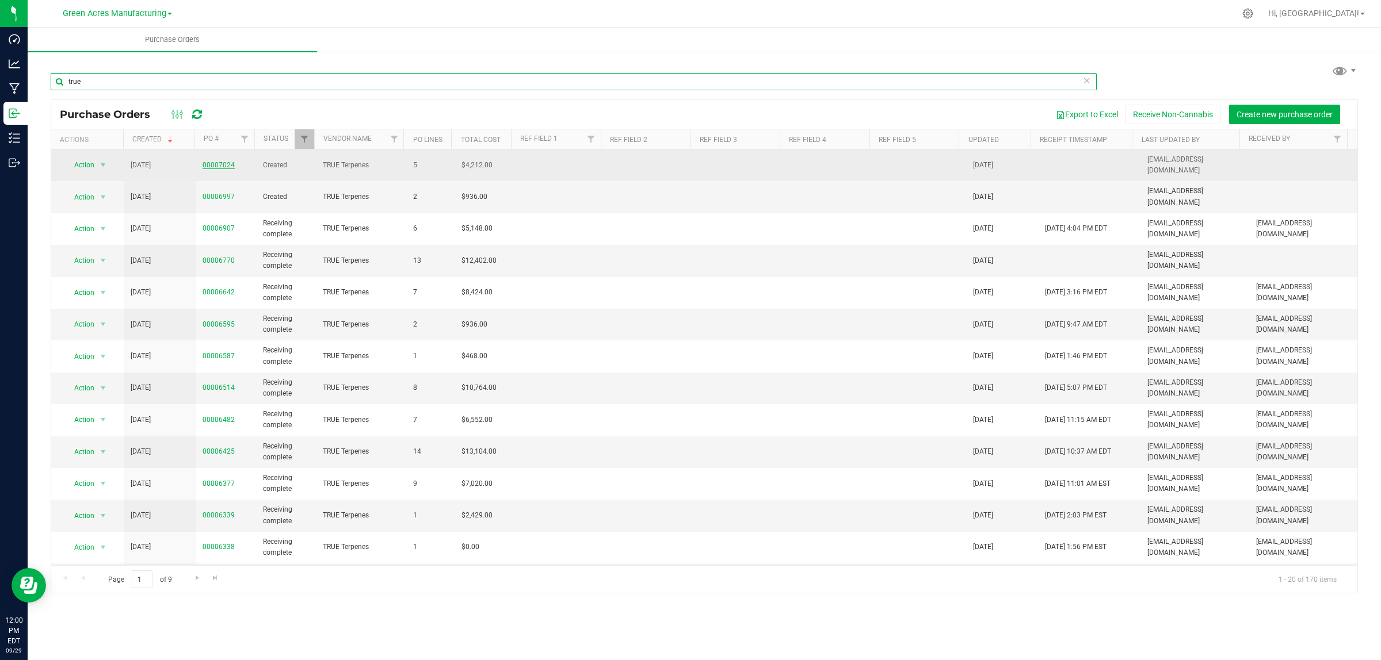
type input "true"
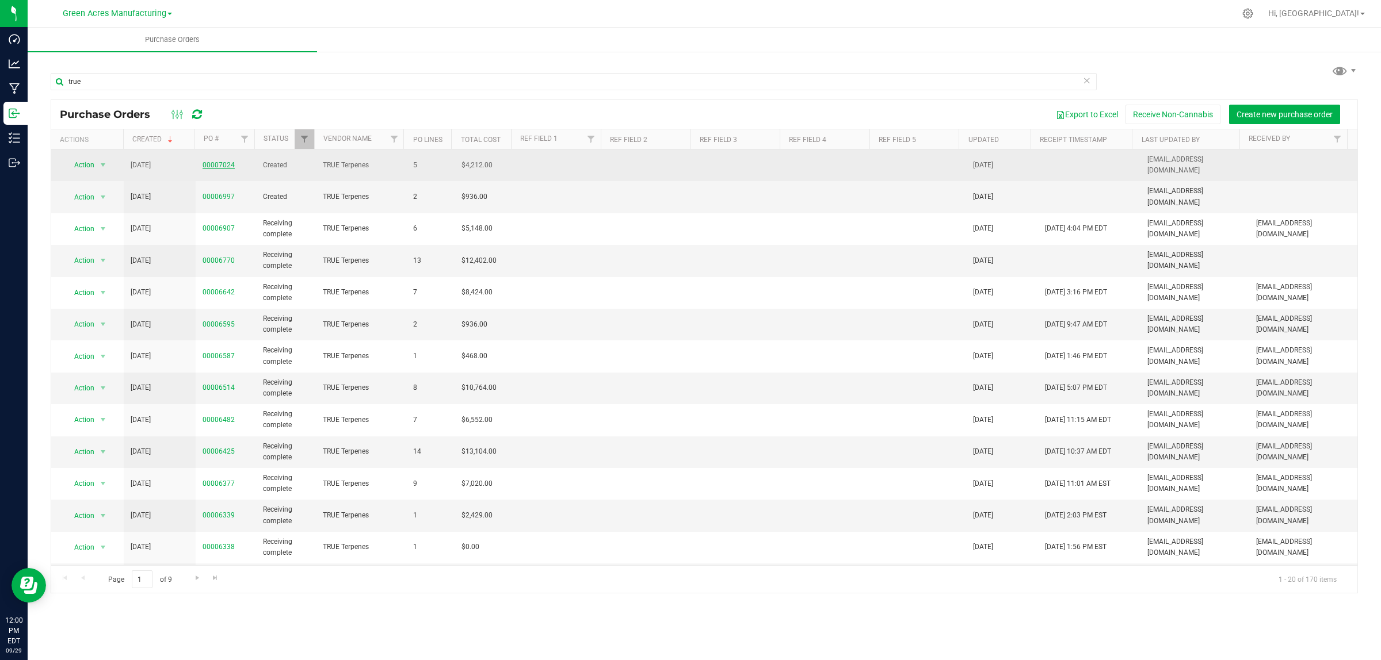
click at [220, 161] on link "00007024" at bounding box center [218, 165] width 32 height 8
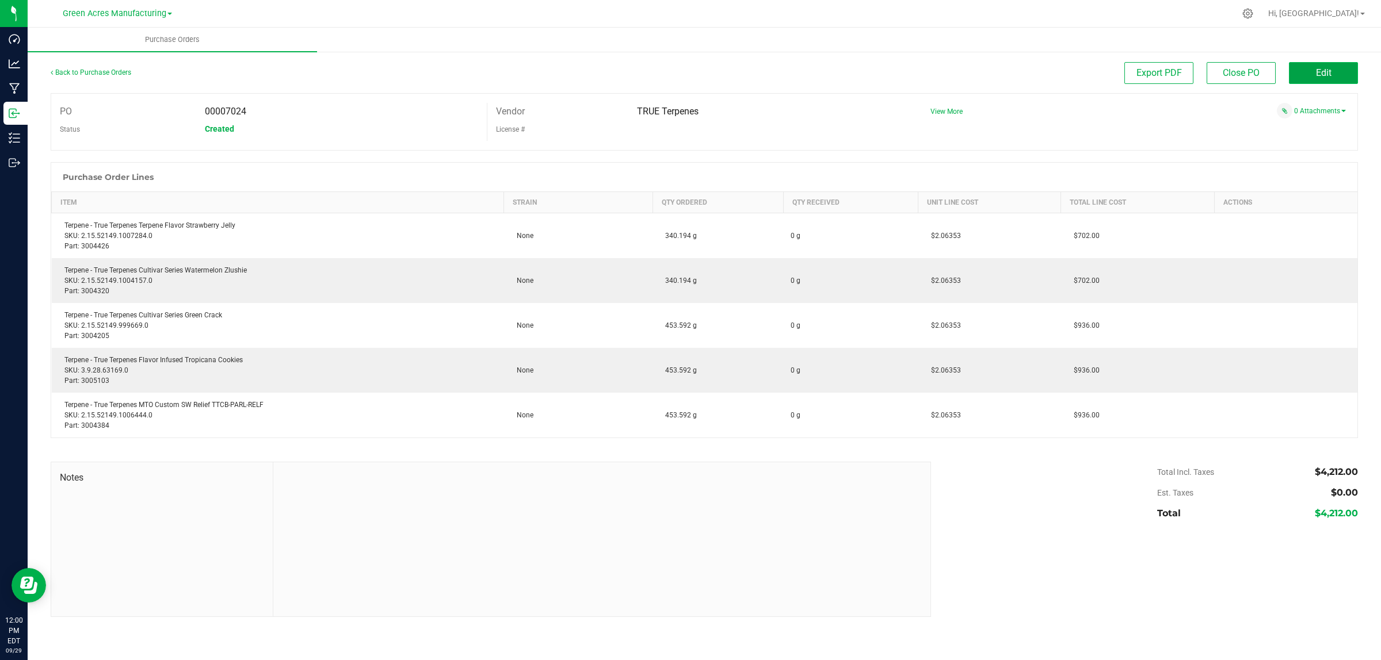
click at [1322, 77] on span "Edit" at bounding box center [1324, 72] width 16 height 11
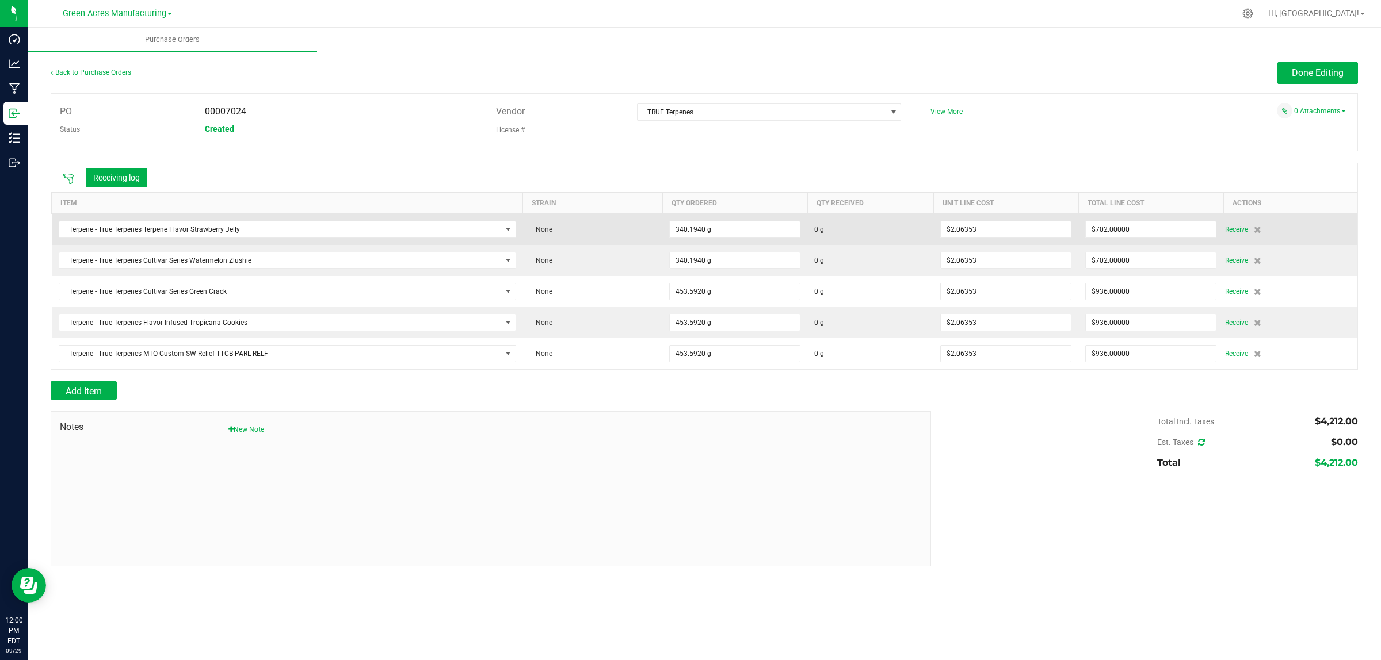
click at [1240, 232] on span "Receive" at bounding box center [1236, 230] width 23 height 14
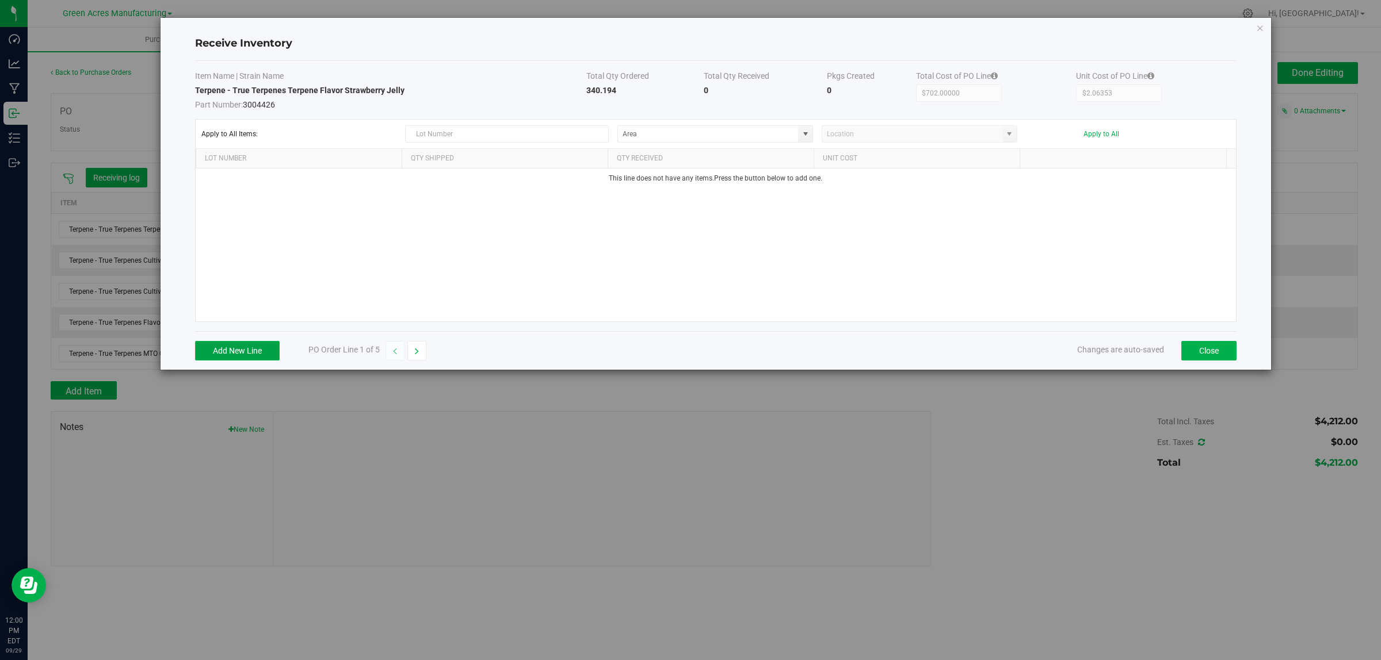
click at [231, 351] on button "Add New Line" at bounding box center [237, 351] width 85 height 20
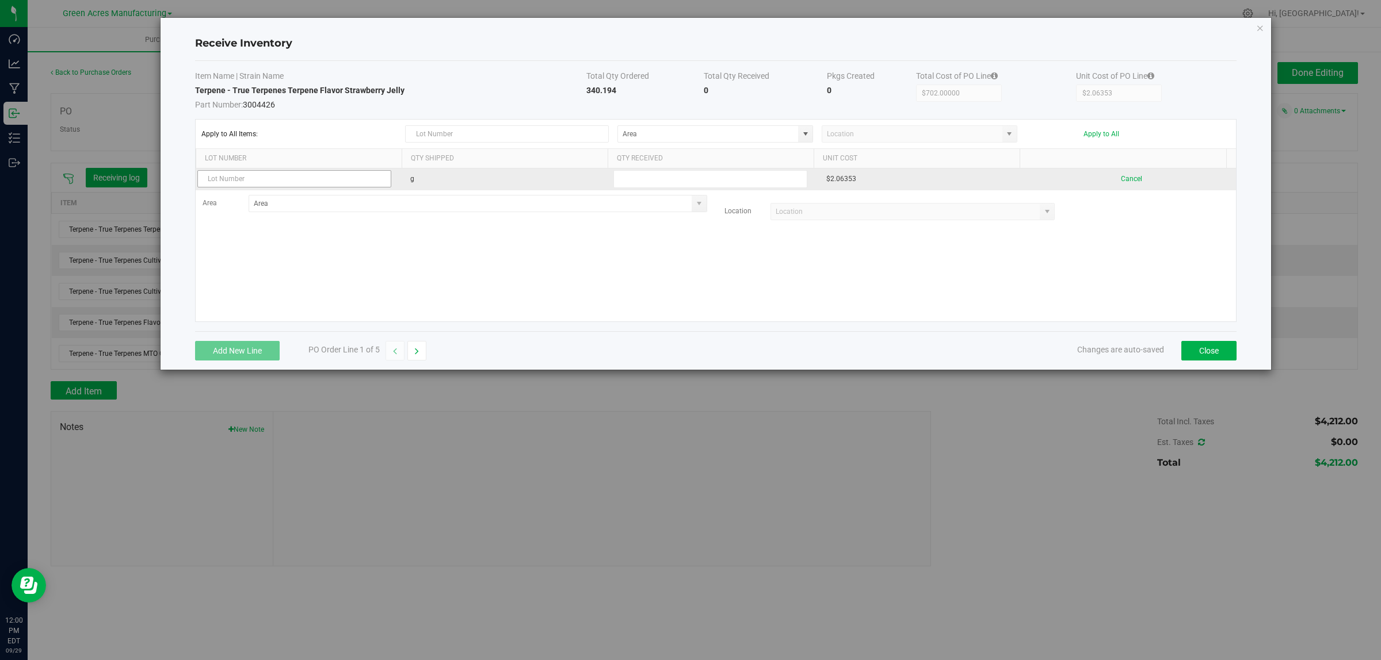
click at [272, 175] on input "text" at bounding box center [294, 178] width 194 height 17
type input "25042402"
click at [760, 181] on input "text" at bounding box center [710, 179] width 194 height 18
drag, startPoint x: 619, startPoint y: 86, endPoint x: 574, endPoint y: 90, distance: 45.6
click at [574, 90] on tr "Terpene - True Terpenes Terpene Flavor Strawberry Jelly Part Number: 3004426 34…" at bounding box center [715, 98] width 1041 height 26
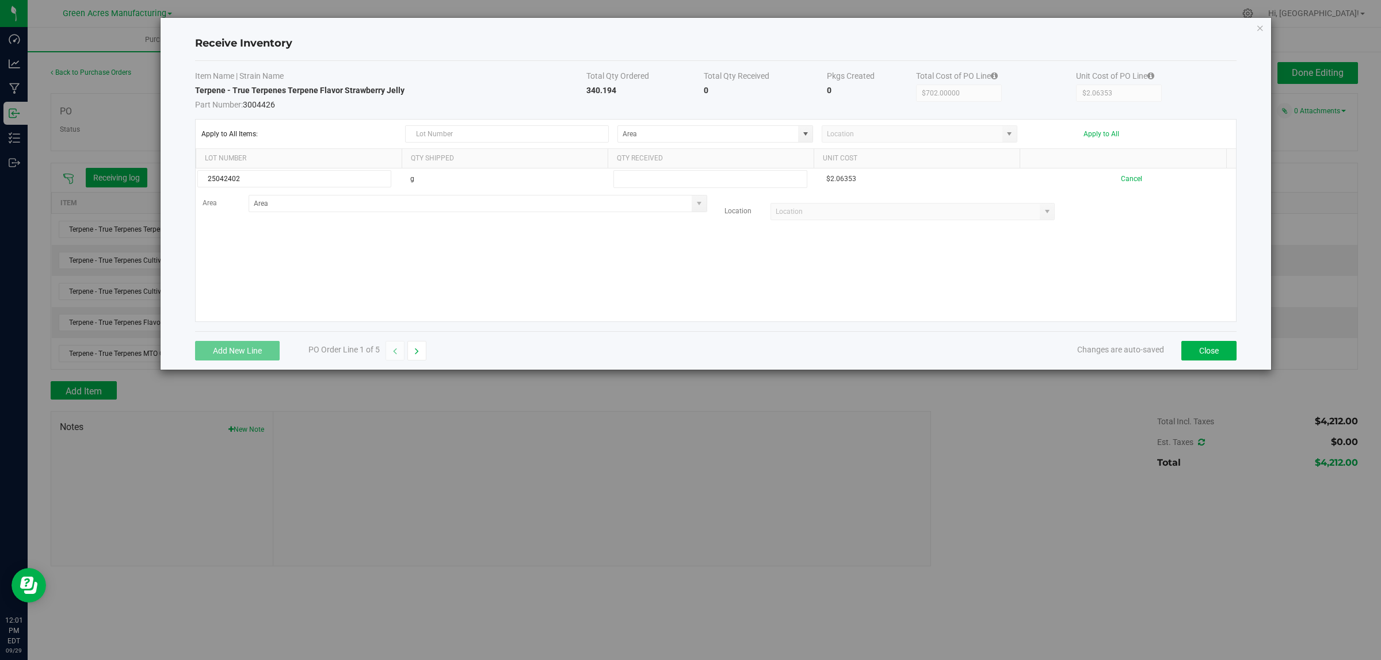
click at [528, 86] on td "Terpene - True Terpenes Terpene Flavor Strawberry Jelly Part Number: 3004426" at bounding box center [391, 98] width 392 height 26
click at [595, 91] on strong "340.194" at bounding box center [601, 90] width 30 height 9
click at [729, 173] on input "text" at bounding box center [710, 179] width 194 height 18
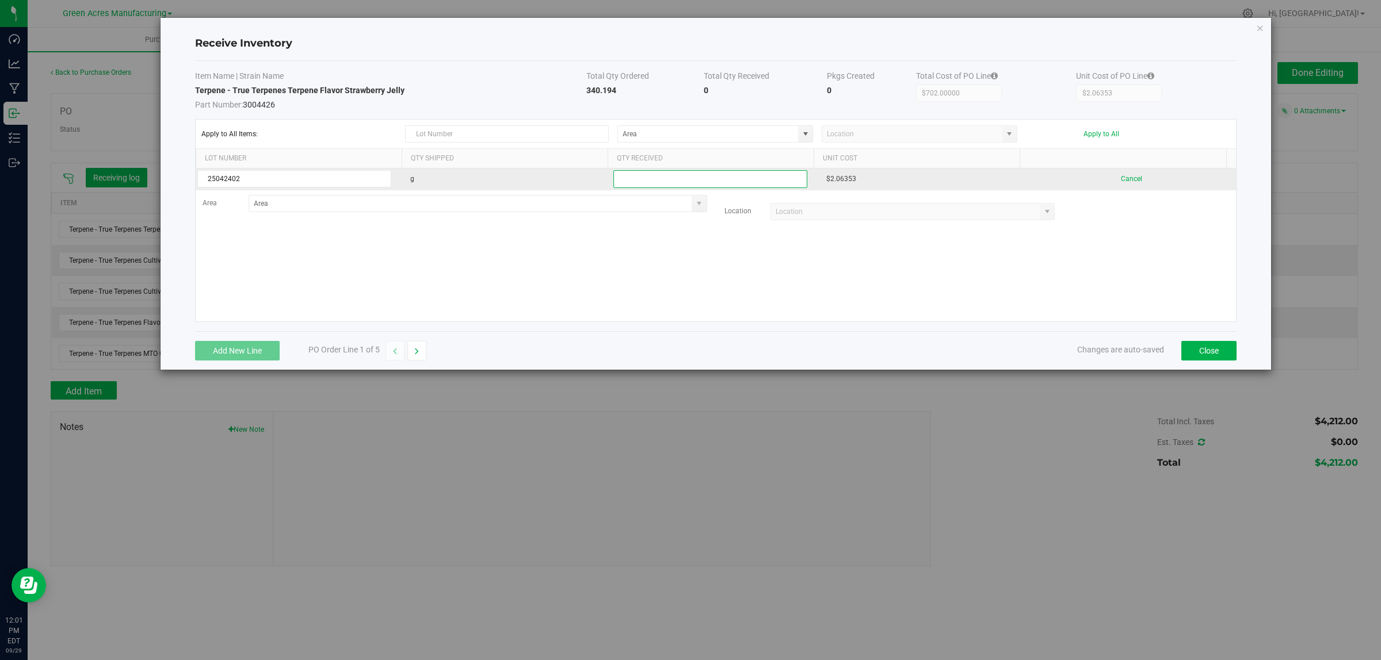
paste input "340.194"
type input "340.194"
click at [712, 236] on kendo-grid-list "25042402 g 340.194 $2.06353 Cancel Area Location" at bounding box center [716, 245] width 1040 height 153
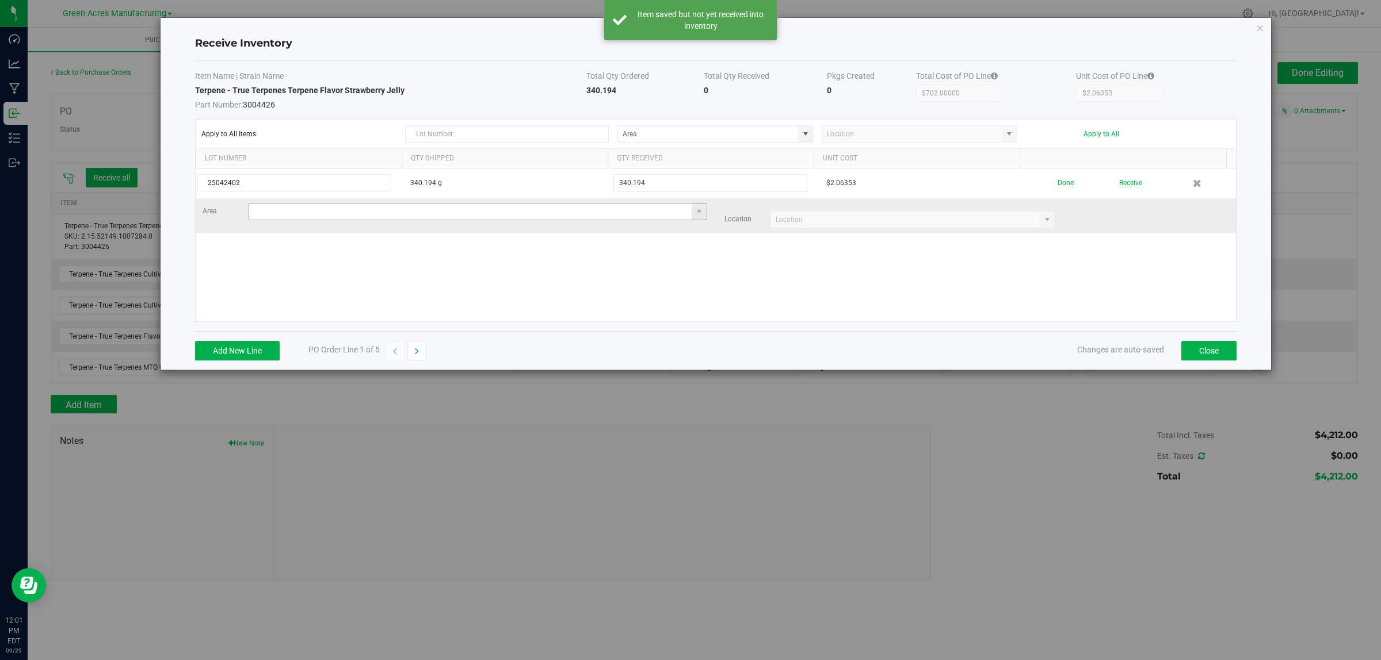
click at [553, 220] on input at bounding box center [470, 212] width 443 height 16
click at [553, 226] on li "VF2 - FOR Inventory" at bounding box center [475, 234] width 452 height 20
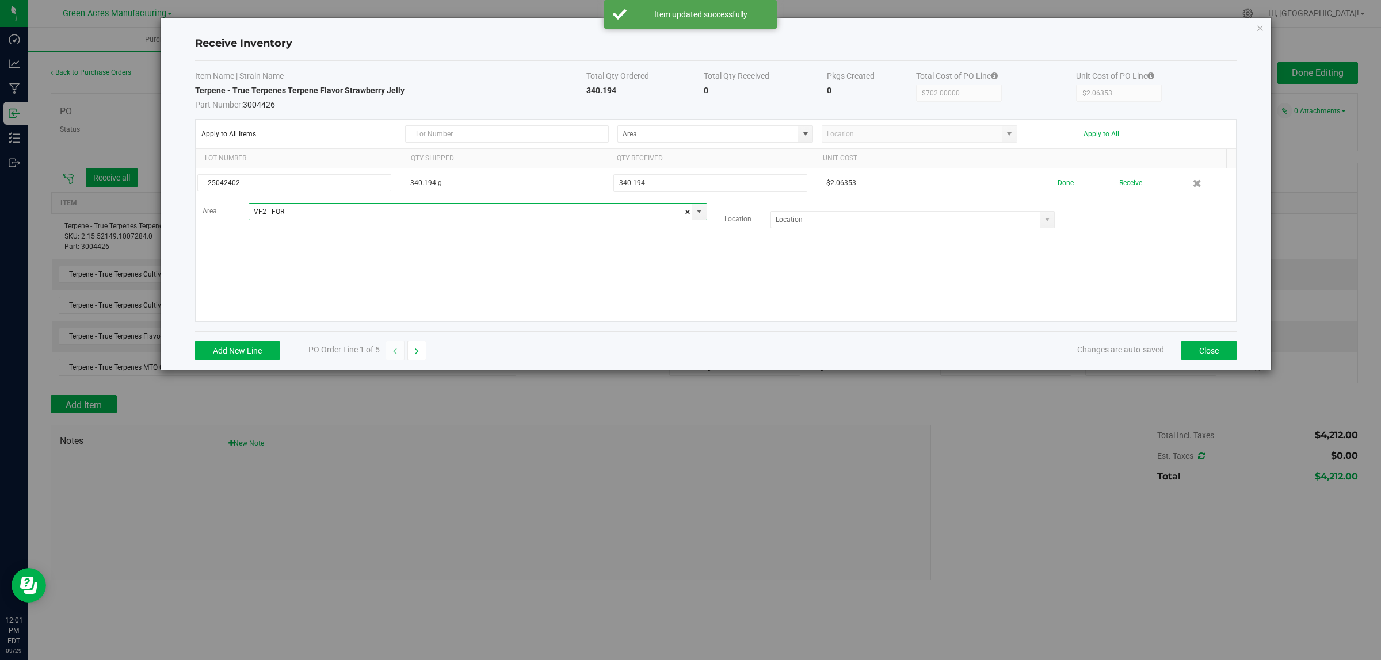
type input "VF2 - FOR"
click at [805, 220] on input at bounding box center [905, 220] width 269 height 16
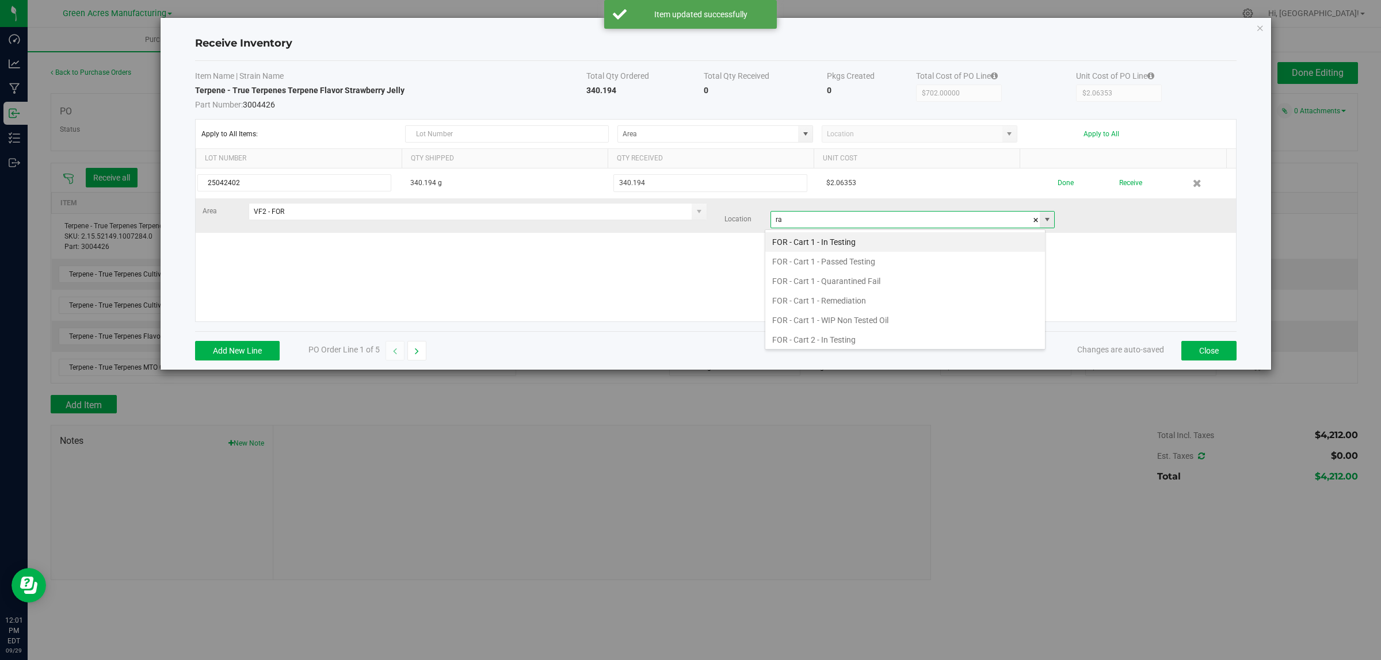
scroll to position [18, 281]
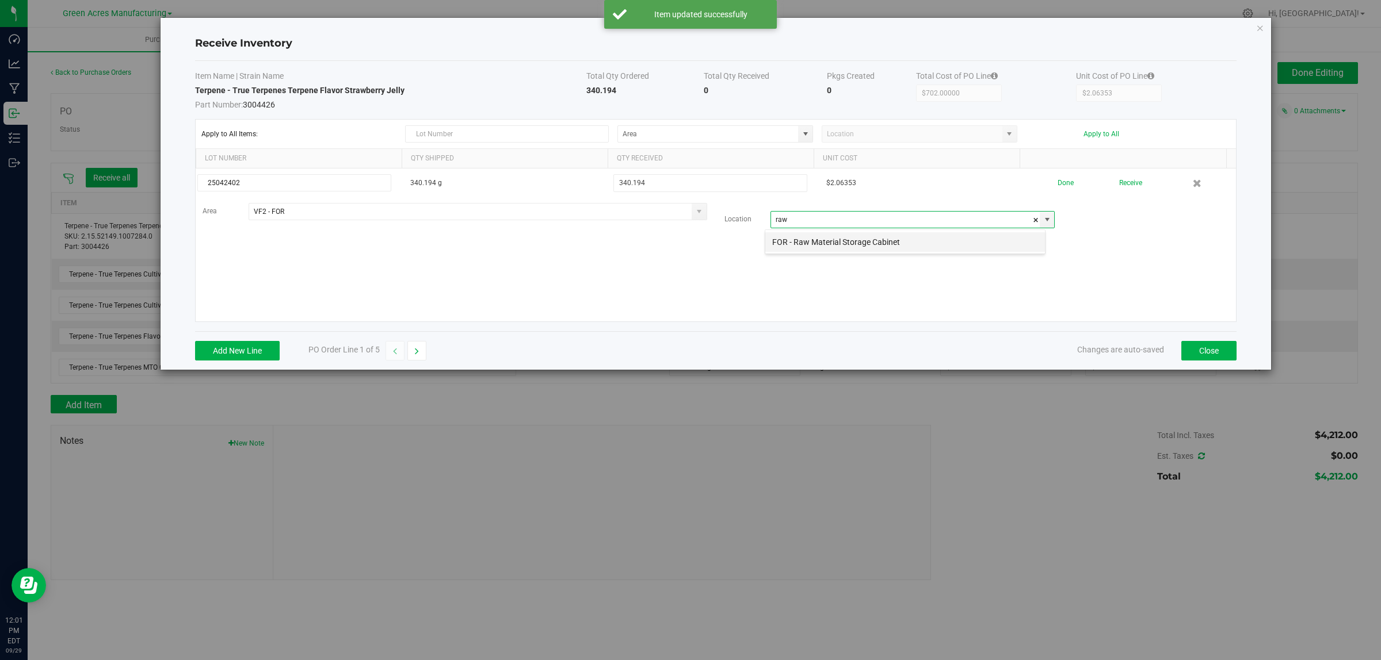
click at [819, 240] on li "FOR - Raw Material Storage Cabinet" at bounding box center [905, 242] width 280 height 20
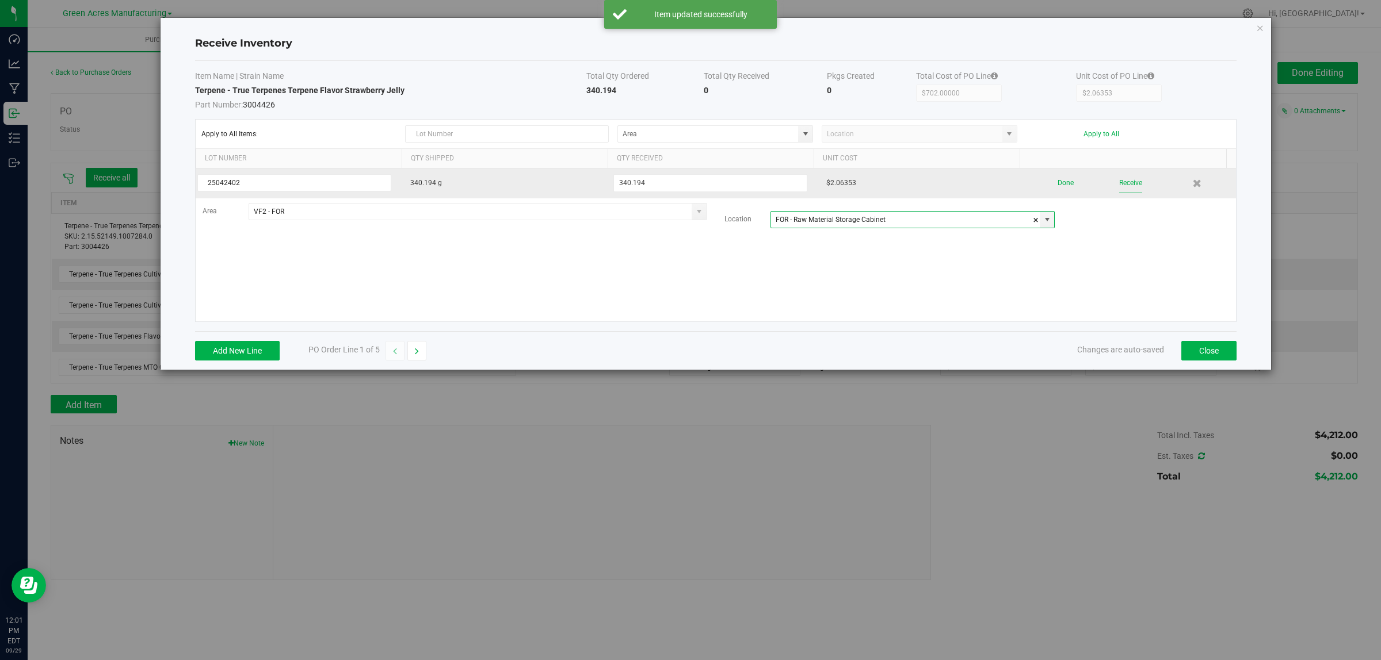
type input "FOR - Raw Material Storage Cabinet"
click at [1122, 186] on button "Receive" at bounding box center [1130, 183] width 23 height 20
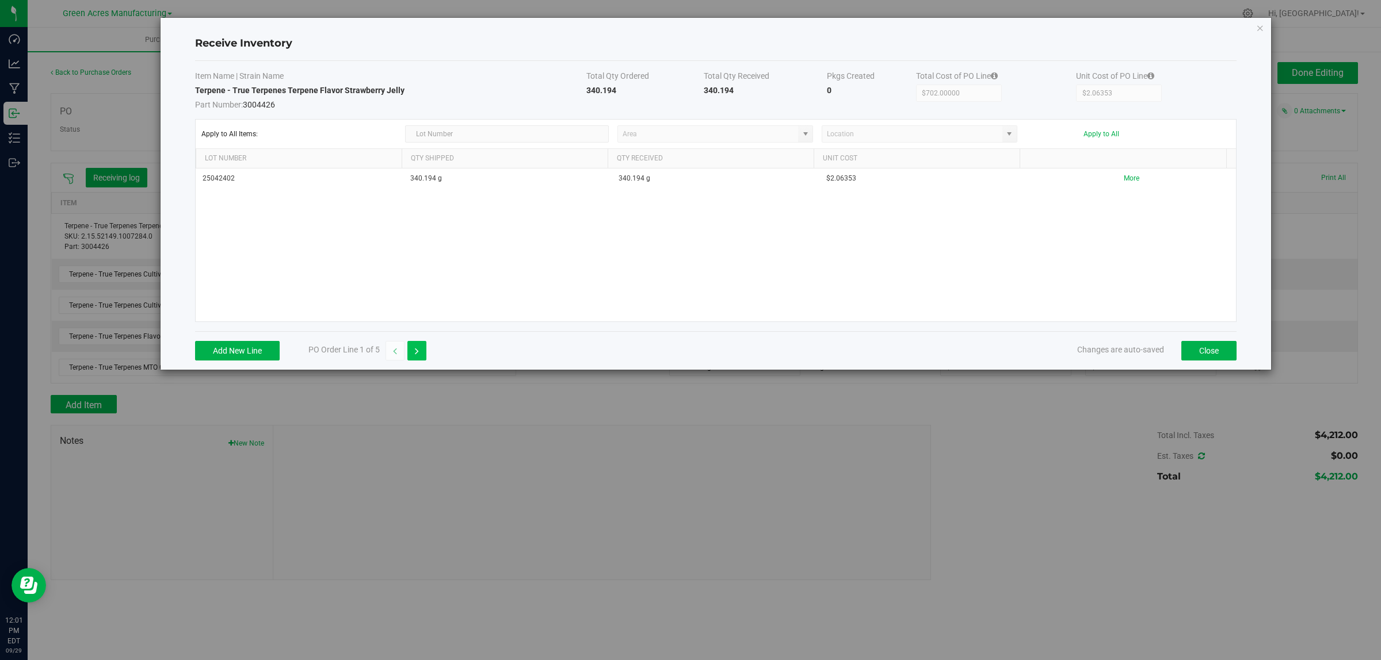
click at [421, 356] on button "button" at bounding box center [416, 351] width 19 height 20
click at [249, 354] on button "Add New Line" at bounding box center [237, 351] width 85 height 20
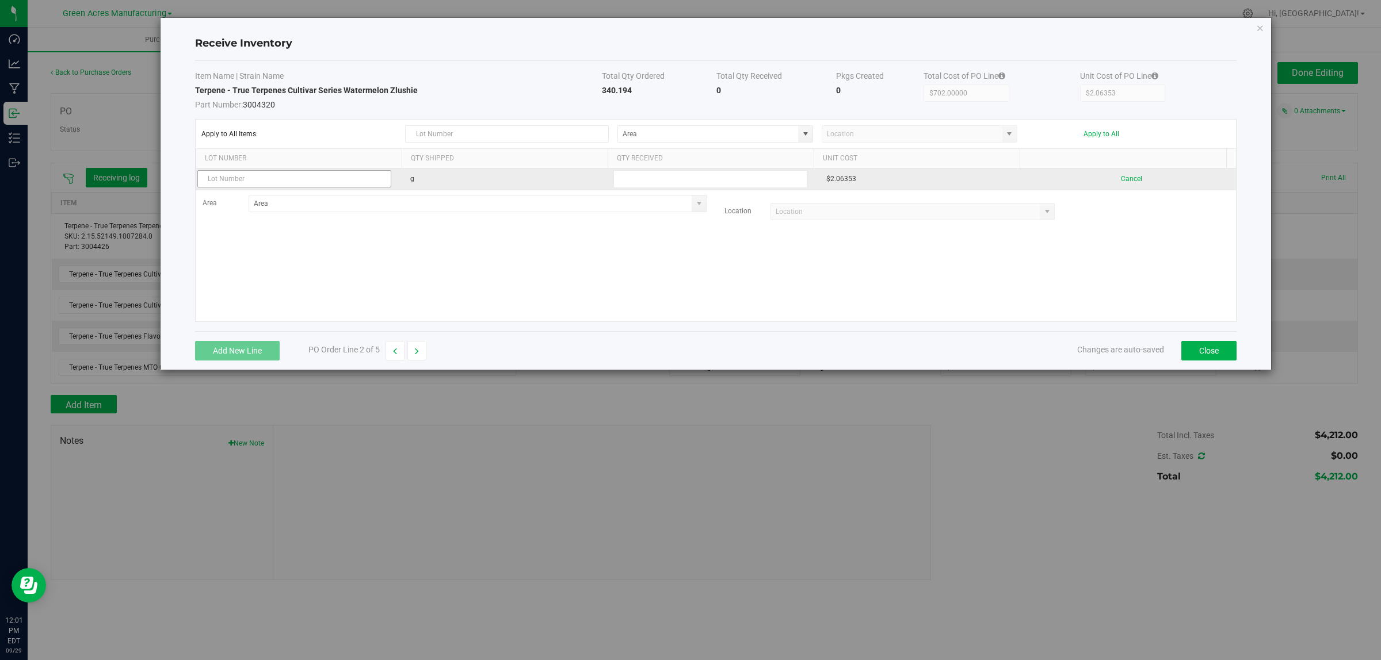
click at [282, 182] on input "text" at bounding box center [294, 178] width 194 height 17
click at [255, 184] on input "text" at bounding box center [294, 178] width 194 height 17
type input "25022612"
click at [617, 89] on strong "340.194" at bounding box center [617, 90] width 30 height 9
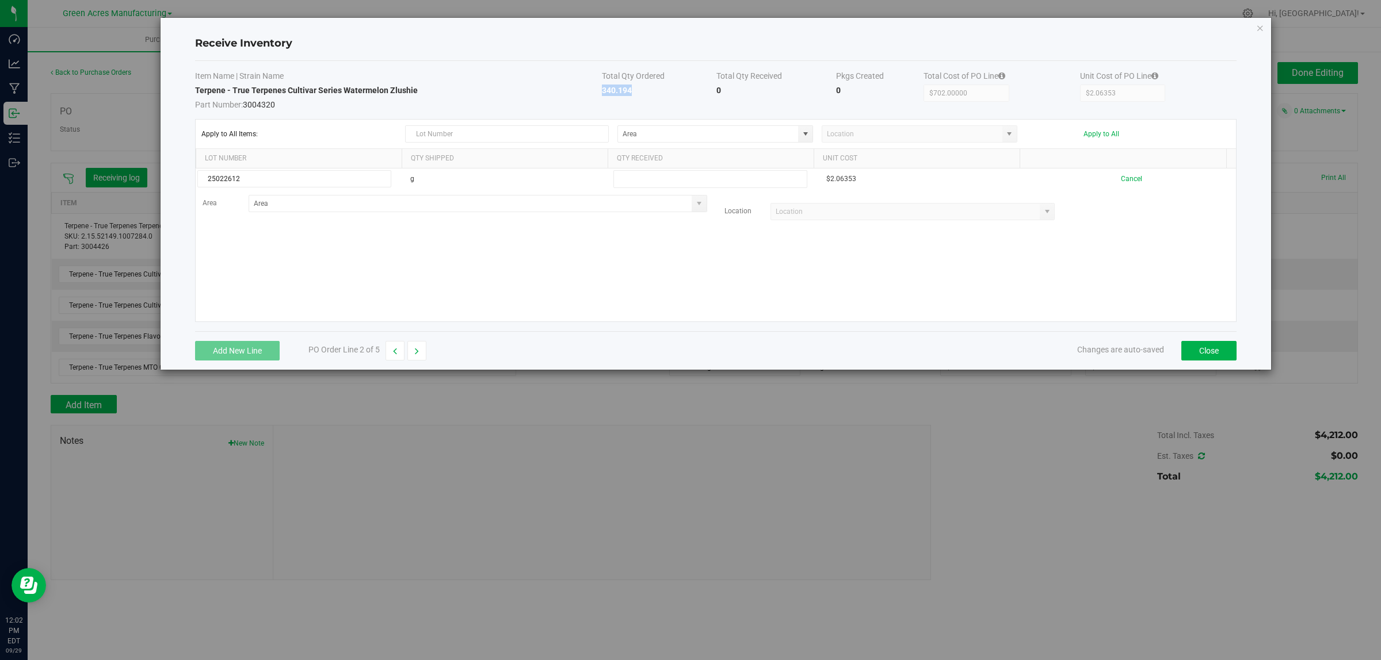
click at [617, 89] on strong "340.194" at bounding box center [617, 90] width 30 height 9
copy strong "340.194"
click at [660, 131] on input at bounding box center [708, 134] width 180 height 16
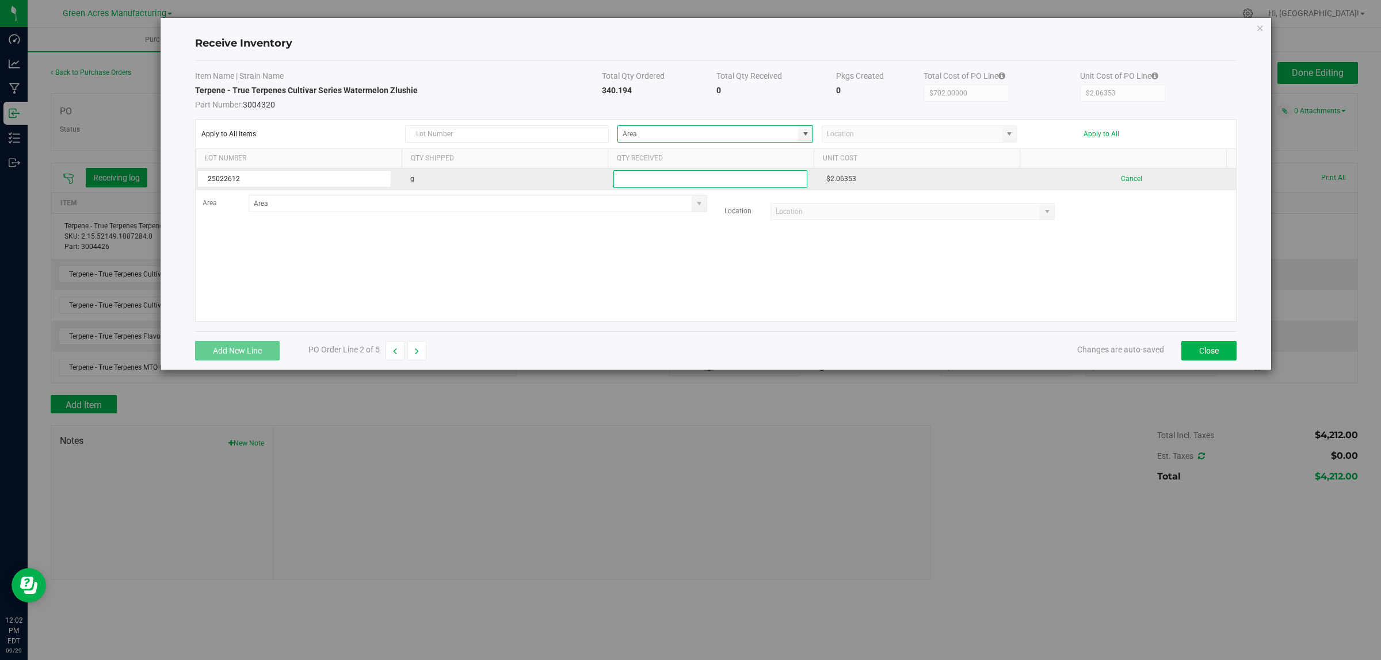
click at [660, 175] on input "text" at bounding box center [710, 179] width 194 height 18
paste input "340.194"
type input "340.194"
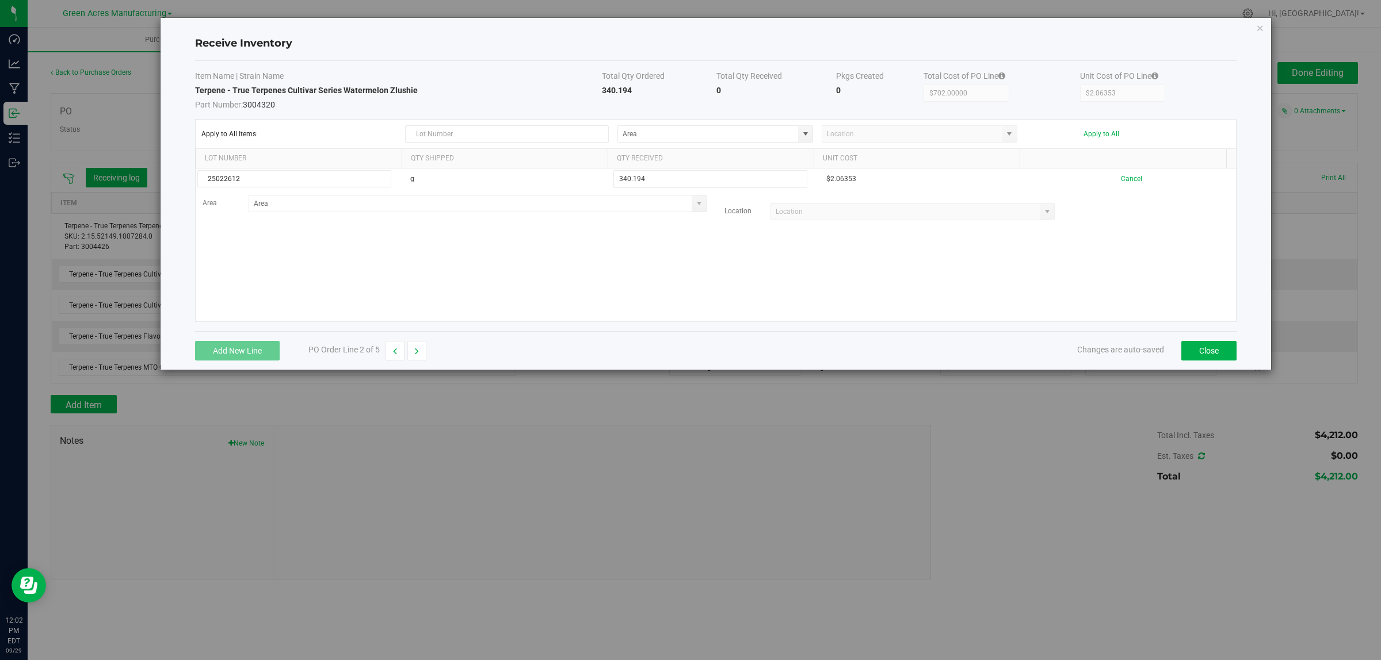
click at [747, 268] on kendo-grid-list "25022612 g 340.194 $2.06353 Cancel Area Location" at bounding box center [716, 245] width 1040 height 153
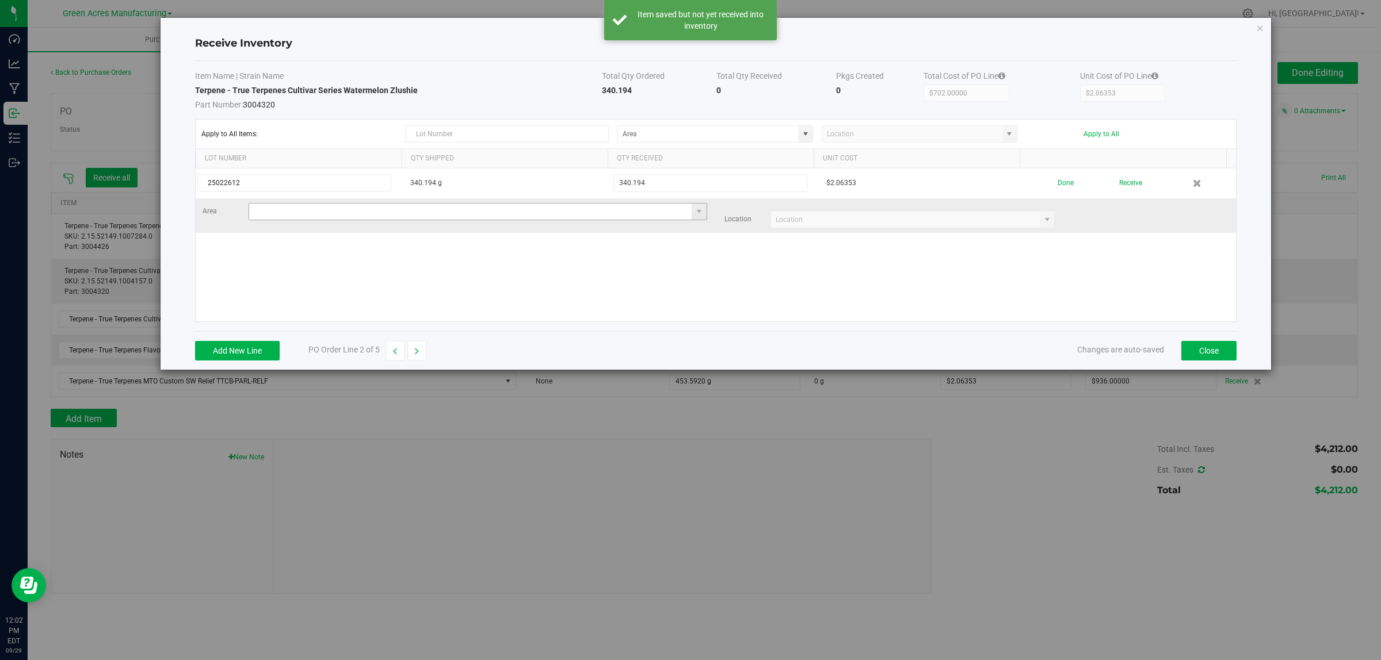
click at [492, 216] on input at bounding box center [470, 212] width 443 height 16
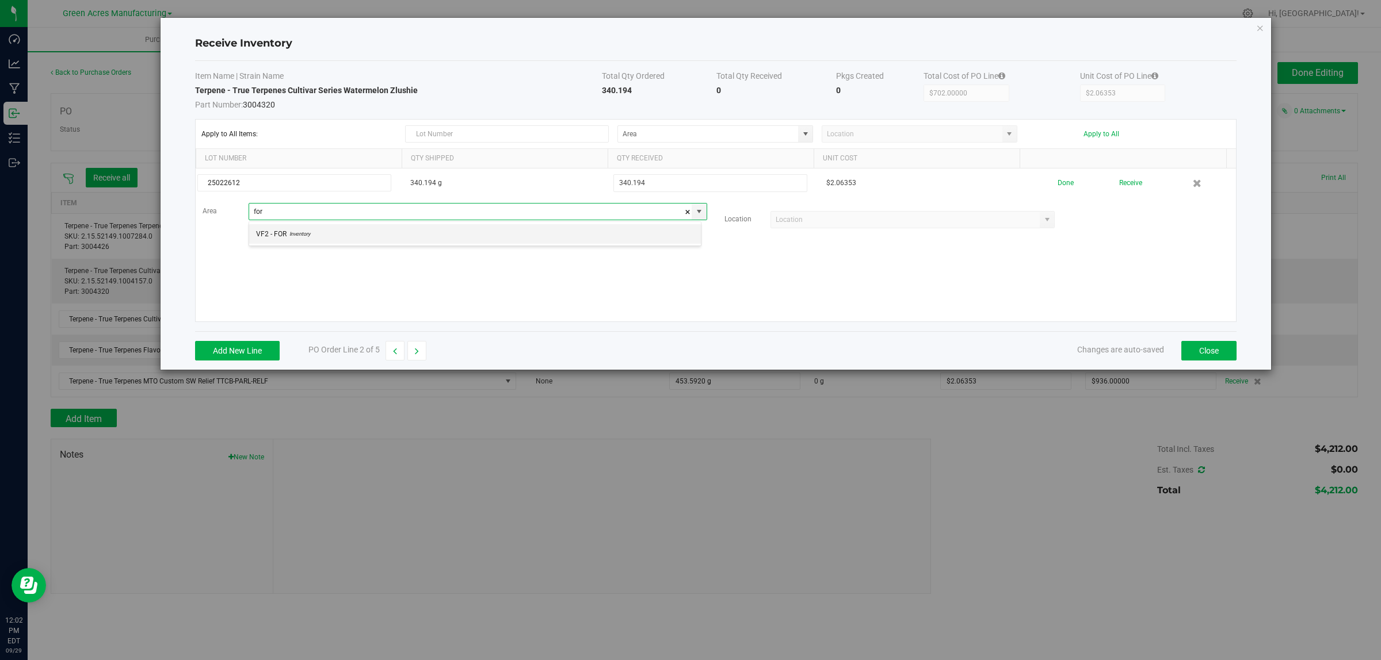
click at [475, 239] on li "VF2 - FOR Inventory" at bounding box center [475, 234] width 452 height 20
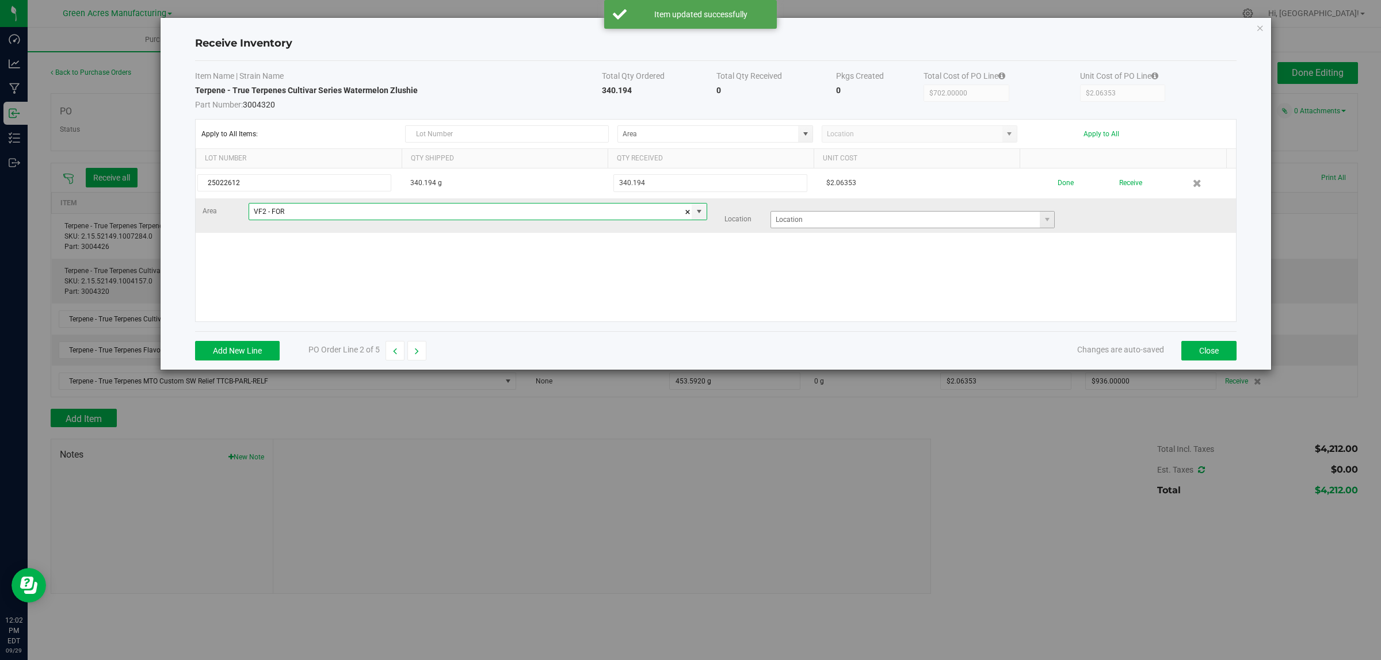
type input "VF2 - FOR"
click at [892, 222] on input at bounding box center [905, 220] width 269 height 16
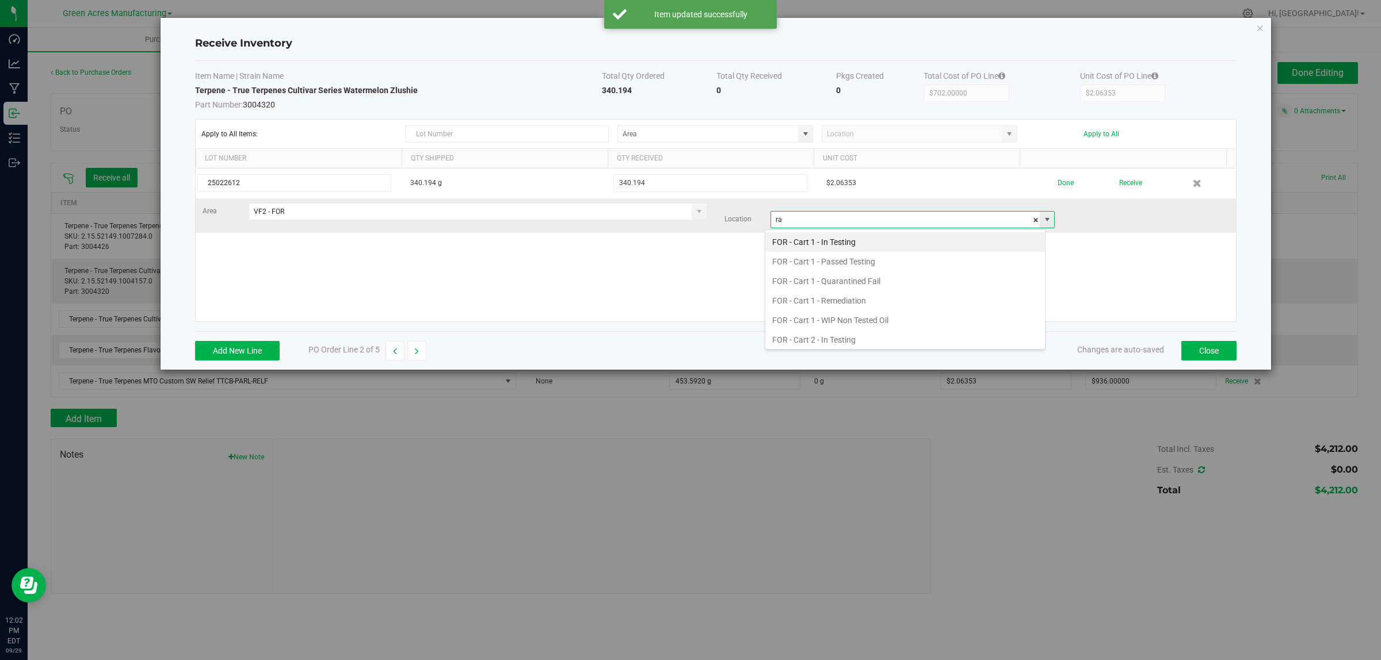
scroll to position [18, 281]
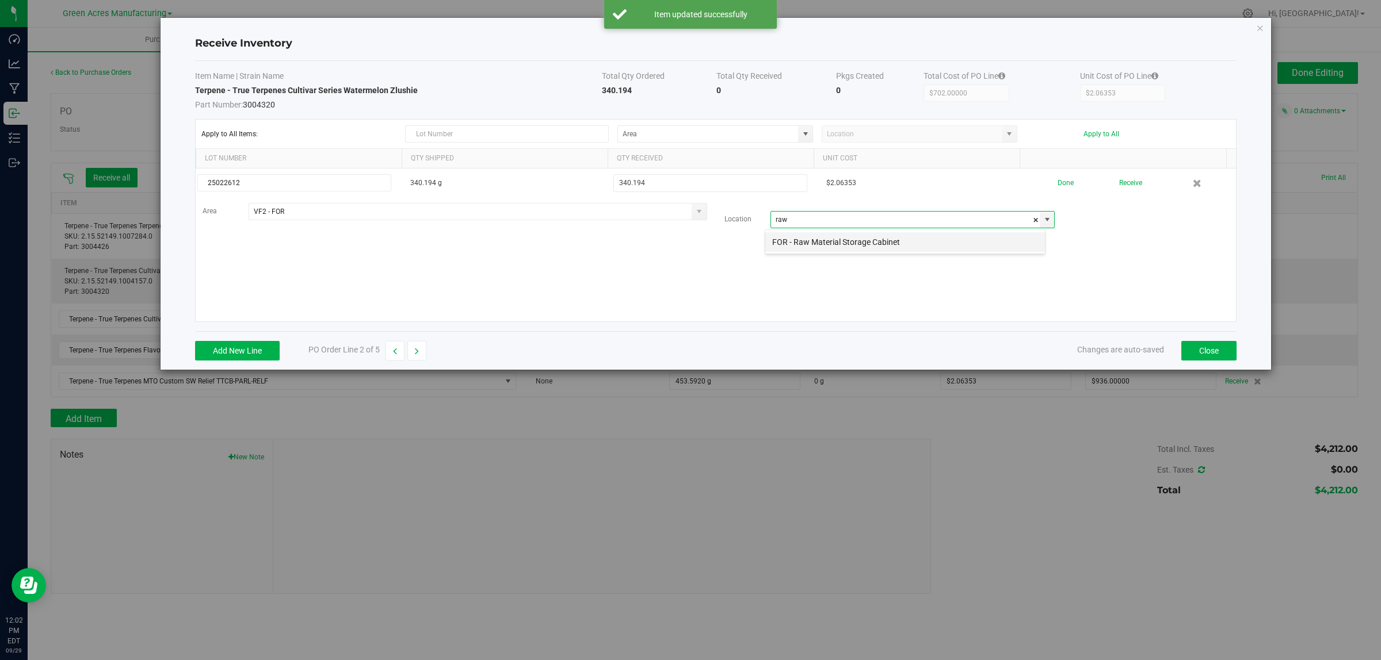
click at [847, 242] on li "FOR - Raw Material Storage Cabinet" at bounding box center [905, 242] width 280 height 20
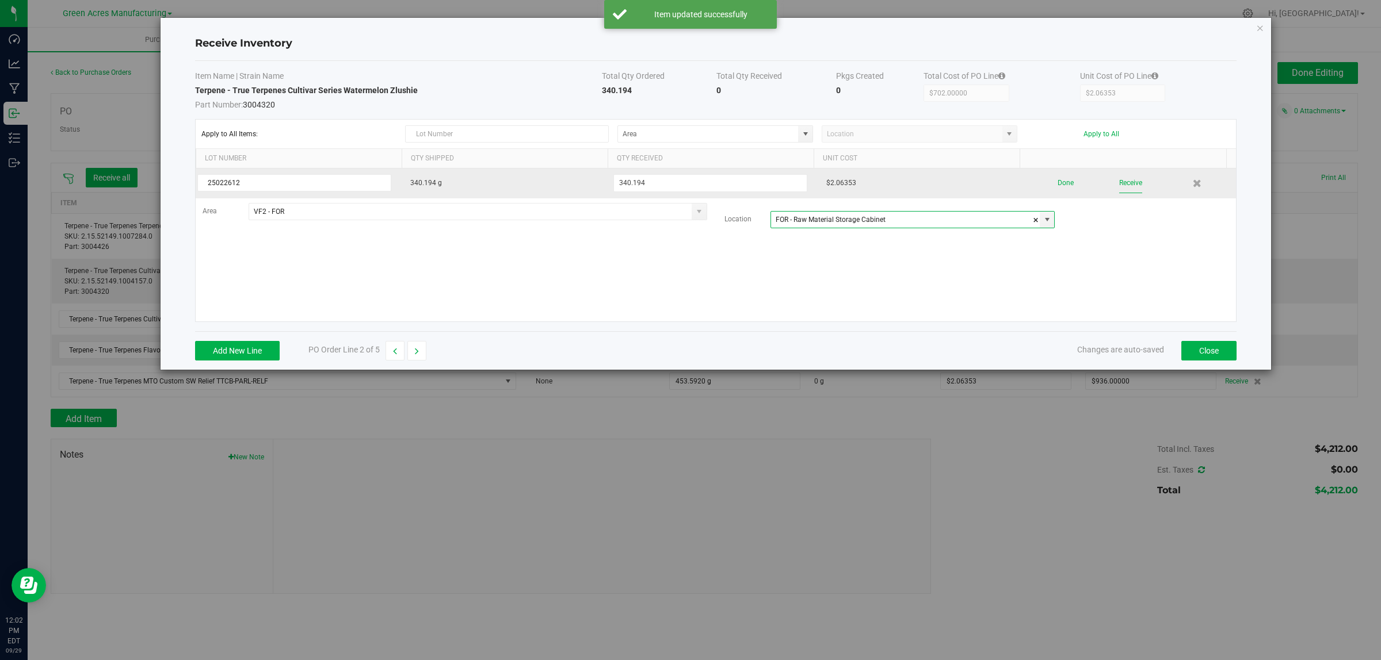
type input "FOR - Raw Material Storage Cabinet"
click at [1119, 185] on button "Receive" at bounding box center [1130, 183] width 23 height 20
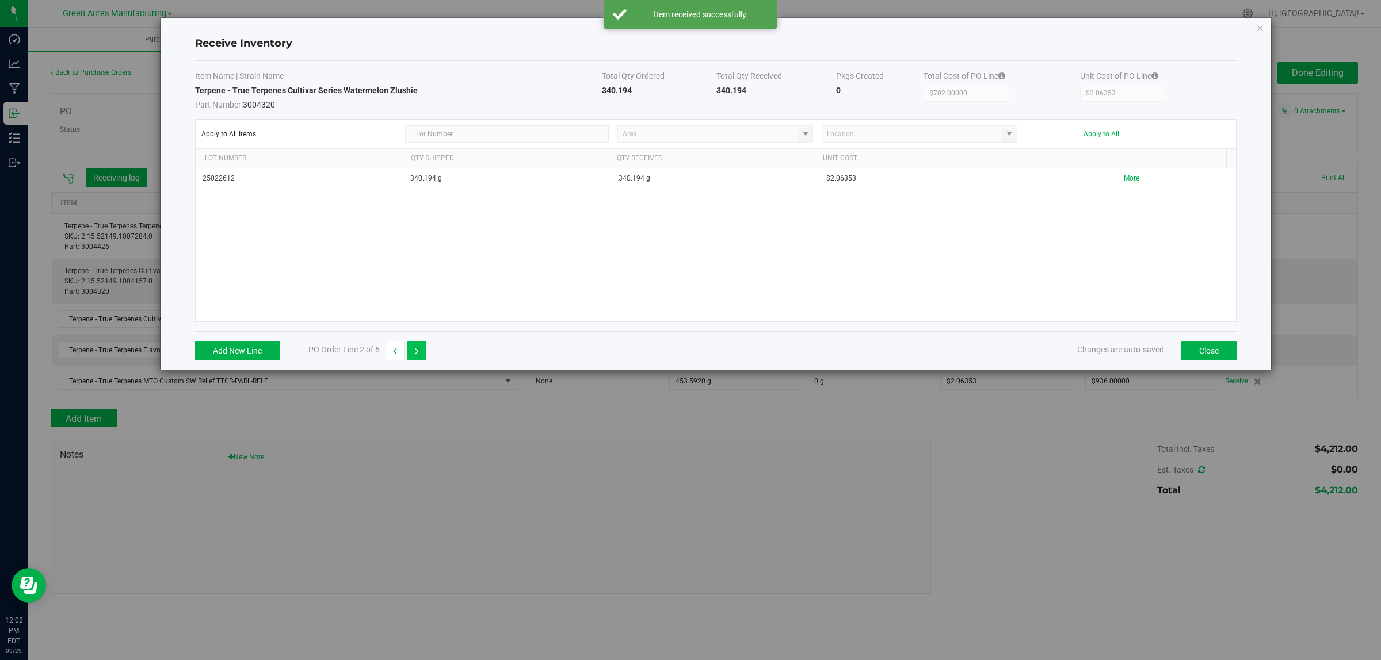
click at [419, 347] on icon "button" at bounding box center [417, 351] width 4 height 8
type input "$936.00000"
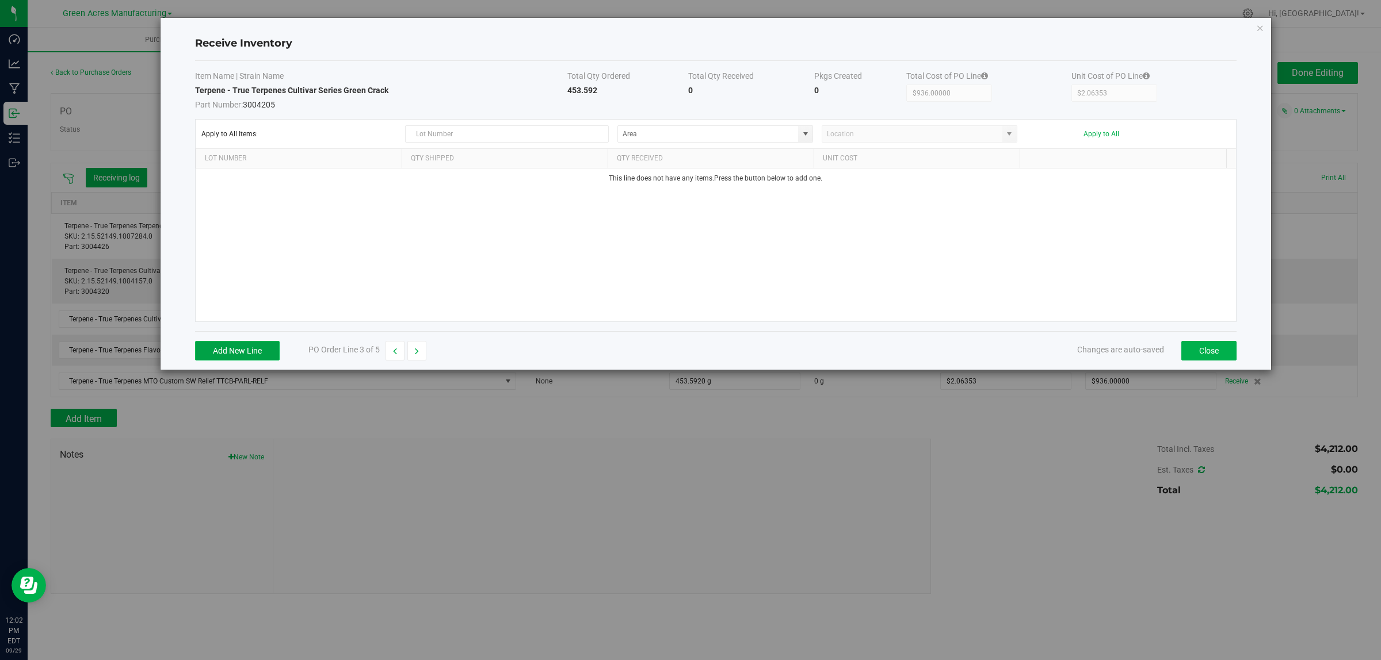
click at [247, 352] on button "Add New Line" at bounding box center [237, 351] width 85 height 20
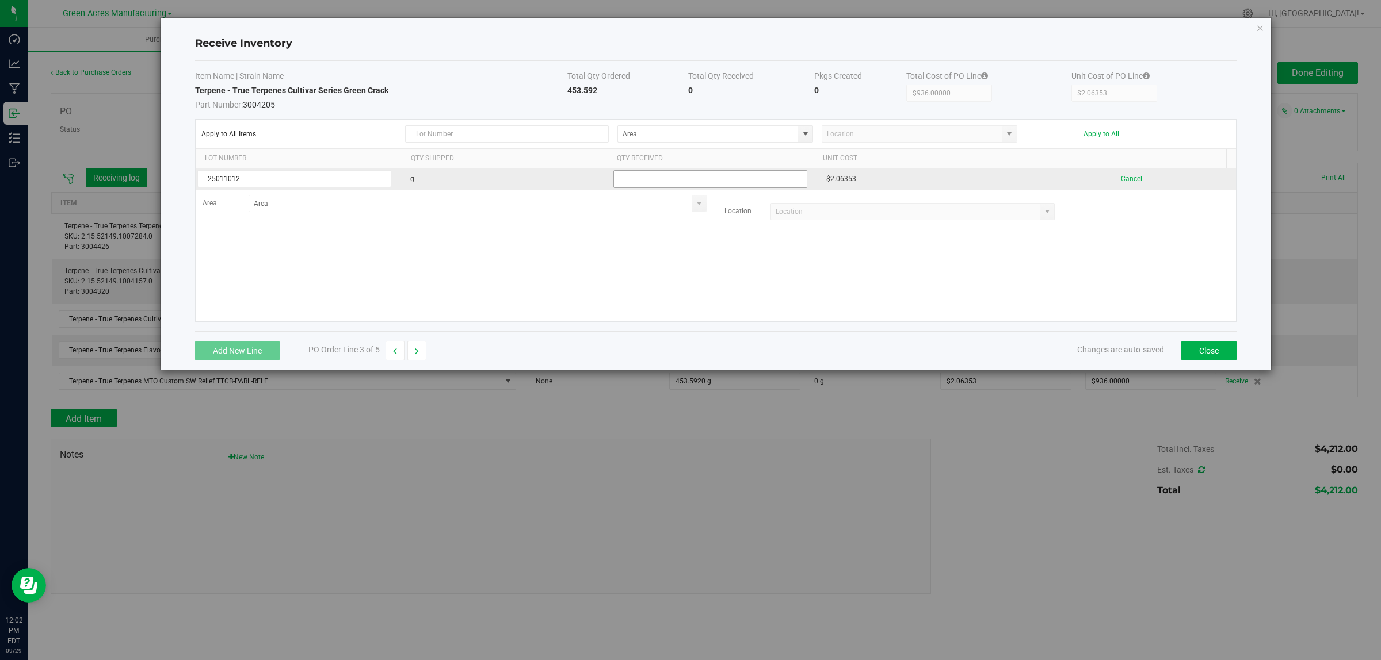
type input "25011012"
click at [671, 177] on input "text" at bounding box center [710, 179] width 194 height 18
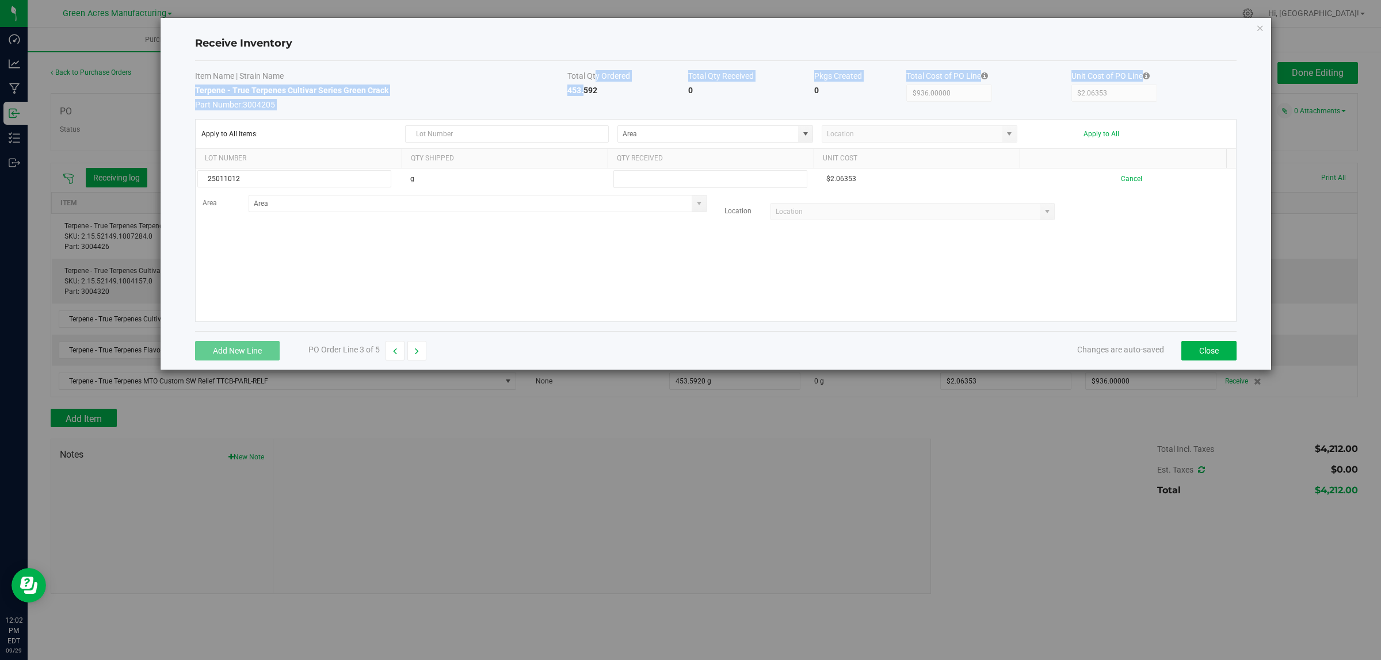
drag, startPoint x: 591, startPoint y: 81, endPoint x: 578, endPoint y: 85, distance: 13.1
click at [578, 85] on tbody "Item Name | Strain Name Total Qty Ordered Total Qty Received Pkgs Created Total…" at bounding box center [715, 90] width 1041 height 40
click at [583, 87] on strong "453.592" at bounding box center [582, 90] width 30 height 9
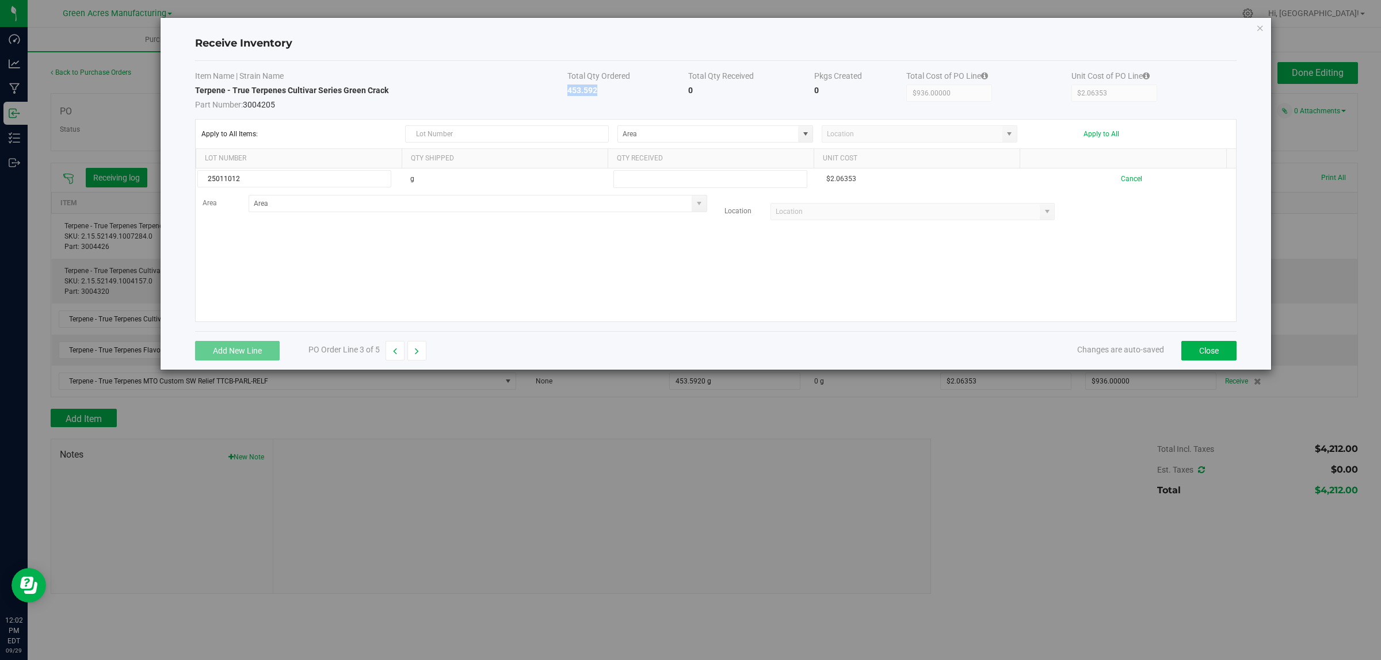
copy strong "453.592"
click at [642, 144] on kendo-grid-toolbar "Apply to All Items: Apply to All" at bounding box center [716, 134] width 1040 height 29
click at [648, 134] on input at bounding box center [708, 134] width 180 height 16
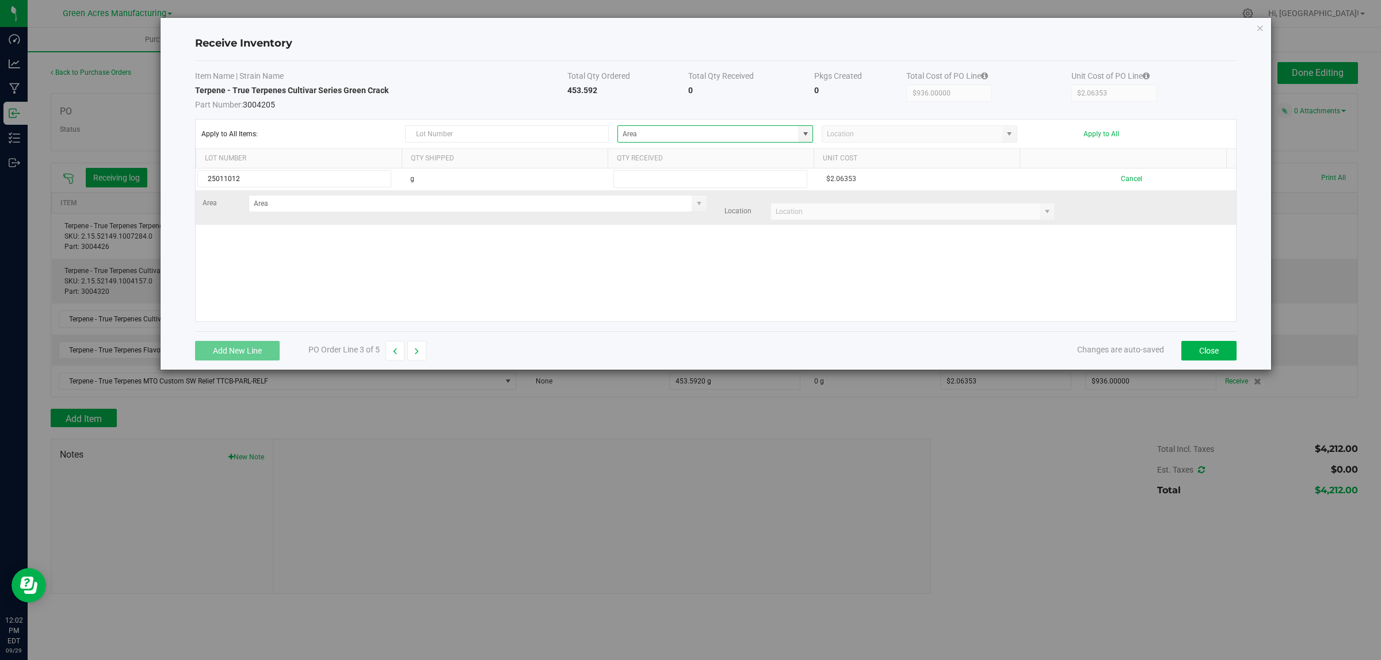
drag, startPoint x: 648, startPoint y: 134, endPoint x: 645, endPoint y: 192, distance: 57.6
click at [582, 224] on td "Area Location" at bounding box center [716, 207] width 1040 height 35
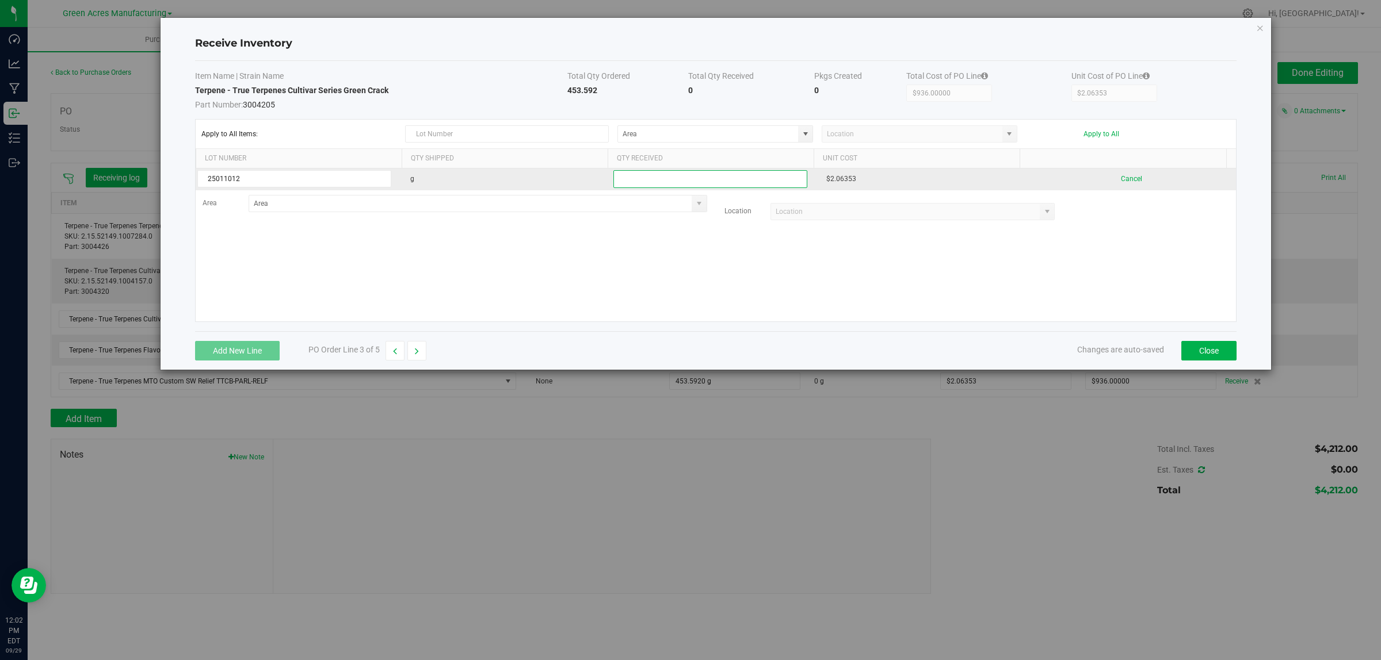
click at [648, 185] on input "text" at bounding box center [710, 179] width 194 height 18
paste input "453.592"
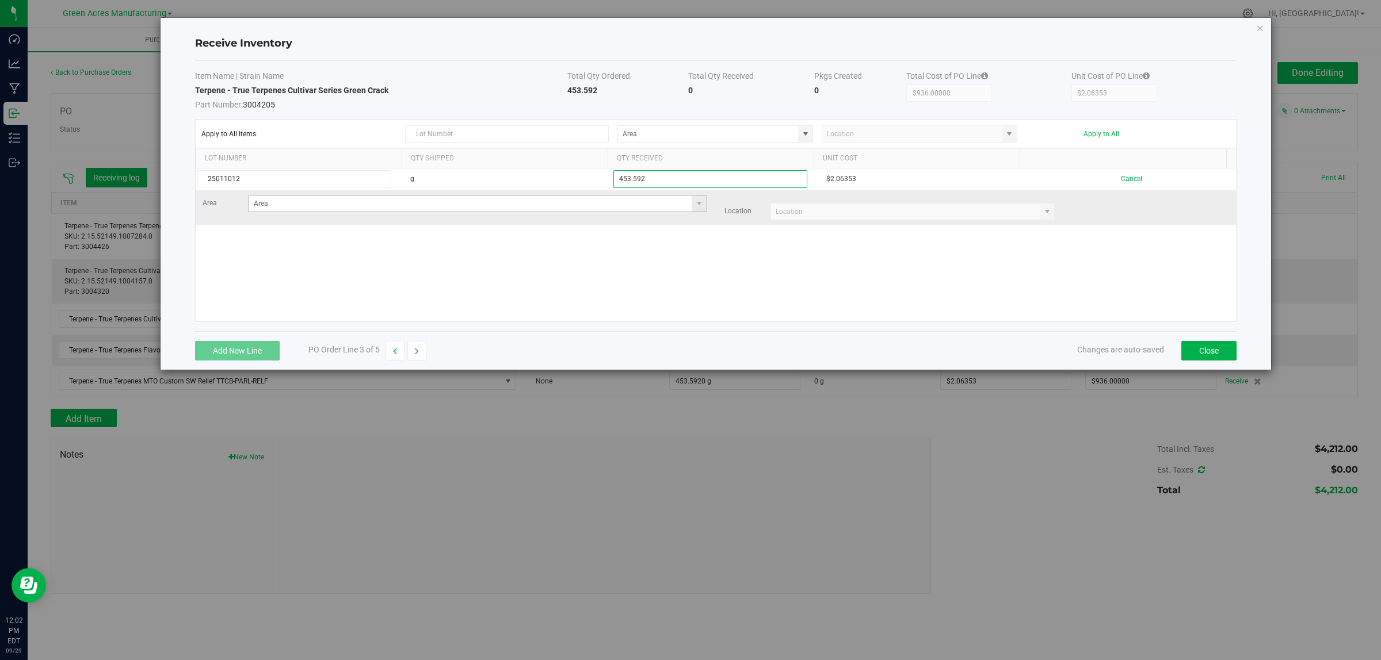
type input "453.592"
click at [655, 208] on kendo-grid-list "25011012 g 453.592 $2.06353 Cancel Area Location" at bounding box center [716, 245] width 1040 height 153
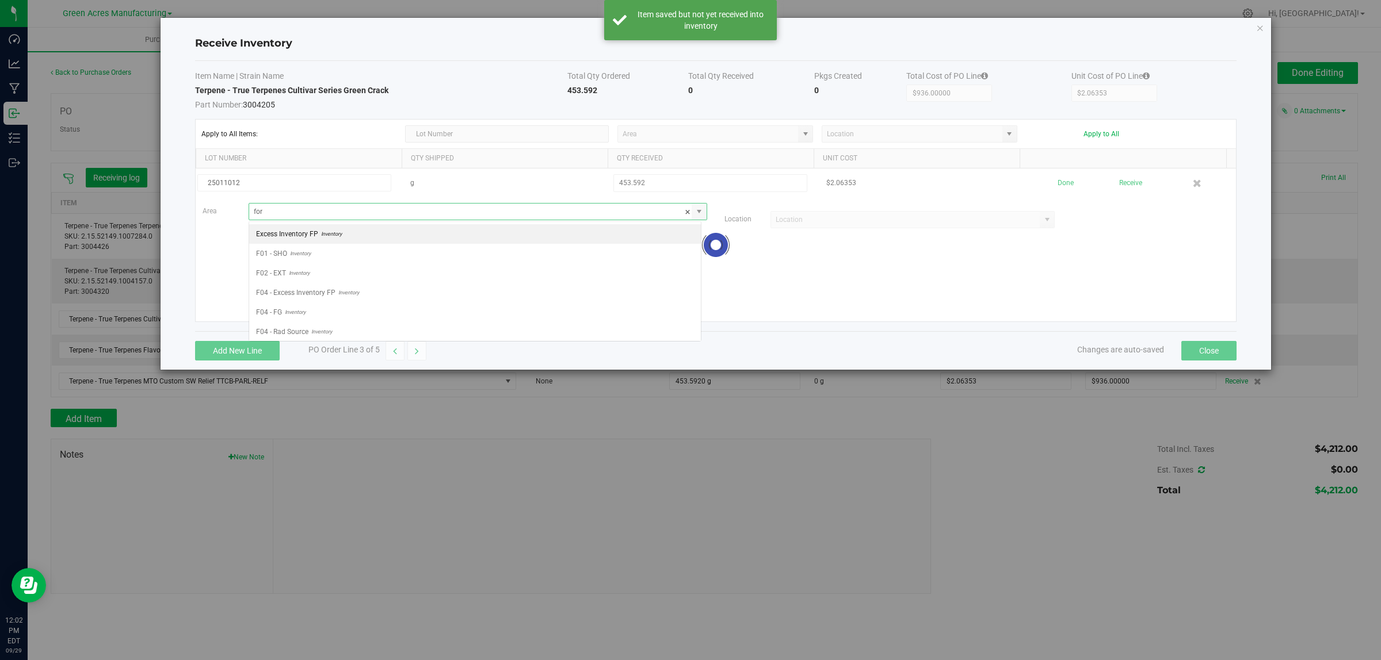
scroll to position [18, 452]
click at [628, 237] on li "VF2 - FOR Inventory" at bounding box center [475, 234] width 452 height 20
type input "VF2 - FOR"
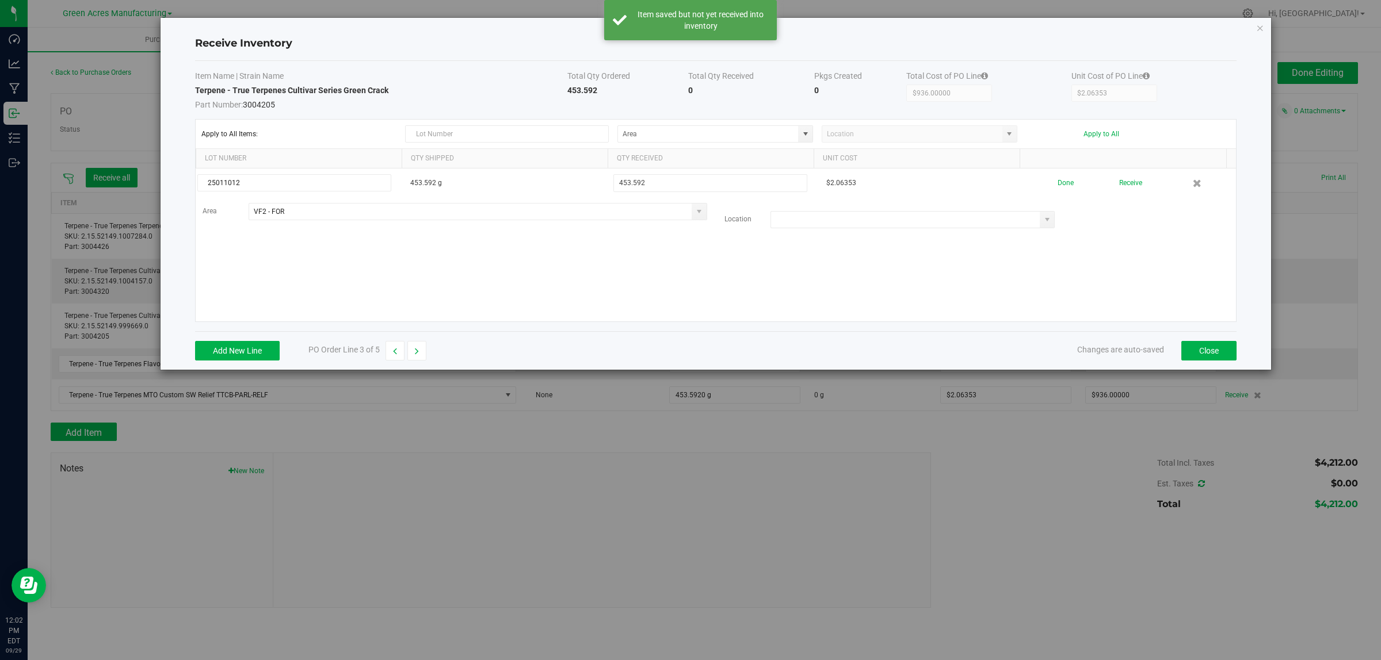
click at [820, 225] on input at bounding box center [905, 220] width 269 height 16
click at [821, 242] on li "FOR - Raw Material Storage Cabinet" at bounding box center [905, 242] width 280 height 20
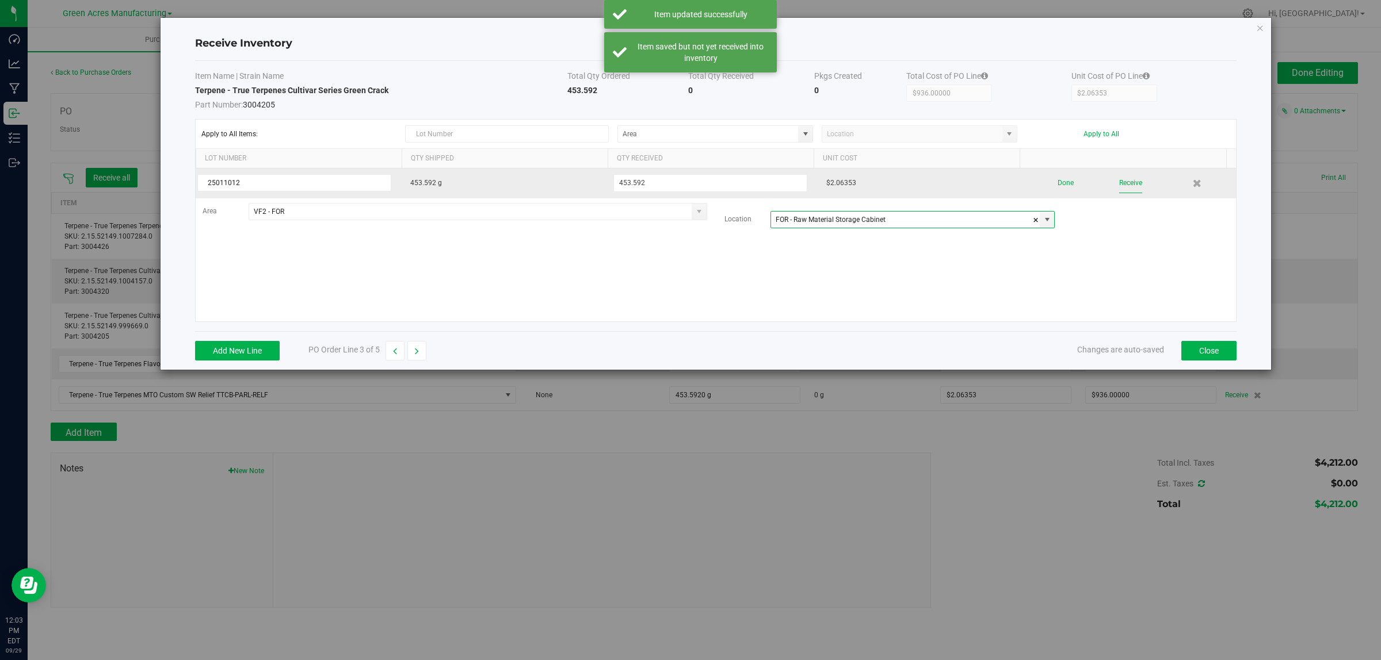
type input "FOR - Raw Material Storage Cabinet"
click at [1119, 181] on button "Receive" at bounding box center [1130, 183] width 23 height 20
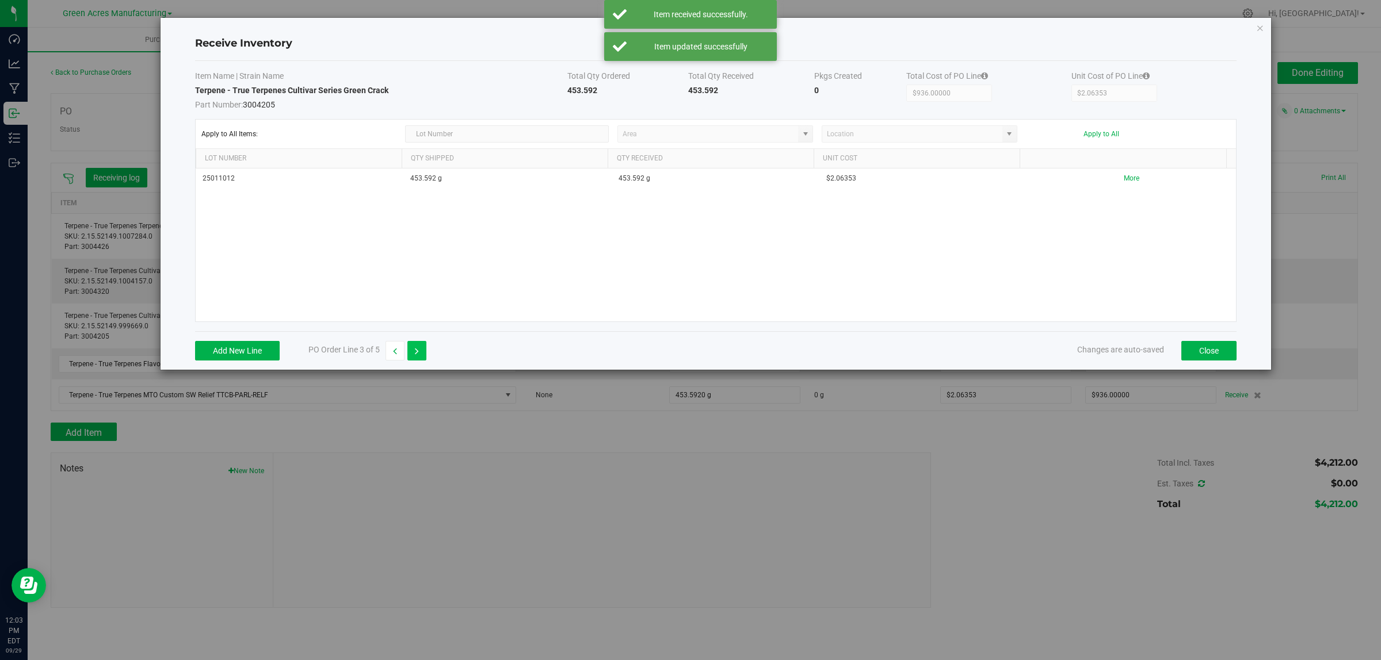
click at [419, 352] on icon "button" at bounding box center [417, 351] width 4 height 8
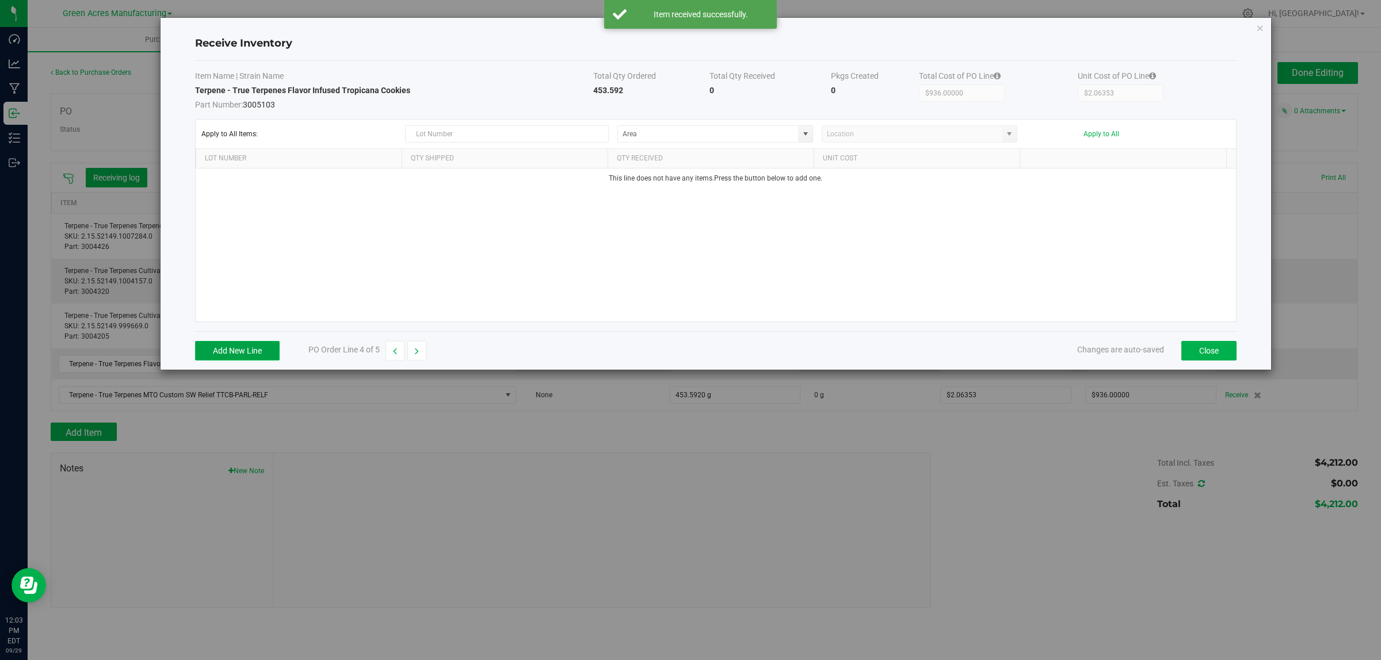
click at [239, 348] on button "Add New Line" at bounding box center [237, 351] width 85 height 20
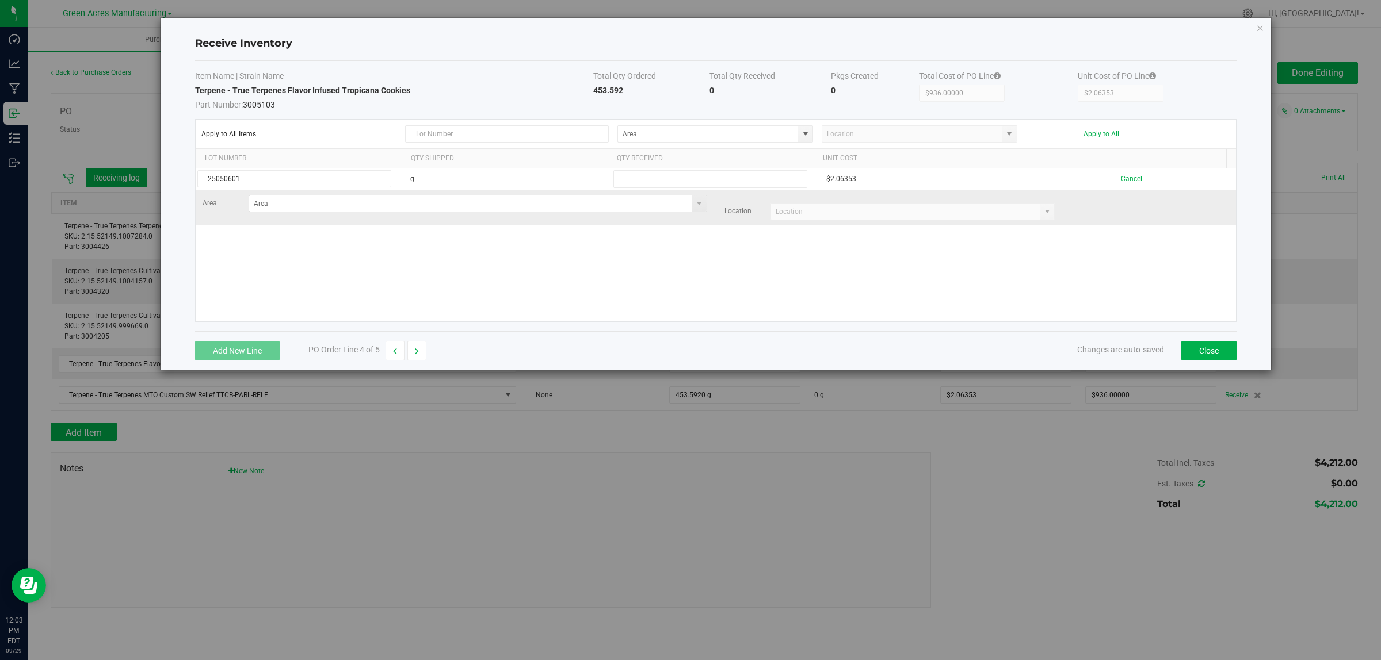
type input "25050601"
click at [374, 205] on input at bounding box center [470, 204] width 443 height 16
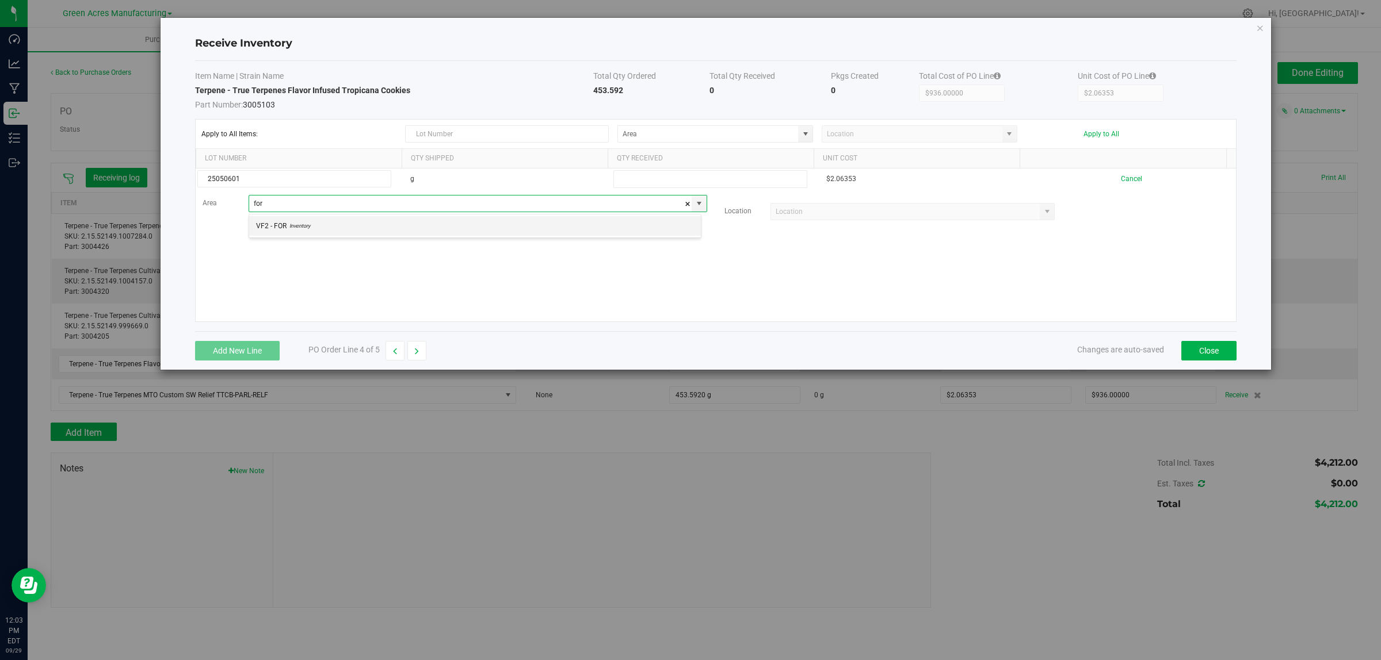
click at [380, 235] on li "VF2 - FOR Inventory" at bounding box center [475, 226] width 452 height 20
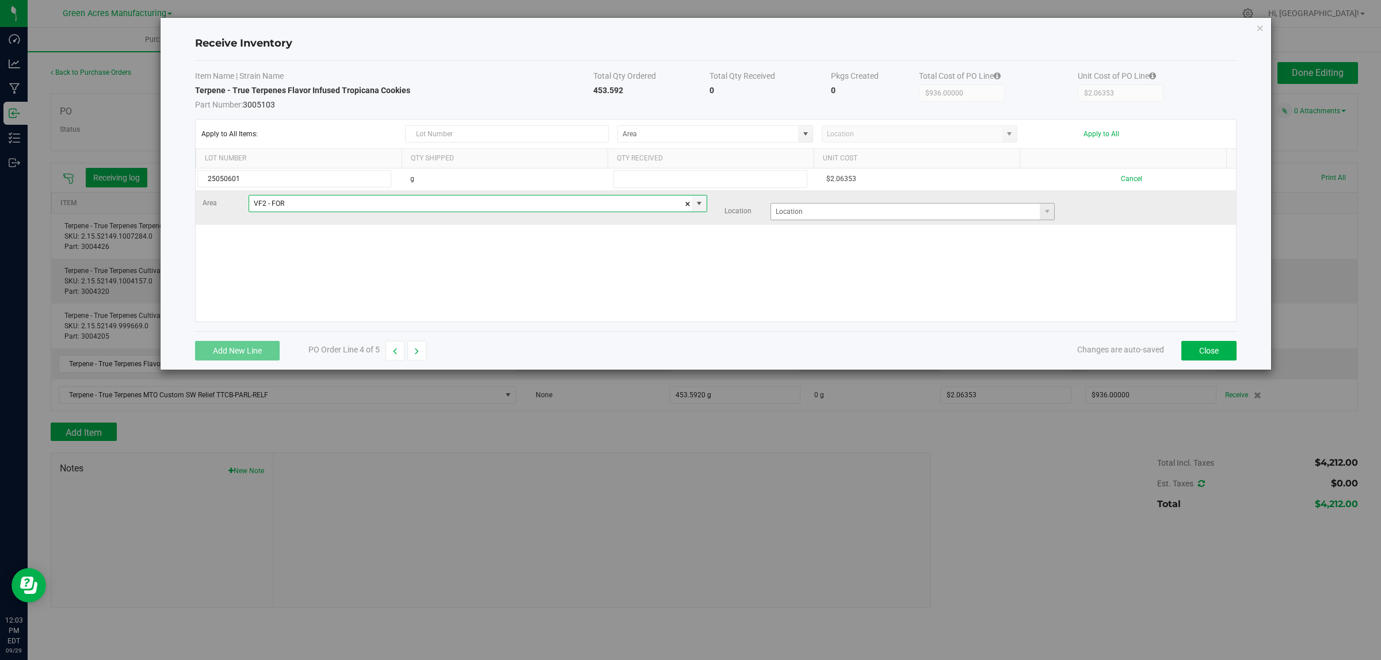
type input "VF2 - FOR"
click at [849, 210] on input at bounding box center [905, 212] width 269 height 16
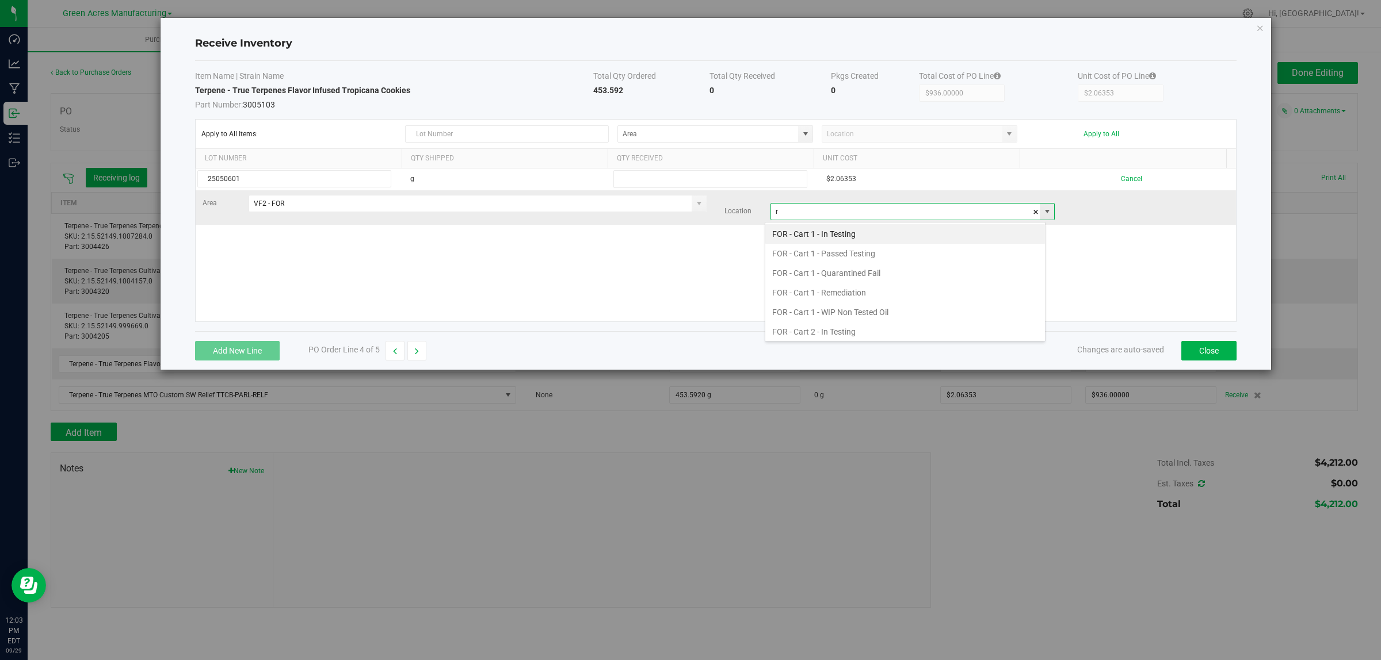
scroll to position [18, 281]
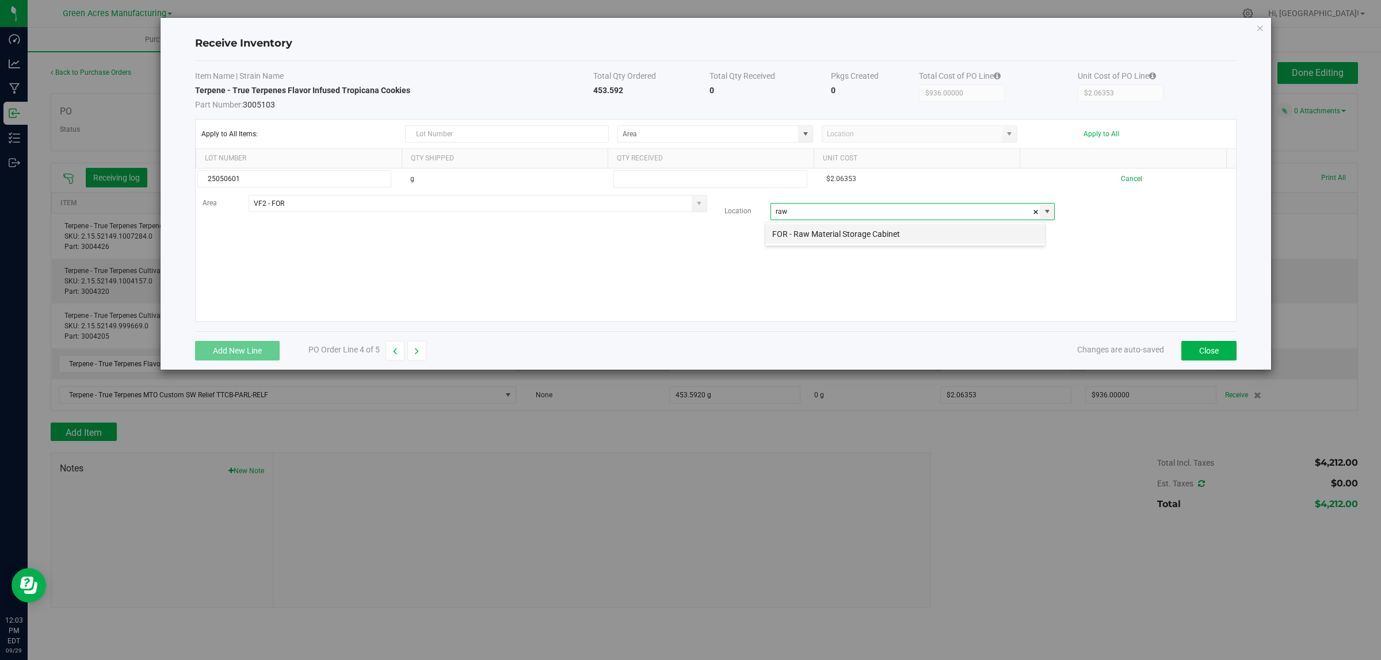
click at [847, 231] on li "FOR - Raw Material Storage Cabinet" at bounding box center [905, 234] width 280 height 20
type input "FOR - Raw Material Storage Cabinet"
click at [1060, 246] on div "25050601 g $2.06353 Cancel Area VF2 - FOR Location FOR - Raw Material Storage C…" at bounding box center [716, 245] width 1040 height 153
click at [596, 88] on strong "453.592" at bounding box center [608, 90] width 30 height 9
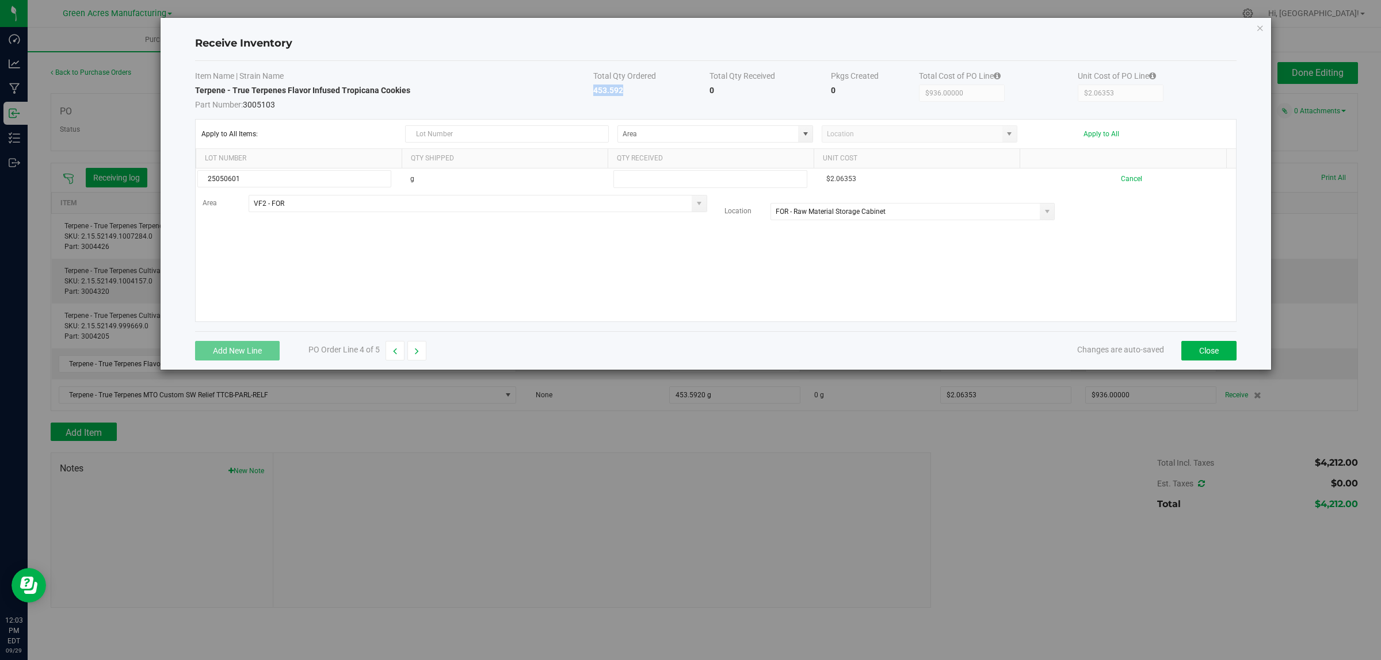
click at [596, 88] on strong "453.592" at bounding box center [608, 90] width 30 height 9
copy strong "453.592"
click at [677, 177] on input "text" at bounding box center [710, 179] width 194 height 18
paste input "453.592"
type input "453.592"
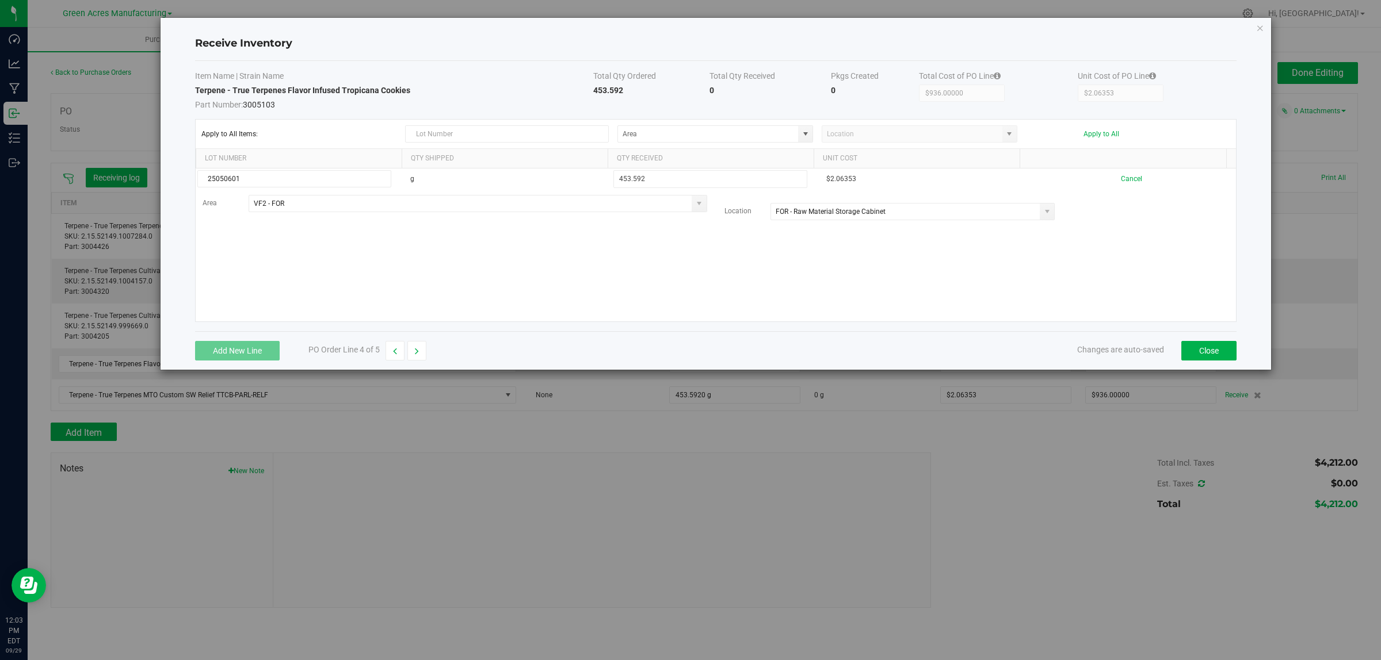
click at [728, 349] on div "Add New Line PO Order Line 4 of 5 Changes are auto-saved Close" at bounding box center [715, 350] width 1041 height 39
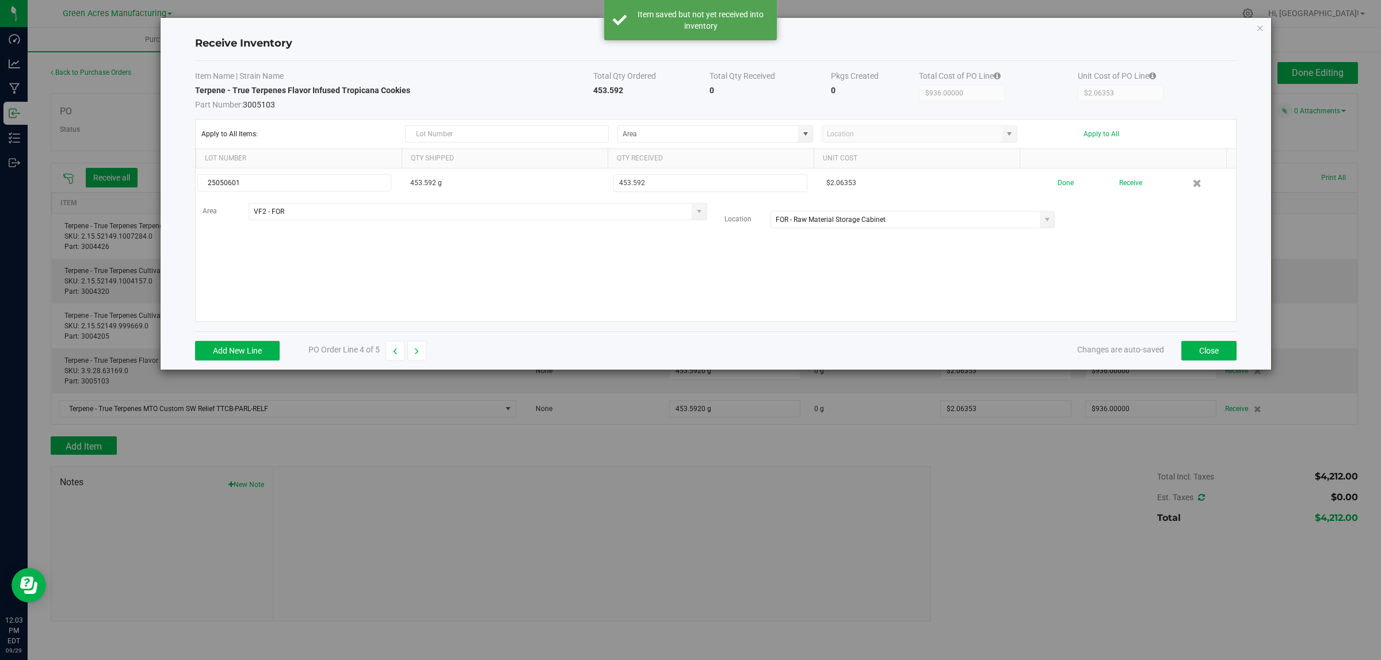
click at [1121, 183] on button "Receive" at bounding box center [1130, 183] width 23 height 20
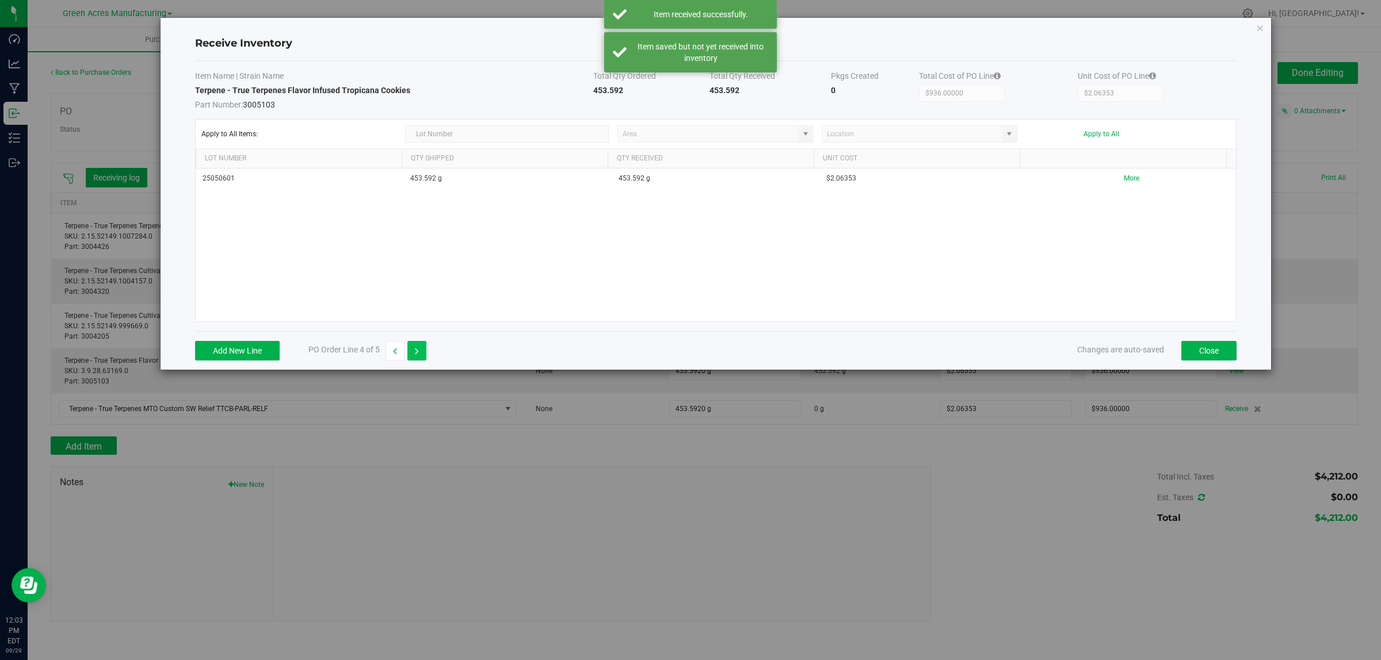
click at [418, 354] on icon "button" at bounding box center [417, 351] width 4 height 8
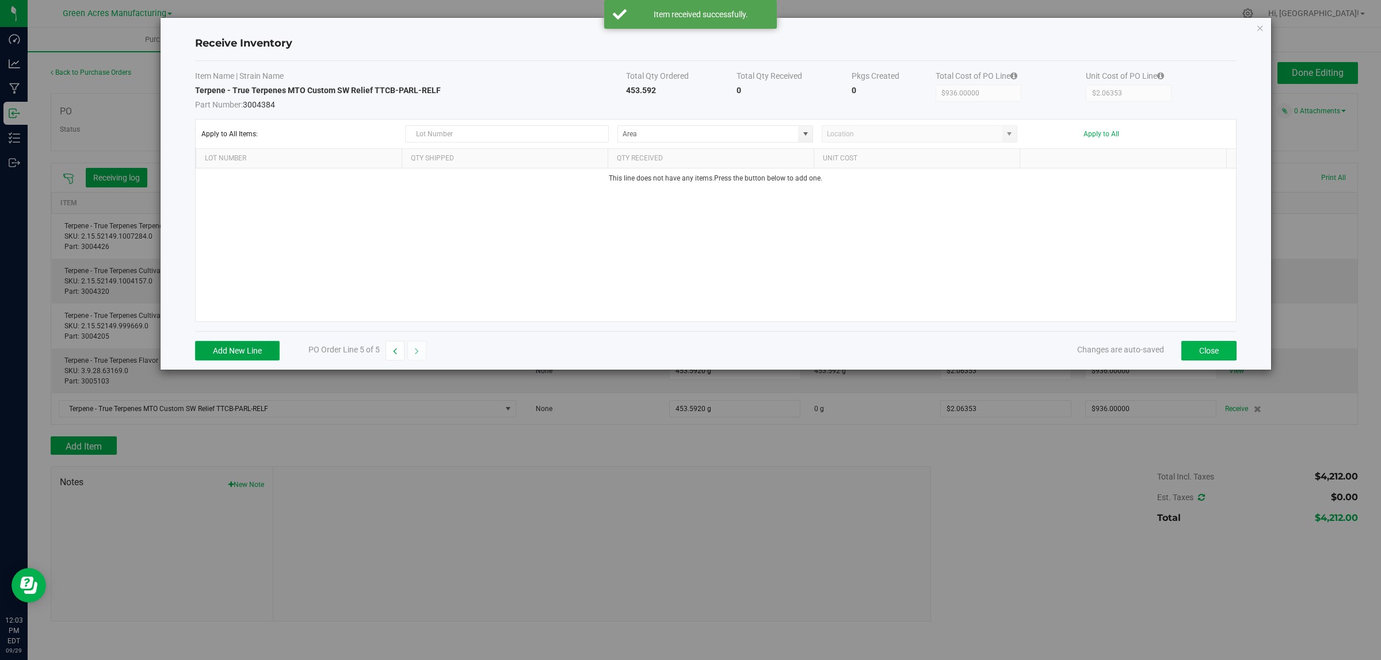
click at [246, 347] on button "Add New Line" at bounding box center [237, 351] width 85 height 20
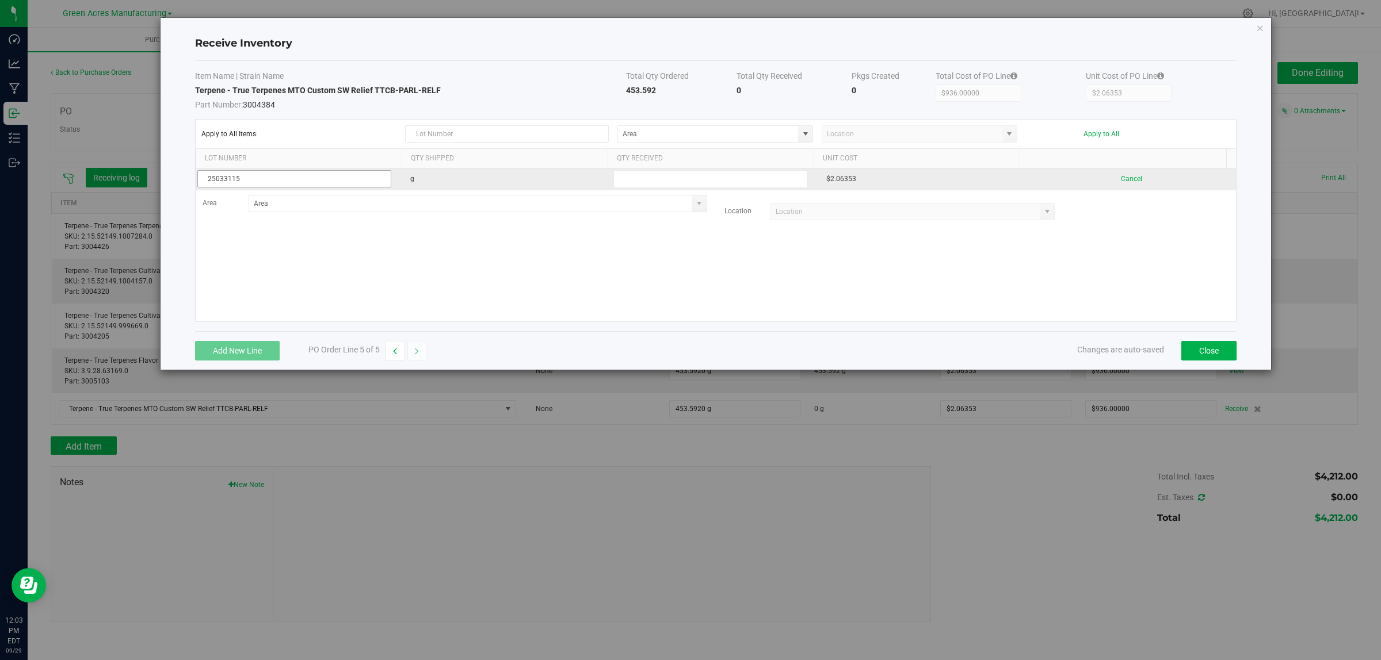
type input "25033115"
click at [629, 89] on strong "453.592" at bounding box center [641, 90] width 30 height 9
copy strong "453.592"
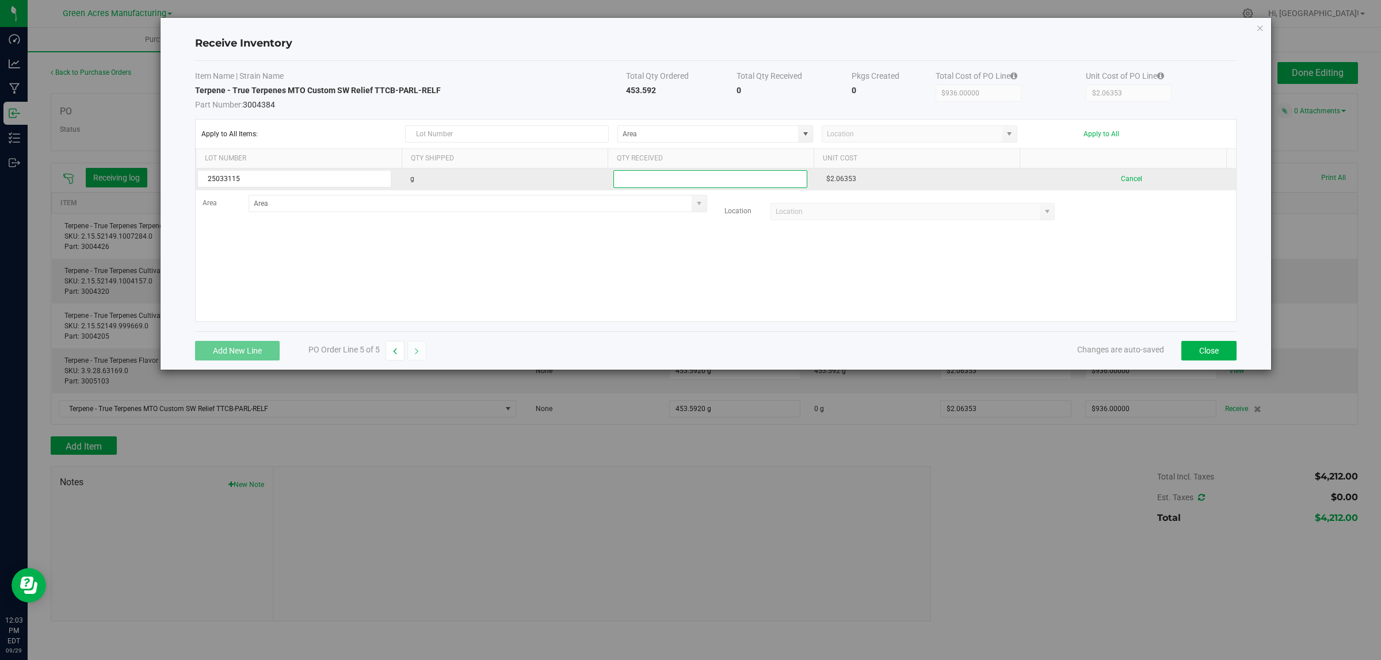
click at [634, 181] on input "text" at bounding box center [710, 179] width 194 height 18
paste input "453.592"
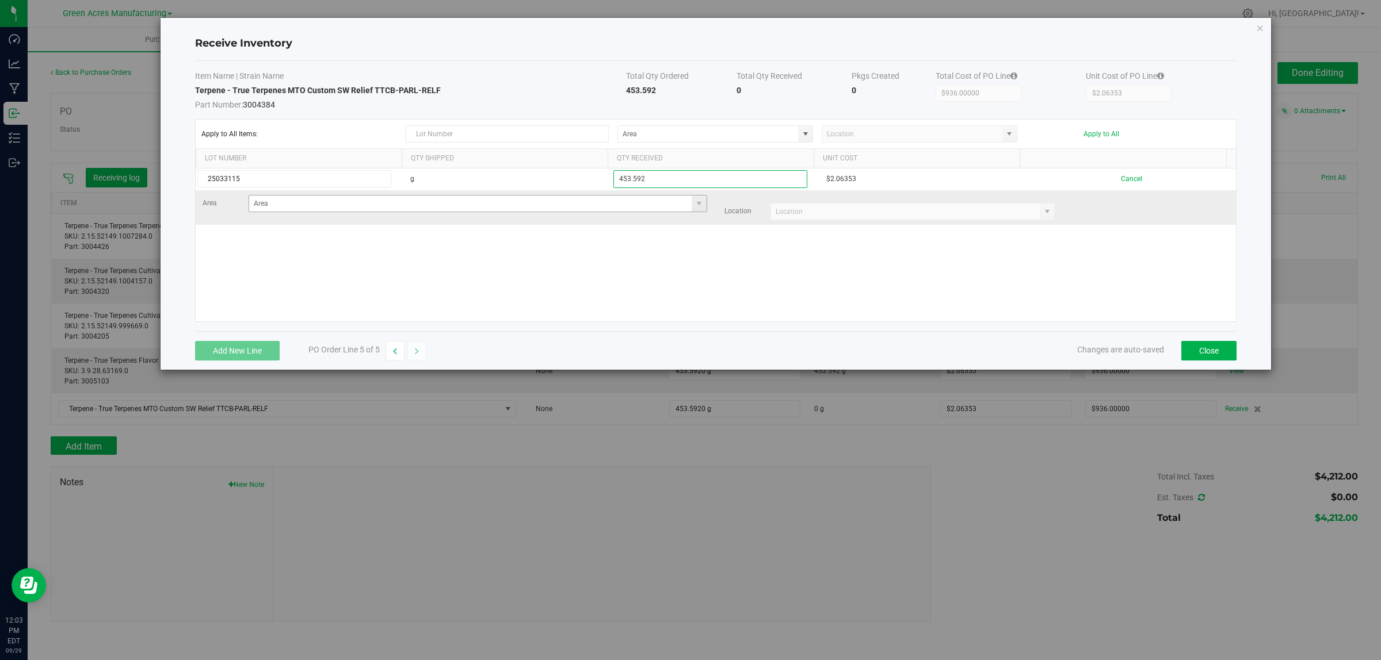
type input "453.592"
click at [595, 200] on kendo-grid-list "25033115 g 453.592 $2.06353 Cancel Area Location" at bounding box center [716, 245] width 1040 height 153
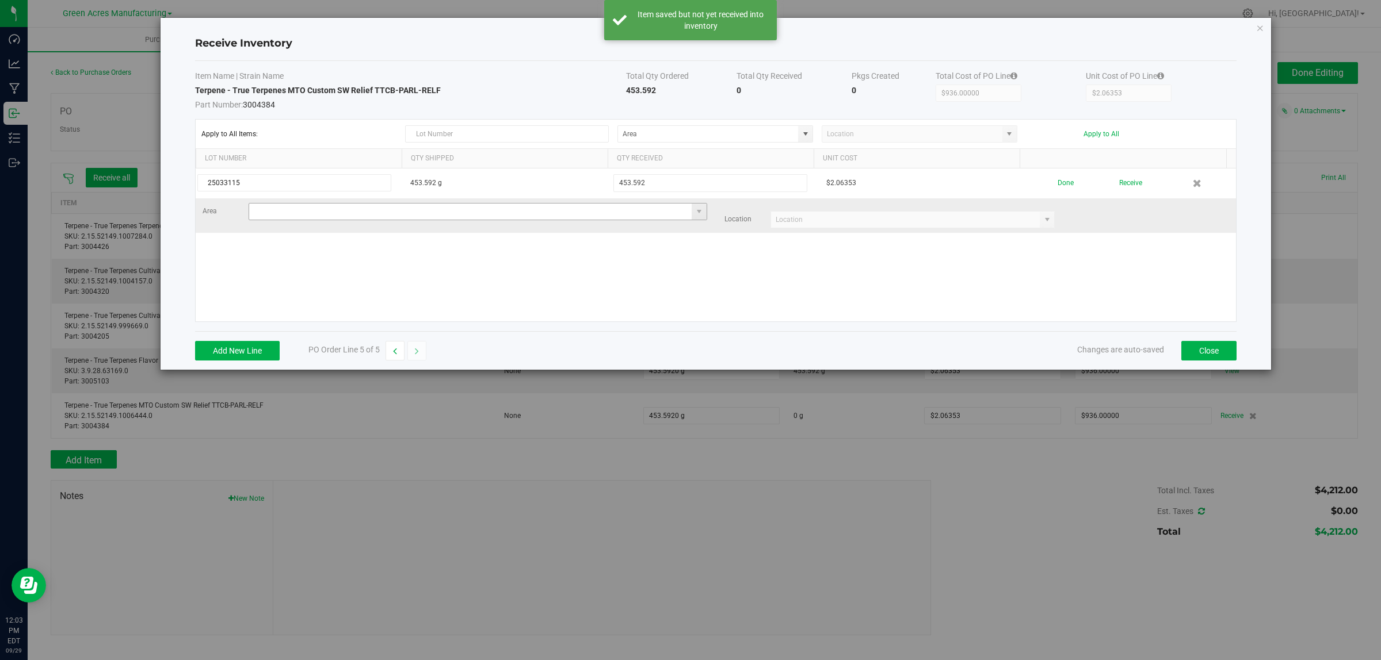
click at [541, 211] on input at bounding box center [470, 212] width 443 height 16
click at [541, 229] on li "VF2 - FOR Inventory" at bounding box center [475, 234] width 452 height 20
type input "VF2 - FOR"
click at [865, 212] on span at bounding box center [912, 219] width 285 height 17
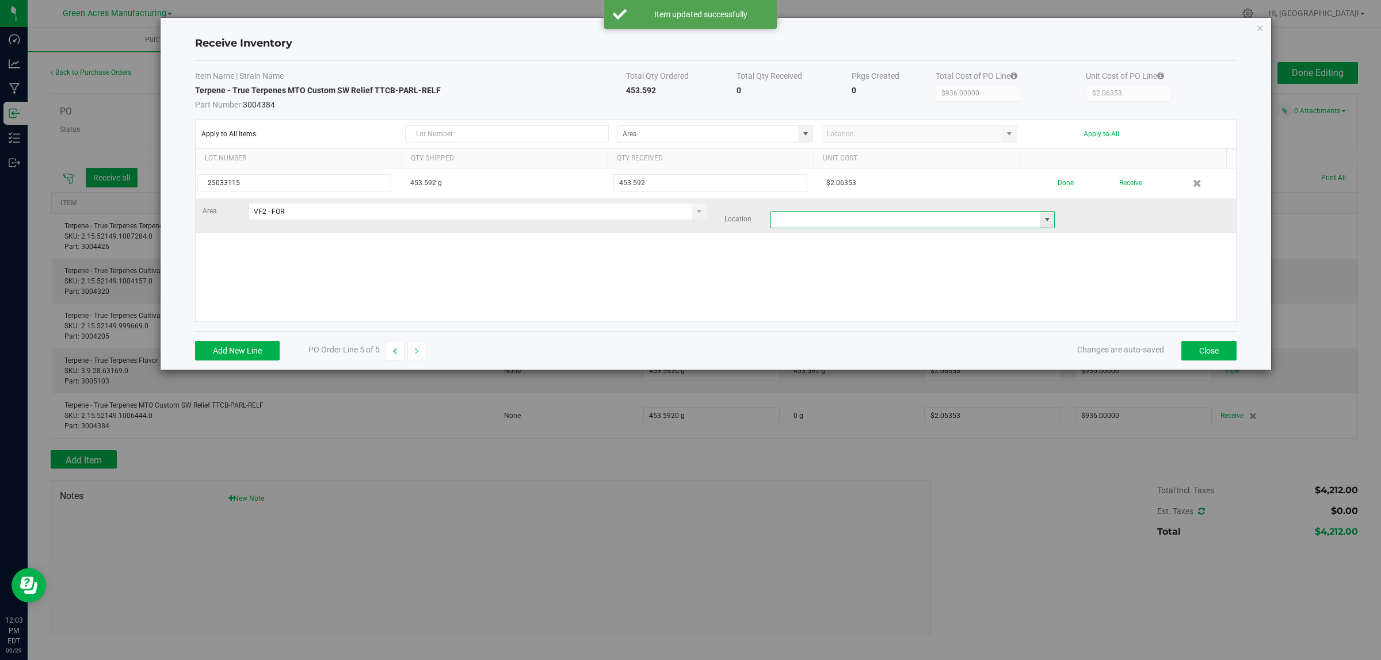
click at [866, 220] on input at bounding box center [905, 220] width 269 height 16
type input "e"
click at [870, 226] on input at bounding box center [905, 220] width 269 height 16
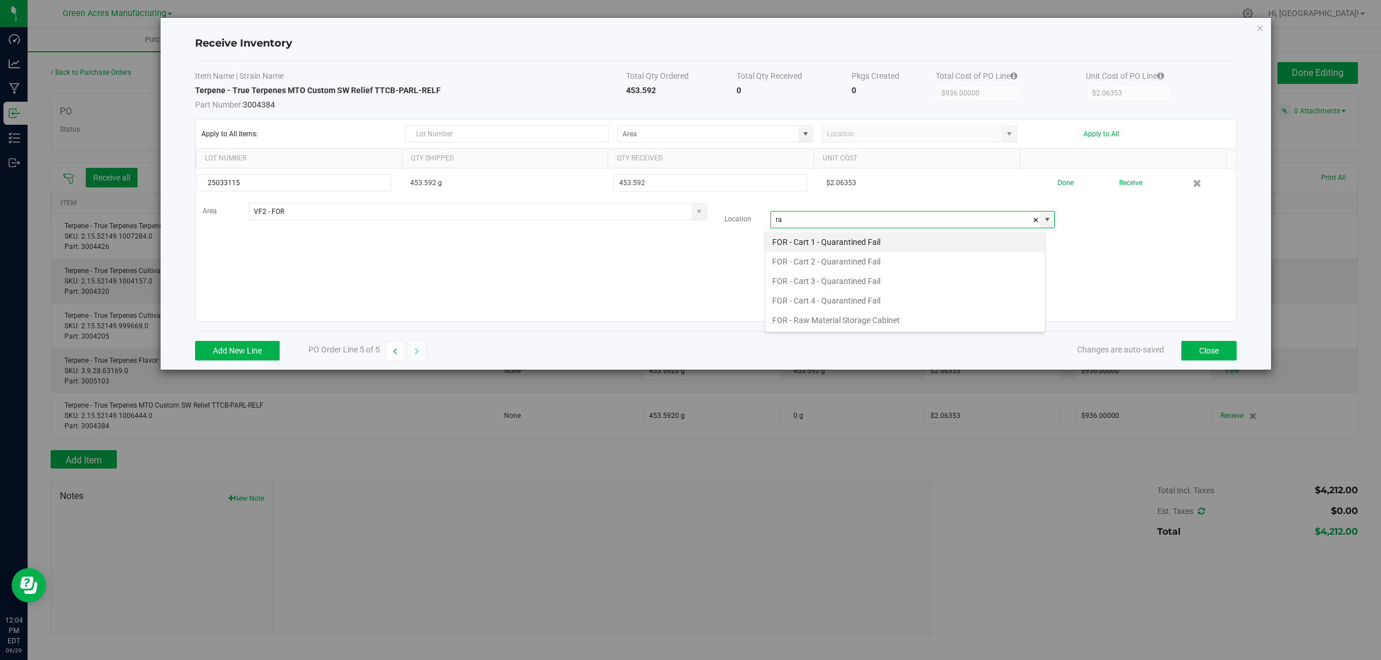
scroll to position [0, 0]
click at [855, 240] on li "FOR - Raw Material Storage Cabinet" at bounding box center [905, 242] width 280 height 20
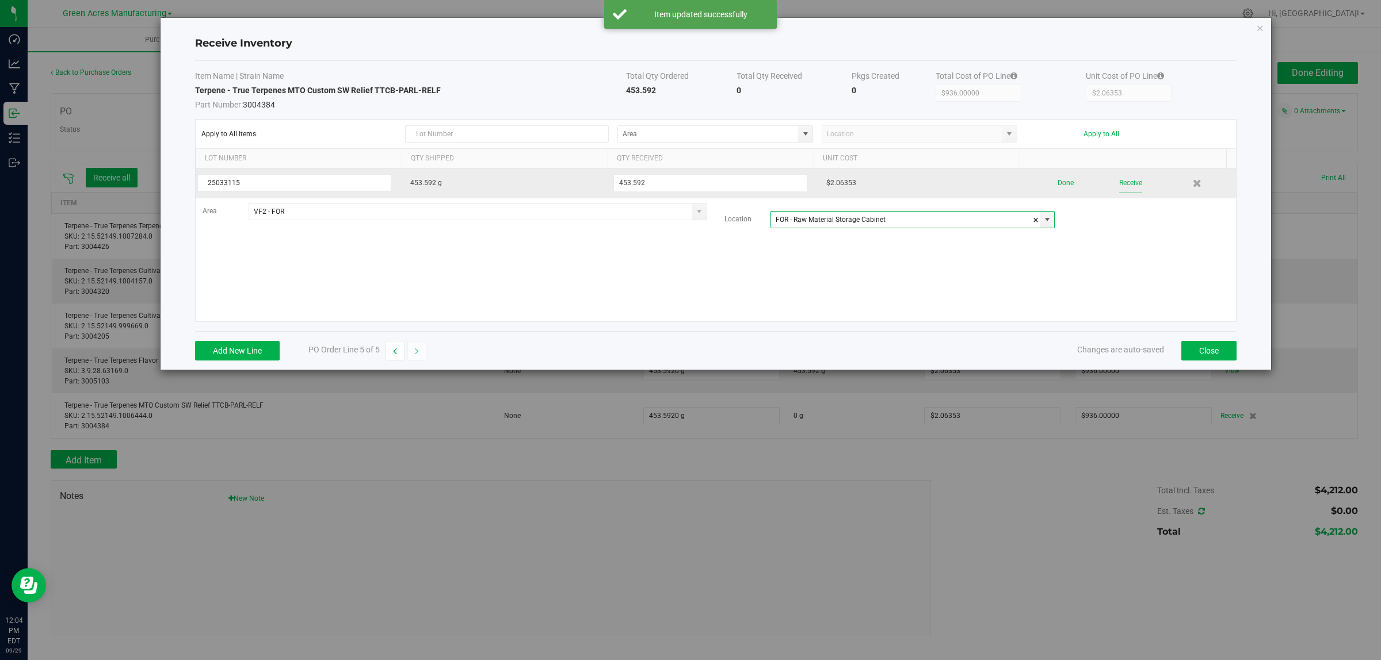
type input "FOR - Raw Material Storage Cabinet"
click at [1119, 187] on button "Receive" at bounding box center [1130, 183] width 23 height 20
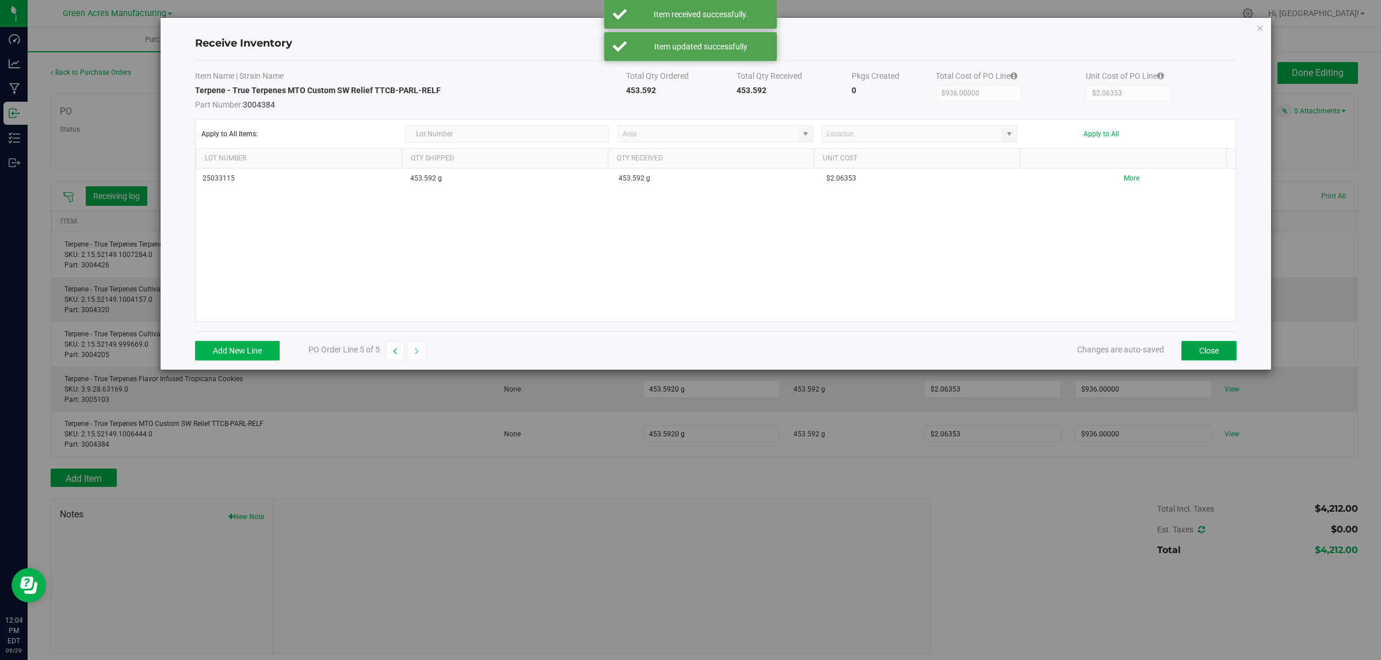
click at [1203, 352] on button "Close" at bounding box center [1208, 351] width 55 height 20
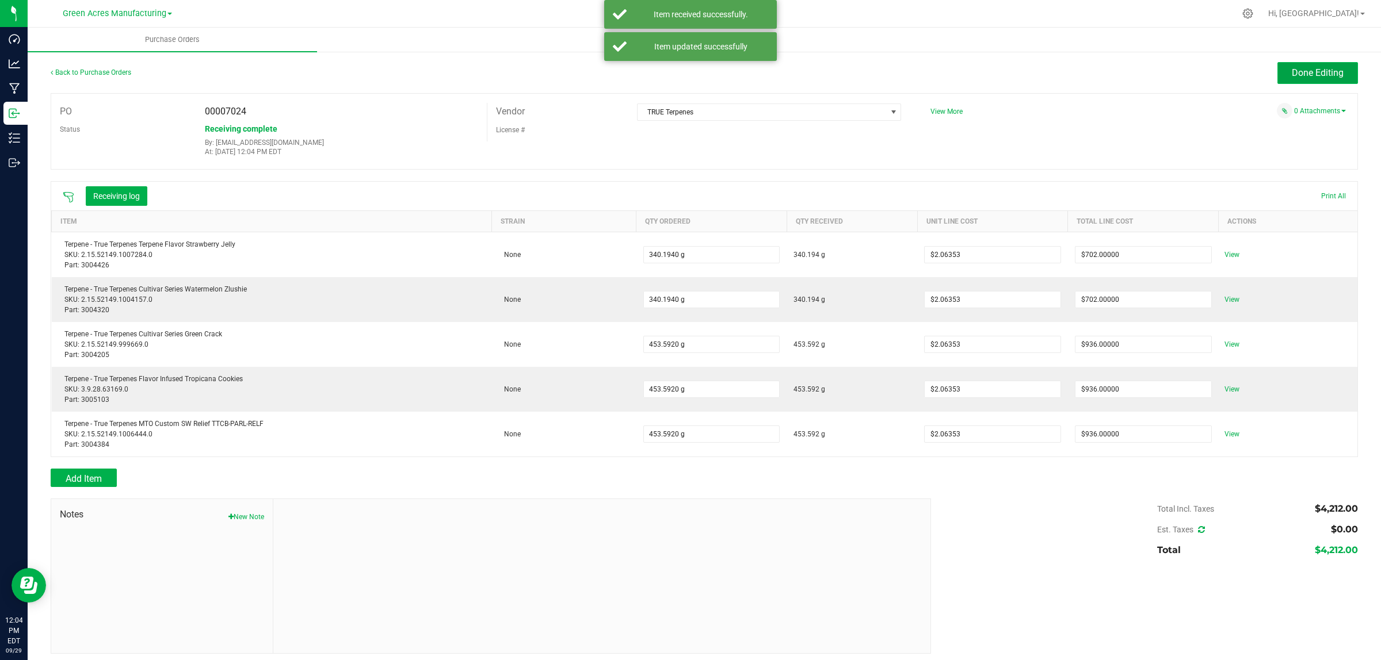
click at [1293, 77] on span "Done Editing" at bounding box center [1317, 72] width 52 height 11
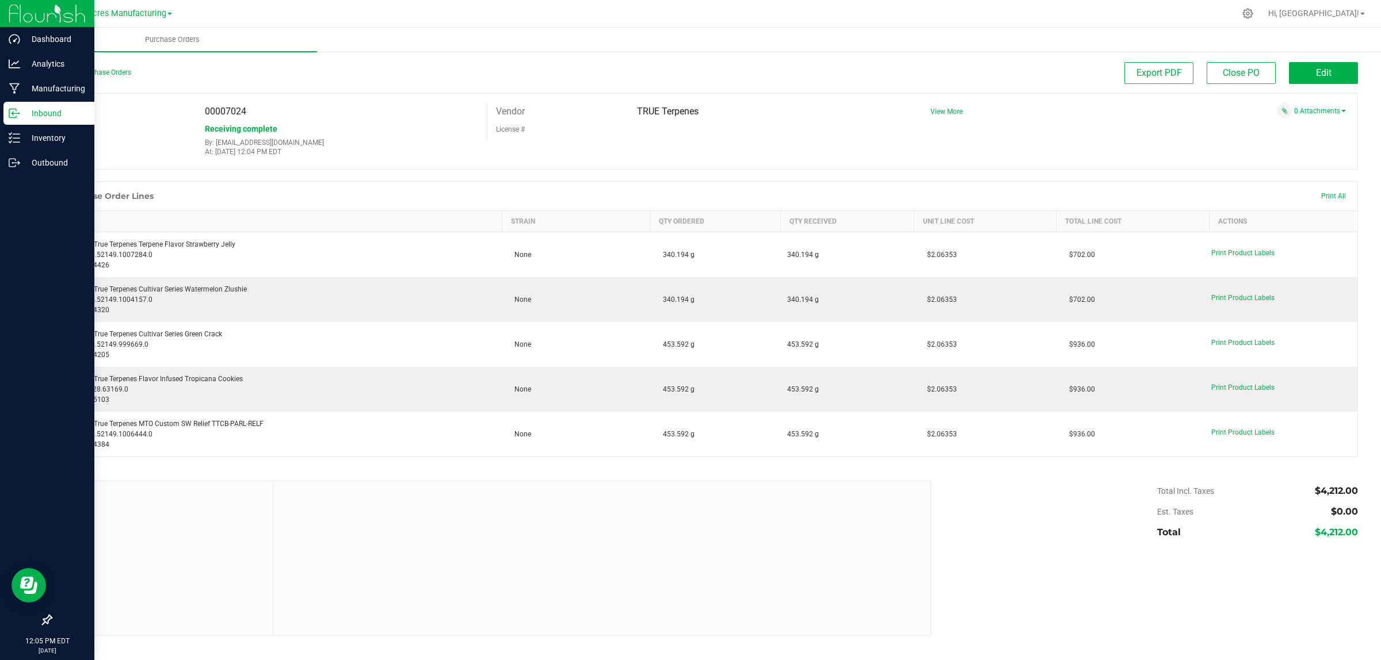
click at [25, 110] on p "Inbound" at bounding box center [54, 113] width 69 height 14
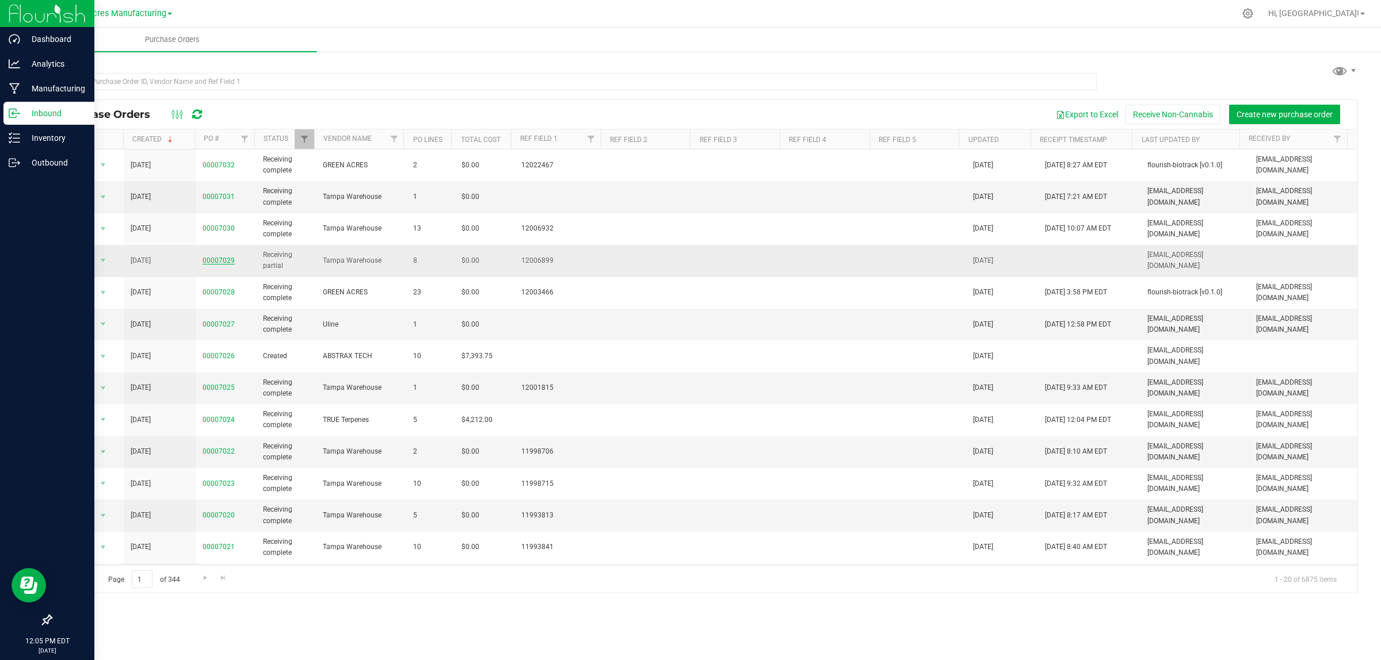
click at [216, 263] on link "00007029" at bounding box center [218, 261] width 32 height 8
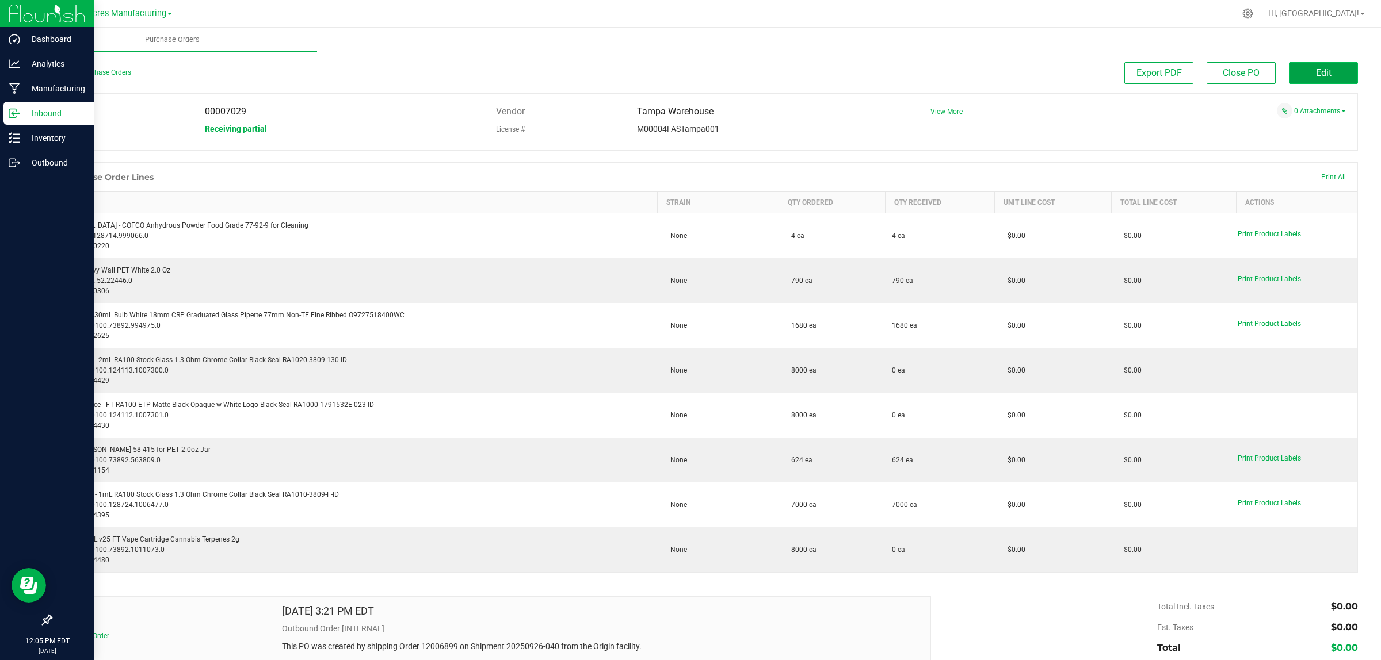
click at [1316, 75] on span "Edit" at bounding box center [1324, 72] width 16 height 11
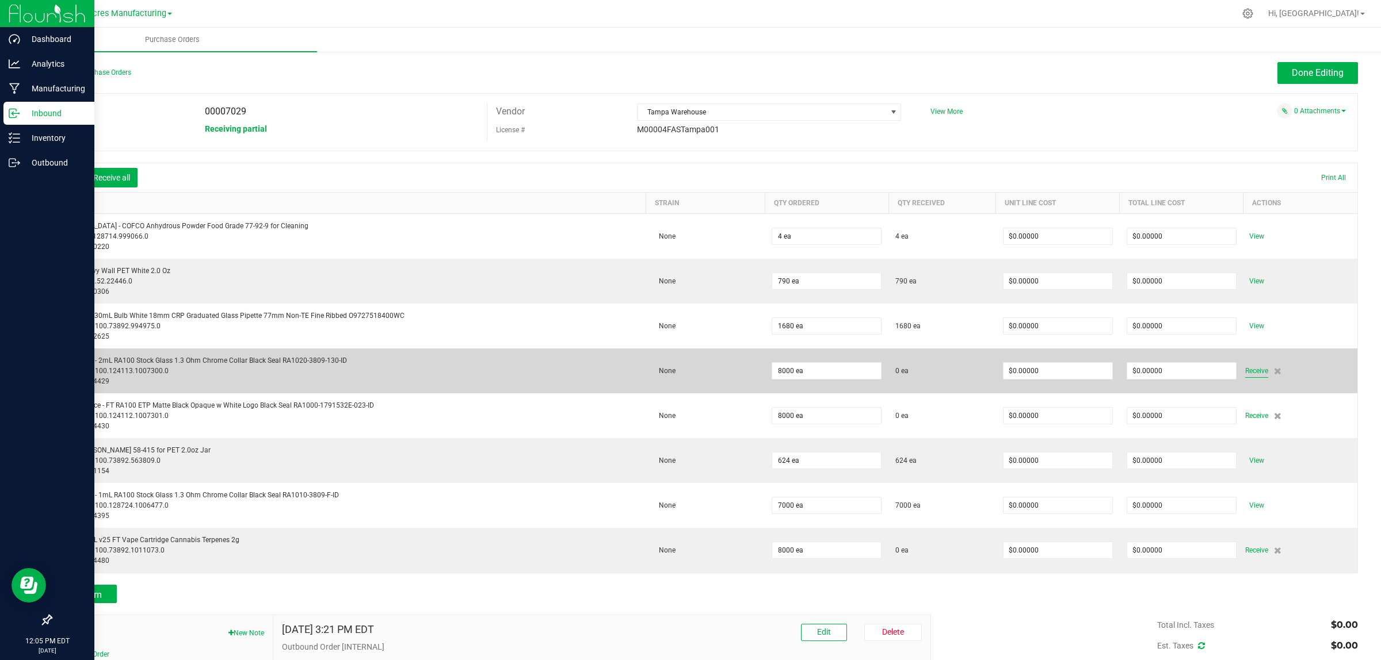
click at [1249, 370] on span "Receive" at bounding box center [1256, 371] width 23 height 14
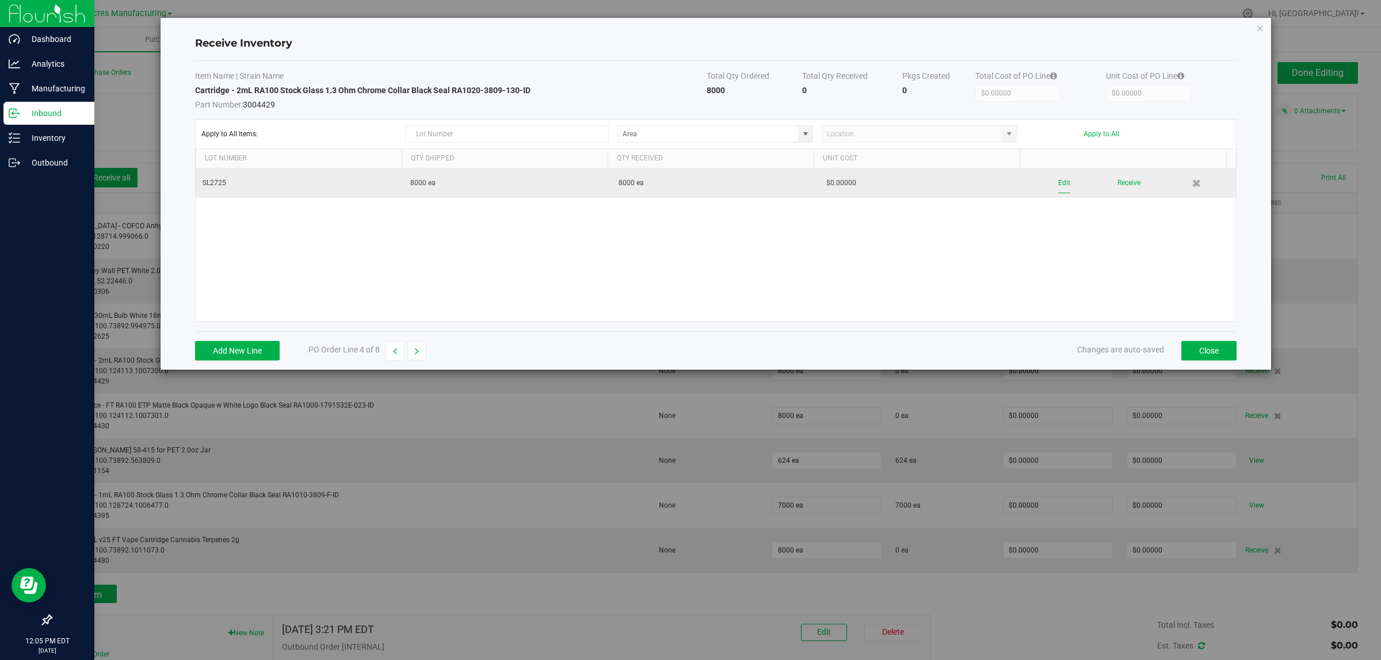
click at [1058, 185] on button "Edit" at bounding box center [1064, 183] width 12 height 20
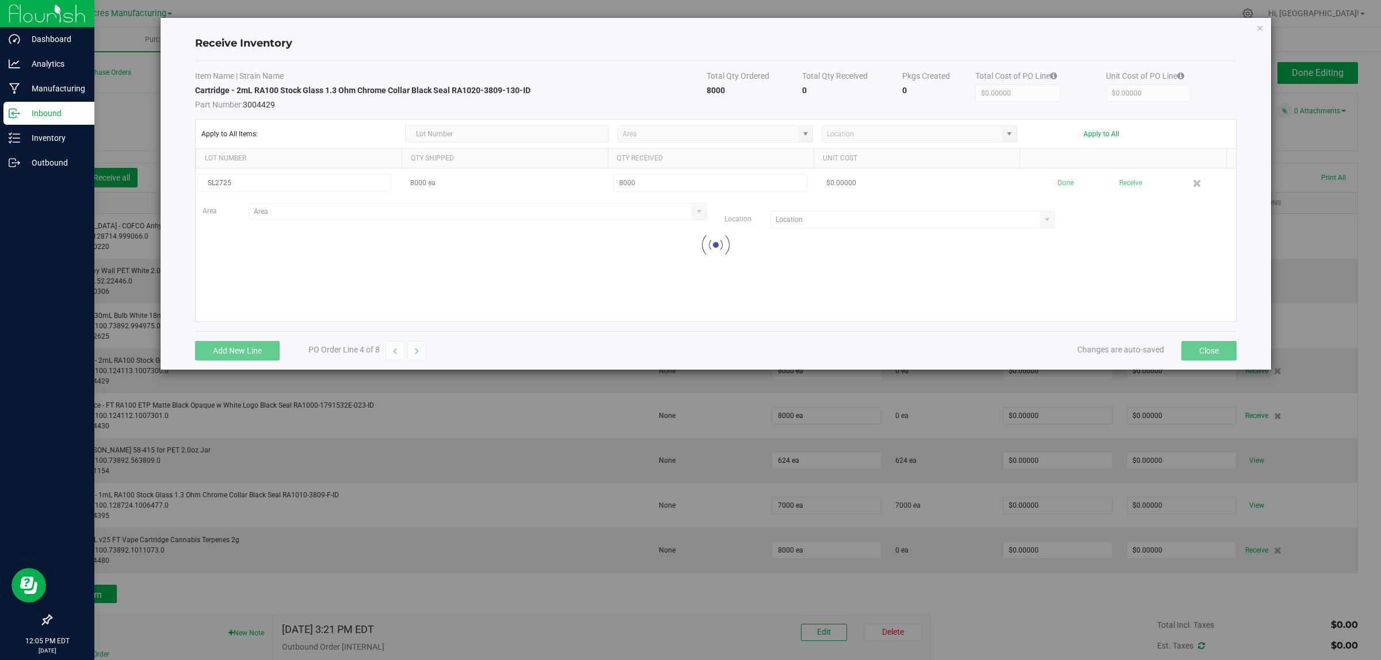
type input "VF2 - WHS"
type input "WHS - Holding"
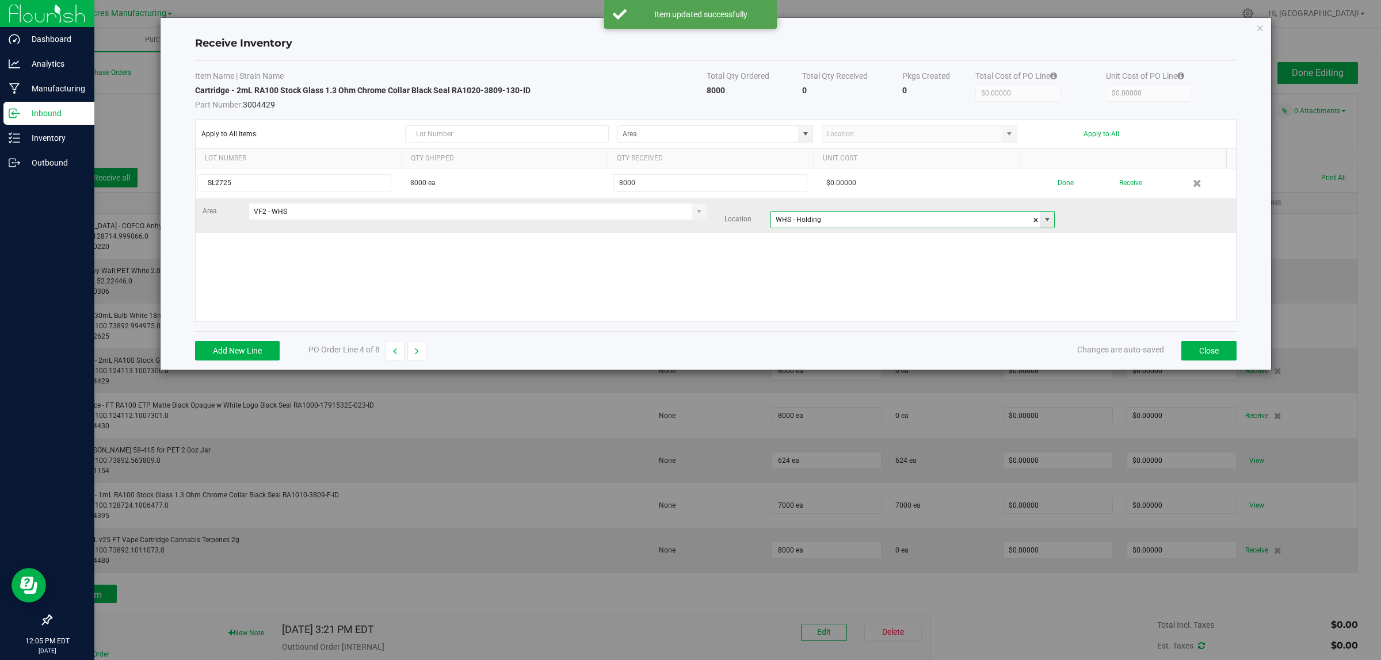
click at [833, 220] on input "WHS - Holding" at bounding box center [905, 220] width 269 height 16
click at [843, 225] on input "WHS - Holding" at bounding box center [905, 220] width 269 height 16
drag, startPoint x: 843, startPoint y: 225, endPoint x: 970, endPoint y: 219, distance: 127.3
click at [843, 225] on input "WHS - Holding" at bounding box center [905, 220] width 269 height 16
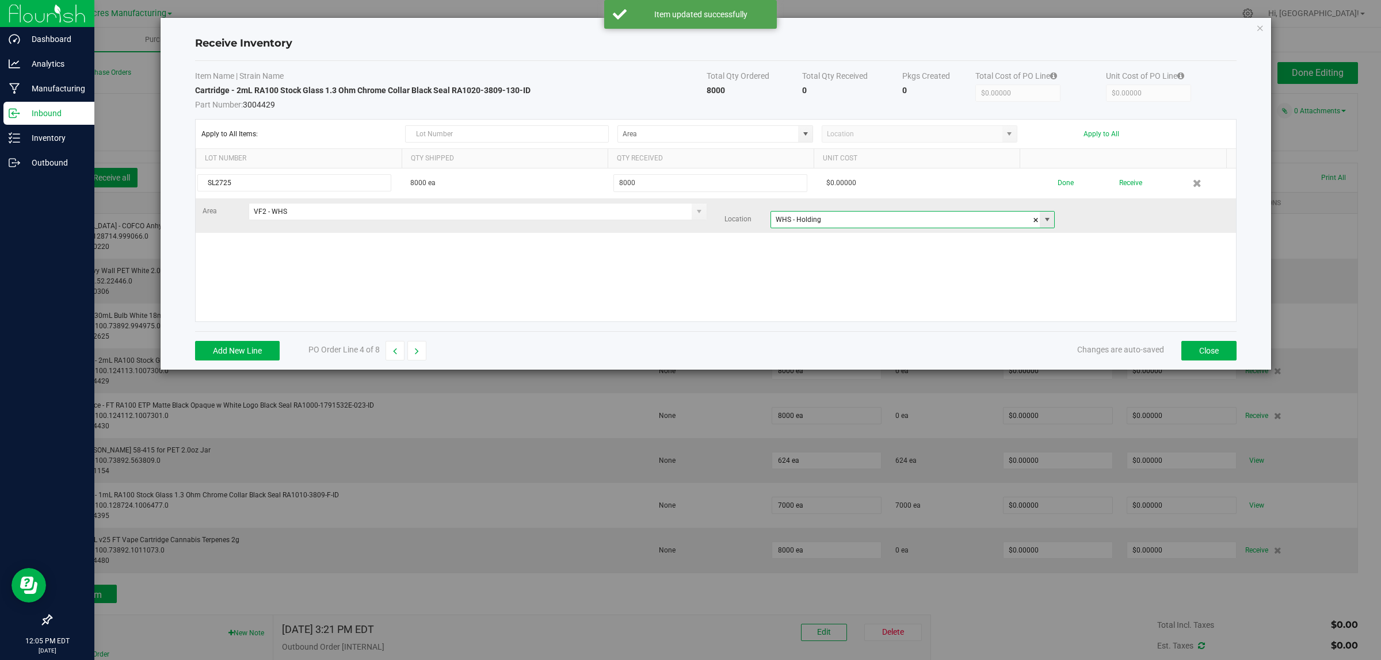
click at [1042, 219] on span at bounding box center [1046, 219] width 9 height 9
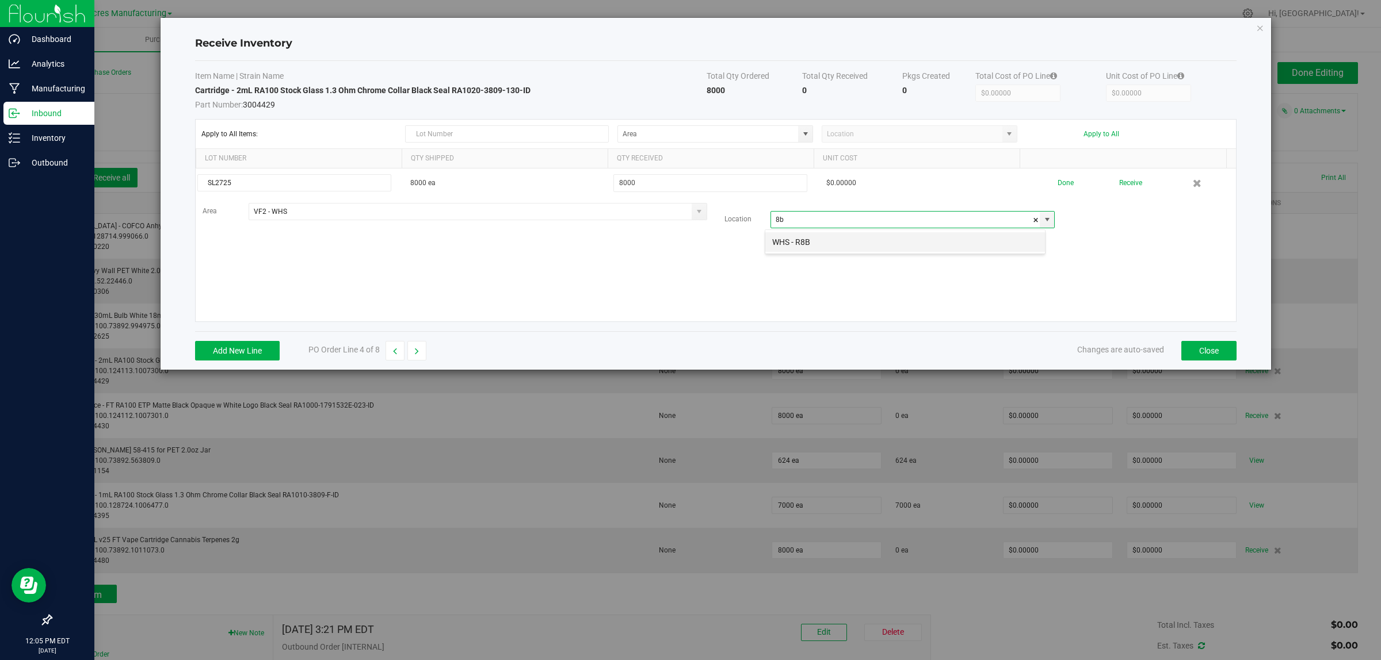
click at [896, 244] on li "WHS - R8B" at bounding box center [905, 242] width 280 height 20
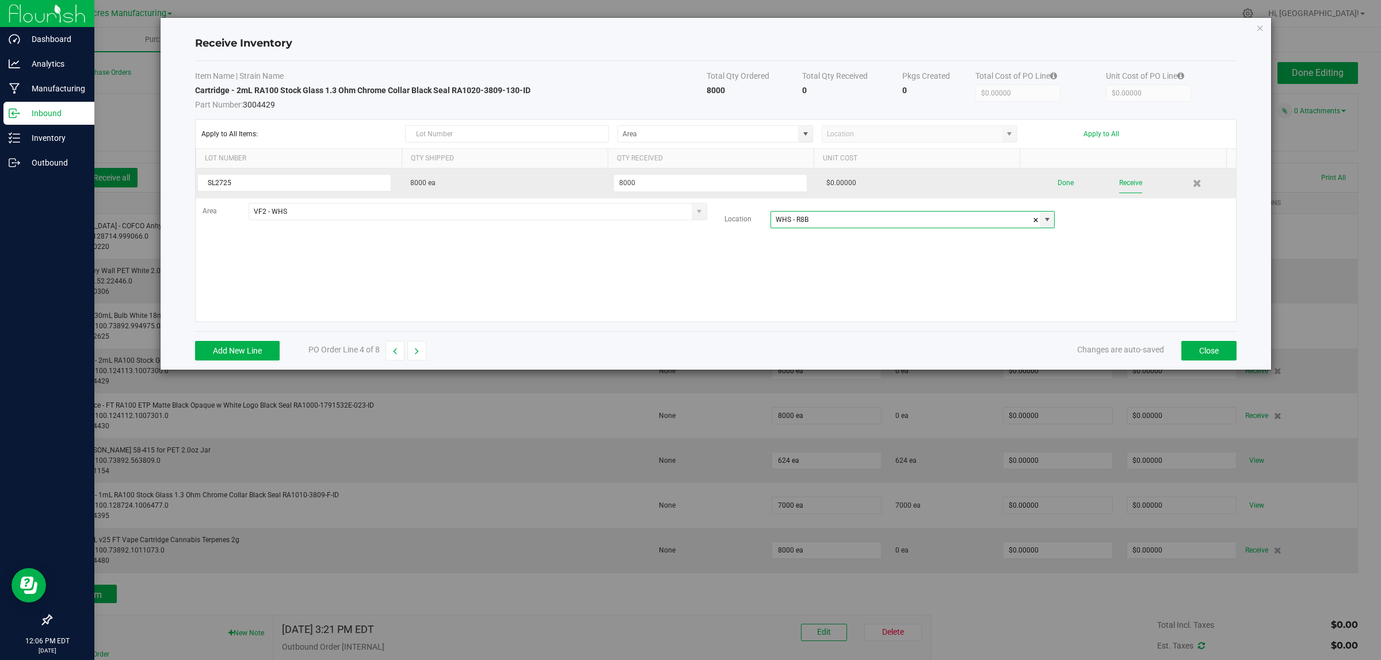
type input "WHS - R8B"
click at [1121, 182] on button "Receive" at bounding box center [1130, 183] width 23 height 20
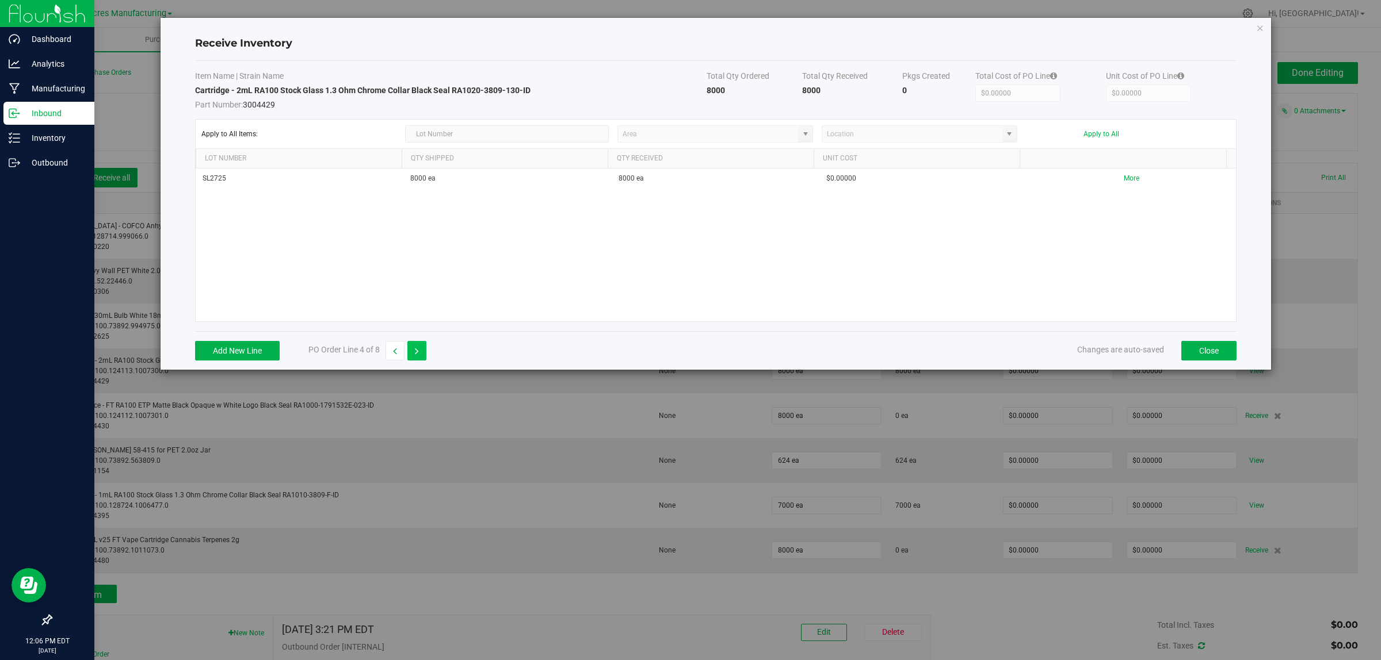
click at [415, 354] on button "button" at bounding box center [416, 351] width 19 height 20
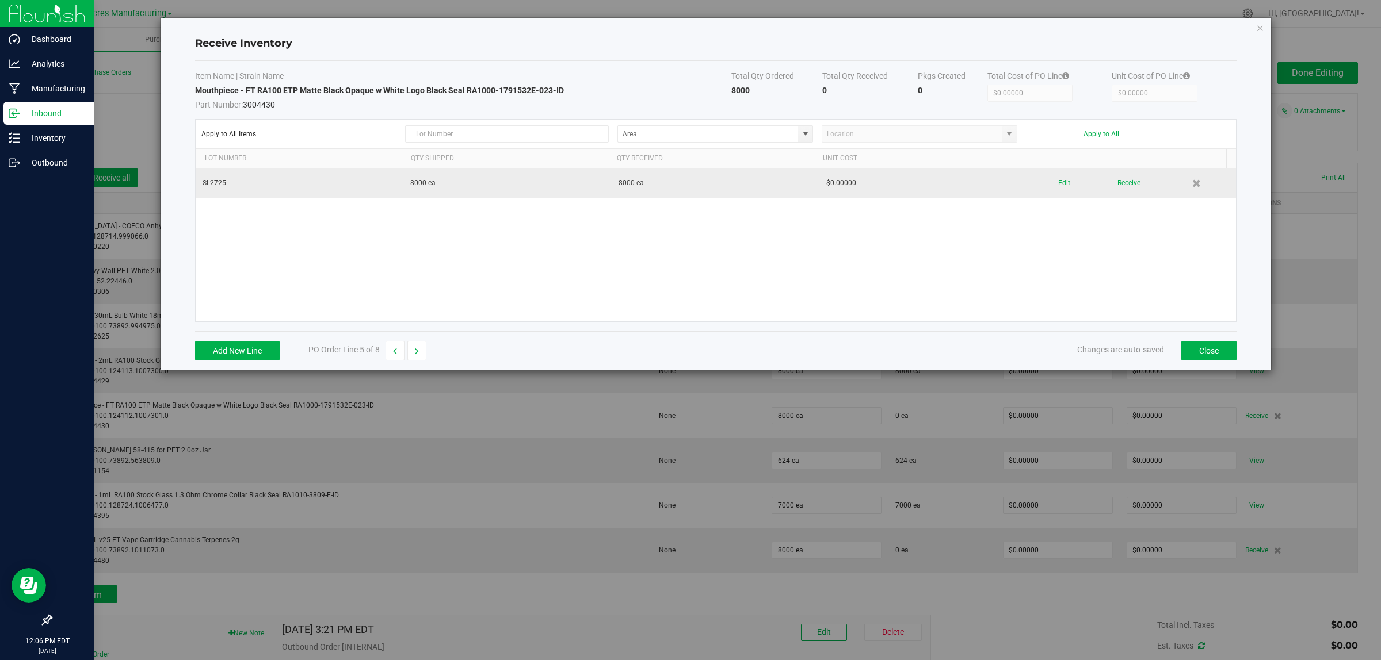
click at [1058, 182] on button "Edit" at bounding box center [1064, 183] width 12 height 20
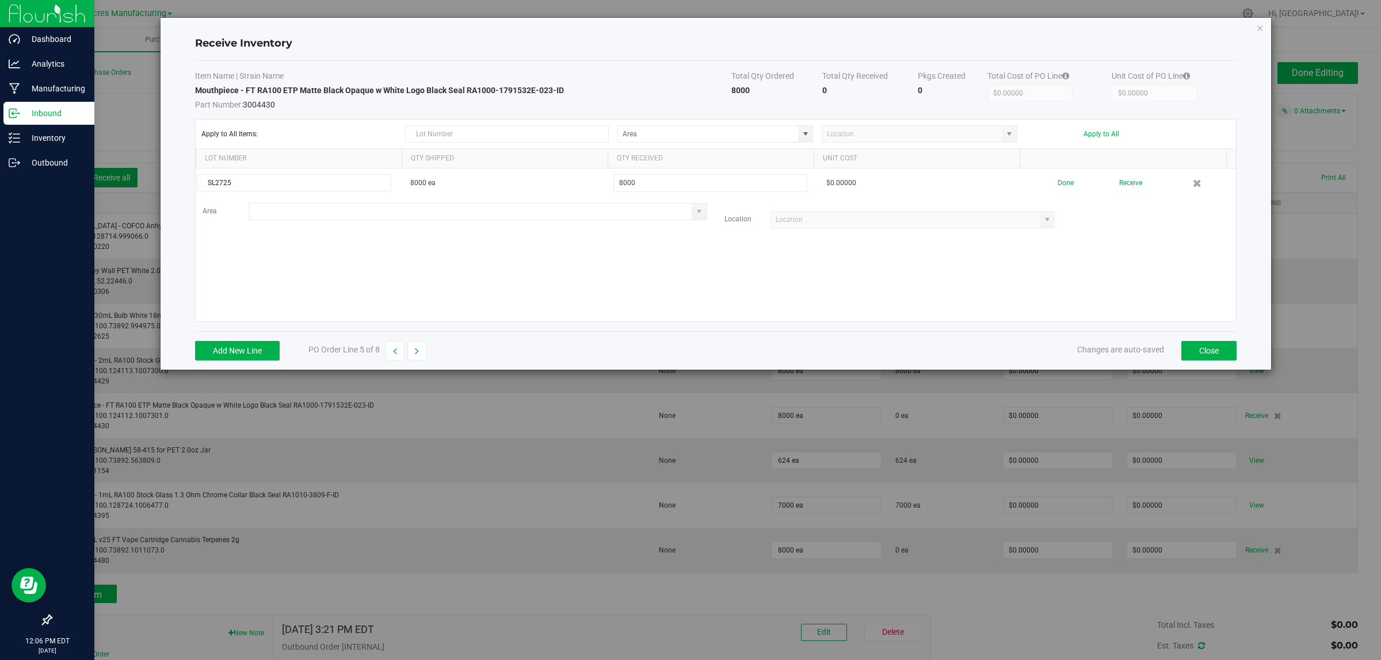
click at [357, 213] on input at bounding box center [470, 212] width 443 height 16
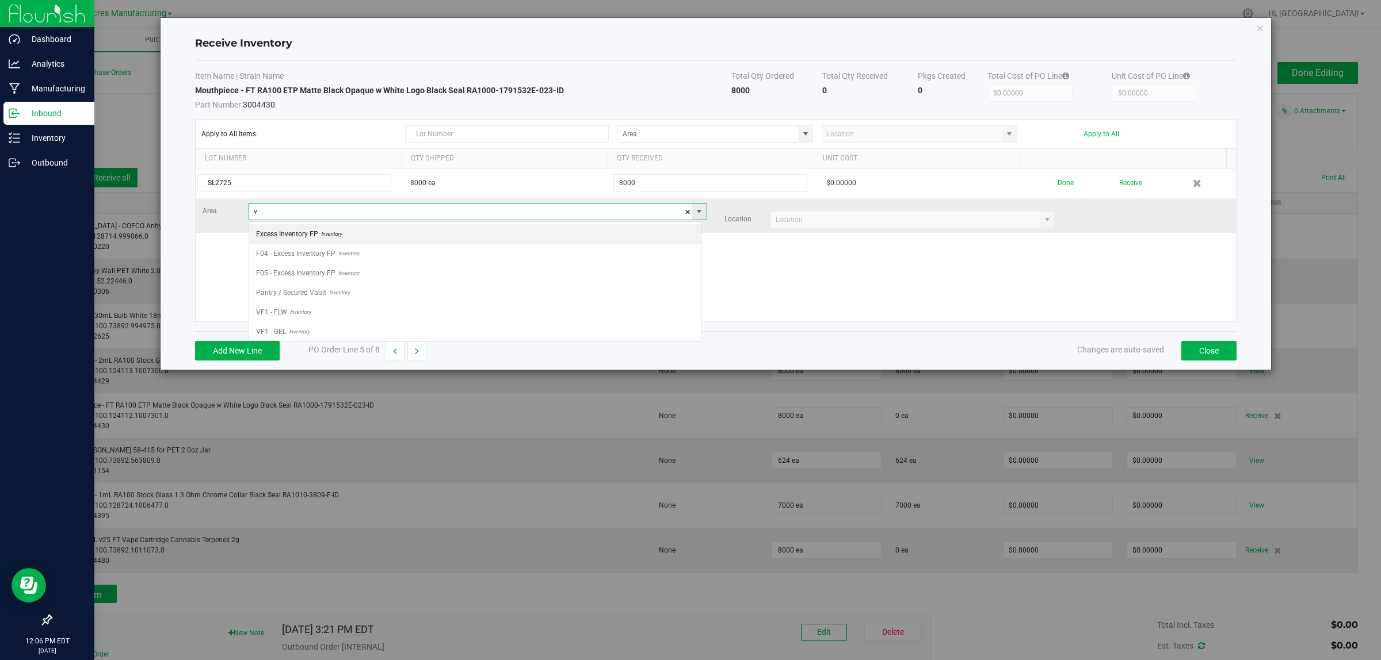
scroll to position [18, 452]
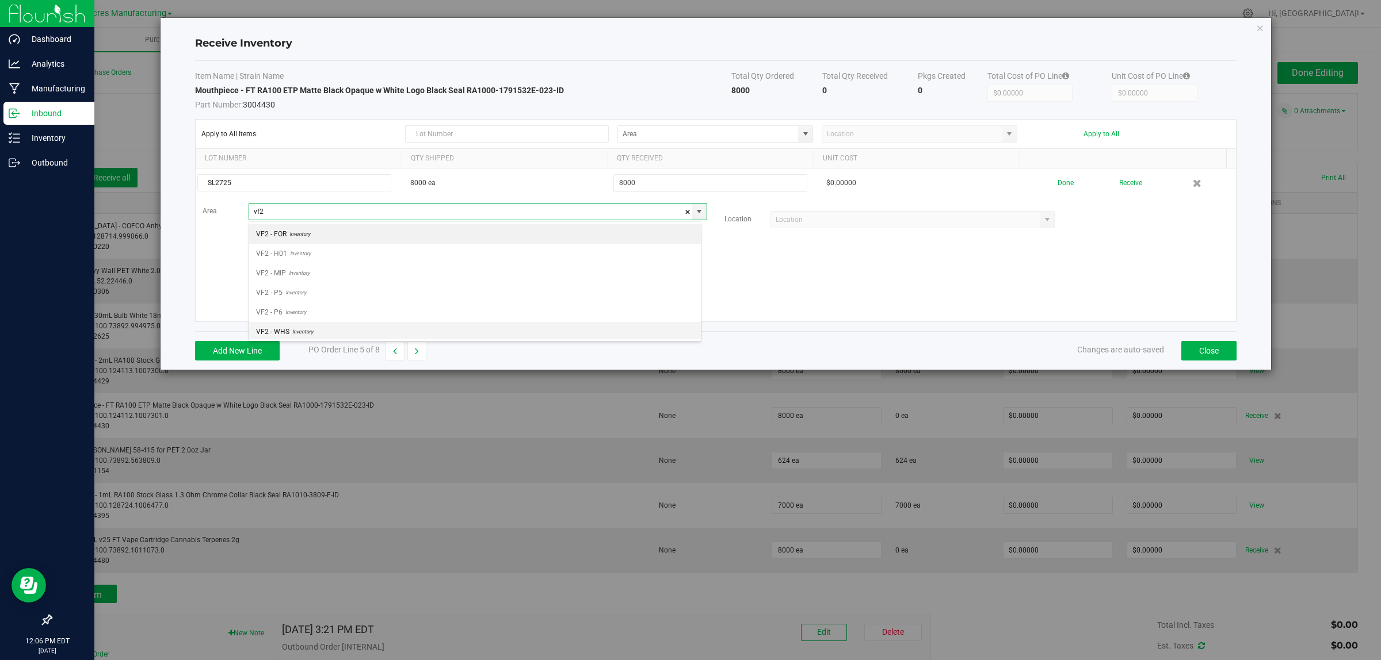
click at [292, 333] on span "Inventory" at bounding box center [301, 331] width 24 height 17
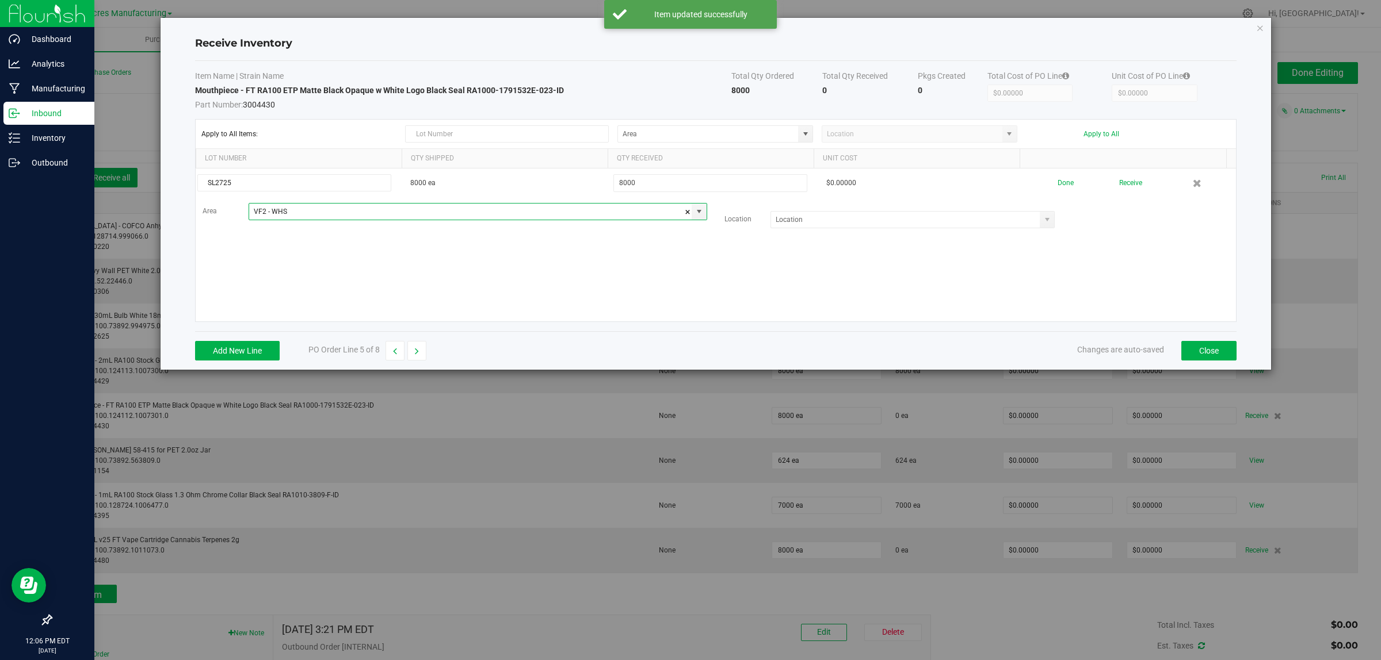
type input "VF2 - WHS"
click at [826, 221] on input at bounding box center [905, 220] width 269 height 16
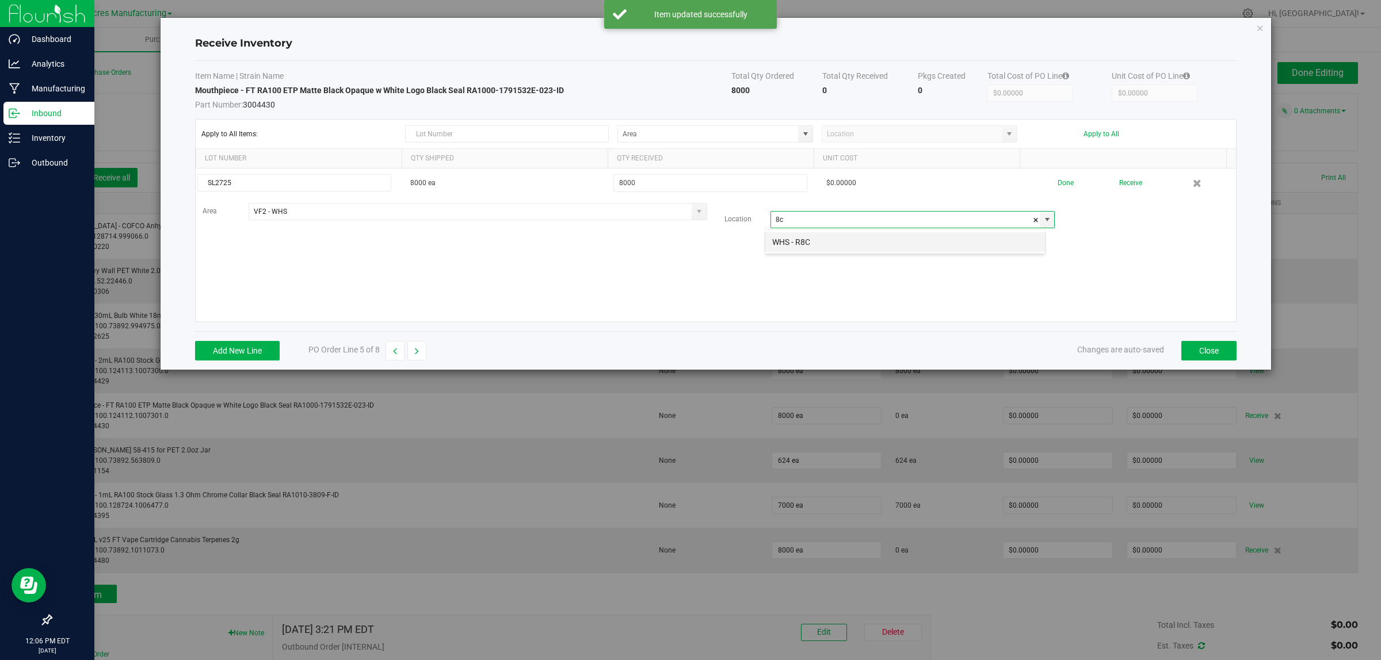
click at [830, 240] on li "WHS - R8C" at bounding box center [905, 242] width 280 height 20
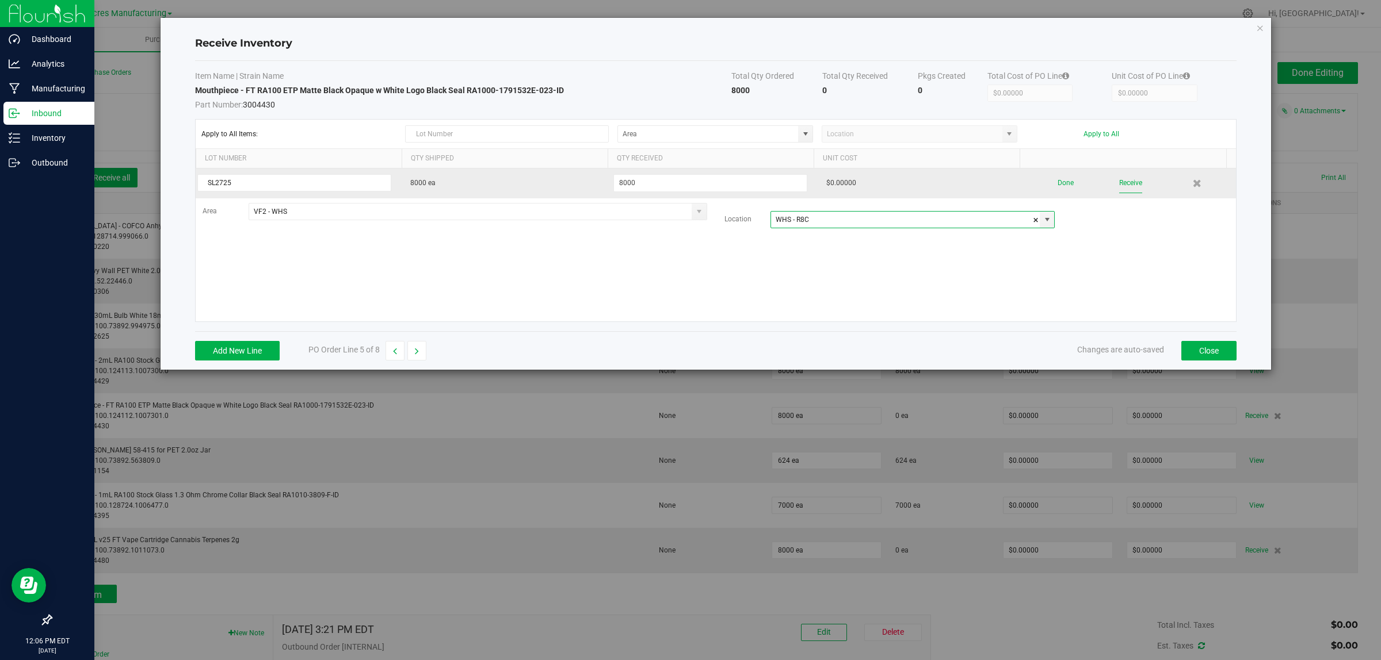
type input "WHS - R8C"
click at [1126, 184] on button "Receive" at bounding box center [1130, 183] width 23 height 20
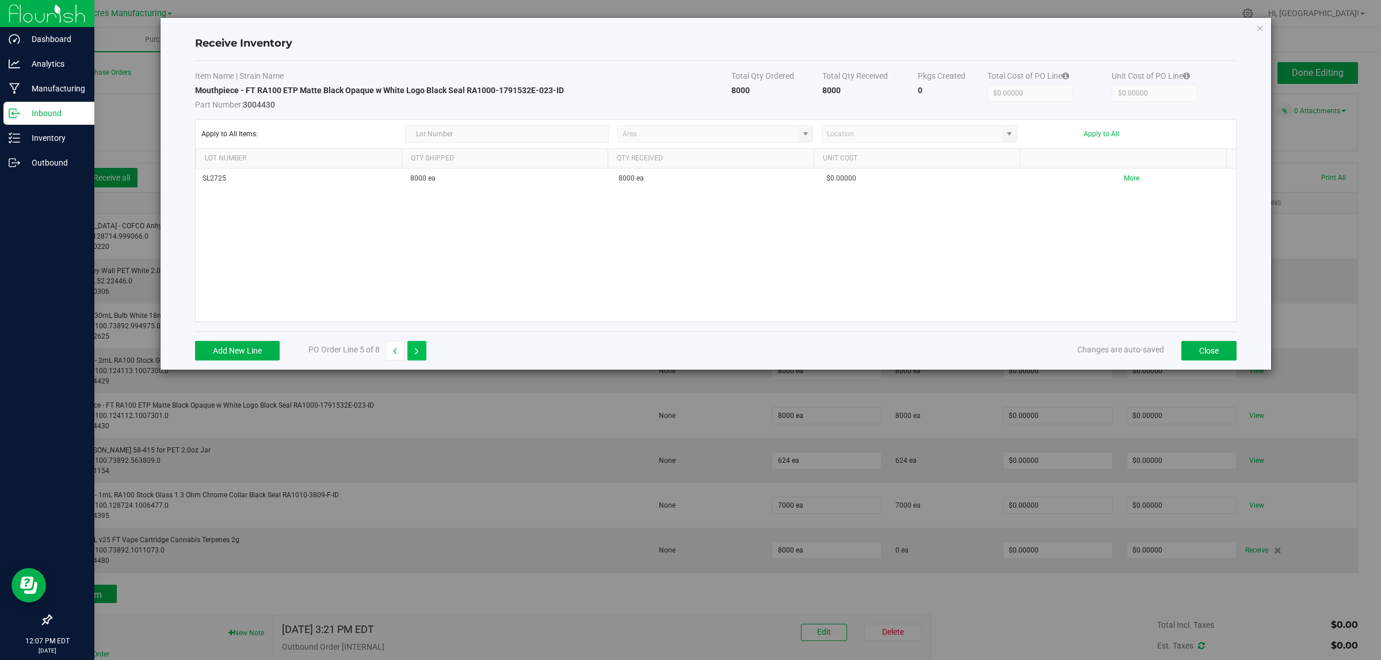
click at [423, 353] on button "button" at bounding box center [416, 351] width 19 height 20
click at [396, 355] on icon "button" at bounding box center [395, 351] width 4 height 8
click at [392, 362] on div "Add New Line PO Order Line 5 of 8 Changes are auto-saved Close" at bounding box center [715, 350] width 1041 height 39
click at [392, 354] on button "button" at bounding box center [394, 351] width 19 height 20
click at [415, 350] on icon "button" at bounding box center [417, 351] width 4 height 8
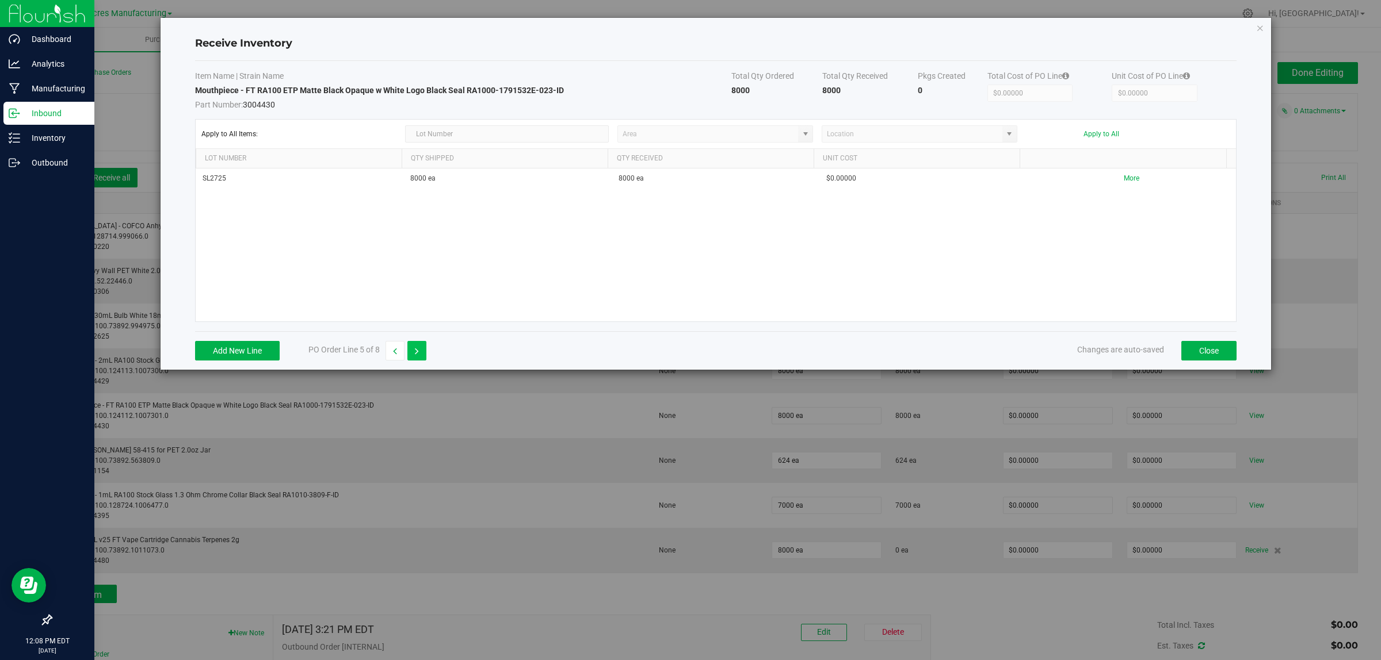
click at [415, 350] on icon "button" at bounding box center [417, 351] width 4 height 8
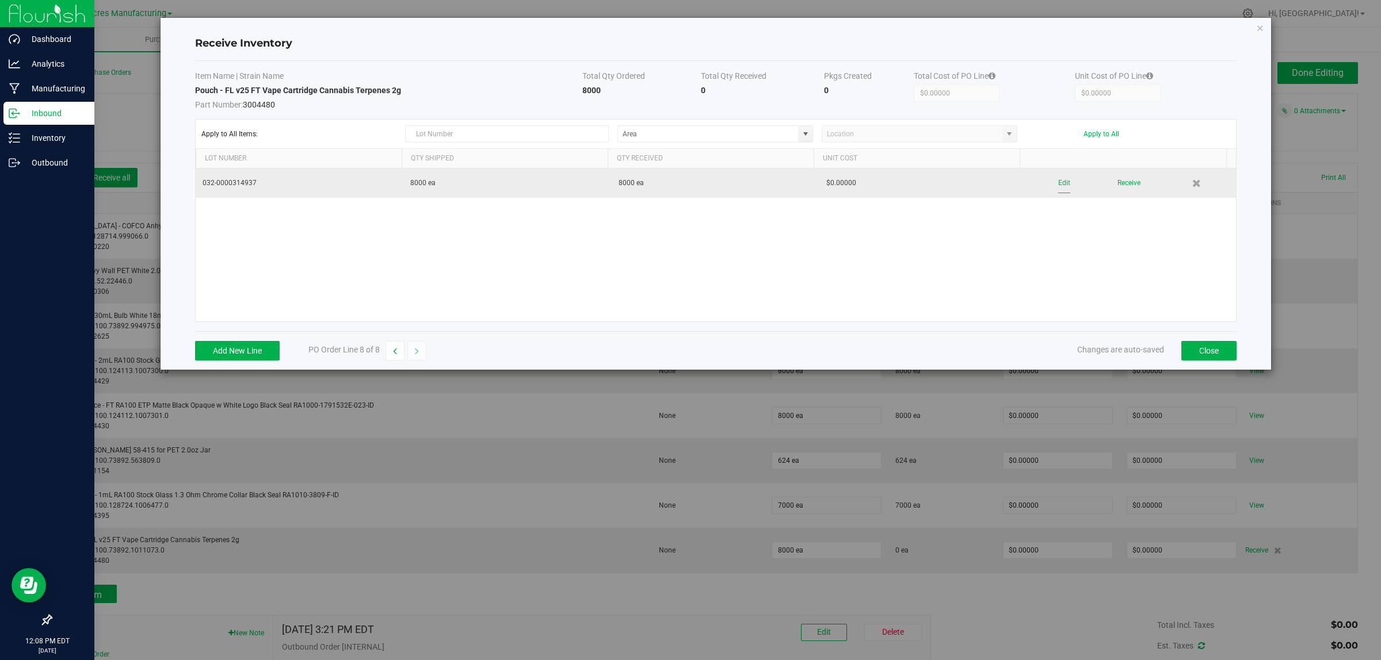
click at [1058, 179] on button "Edit" at bounding box center [1064, 183] width 12 height 20
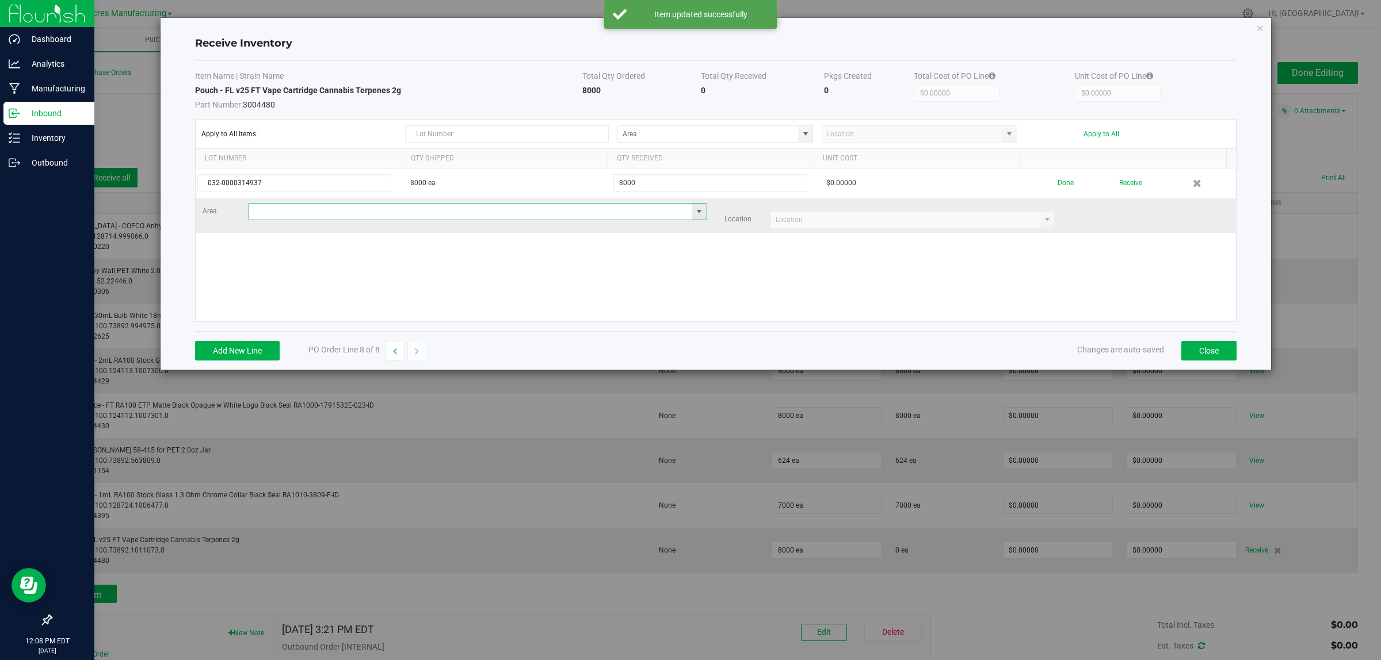
click at [269, 213] on input at bounding box center [470, 212] width 443 height 16
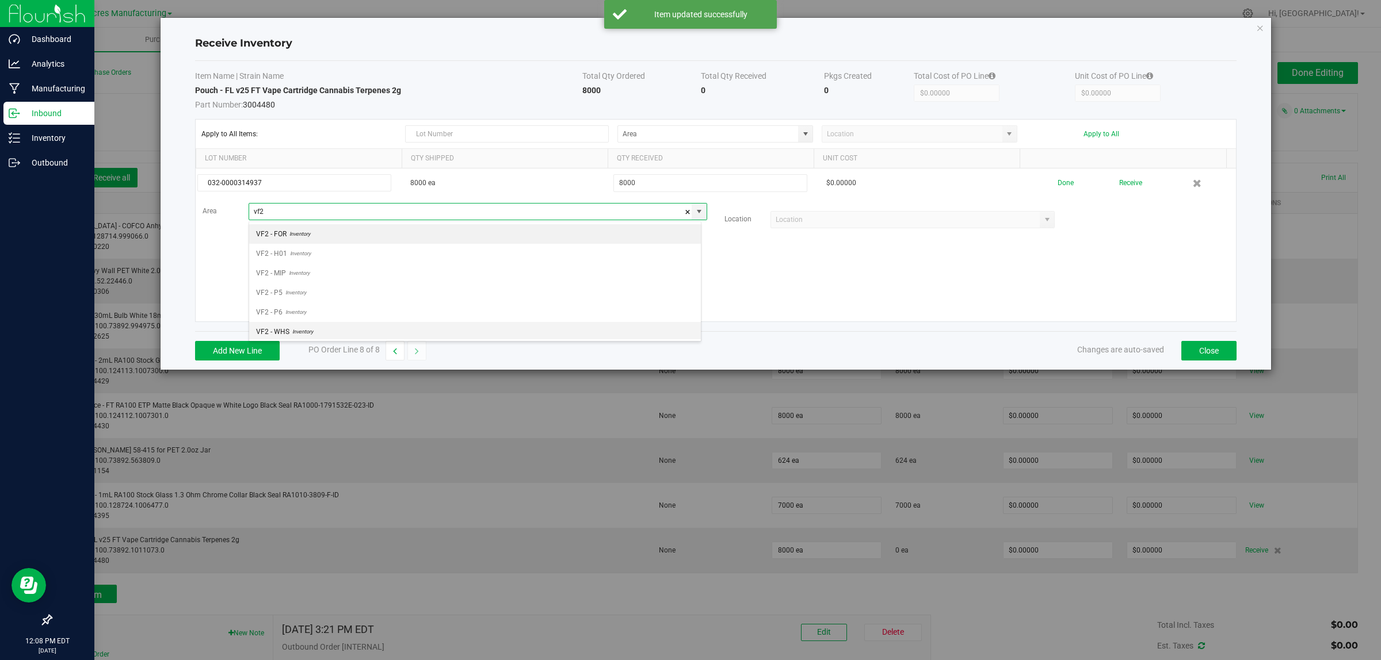
click at [297, 323] on li "VF2 - WHS Inventory" at bounding box center [475, 332] width 452 height 20
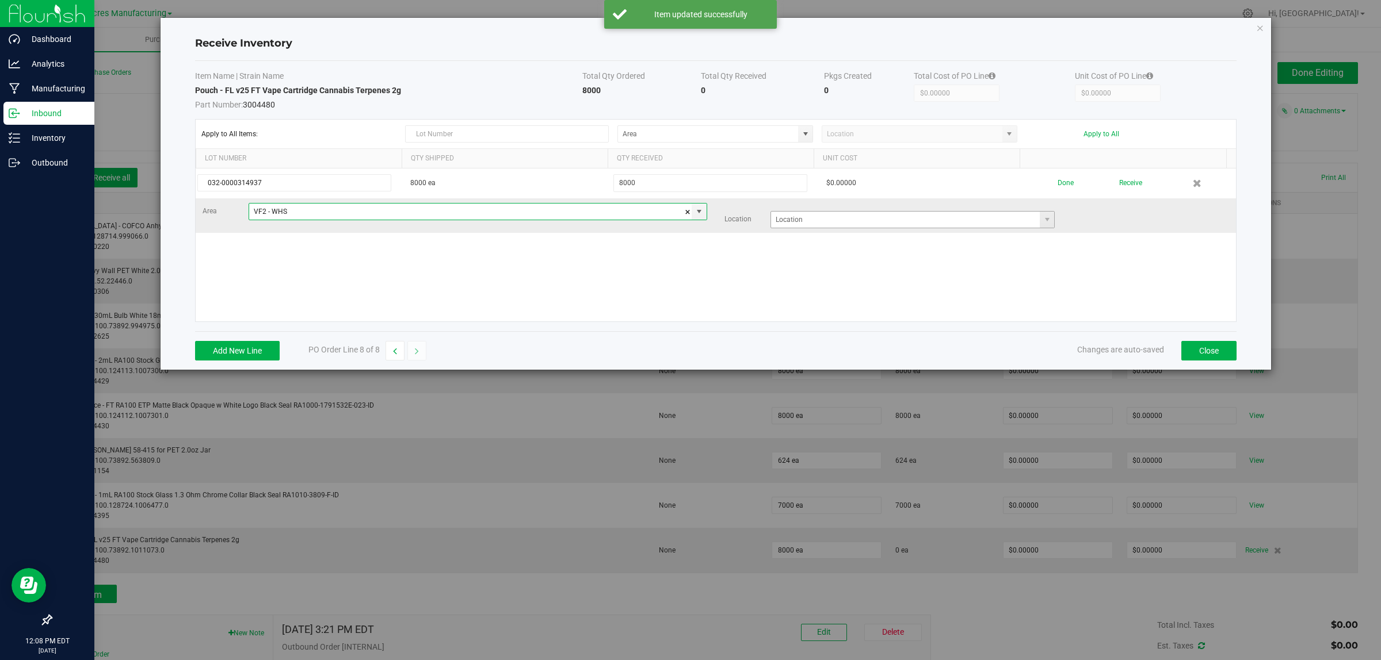
type input "VF2 - WHS"
click at [869, 217] on input at bounding box center [905, 220] width 269 height 16
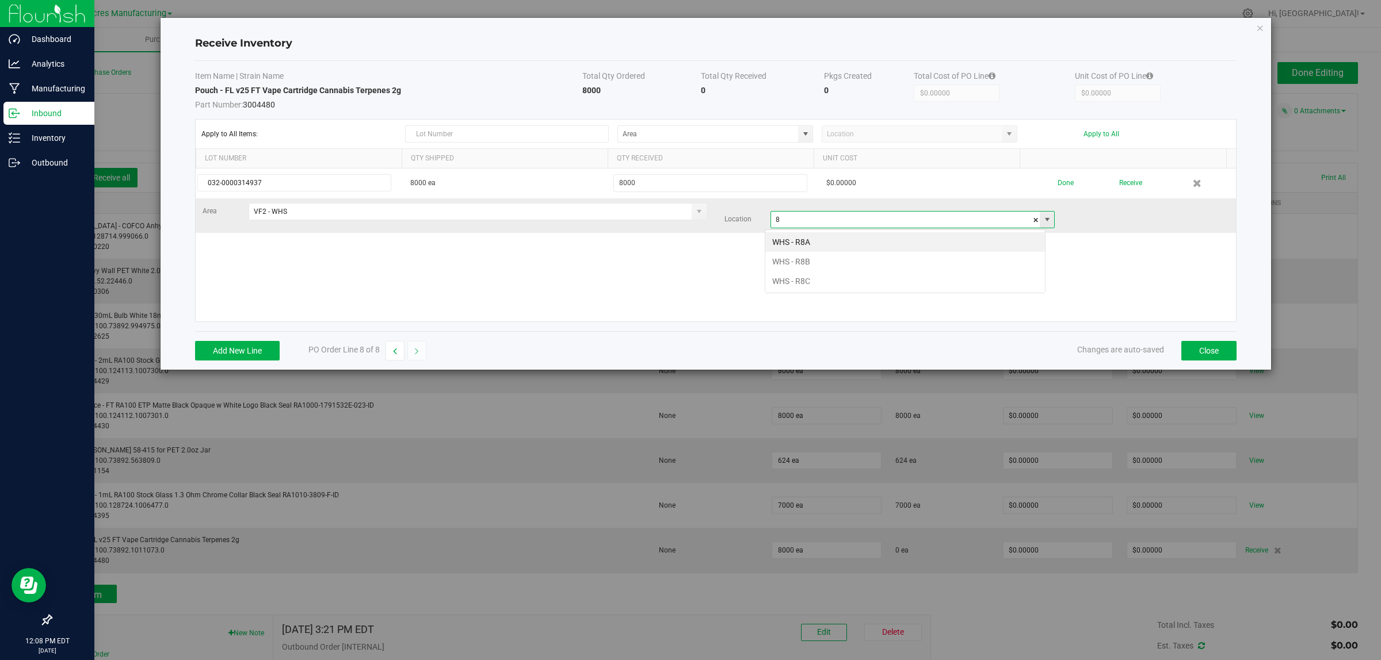
scroll to position [18, 281]
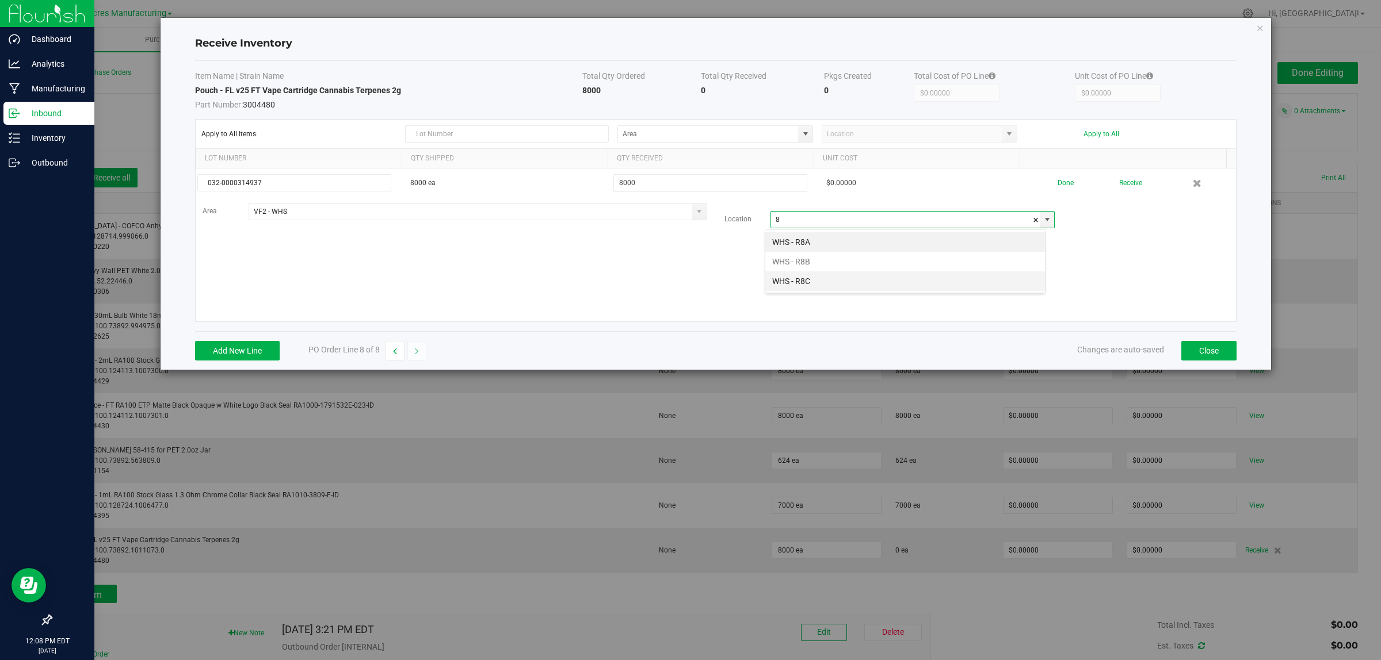
click at [812, 281] on li "WHS - R8C" at bounding box center [905, 282] width 280 height 20
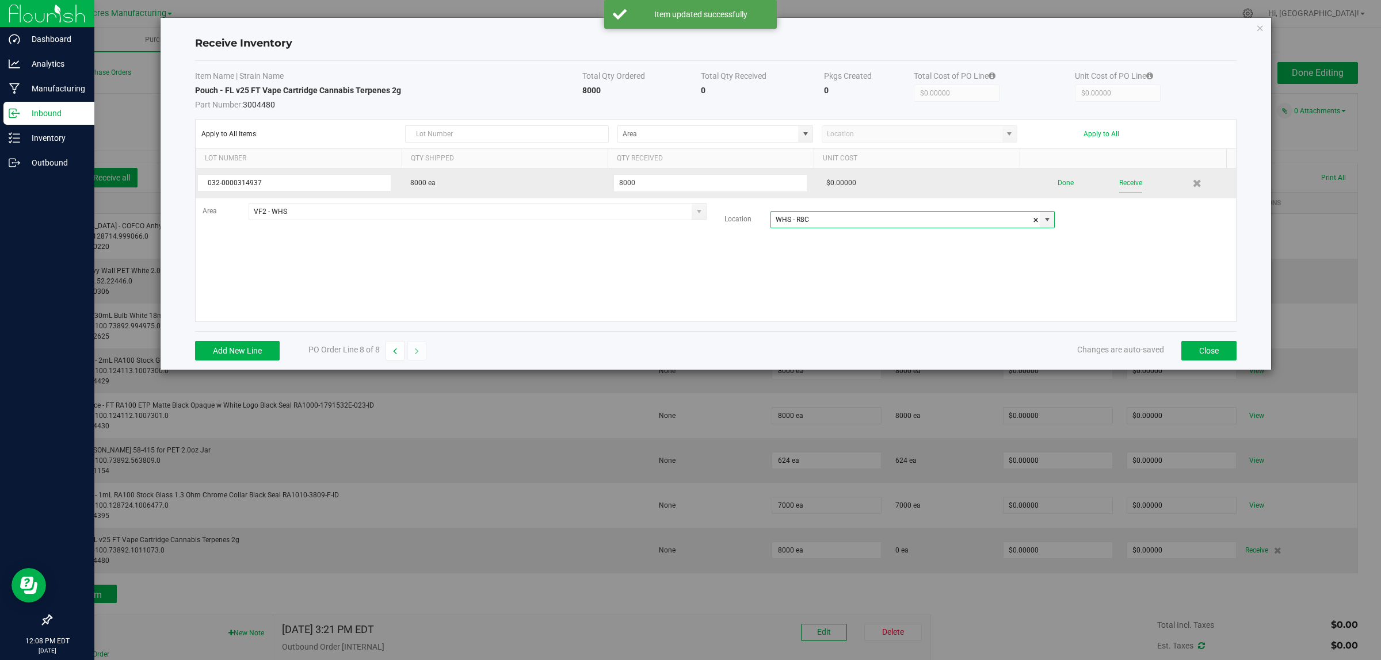
type input "WHS - R8C"
click at [1122, 183] on button "Receive" at bounding box center [1130, 183] width 23 height 20
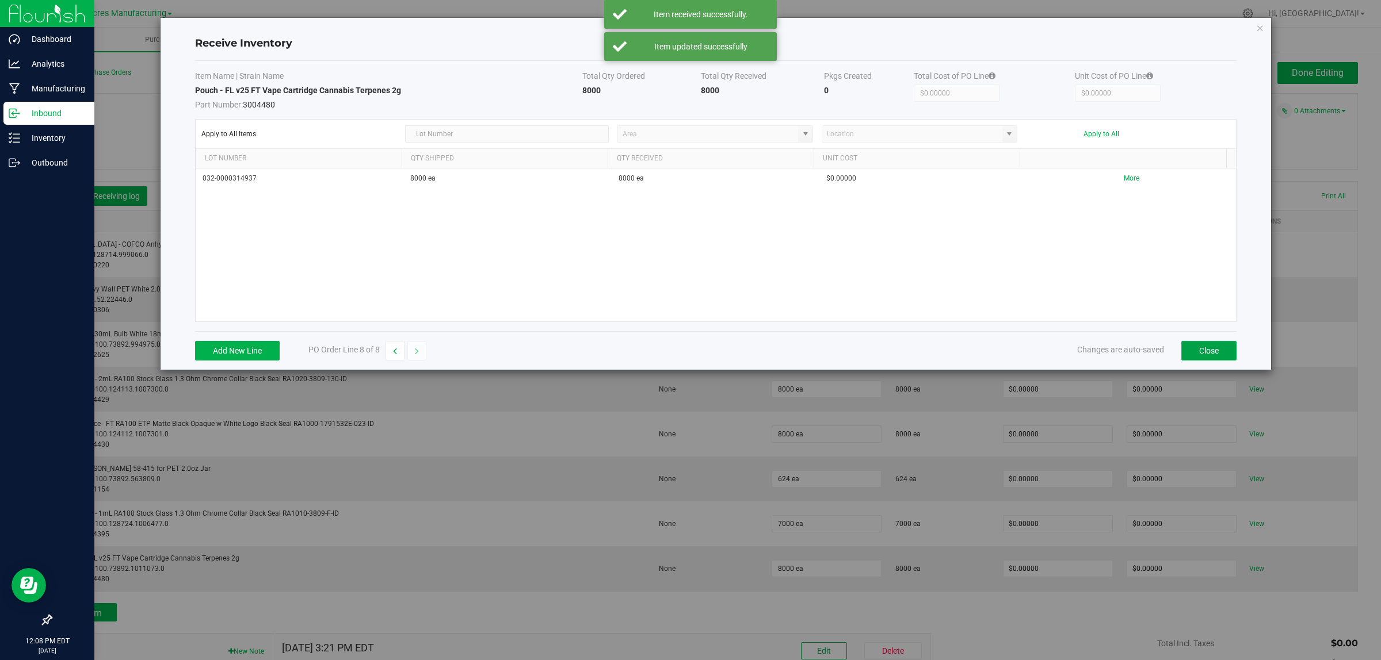
click at [1220, 347] on button "Close" at bounding box center [1208, 351] width 55 height 20
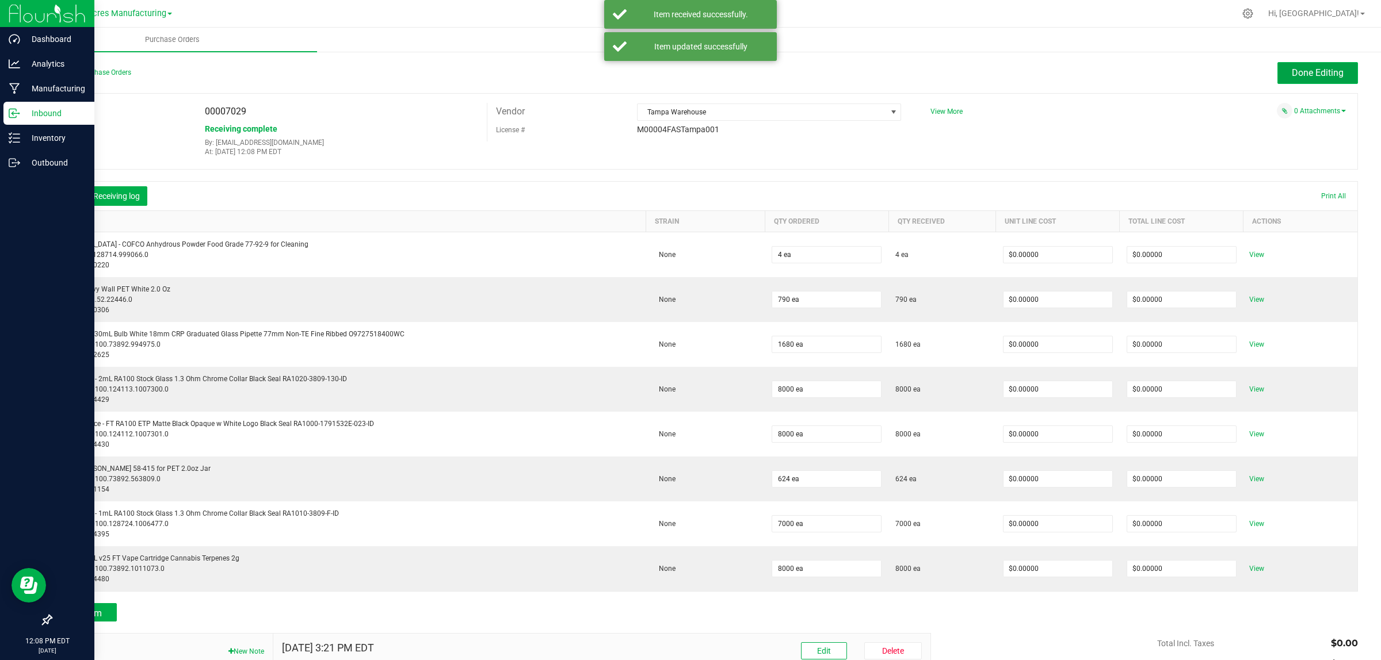
click at [1296, 74] on span "Done Editing" at bounding box center [1317, 72] width 52 height 11
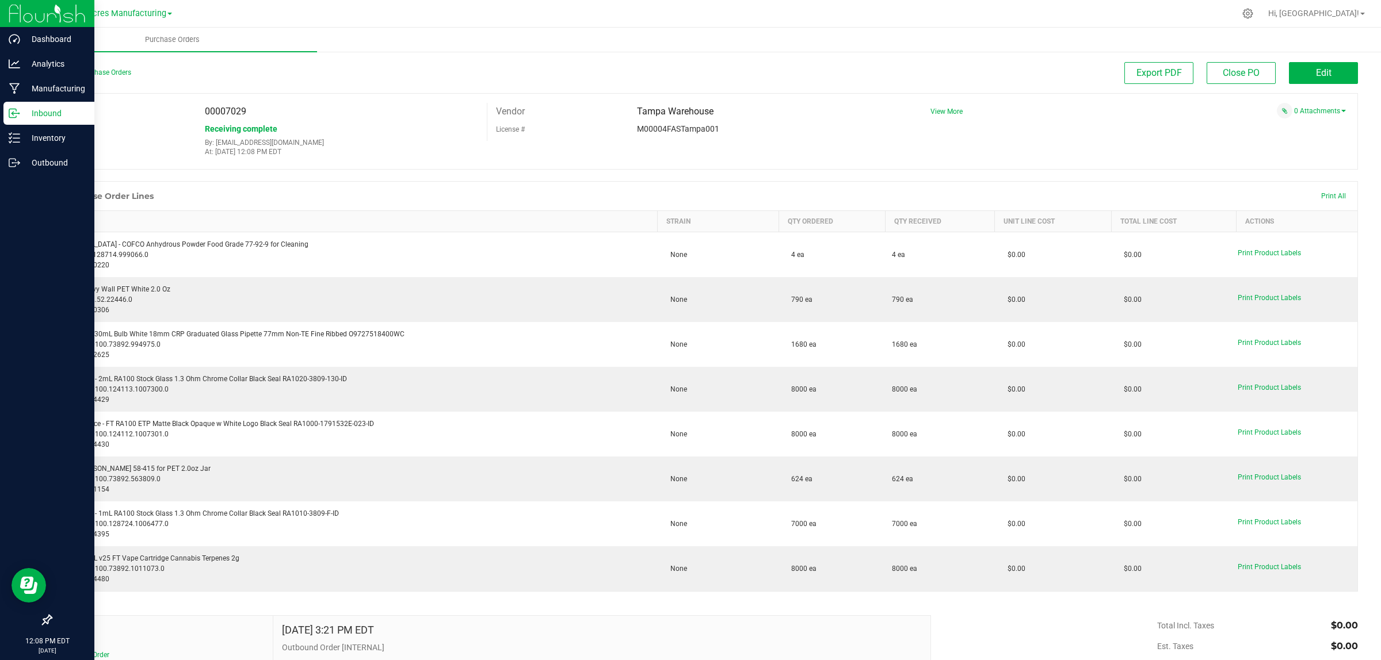
click at [1189, 114] on div "0 Attachments" at bounding box center [1134, 111] width 424 height 16
click at [40, 98] on div "Manufacturing" at bounding box center [48, 88] width 91 height 23
click at [41, 108] on p "Inbound" at bounding box center [54, 113] width 69 height 14
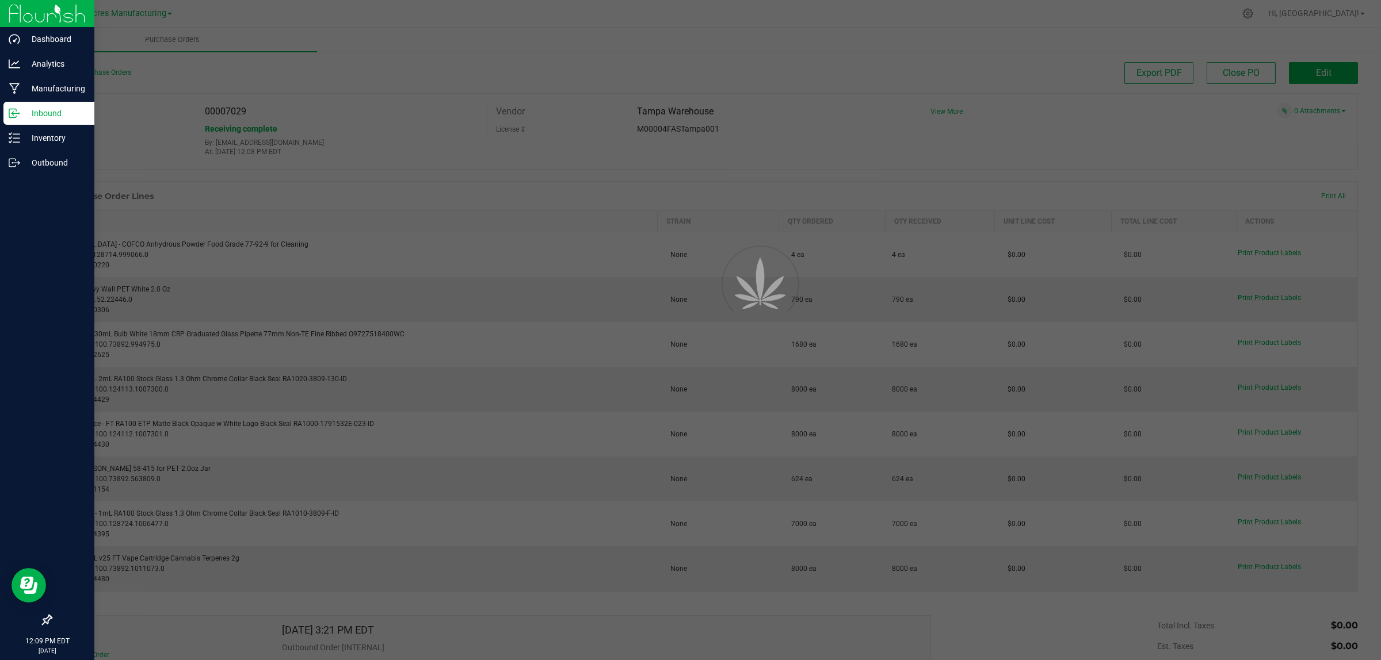
click at [41, 108] on p "Inbound" at bounding box center [54, 113] width 69 height 14
click at [41, 109] on p "Inbound" at bounding box center [54, 113] width 69 height 14
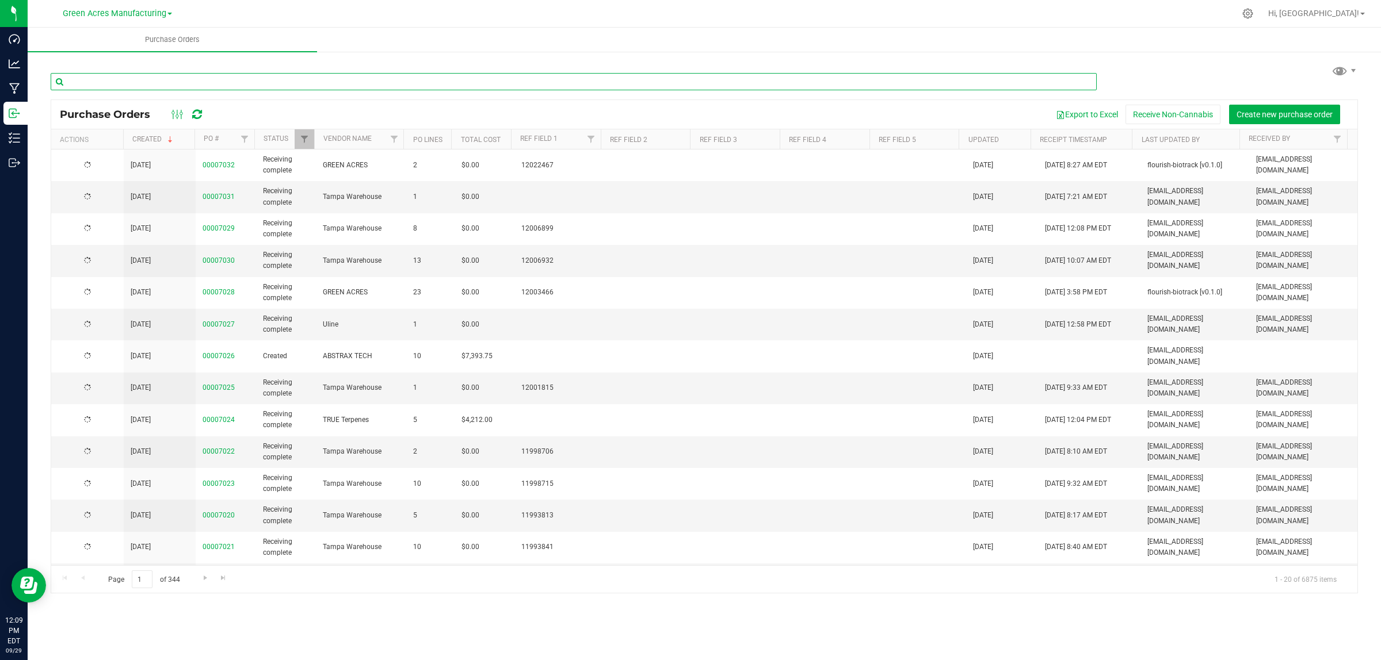
click at [204, 81] on input "text" at bounding box center [574, 81] width 1046 height 17
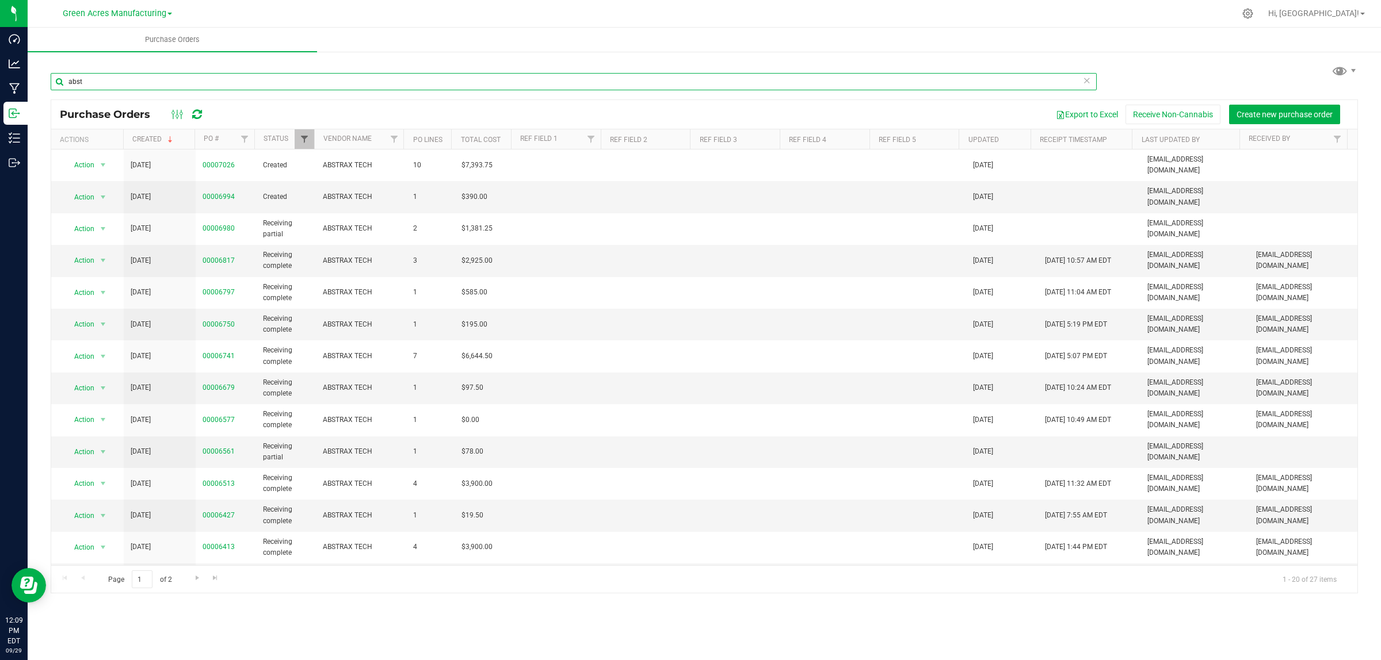
type input "abst"
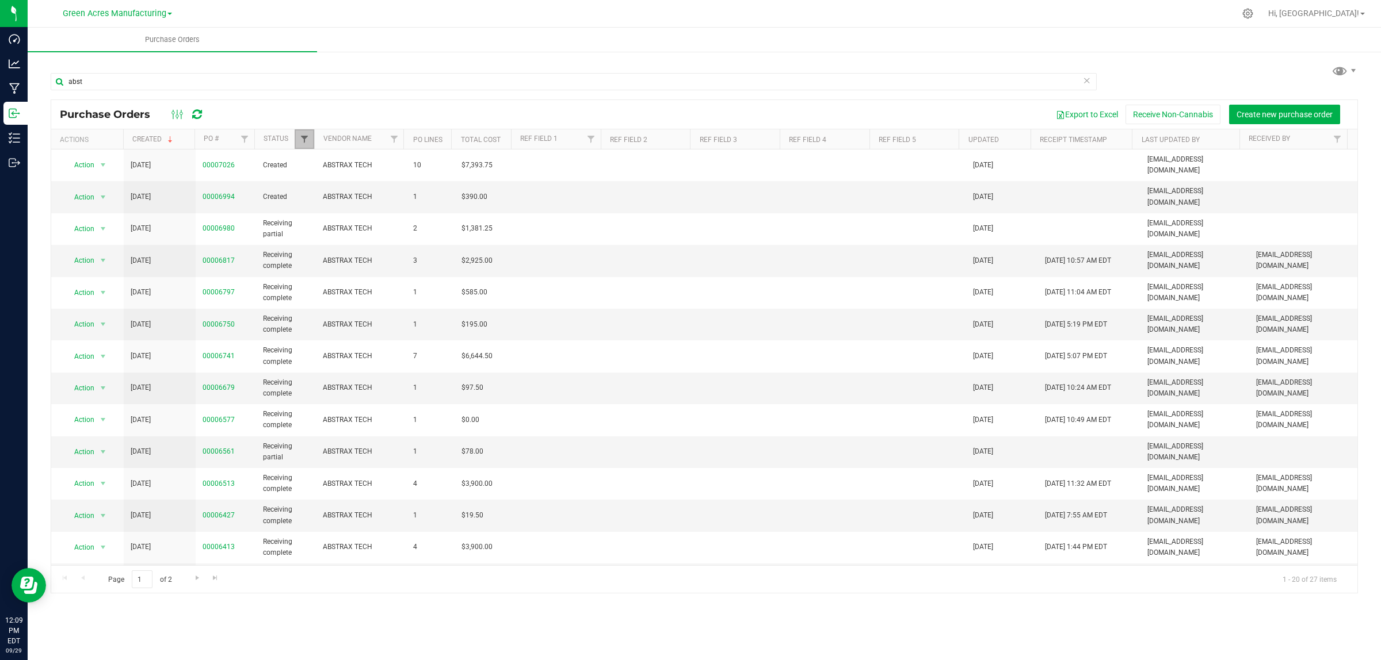
click at [303, 138] on span "Filter" at bounding box center [304, 139] width 9 height 9
click at [387, 30] on ul "Purchase Orders" at bounding box center [718, 40] width 1381 height 25
click at [219, 193] on link "00006994" at bounding box center [218, 197] width 32 height 8
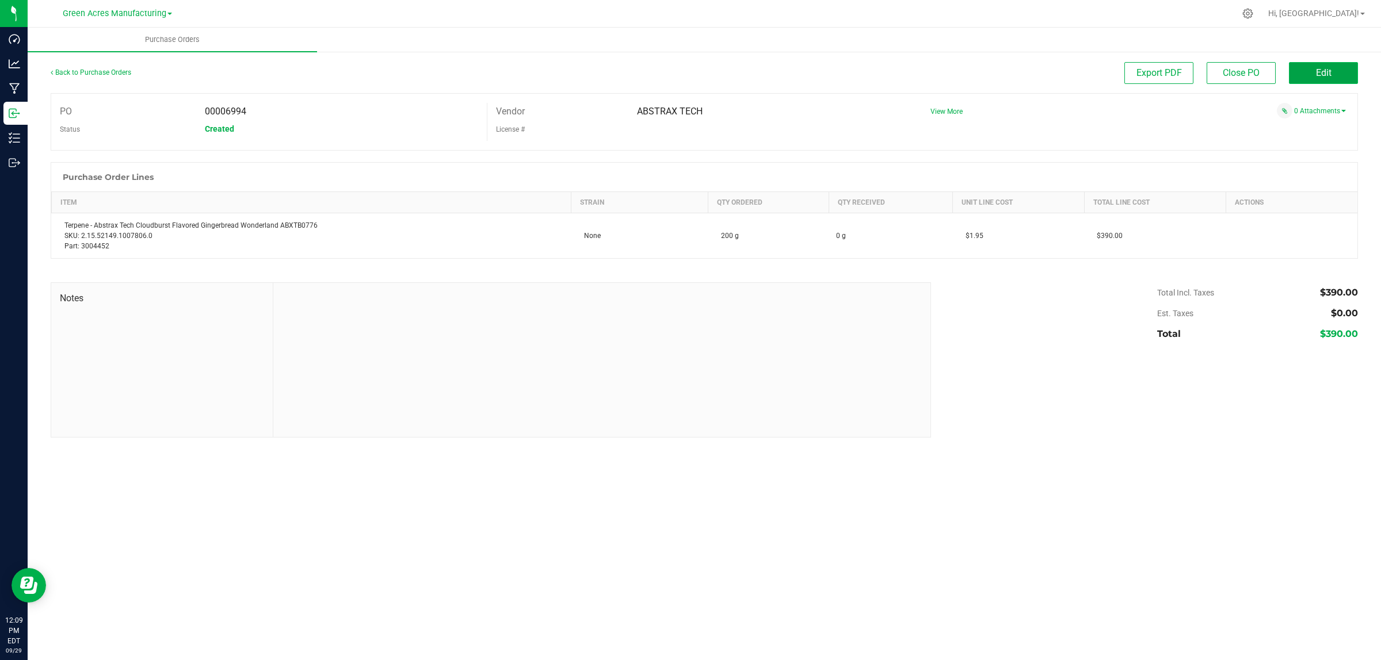
click at [1306, 77] on button "Edit" at bounding box center [1323, 73] width 69 height 22
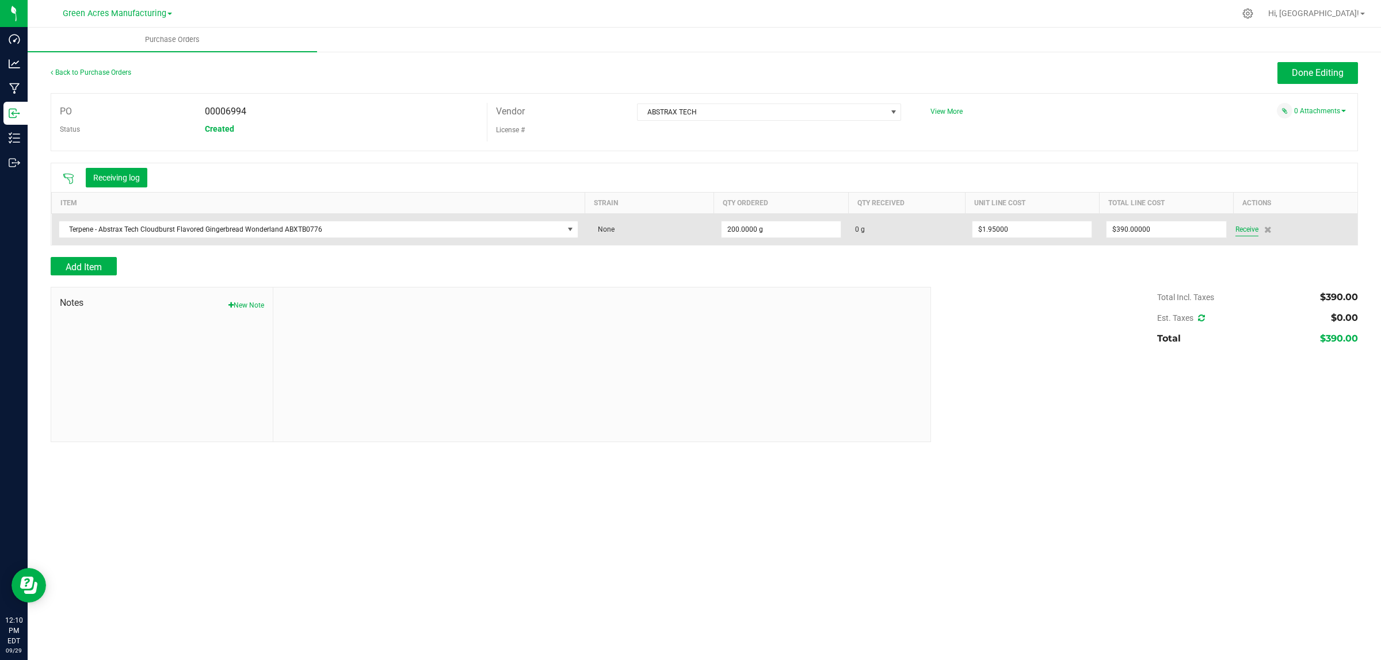
click at [1244, 231] on span "Receive" at bounding box center [1246, 230] width 23 height 14
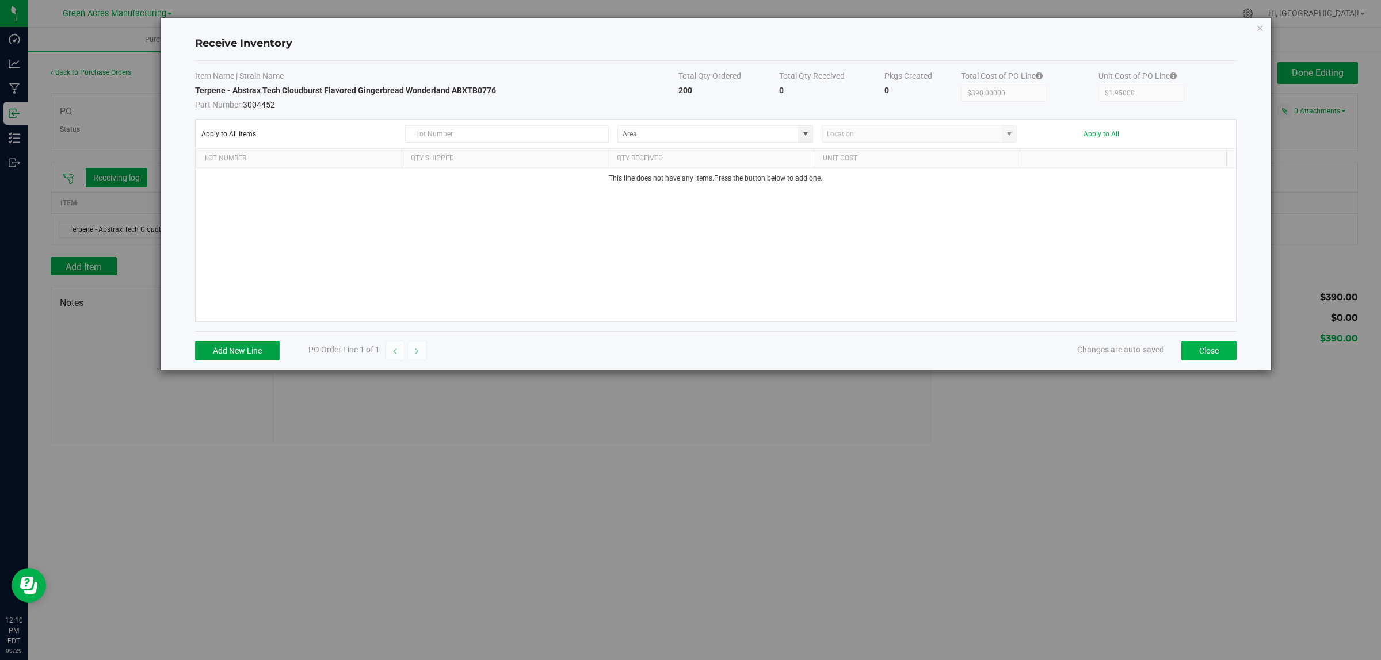
click at [234, 351] on button "Add New Line" at bounding box center [237, 351] width 85 height 20
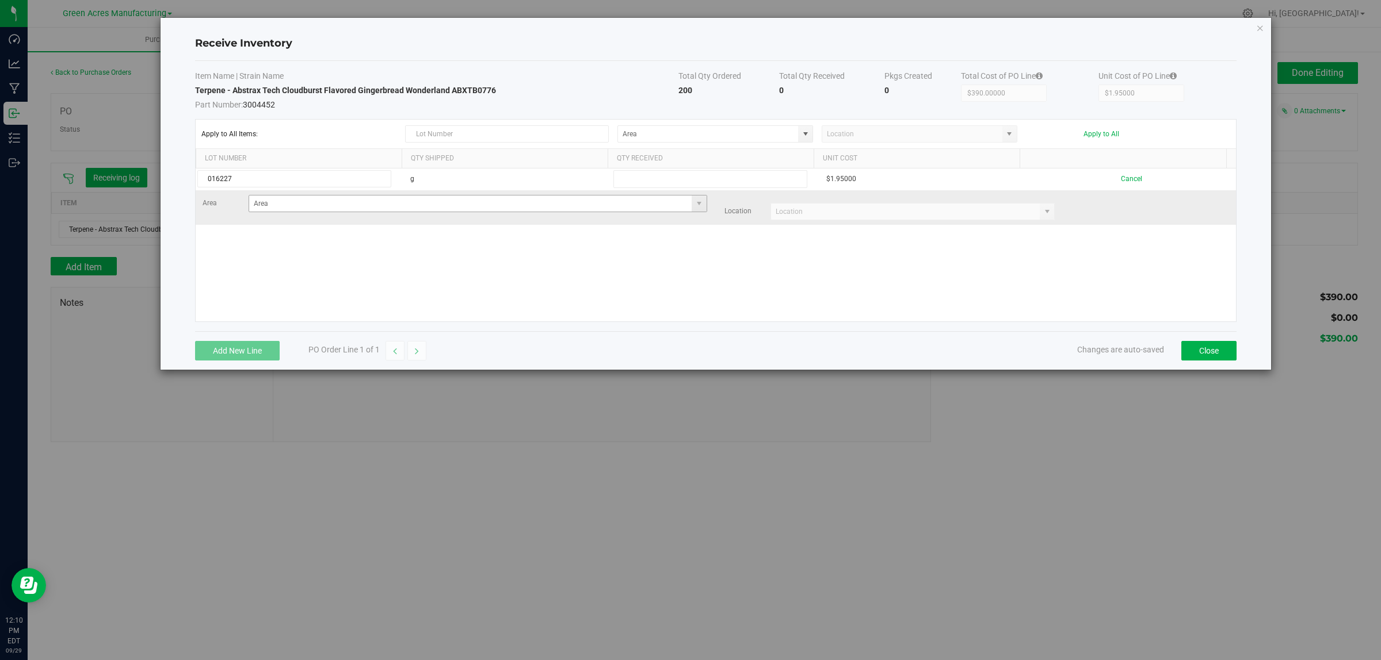
type input "016227"
click at [369, 211] on input at bounding box center [470, 204] width 443 height 16
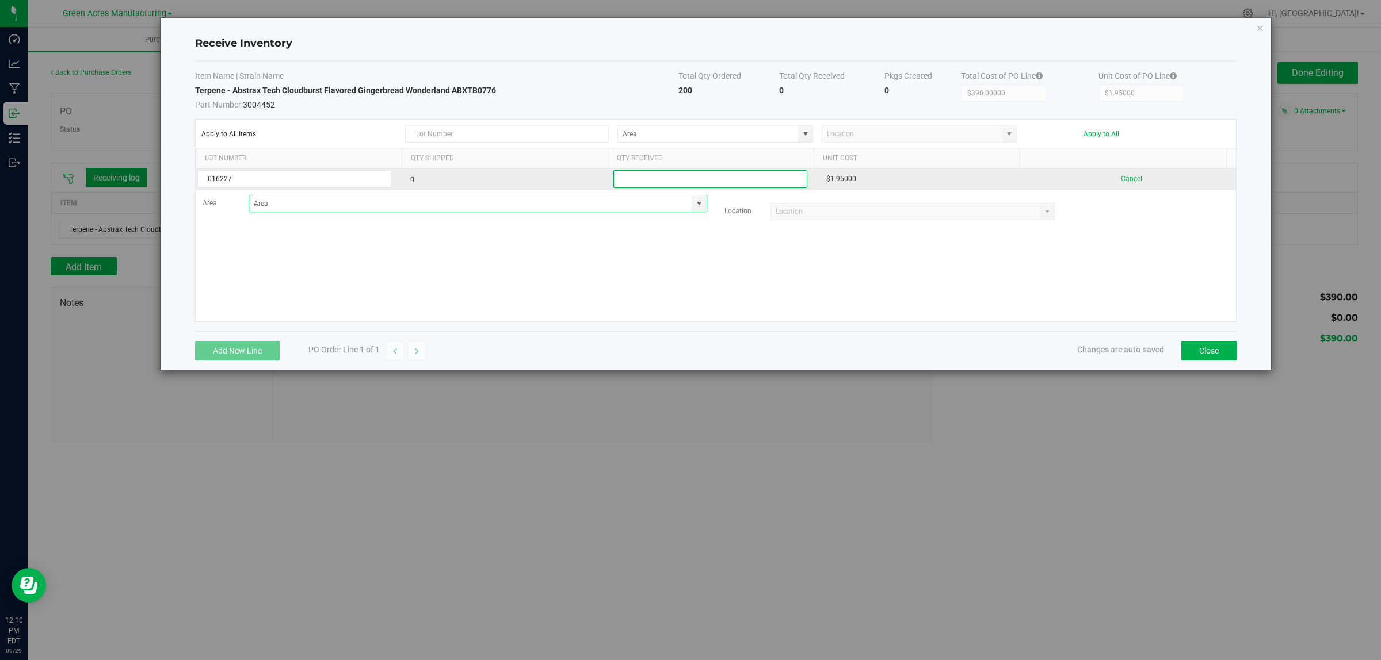
click at [653, 177] on input "text" at bounding box center [710, 179] width 194 height 18
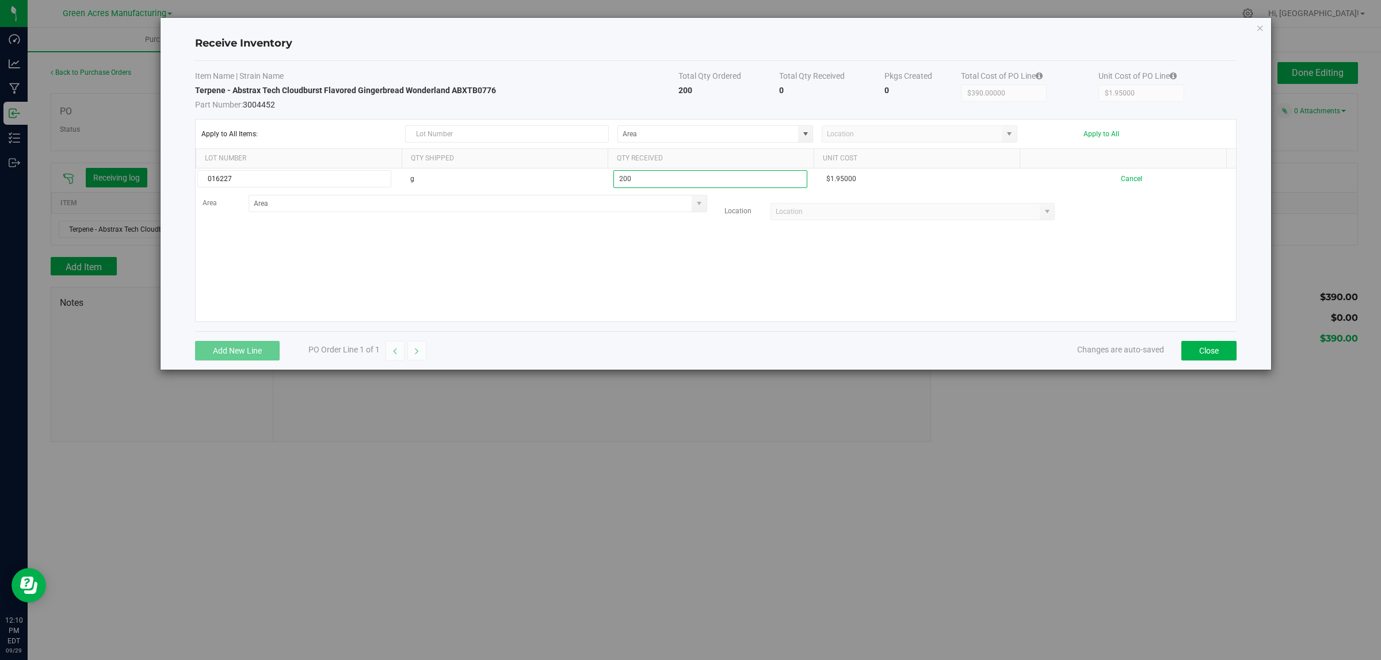
type input "200"
click at [599, 243] on kendo-grid-list "016227 g 200 $1.95000 Cancel Area Location" at bounding box center [716, 245] width 1040 height 153
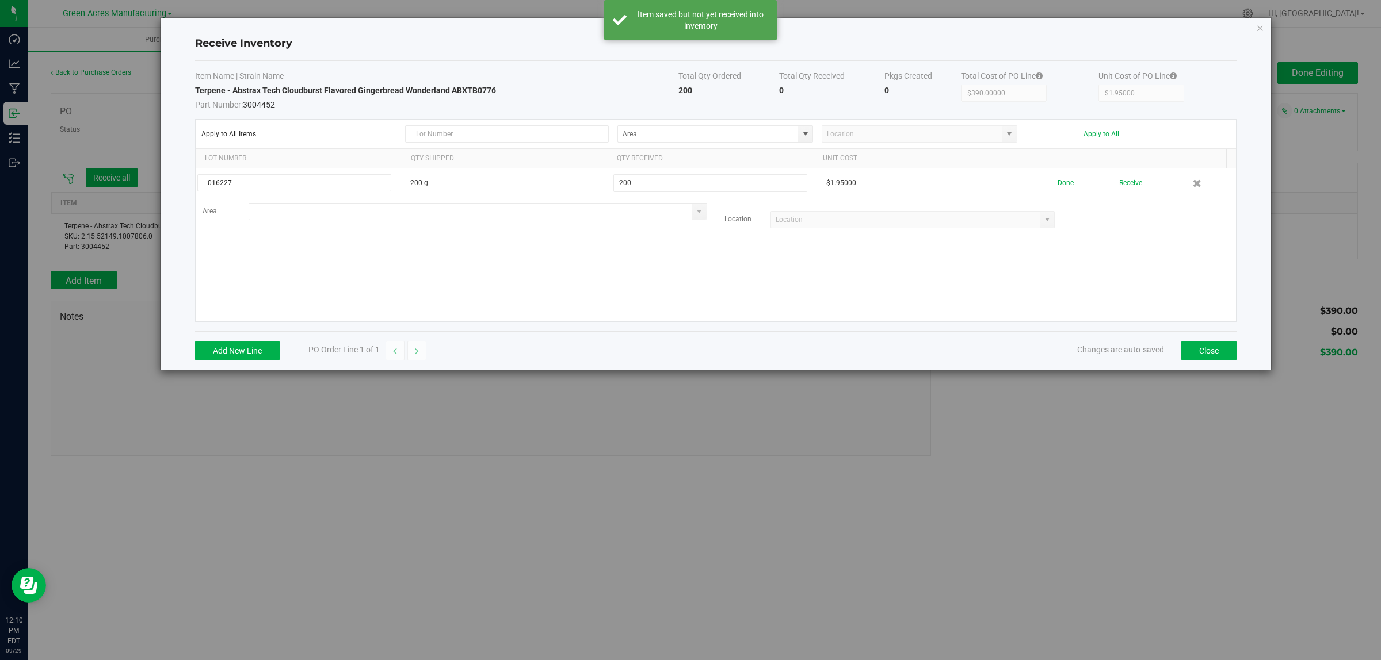
click at [593, 214] on input at bounding box center [470, 212] width 443 height 16
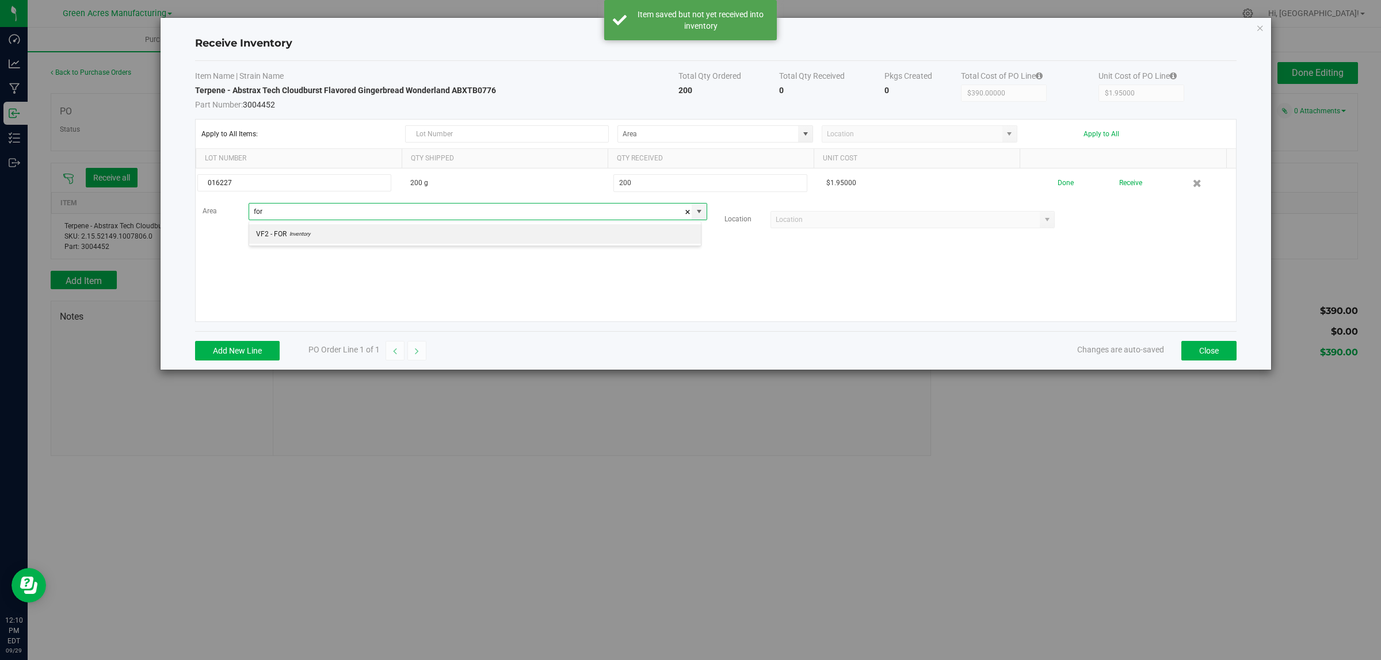
scroll to position [18, 452]
click at [599, 231] on li "VF2 - FOR Inventory" at bounding box center [475, 234] width 452 height 20
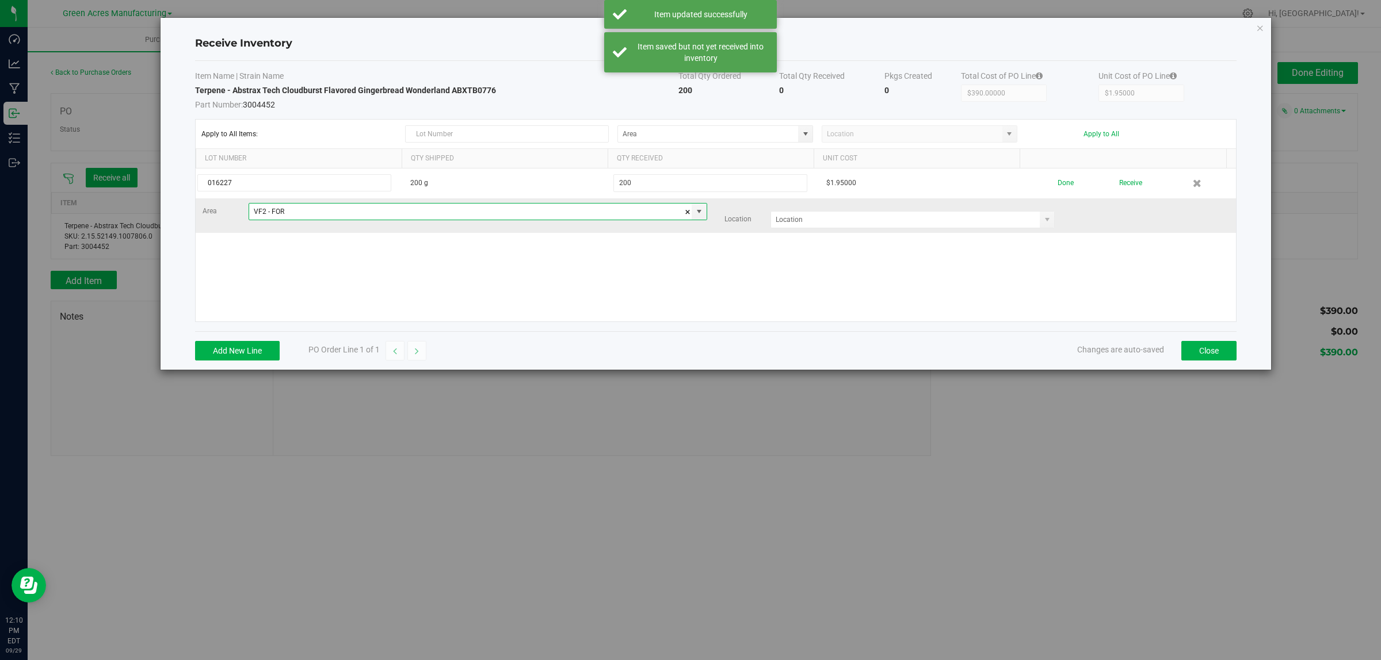
type input "VF2 - FOR"
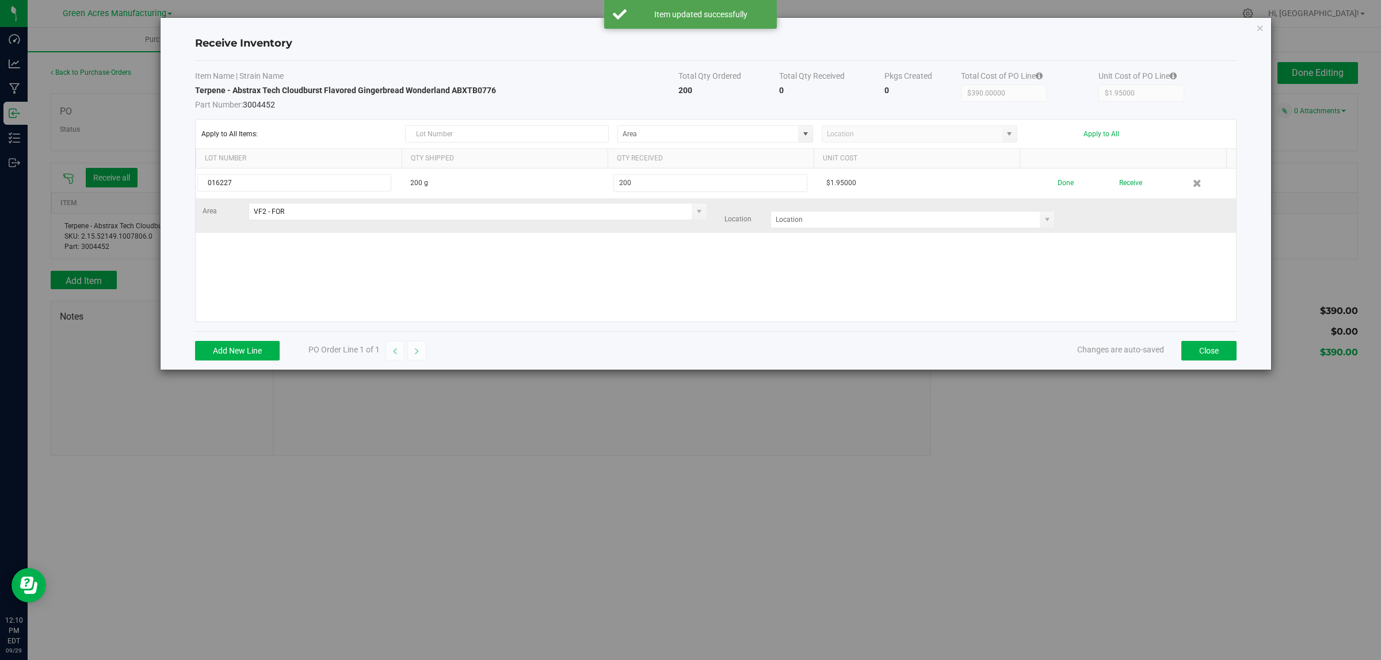
click at [795, 233] on td "Area VF2 - FOR Location" at bounding box center [716, 215] width 1040 height 35
click at [795, 228] on input at bounding box center [905, 220] width 269 height 16
click at [796, 225] on input at bounding box center [905, 220] width 269 height 16
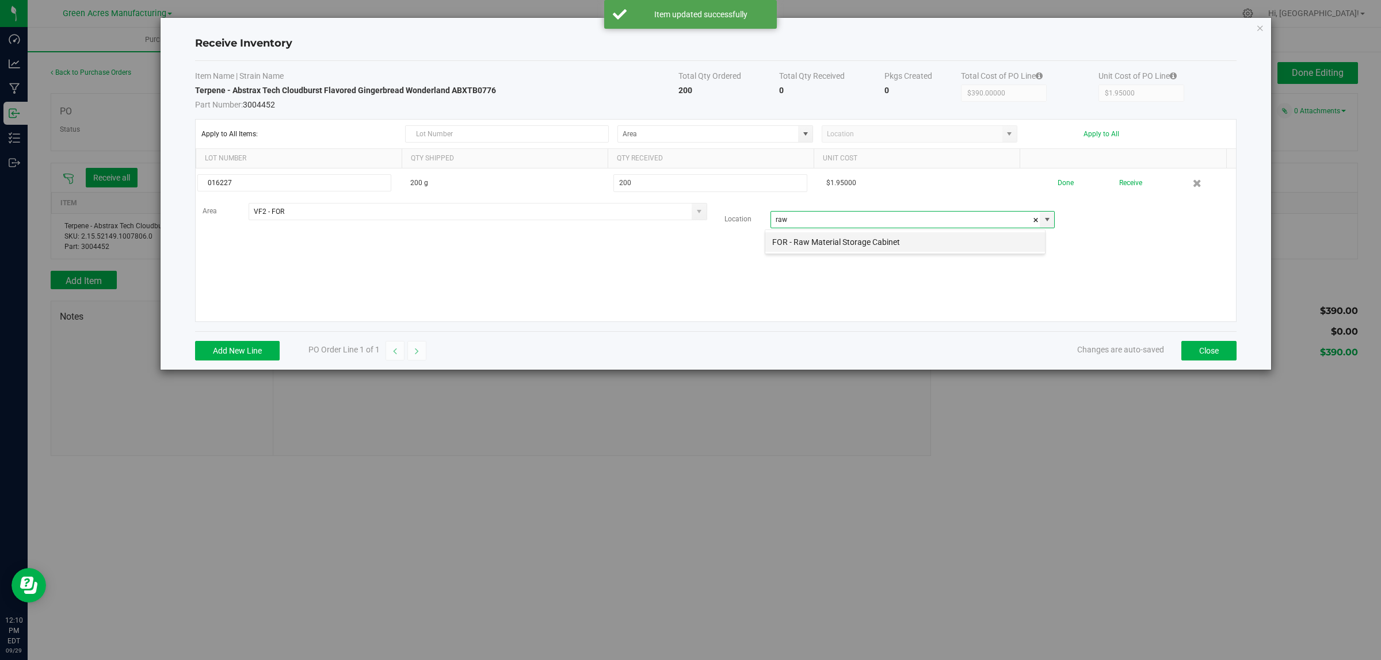
click at [838, 249] on li "FOR - Raw Material Storage Cabinet" at bounding box center [905, 242] width 280 height 20
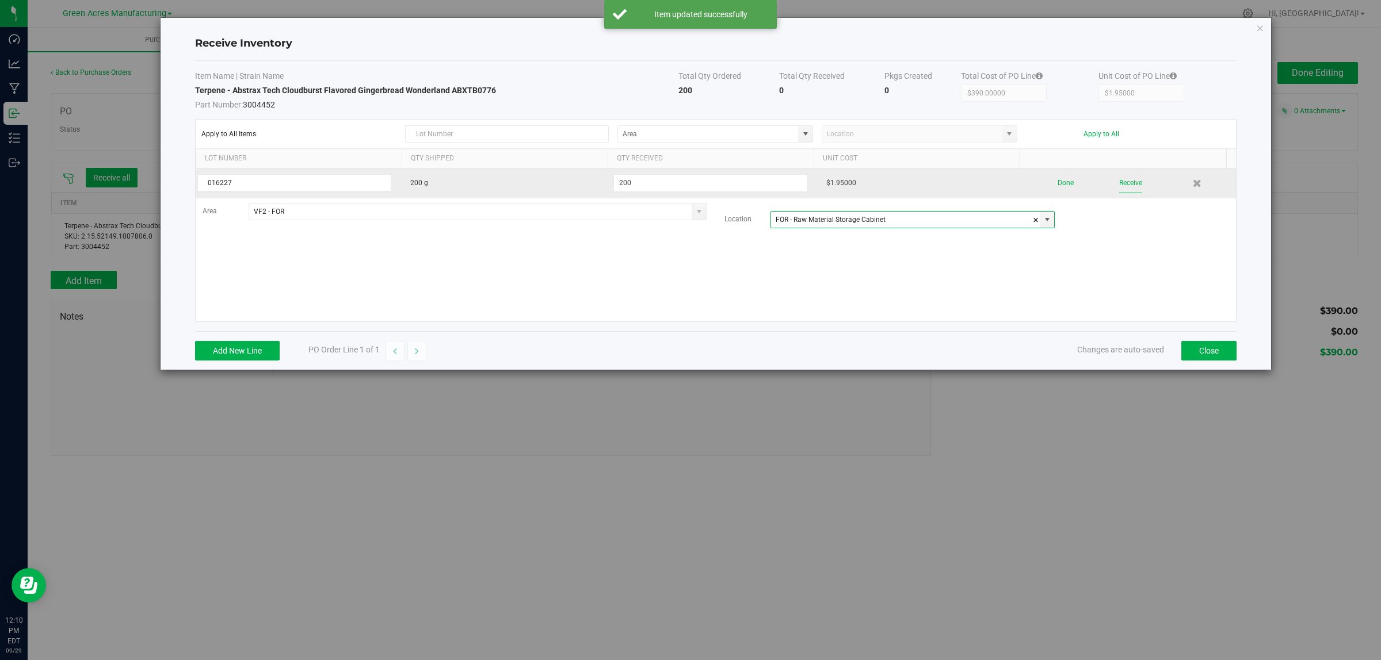
type input "FOR - Raw Material Storage Cabinet"
click at [1122, 186] on button "Receive" at bounding box center [1130, 183] width 23 height 20
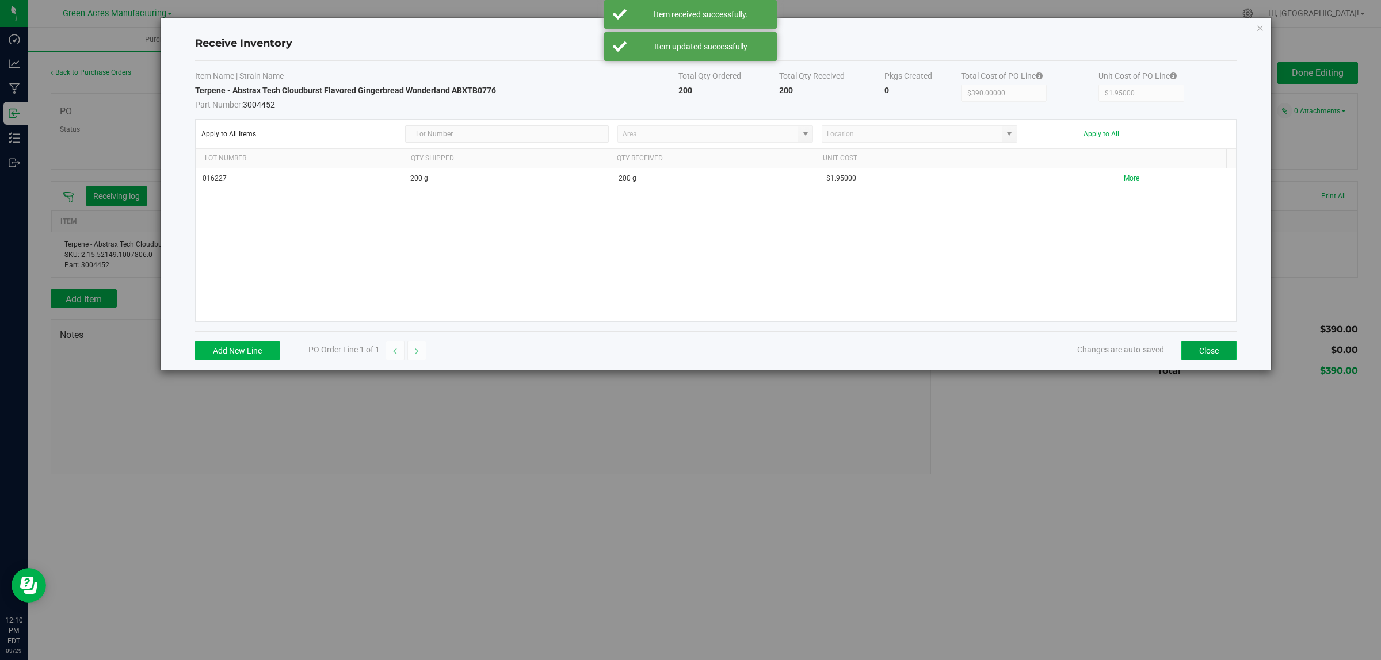
click at [1217, 352] on button "Close" at bounding box center [1208, 351] width 55 height 20
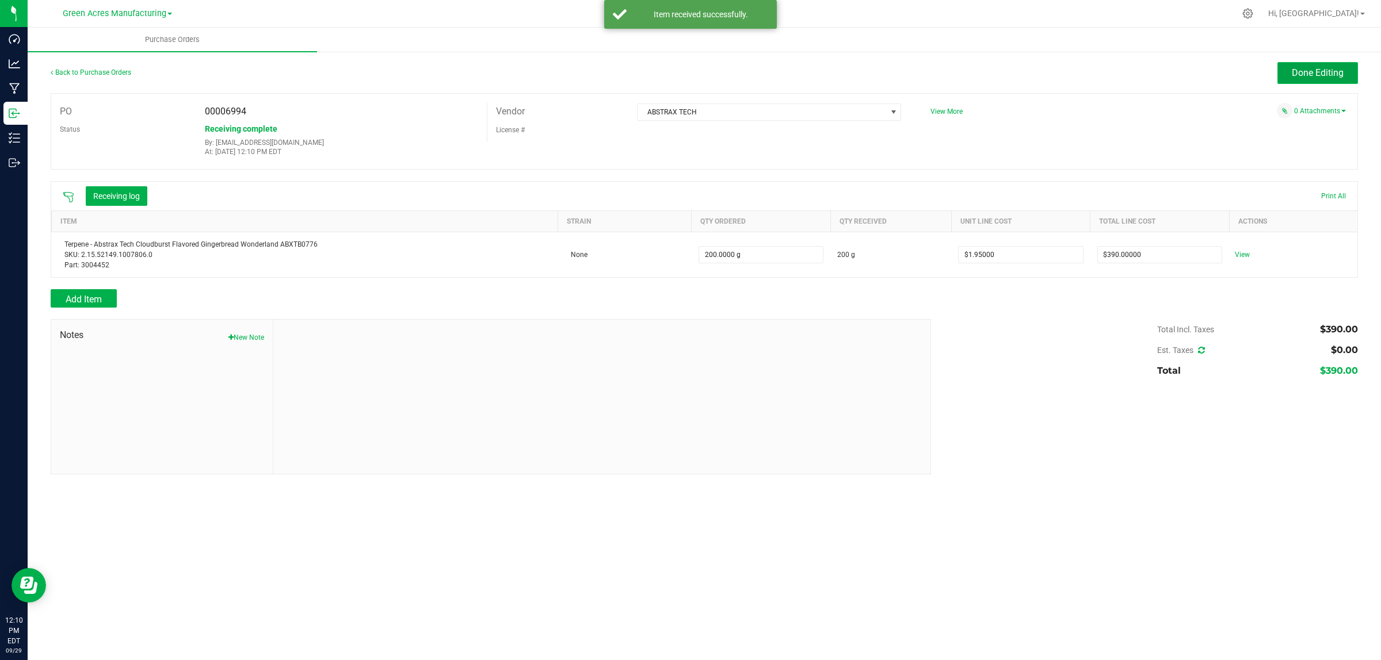
click at [1306, 82] on button "Done Editing" at bounding box center [1317, 73] width 81 height 22
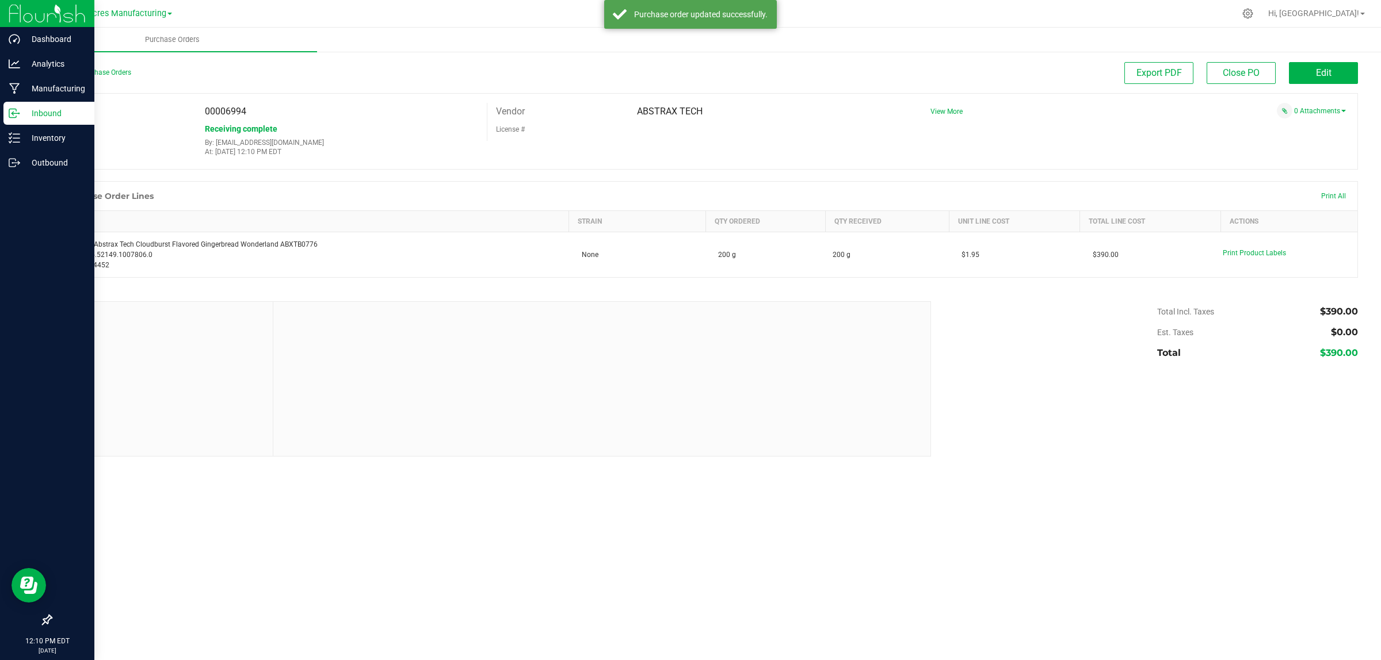
click at [20, 111] on p "Inbound" at bounding box center [54, 113] width 69 height 14
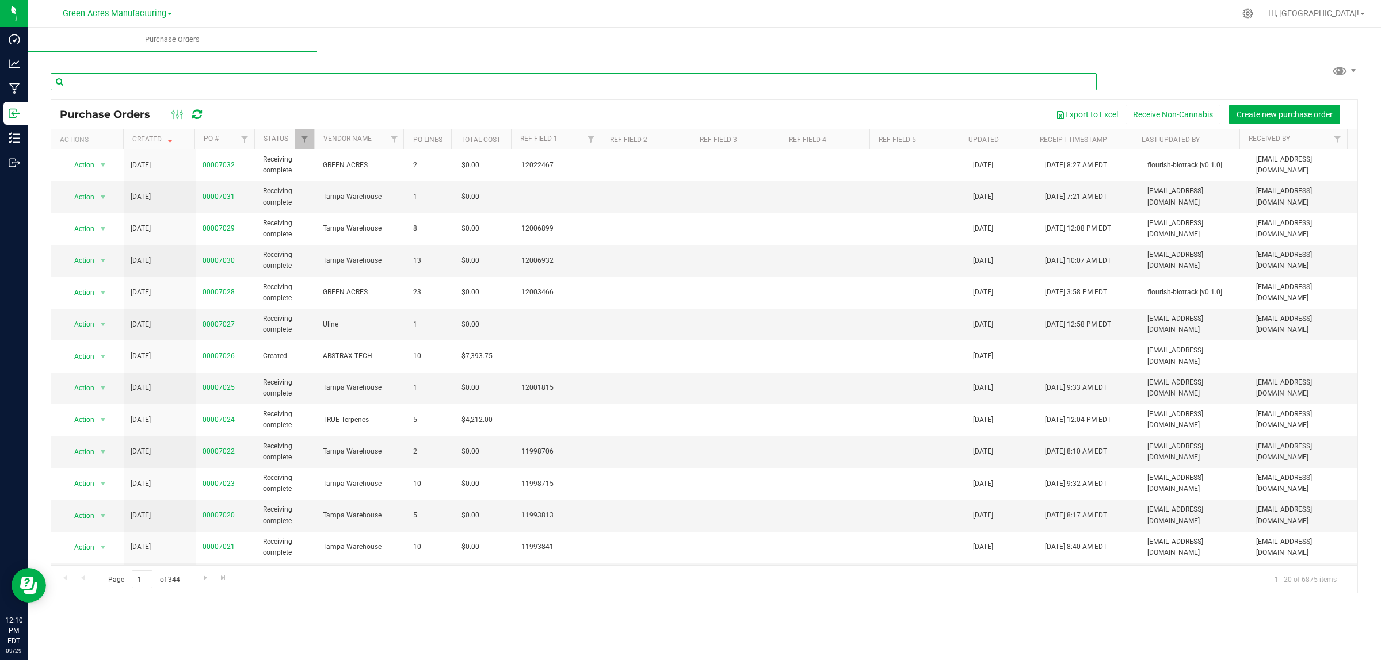
click at [231, 79] on input "text" at bounding box center [574, 81] width 1046 height 17
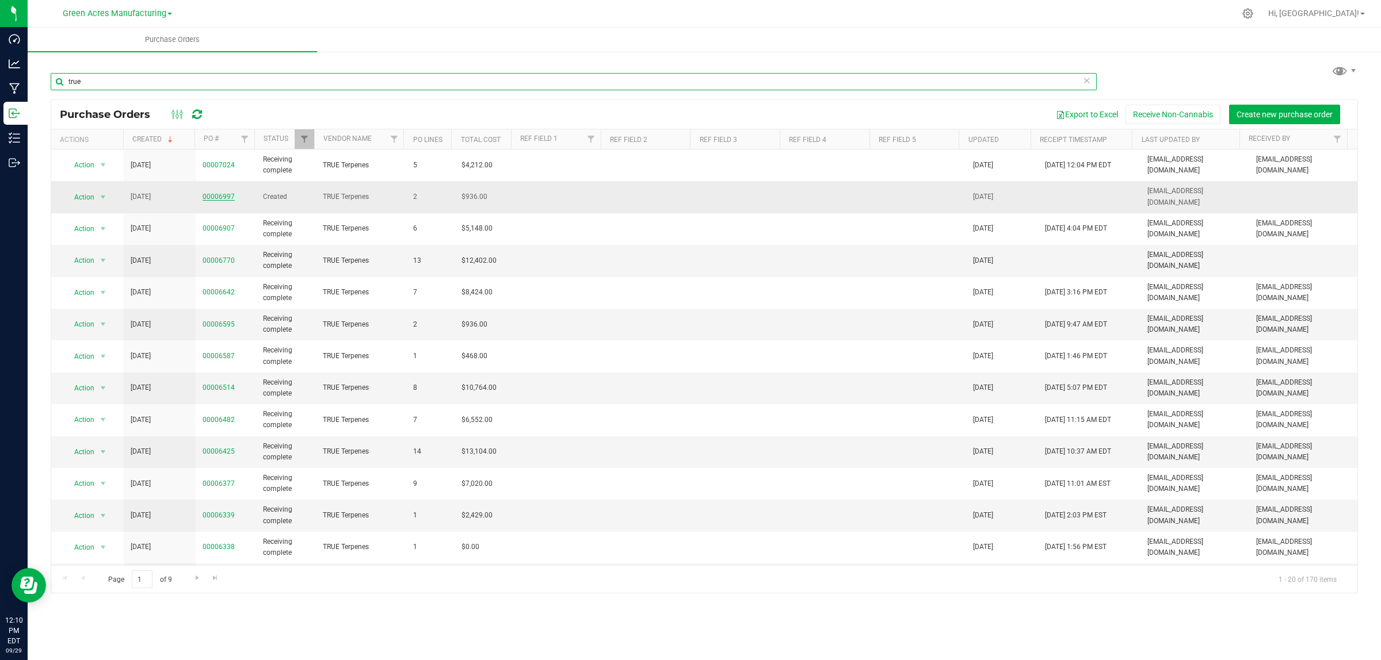
type input "true"
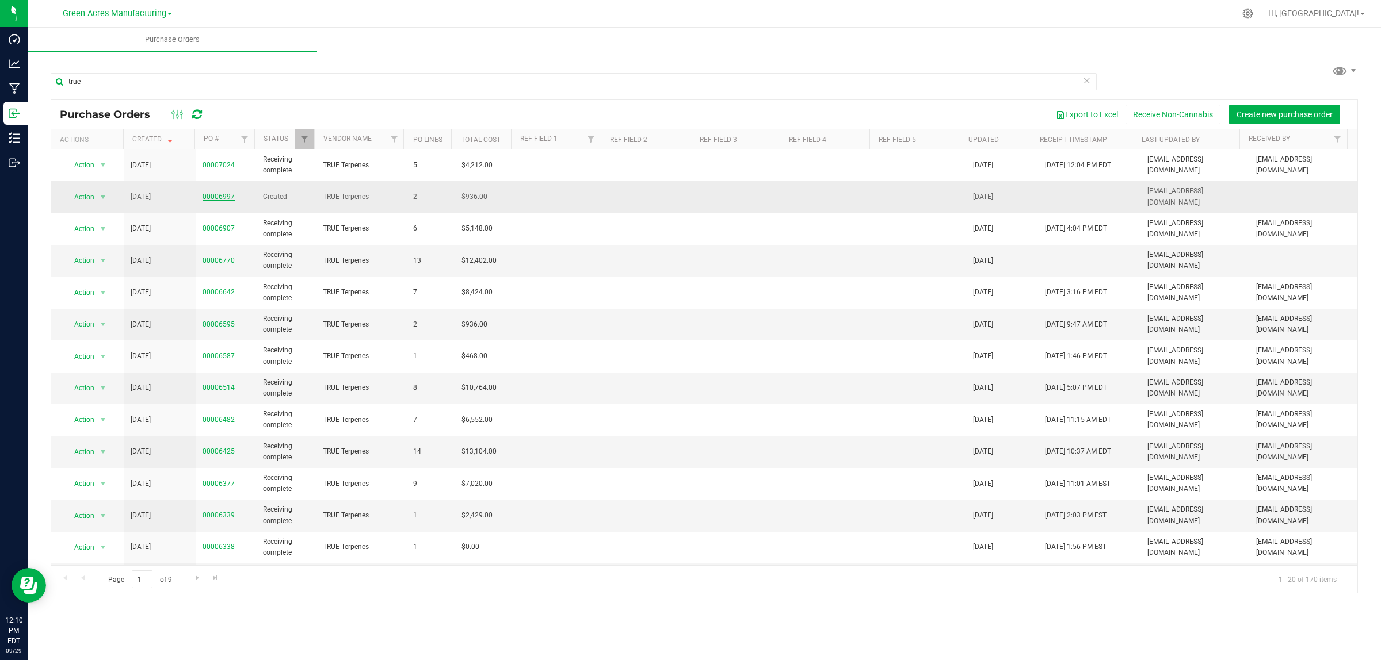
click at [223, 196] on link "00006997" at bounding box center [218, 197] width 32 height 8
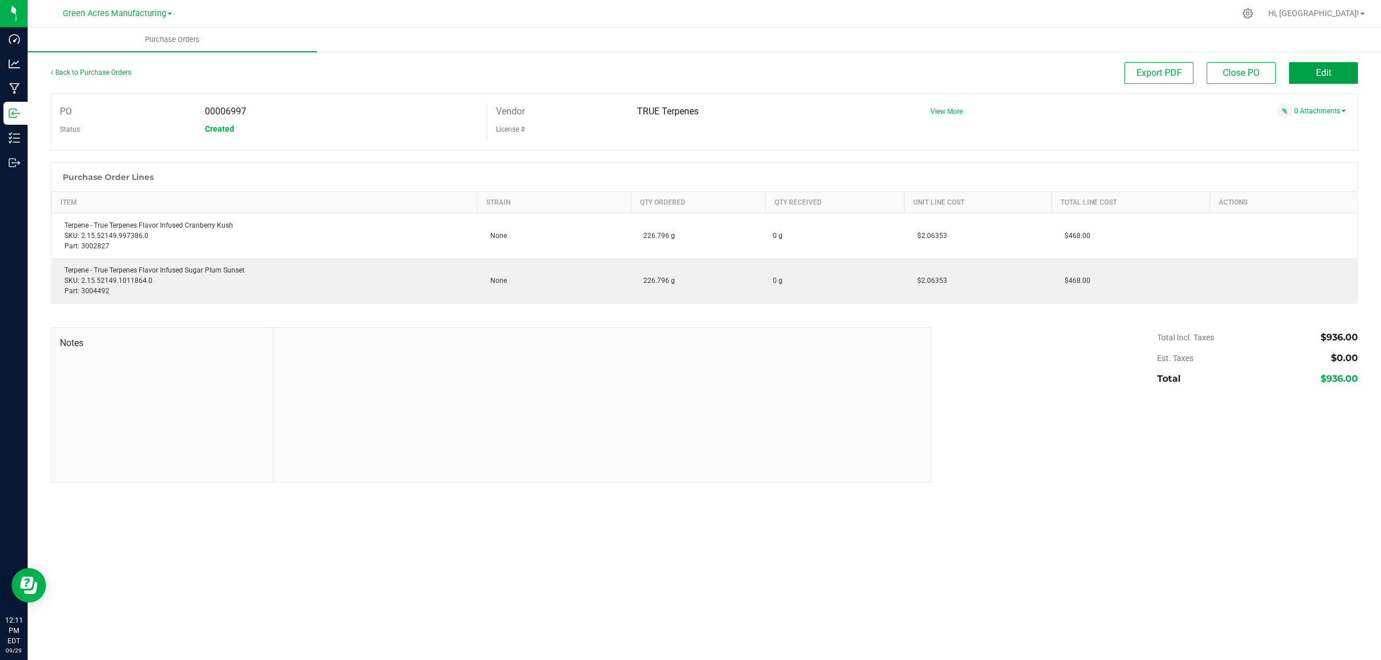
click at [1328, 72] on span "Edit" at bounding box center [1324, 72] width 16 height 11
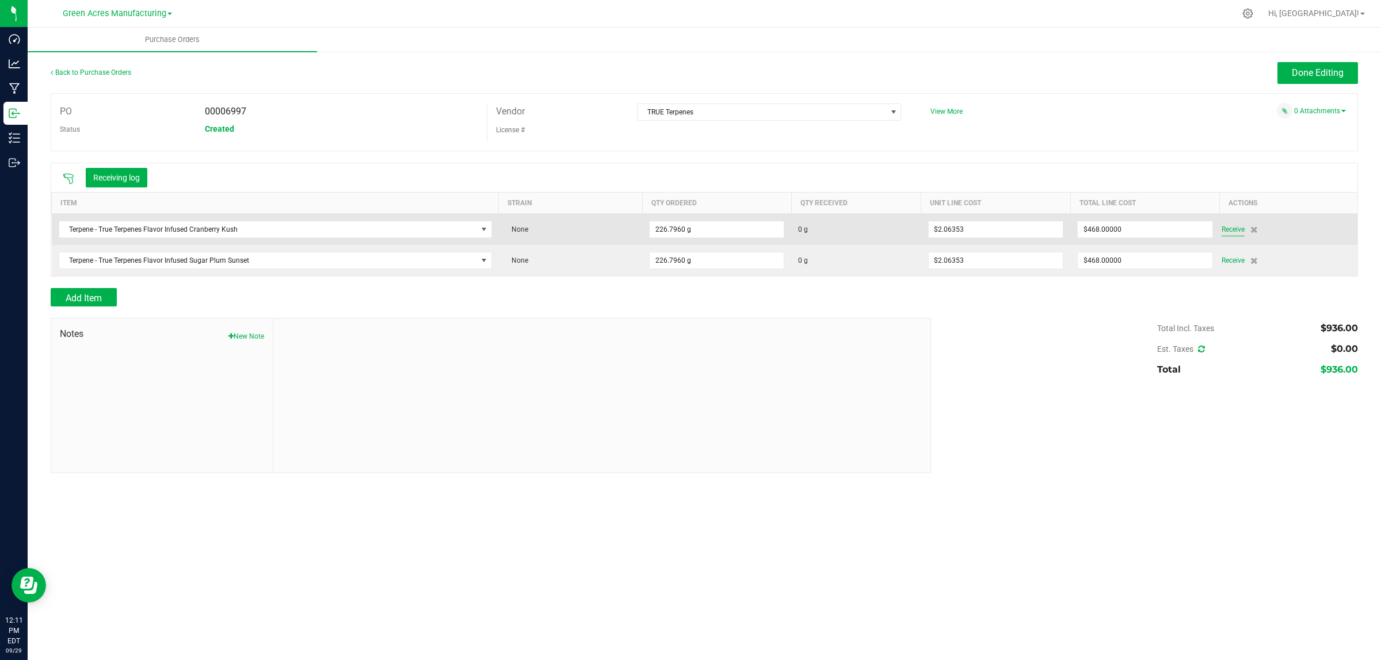
click at [1235, 229] on span "Receive" at bounding box center [1232, 230] width 23 height 14
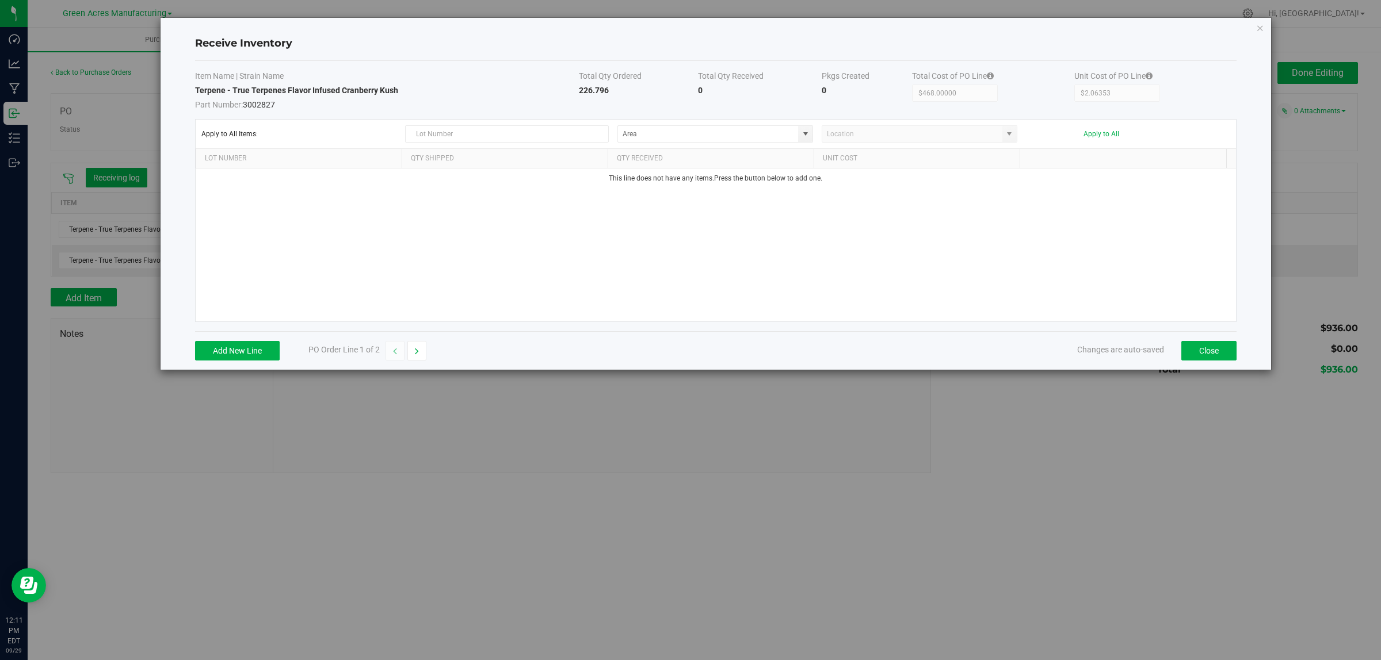
drag, startPoint x: 573, startPoint y: 89, endPoint x: 634, endPoint y: 95, distance: 61.2
click at [634, 95] on tr "Terpene - True Terpenes Flavor Infused Cranberry Kush Part Number: 3002827 226.…" at bounding box center [715, 98] width 1041 height 26
click at [574, 128] on input "text" at bounding box center [507, 133] width 204 height 17
click at [613, 88] on td "226.796" at bounding box center [638, 98] width 119 height 26
click at [603, 90] on strong "226.796" at bounding box center [594, 90] width 30 height 9
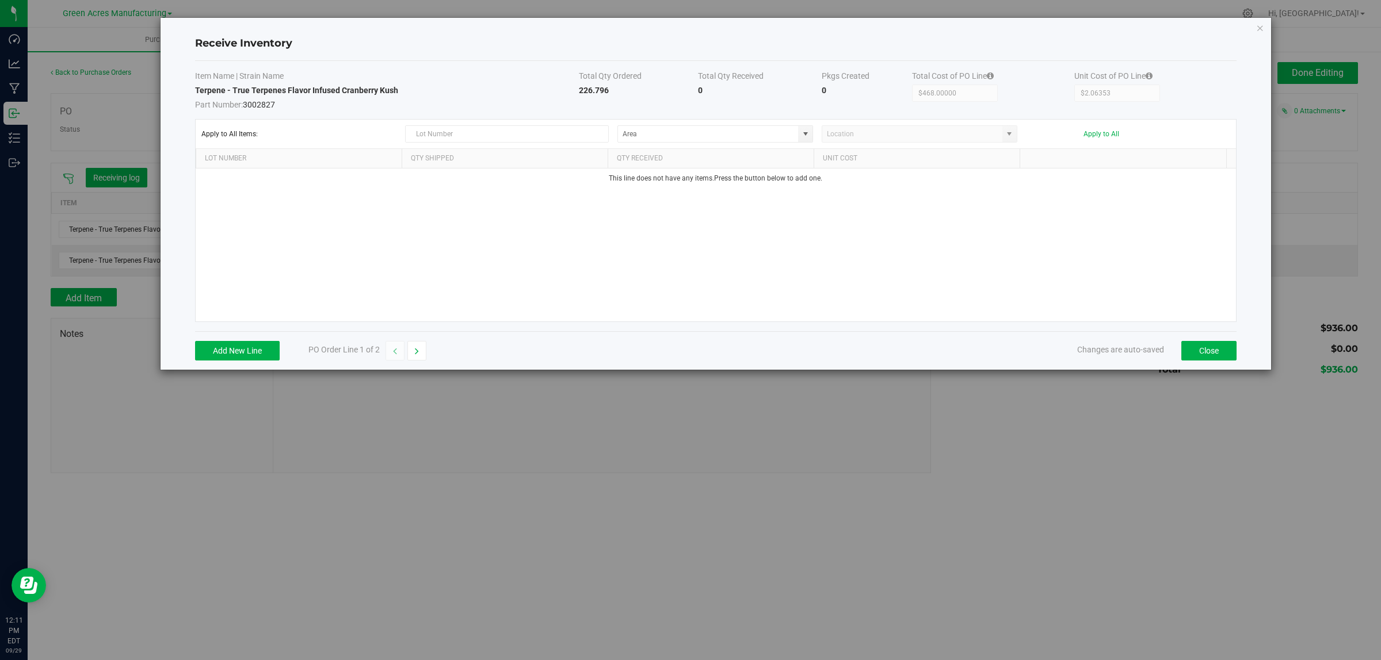
click at [603, 90] on strong "226.796" at bounding box center [594, 90] width 30 height 9
drag, startPoint x: 597, startPoint y: 97, endPoint x: 950, endPoint y: 239, distance: 380.2
click at [1003, 239] on div "This line does not have any items. Press the button below to add one." at bounding box center [716, 245] width 1040 height 153
click at [585, 92] on strong "226.796" at bounding box center [594, 90] width 30 height 9
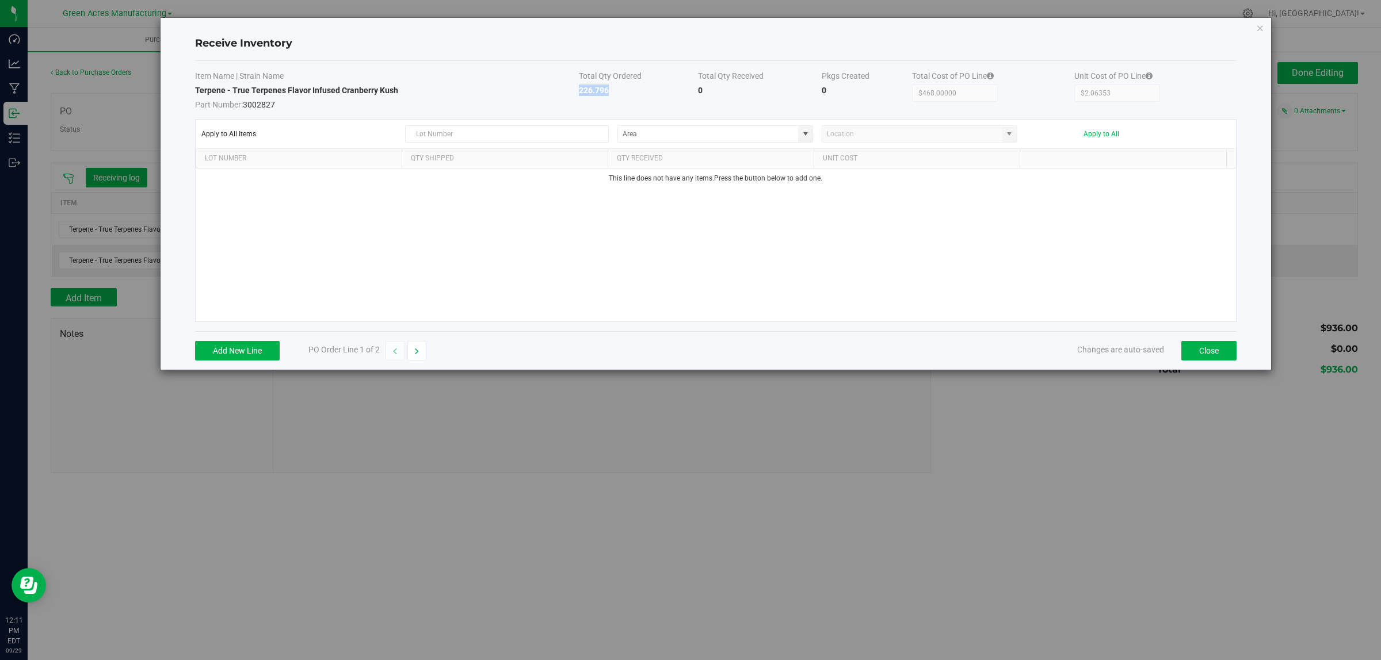
click at [585, 92] on strong "226.796" at bounding box center [594, 90] width 30 height 9
copy strong "226.796"
click at [225, 354] on button "Add New Line" at bounding box center [237, 351] width 85 height 20
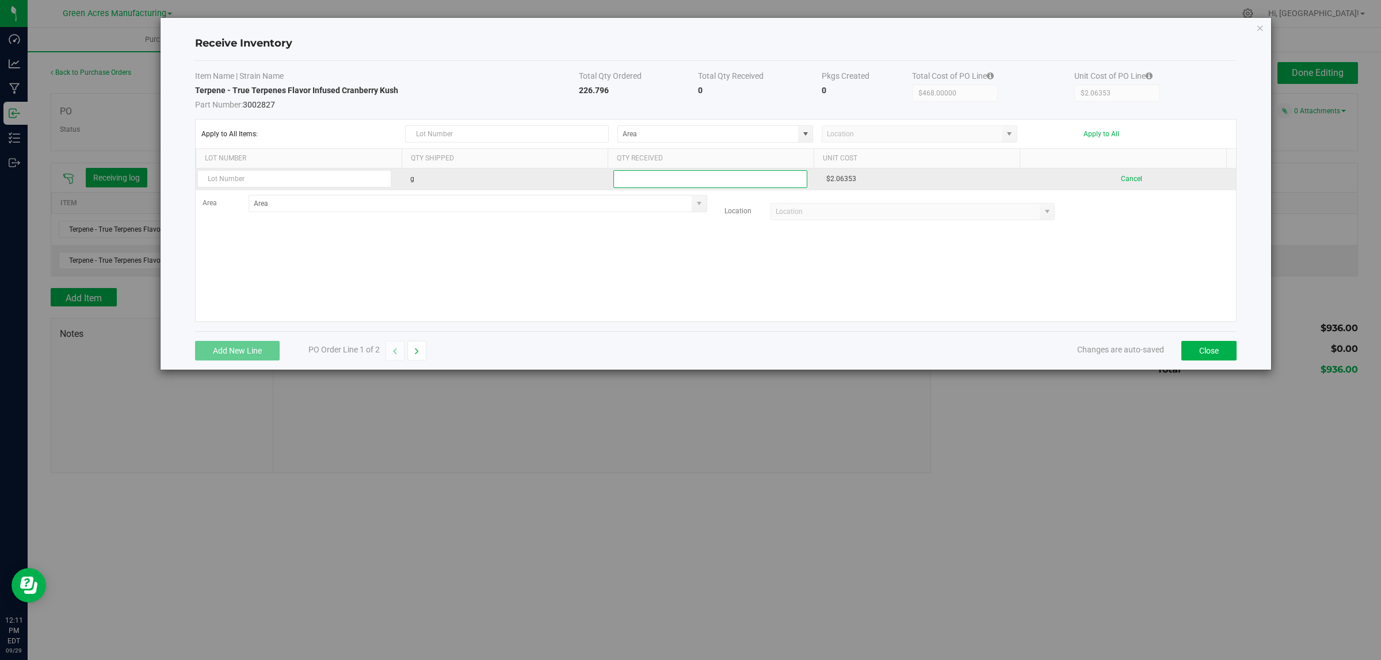
click at [715, 179] on input "text" at bounding box center [710, 179] width 194 height 18
paste input "226.796"
type input "226.796"
click at [280, 185] on input "text" at bounding box center [294, 178] width 194 height 17
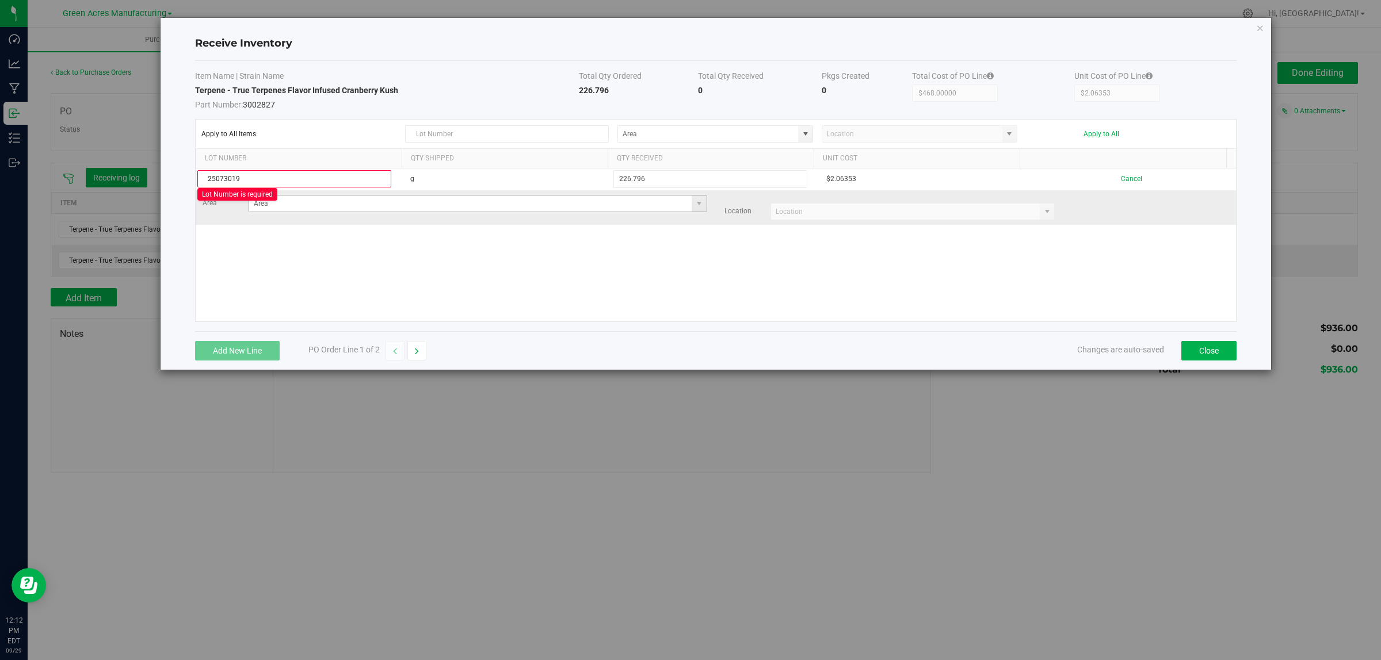
type input "25073019"
click at [364, 208] on kendo-grid-list "25073019 g 226.796 $2.06353 Cancel Area Location Loading" at bounding box center [716, 245] width 1040 height 153
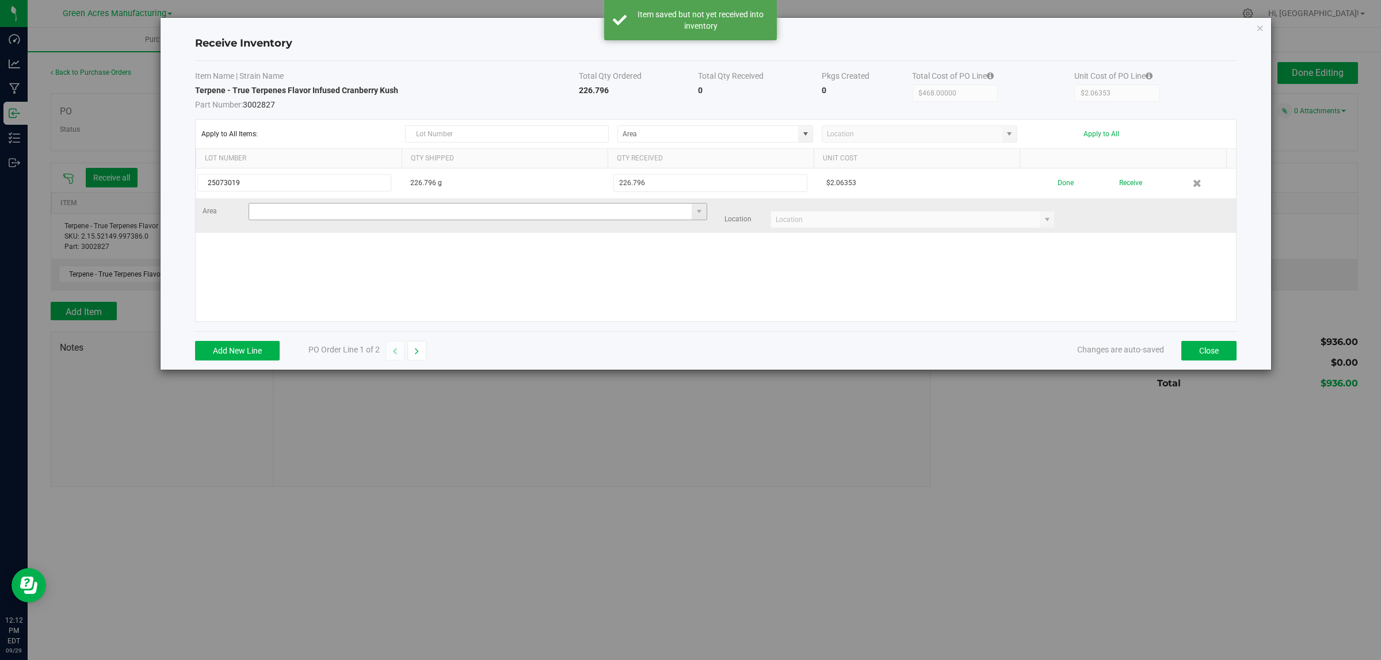
click at [366, 211] on input at bounding box center [470, 212] width 443 height 16
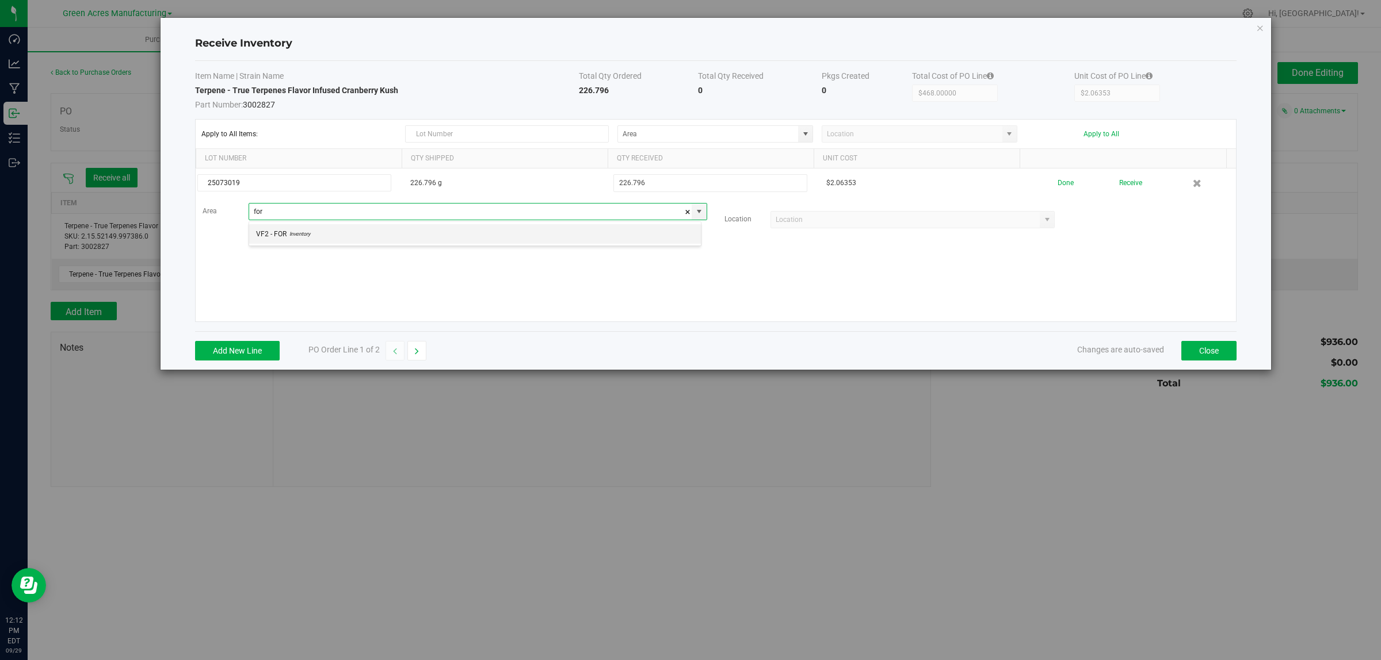
click at [298, 242] on span "Inventory" at bounding box center [298, 234] width 24 height 17
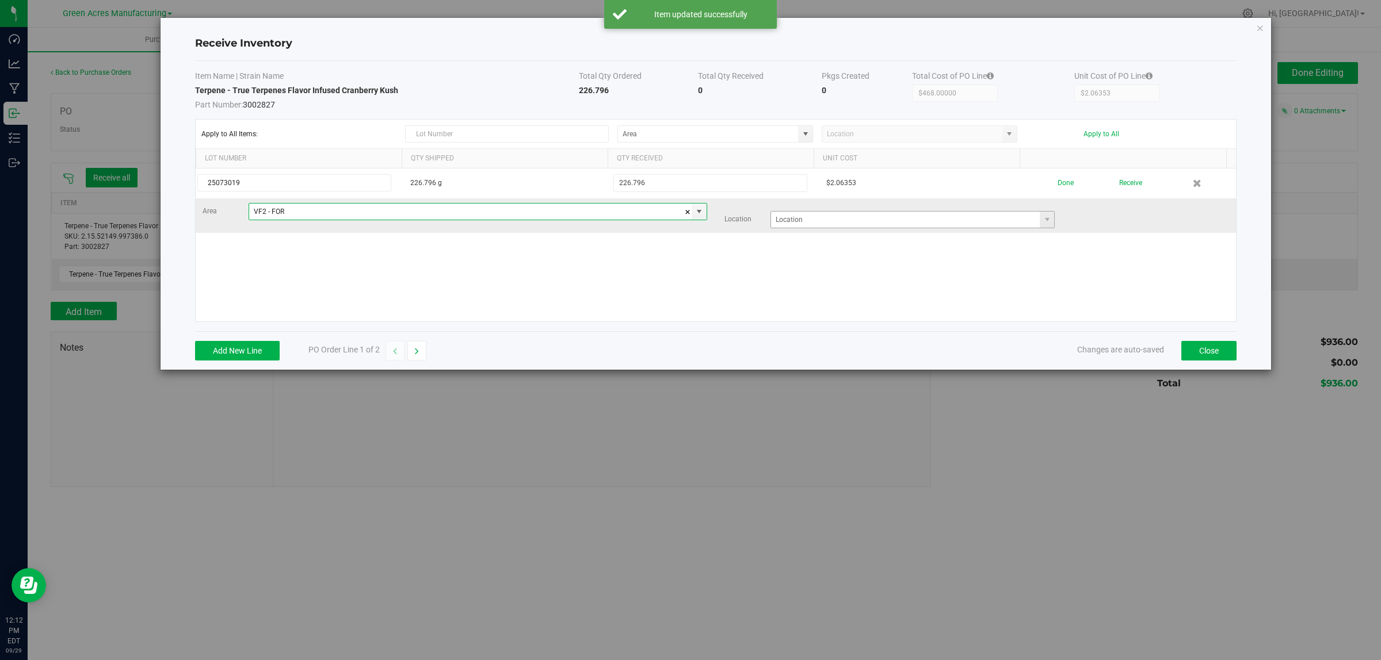
type input "VF2 - FOR"
click at [821, 221] on input at bounding box center [905, 220] width 269 height 16
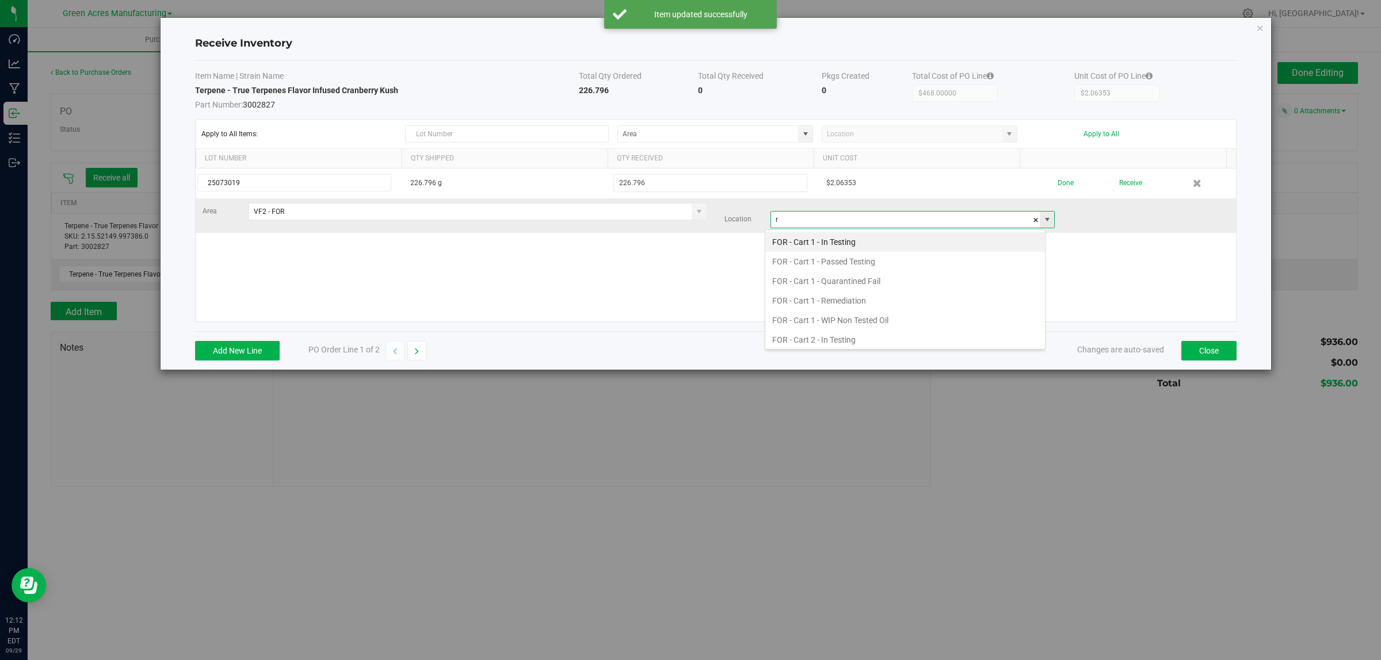
scroll to position [18, 281]
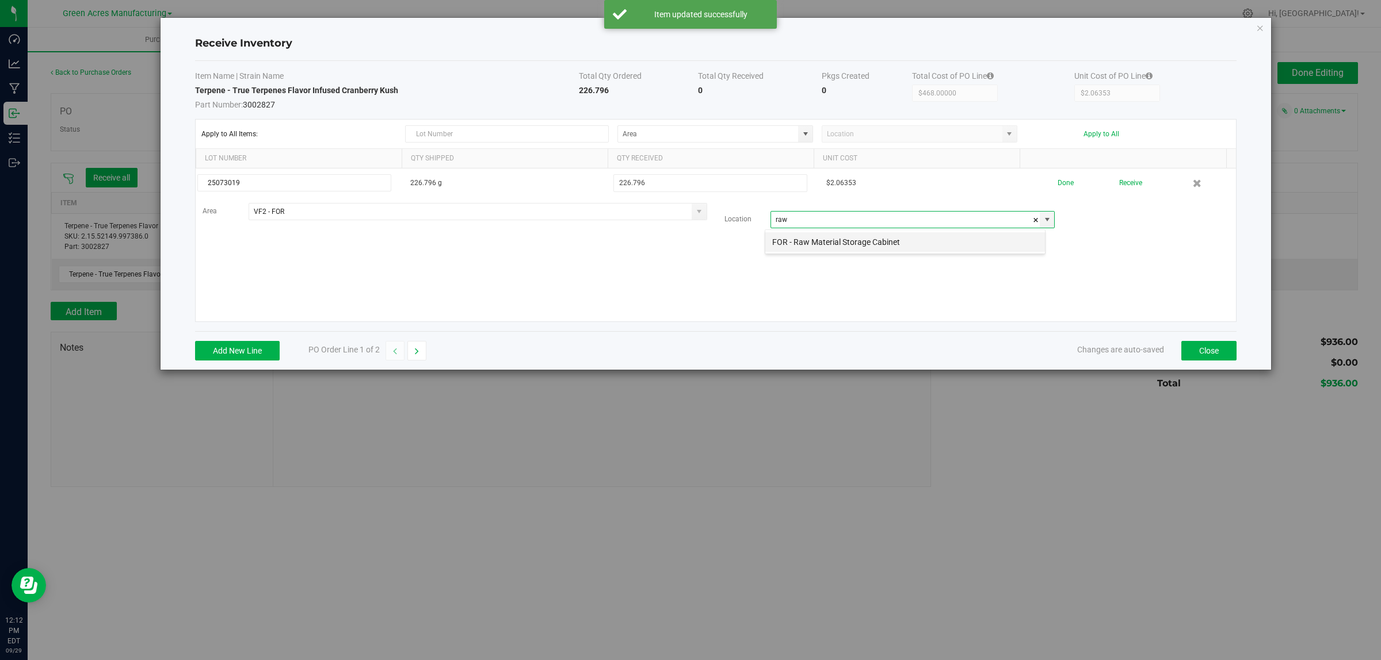
click at [827, 243] on li "FOR - Raw Material Storage Cabinet" at bounding box center [905, 242] width 280 height 20
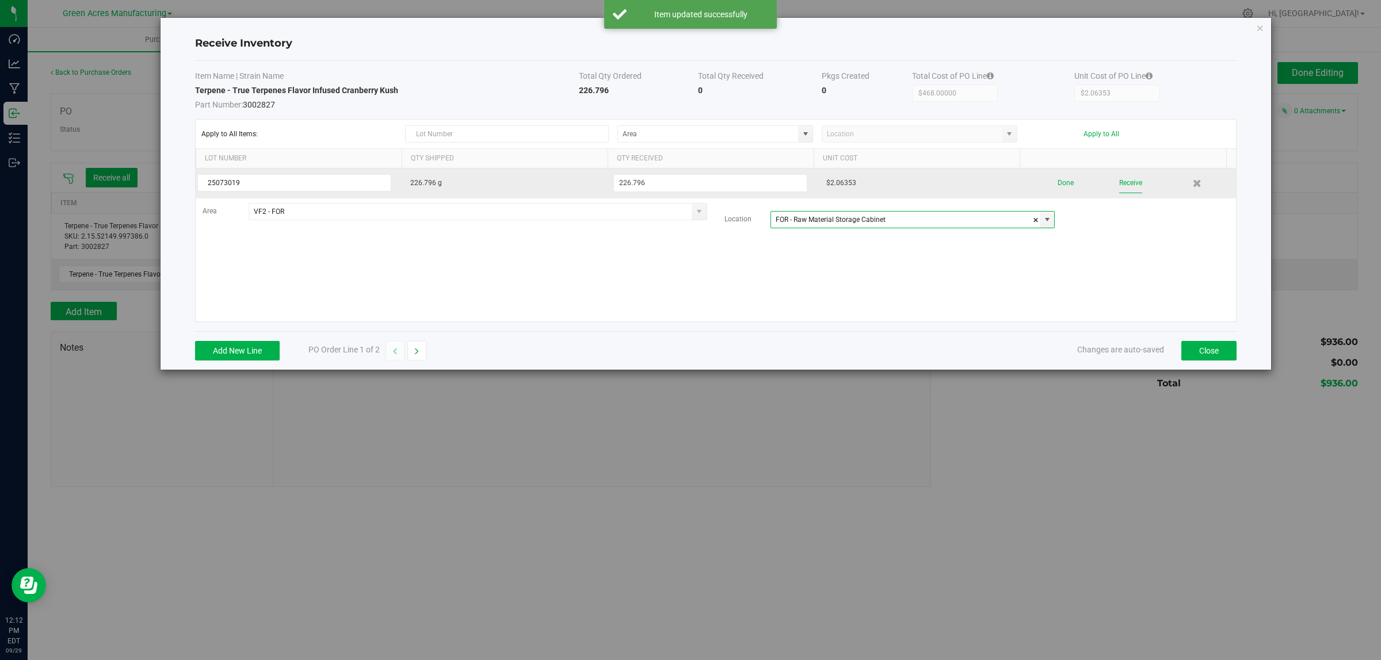
type input "FOR - Raw Material Storage Cabinet"
click at [1119, 186] on button "Receive" at bounding box center [1130, 183] width 23 height 20
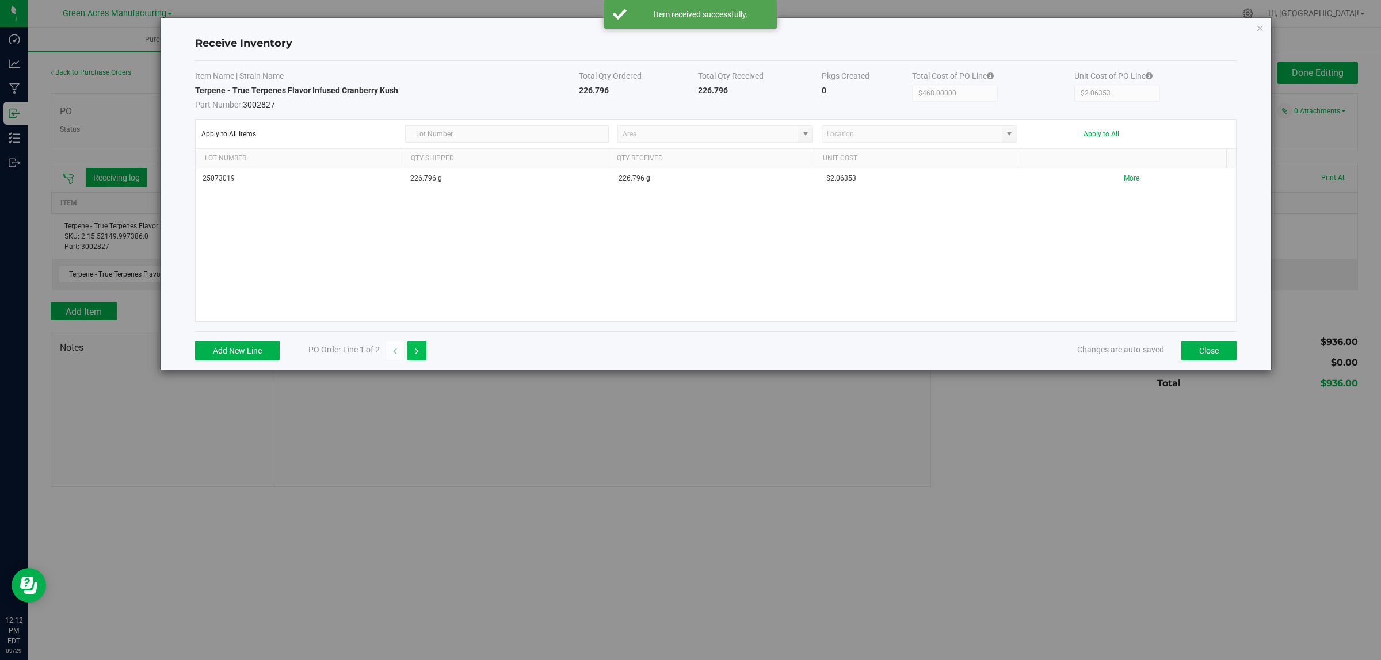
click at [418, 355] on icon "button" at bounding box center [417, 351] width 4 height 8
click at [243, 348] on button "Add New Line" at bounding box center [237, 351] width 85 height 20
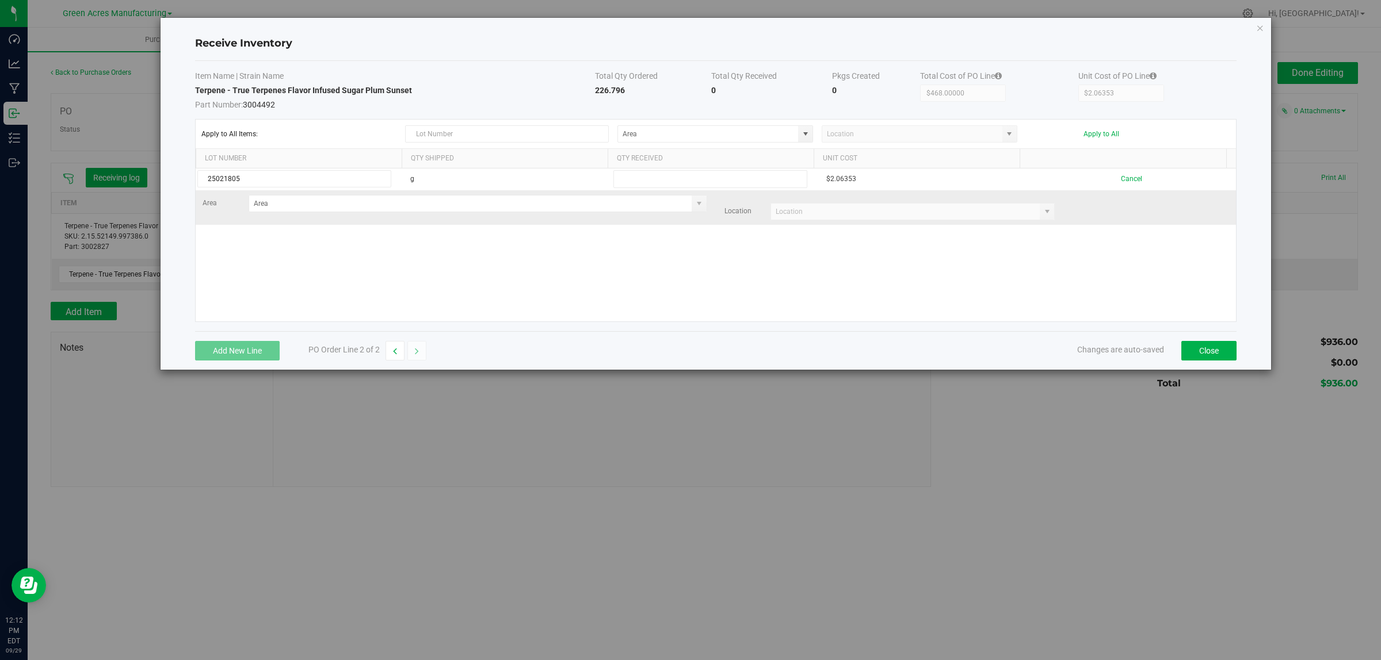
type input "25021805"
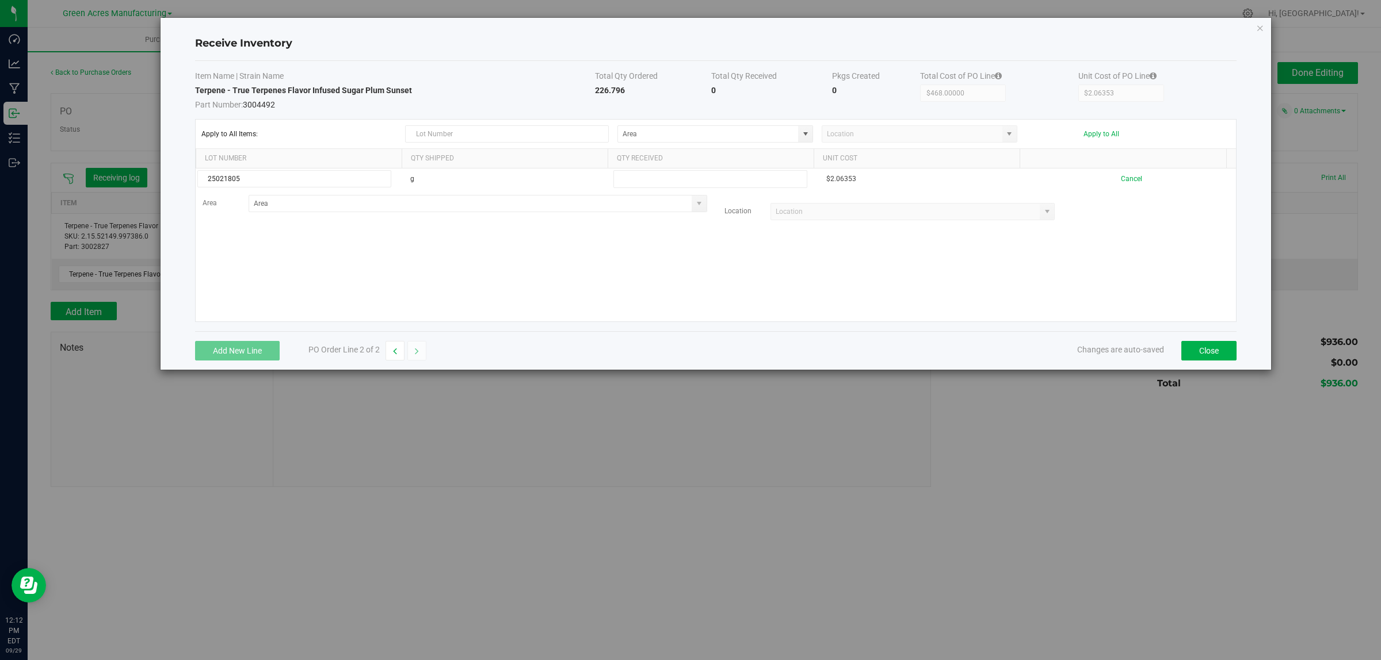
drag, startPoint x: 623, startPoint y: 93, endPoint x: 584, endPoint y: 92, distance: 39.1
click at [584, 92] on tr "Terpene - True Terpenes Flavor Infused Sugar Plum Sunset Part Number: 3004492 2…" at bounding box center [715, 98] width 1041 height 26
click at [633, 85] on td "226.796" at bounding box center [653, 98] width 116 height 26
drag, startPoint x: 620, startPoint y: 88, endPoint x: 591, endPoint y: 89, distance: 28.8
click at [595, 89] on strong "226.796" at bounding box center [610, 90] width 30 height 9
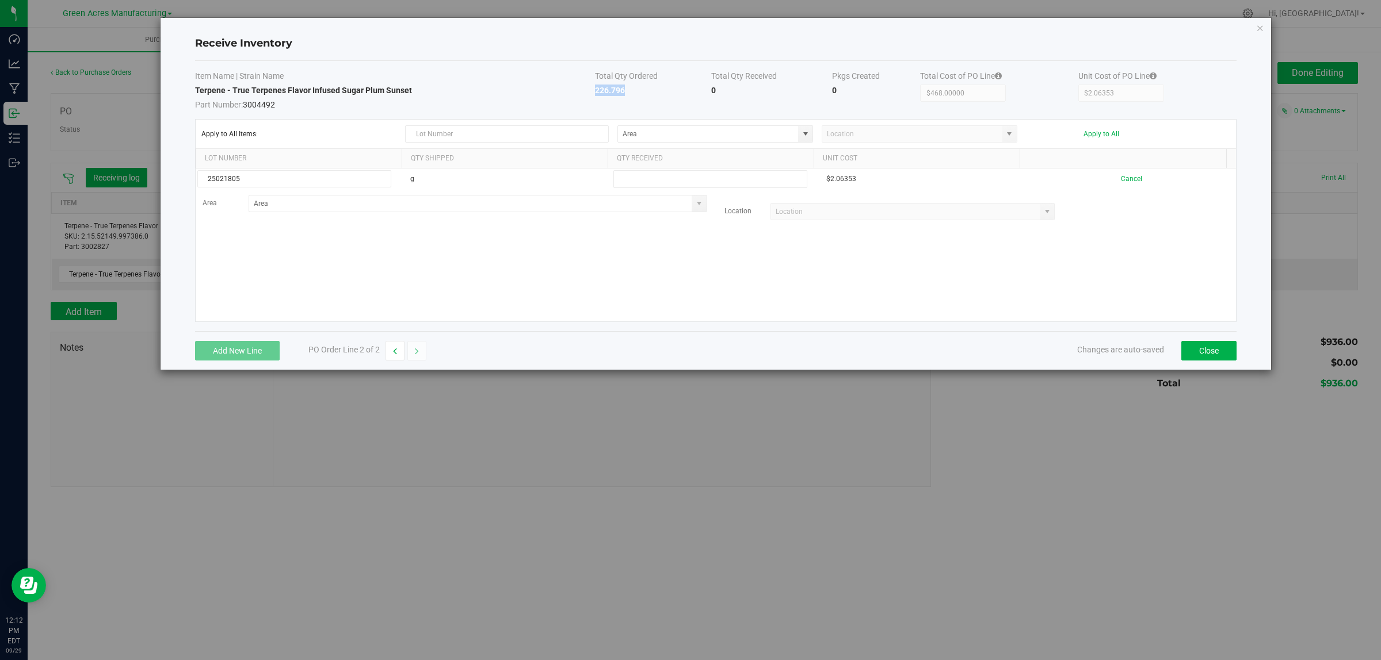
copy strong "226.796"
click at [591, 90] on tr "Terpene - True Terpenes Flavor Infused Sugar Plum Sunset Part Number: 3004492 2…" at bounding box center [715, 98] width 1041 height 26
click at [653, 177] on input "text" at bounding box center [710, 179] width 194 height 18
paste input "226.796"
type input "226.796"
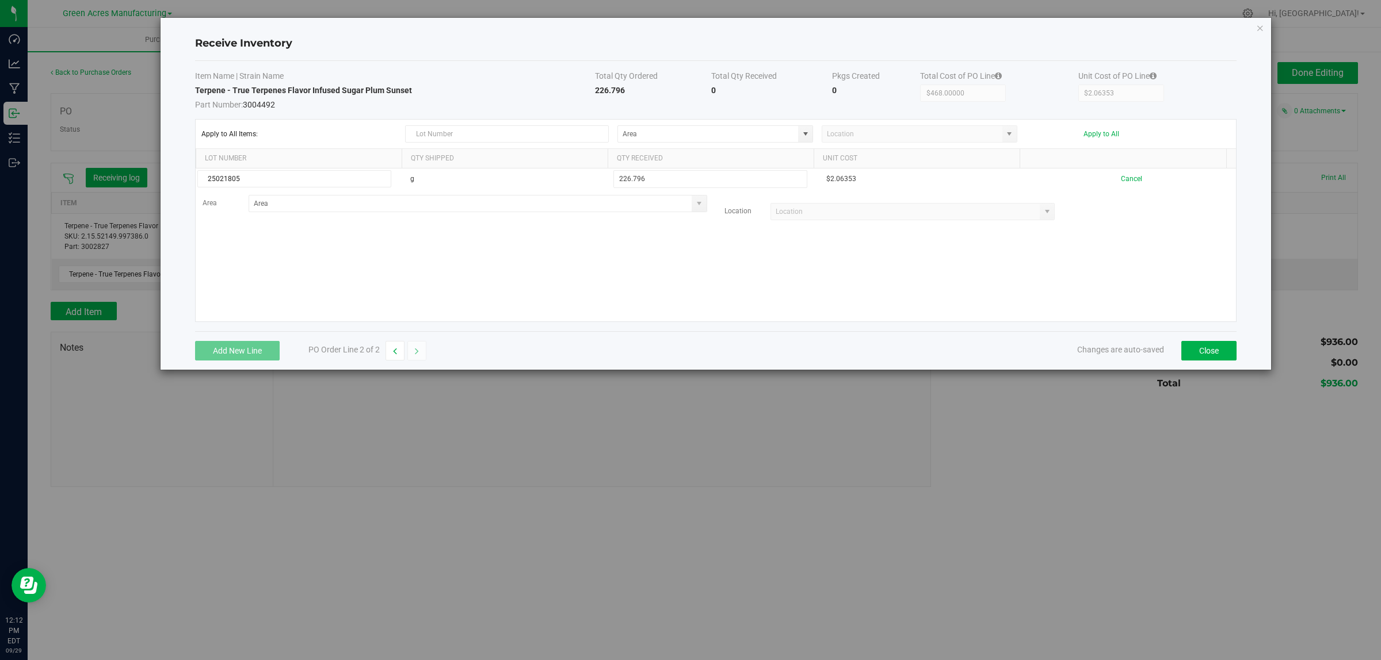
click at [598, 278] on kendo-grid-list "25021805 g 226.796 $2.06353 Cancel Area Location" at bounding box center [716, 245] width 1040 height 153
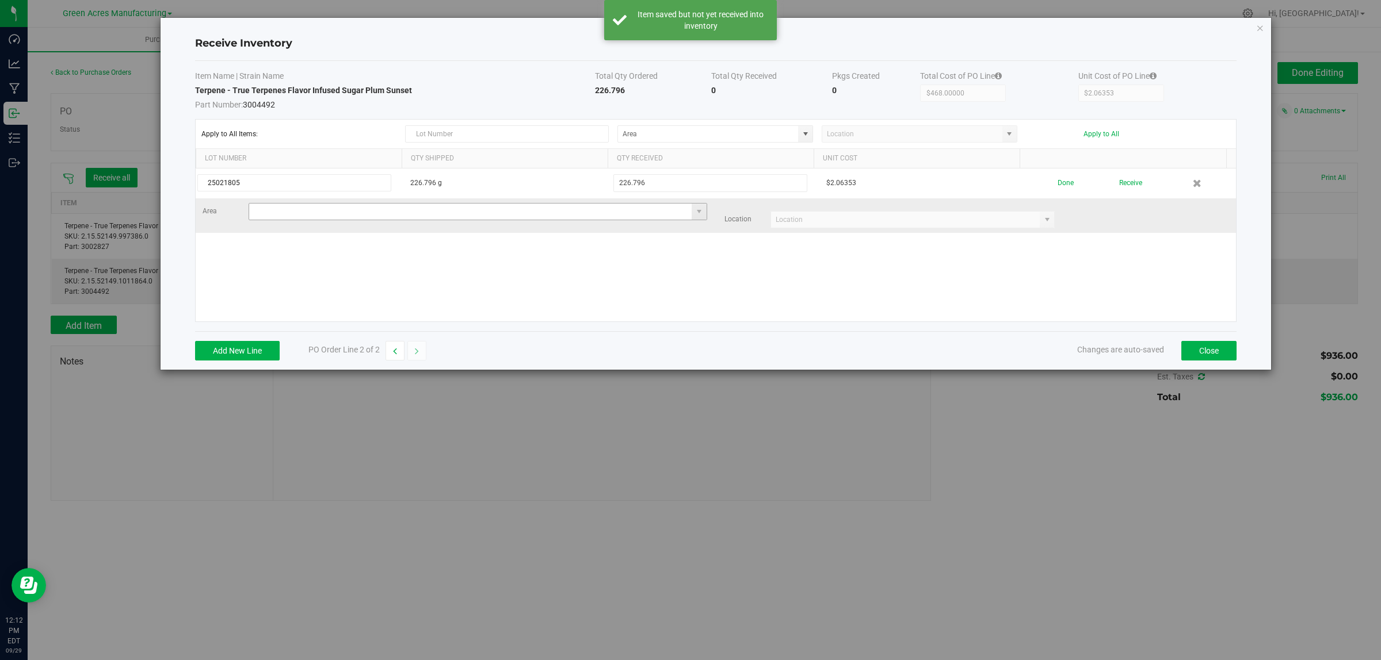
click at [281, 208] on input at bounding box center [470, 212] width 443 height 16
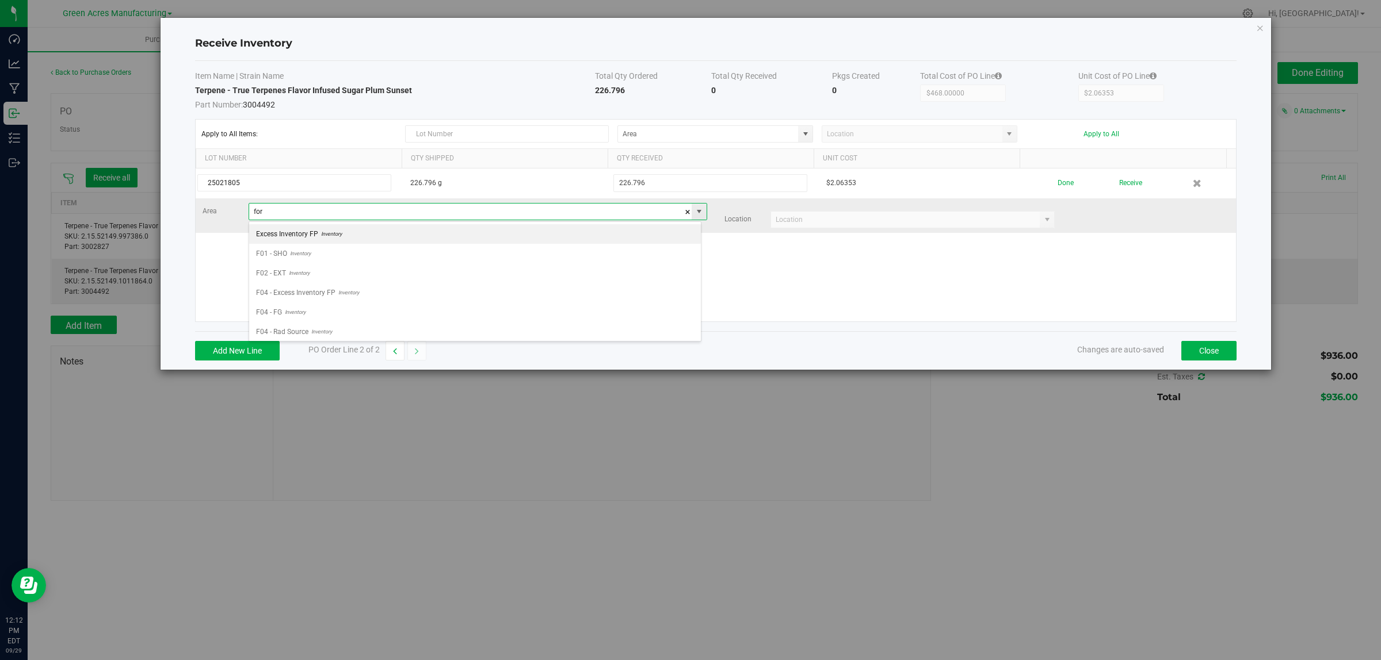
scroll to position [18, 452]
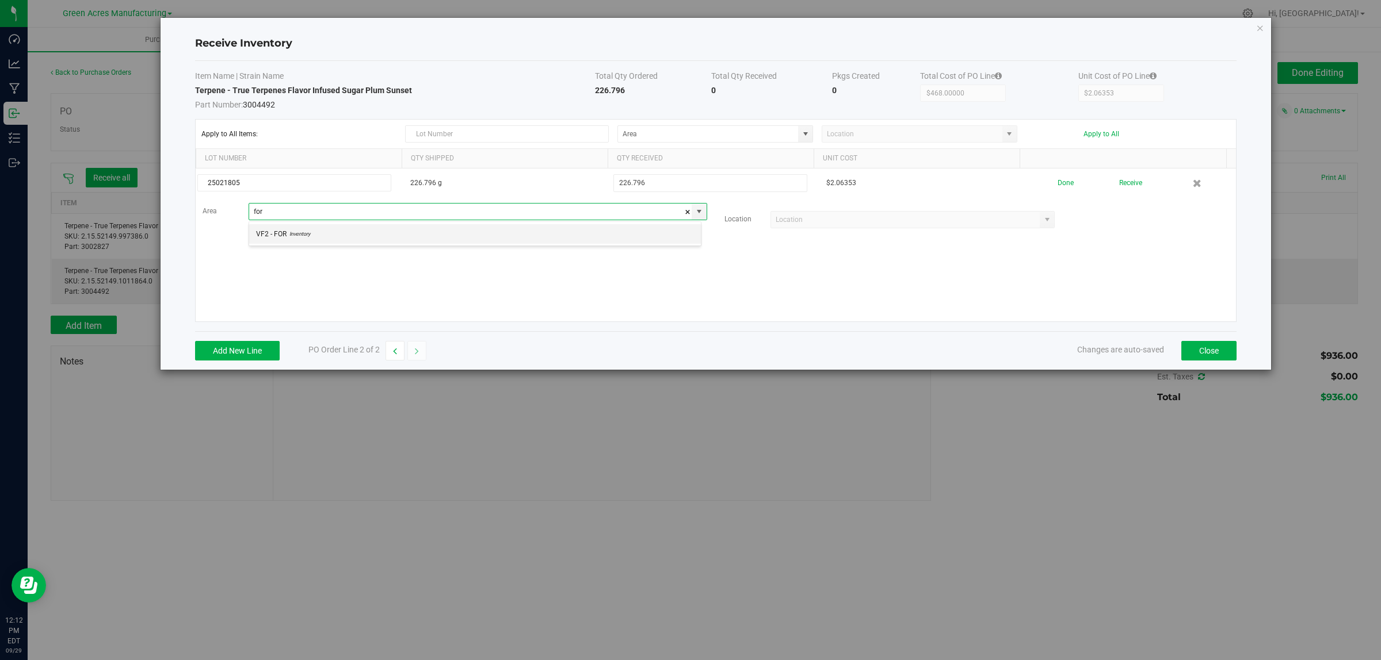
click at [307, 227] on span "Inventory" at bounding box center [298, 234] width 24 height 17
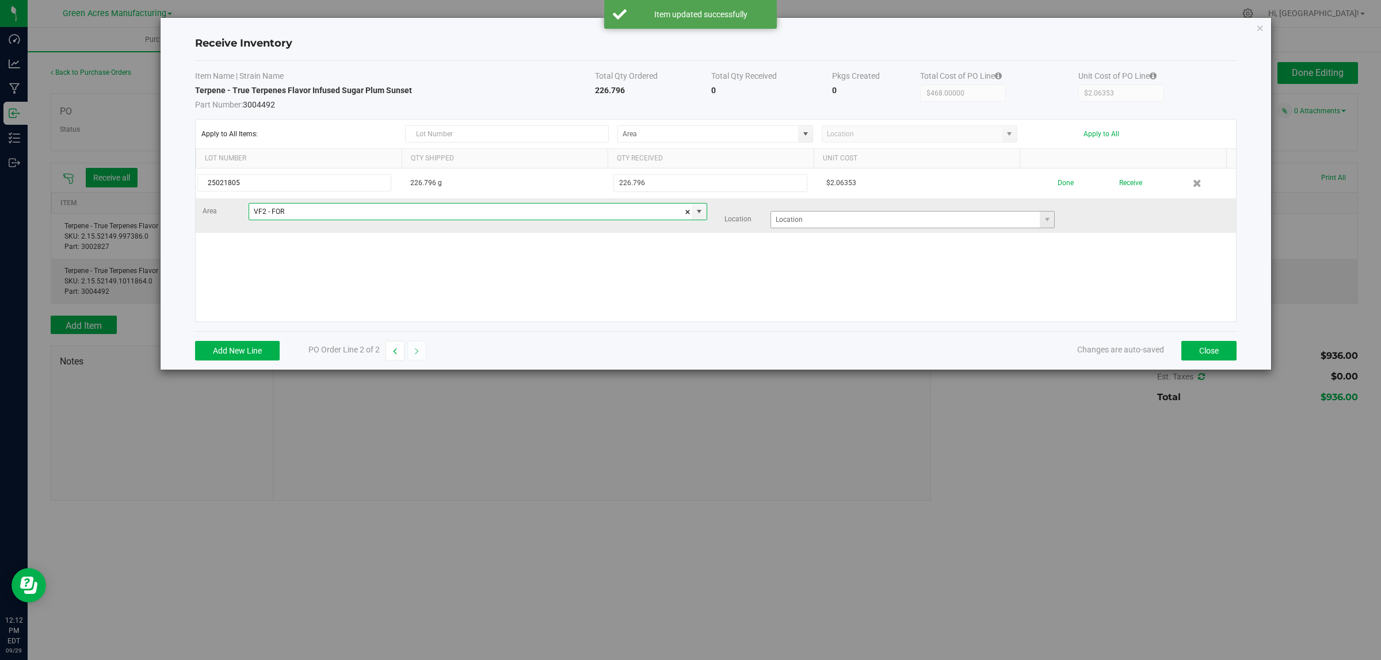
type input "VF2 - FOR"
click at [817, 223] on input at bounding box center [905, 220] width 269 height 16
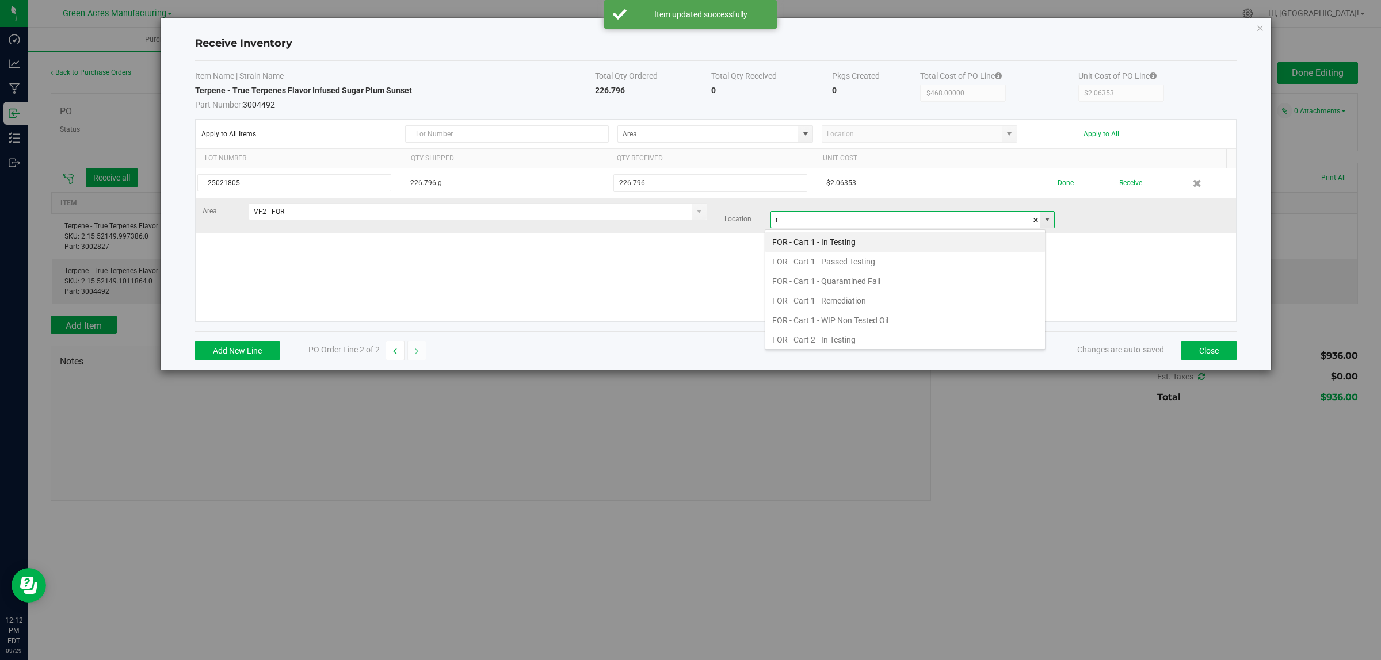
scroll to position [18, 281]
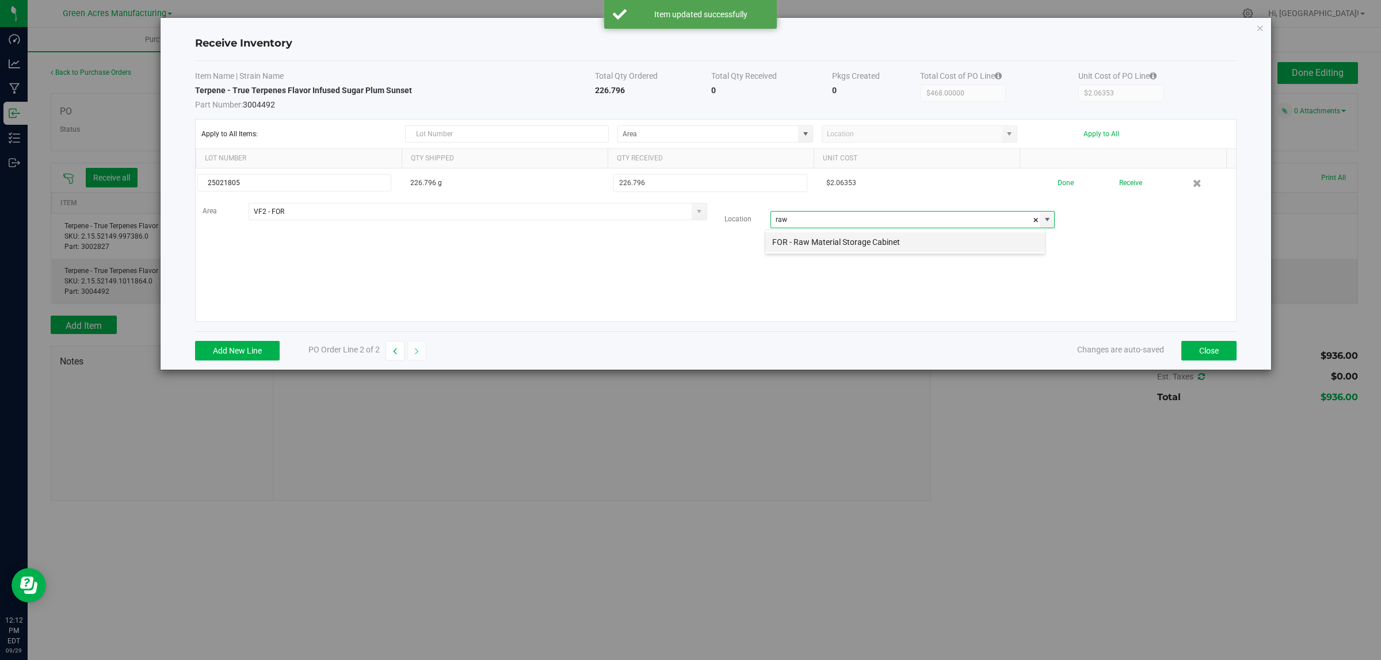
click at [813, 249] on li "FOR - Raw Material Storage Cabinet" at bounding box center [905, 242] width 280 height 20
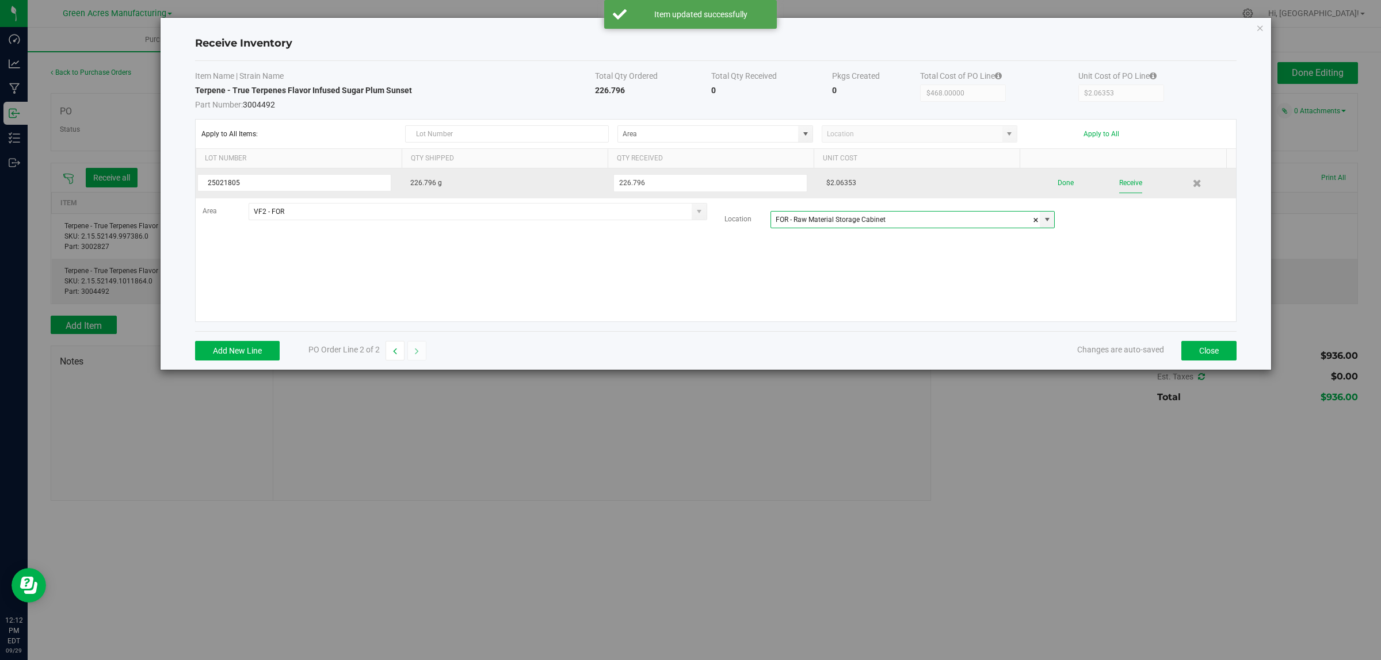
type input "FOR - Raw Material Storage Cabinet"
click at [1120, 182] on button "Receive" at bounding box center [1130, 183] width 23 height 20
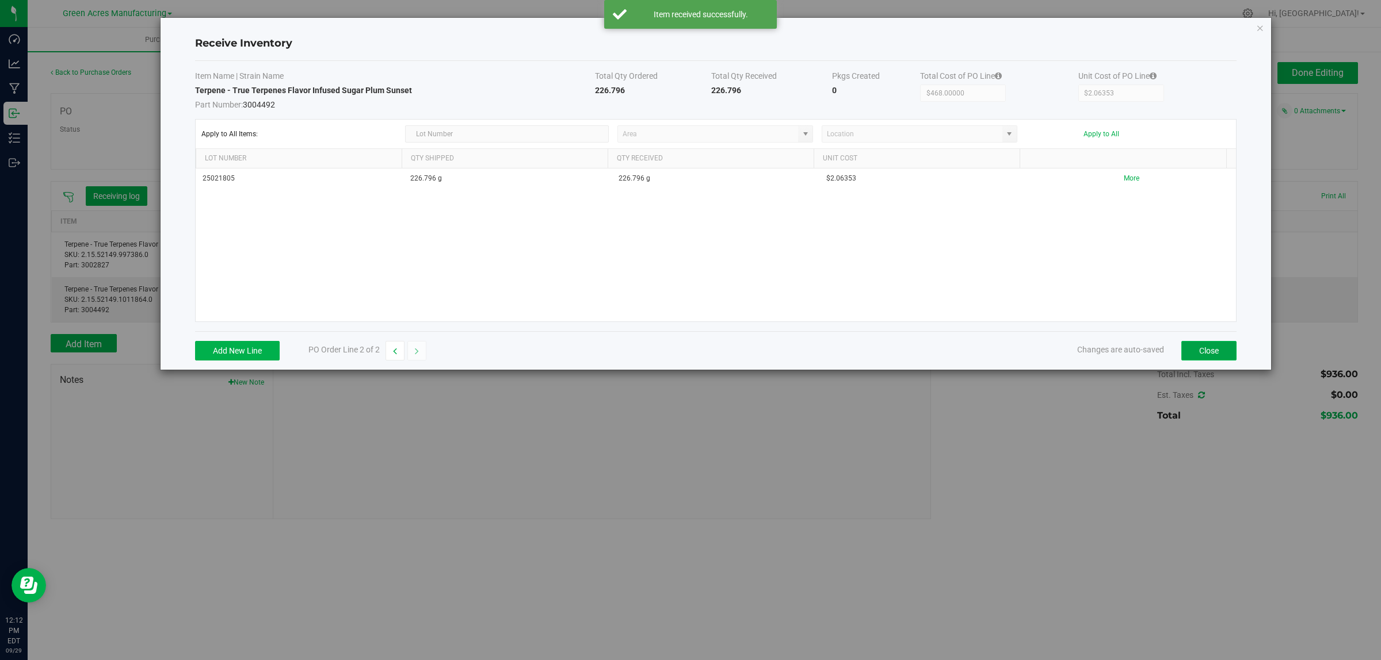
click at [1209, 354] on button "Close" at bounding box center [1208, 351] width 55 height 20
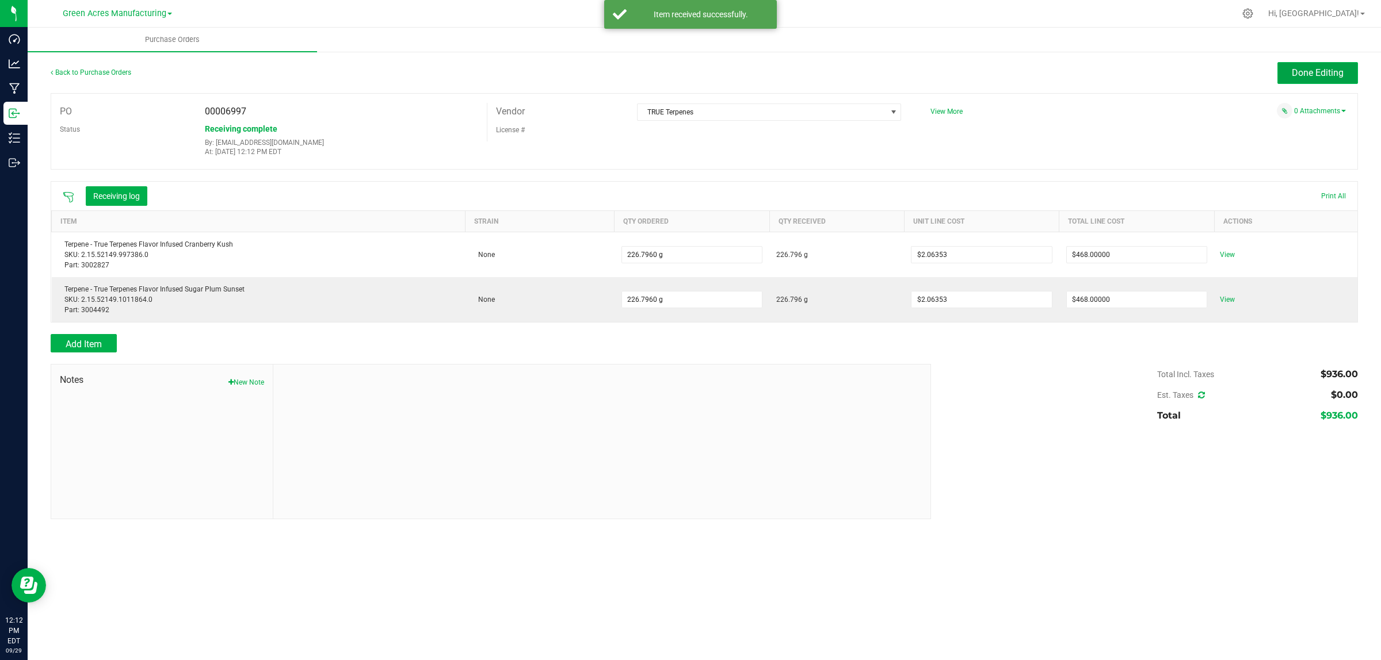
click at [1298, 73] on span "Done Editing" at bounding box center [1317, 72] width 52 height 11
